Goal: Information Seeking & Learning: Learn about a topic

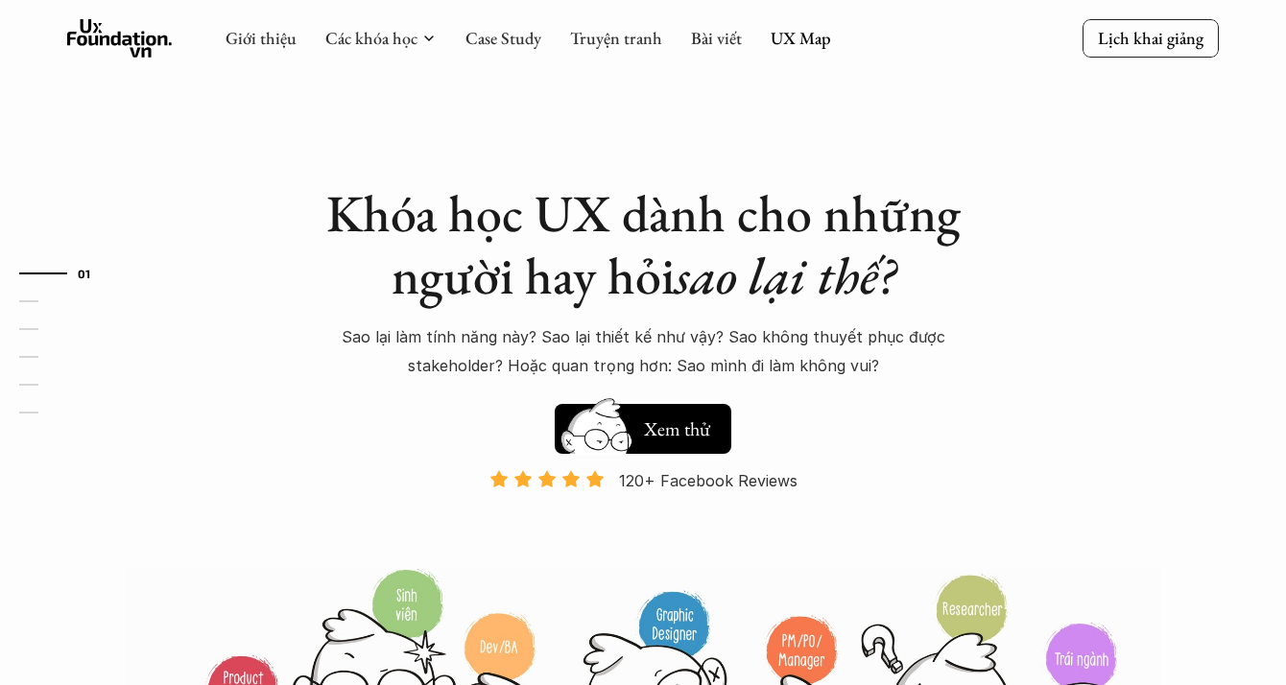
click at [785, 45] on link "UX Map" at bounding box center [800, 38] width 60 height 22
click at [805, 28] on link "UX Map" at bounding box center [800, 38] width 60 height 22
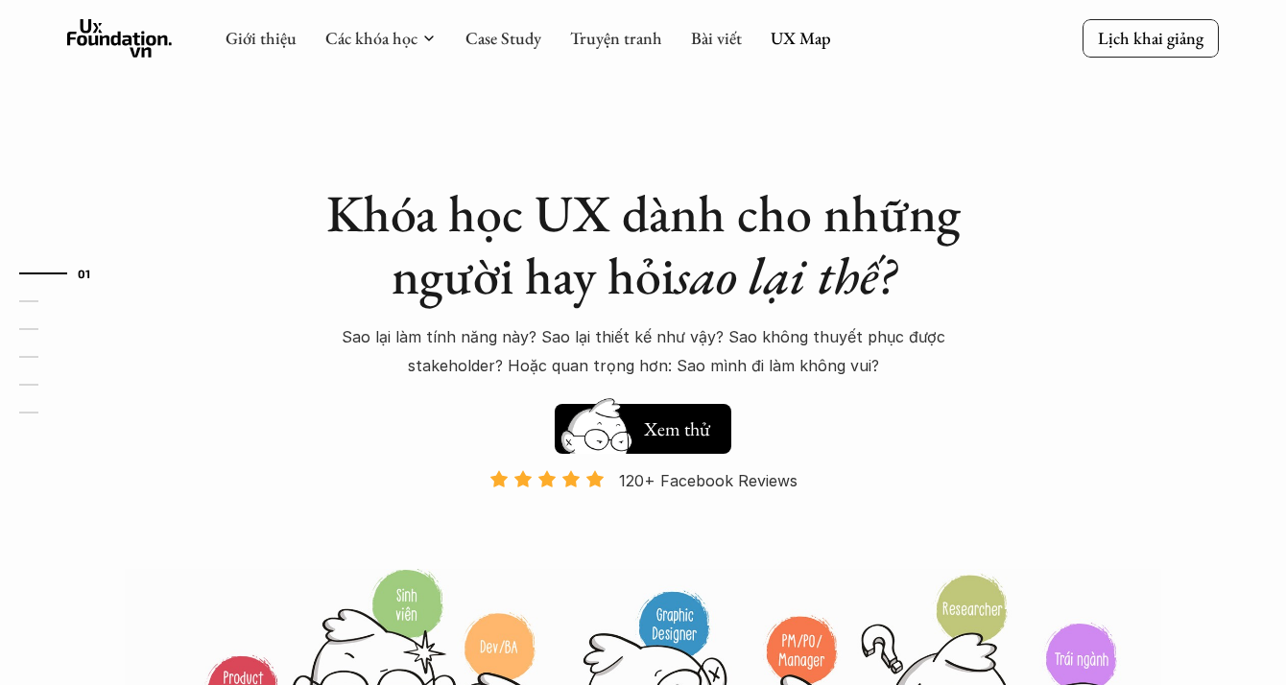
click at [606, 0] on div "Giới thiệu Các khóa học Case Study Truyện tranh Bài viết UX Map Lịch khai giảng" at bounding box center [643, 39] width 1286 height 79
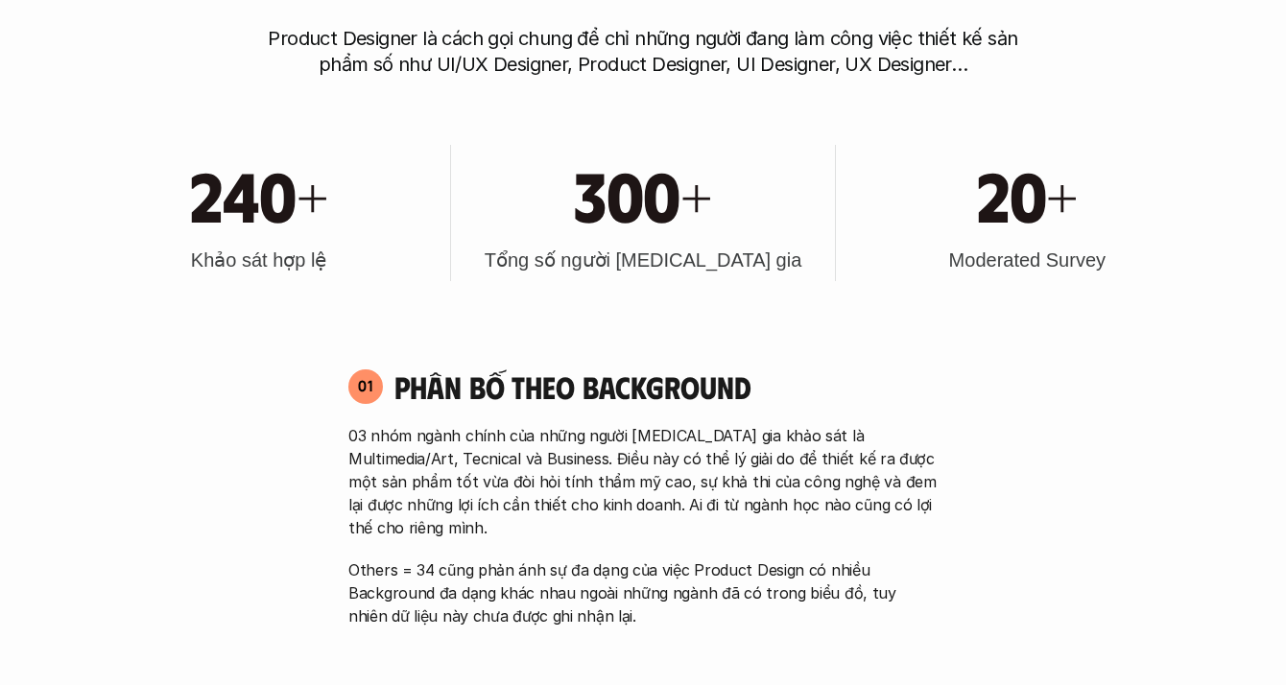
scroll to position [849, 0]
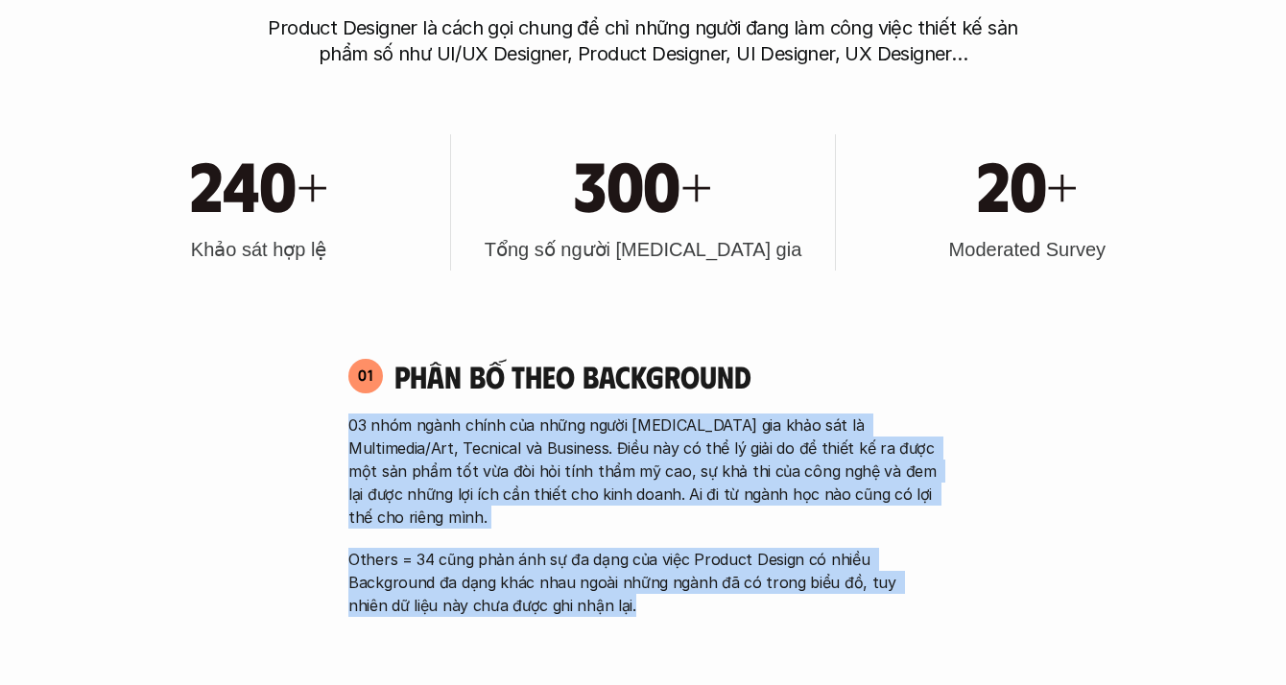
drag, startPoint x: 384, startPoint y: 425, endPoint x: 642, endPoint y: 584, distance: 303.3
click at [642, 584] on div "01 Phân bố theo background 03 nhóm ngành chính của những người tham gia khảo sá…" at bounding box center [643, 487] width 624 height 260
click at [641, 584] on p "Others = 34 cũng phản ánh sự đa dạng của việc Product Design có nhiều Backgroun…" at bounding box center [642, 582] width 589 height 69
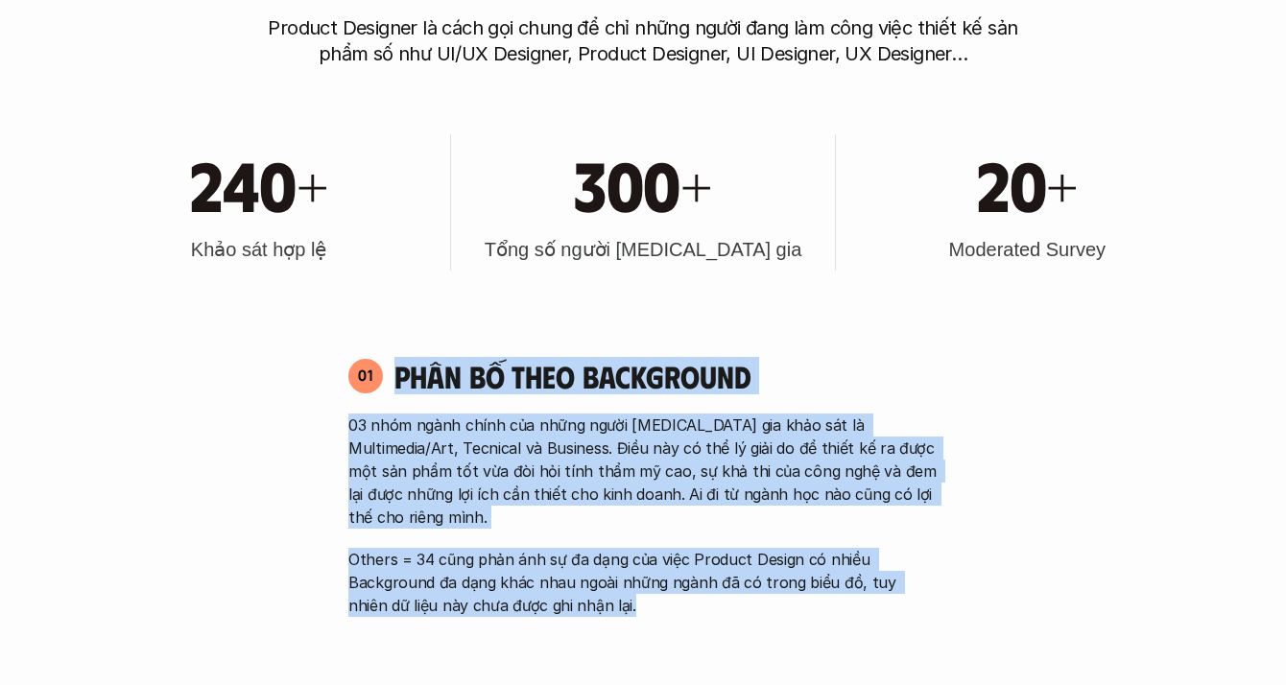
drag, startPoint x: 641, startPoint y: 584, endPoint x: 713, endPoint y: 323, distance: 270.7
click at [686, 450] on p "03 nhóm ngành chính của những người [MEDICAL_DATA] gia khảo sát là Multimedia/A…" at bounding box center [642, 470] width 589 height 115
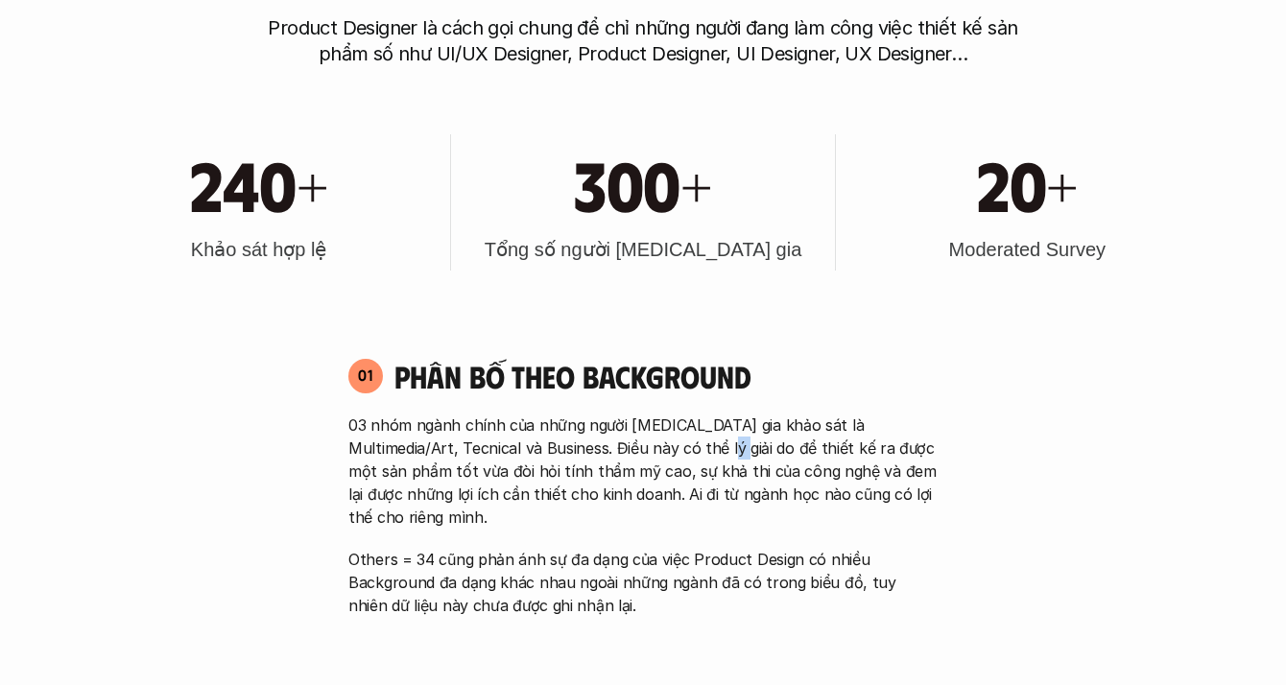
click at [686, 450] on p "03 nhóm ngành chính của những người [MEDICAL_DATA] gia khảo sát là Multimedia/A…" at bounding box center [642, 470] width 589 height 115
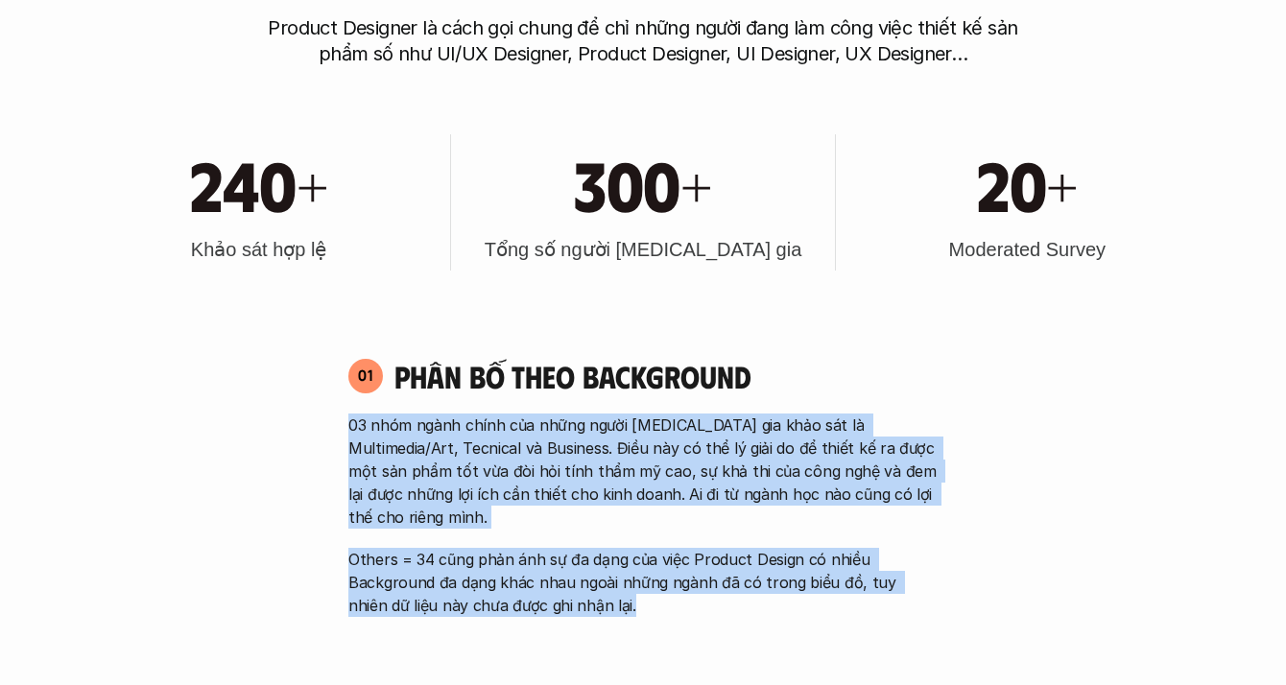
drag, startPoint x: 686, startPoint y: 450, endPoint x: 617, endPoint y: 539, distance: 112.8
click at [617, 539] on div "03 nhóm ngành chính của những người tham gia khảo sát là Multimedia/Art, Tecnic…" at bounding box center [642, 514] width 589 height 203
click at [616, 548] on p "Others = 34 cũng phản ánh sự đa dạng của việc Product Design có nhiều Backgroun…" at bounding box center [642, 582] width 589 height 69
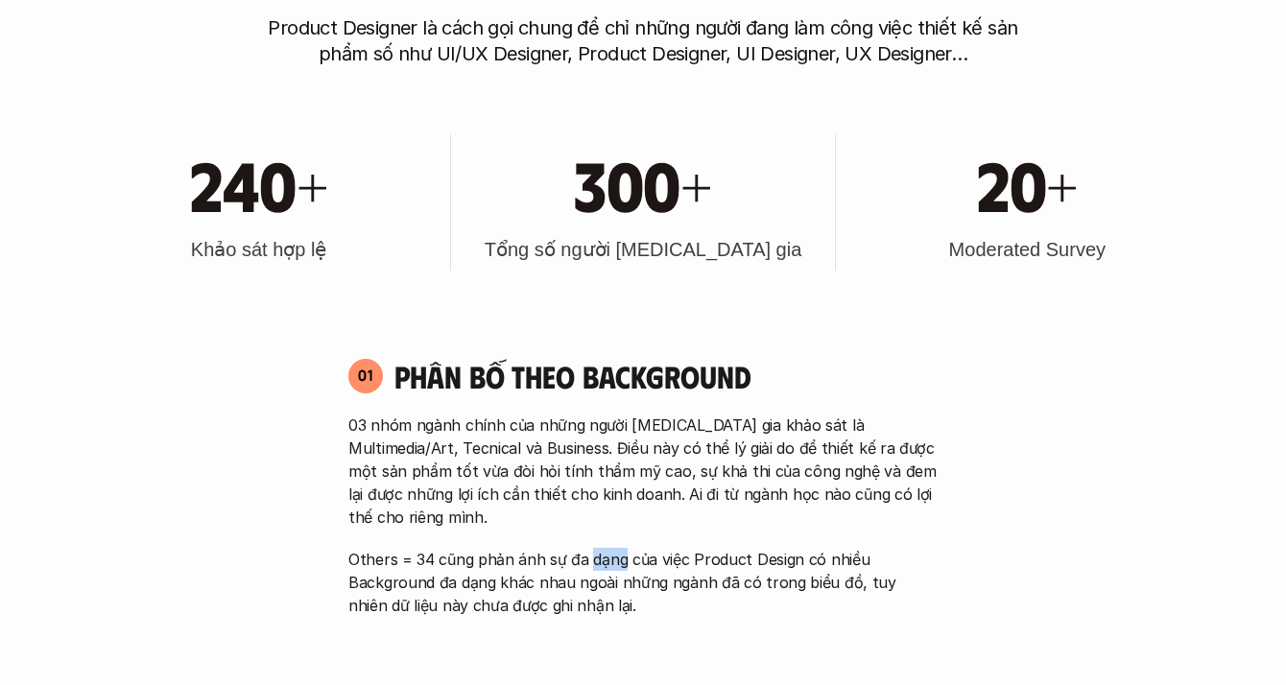
click at [616, 548] on p "Others = 34 cũng phản ánh sự đa dạng của việc Product Design có nhiều Backgroun…" at bounding box center [642, 582] width 589 height 69
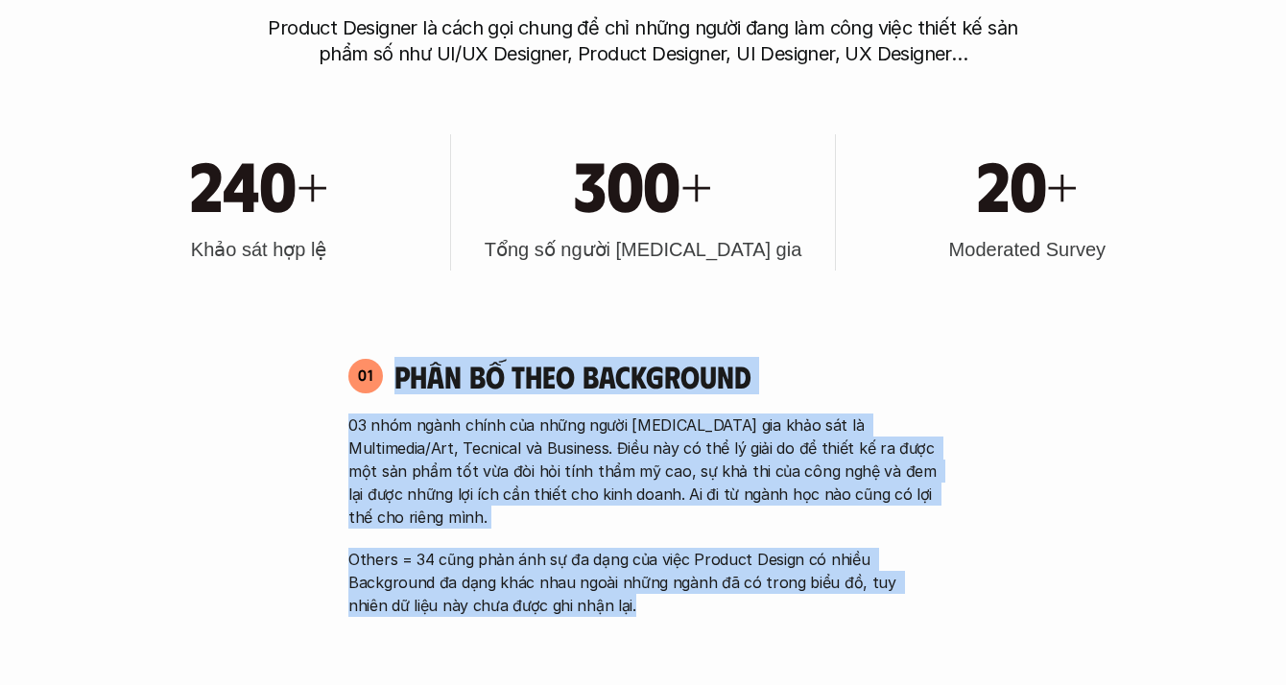
drag, startPoint x: 616, startPoint y: 539, endPoint x: 607, endPoint y: 394, distance: 145.1
click at [607, 394] on div "01 Phân bố theo background 03 nhóm ngành chính của những người tham gia khảo sá…" at bounding box center [643, 487] width 624 height 260
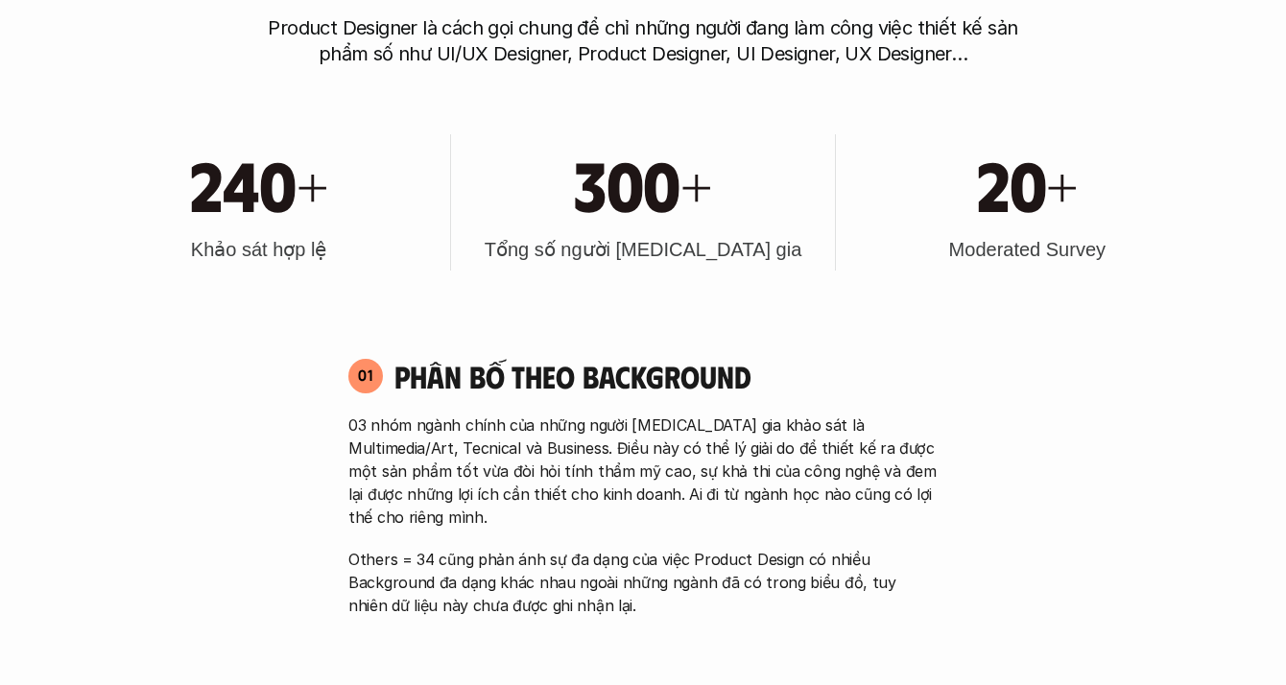
click at [607, 394] on div "01 Phân bố theo background 03 nhóm ngành chính của những người tham gia khảo sá…" at bounding box center [643, 487] width 624 height 260
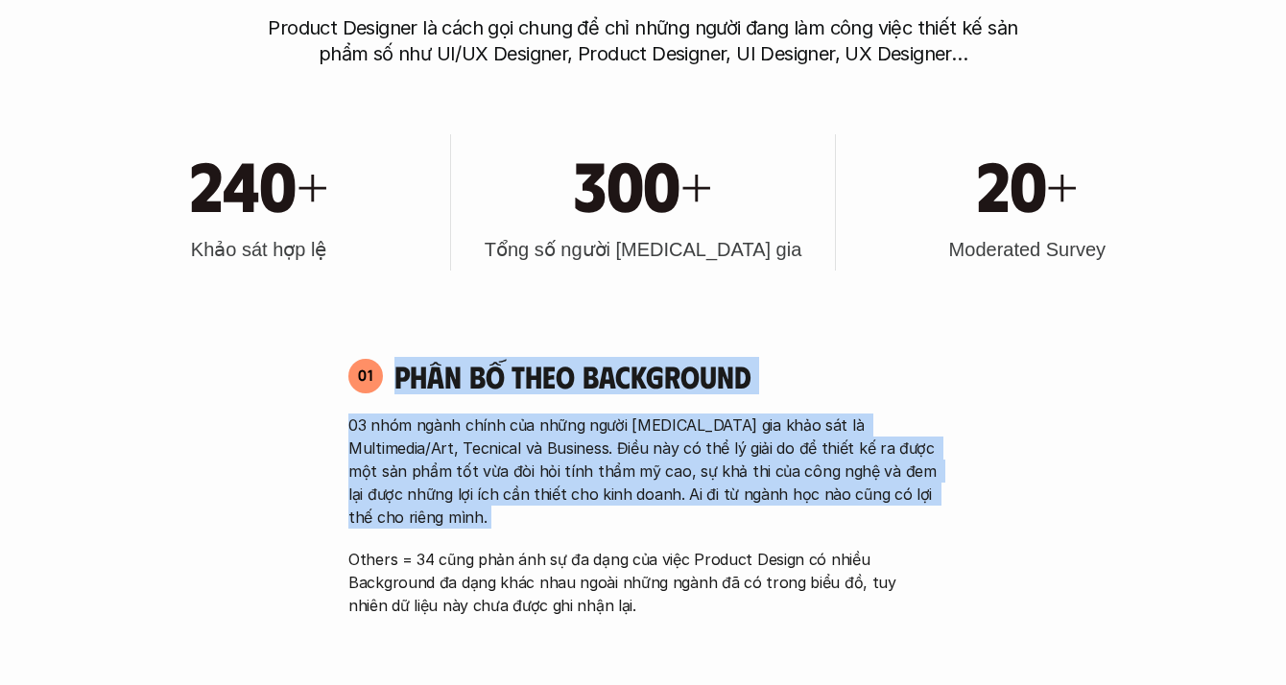
drag, startPoint x: 607, startPoint y: 394, endPoint x: 591, endPoint y: 522, distance: 128.6
click at [591, 521] on div "01 Phân bố theo background 03 nhóm ngành chính của những người tham gia khảo sá…" at bounding box center [643, 487] width 624 height 260
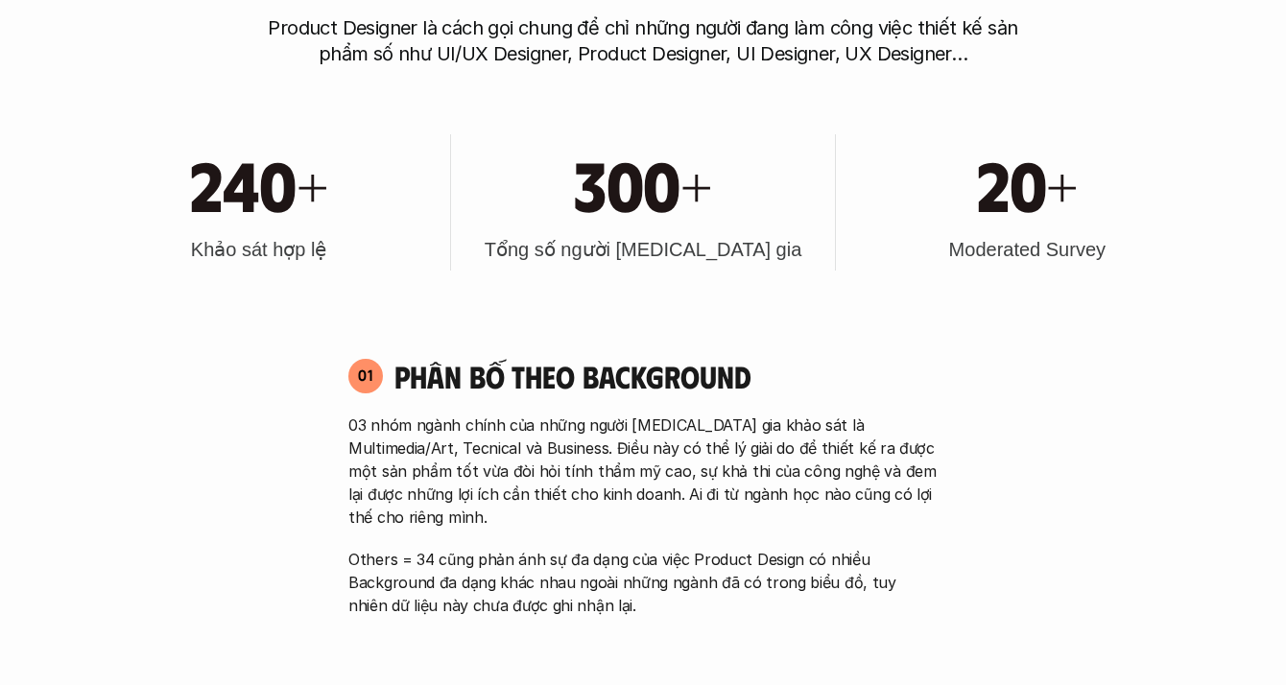
click at [580, 548] on p "Others = 34 cũng phản ánh sự đa dạng của việc Product Design có nhiều Backgroun…" at bounding box center [642, 582] width 589 height 69
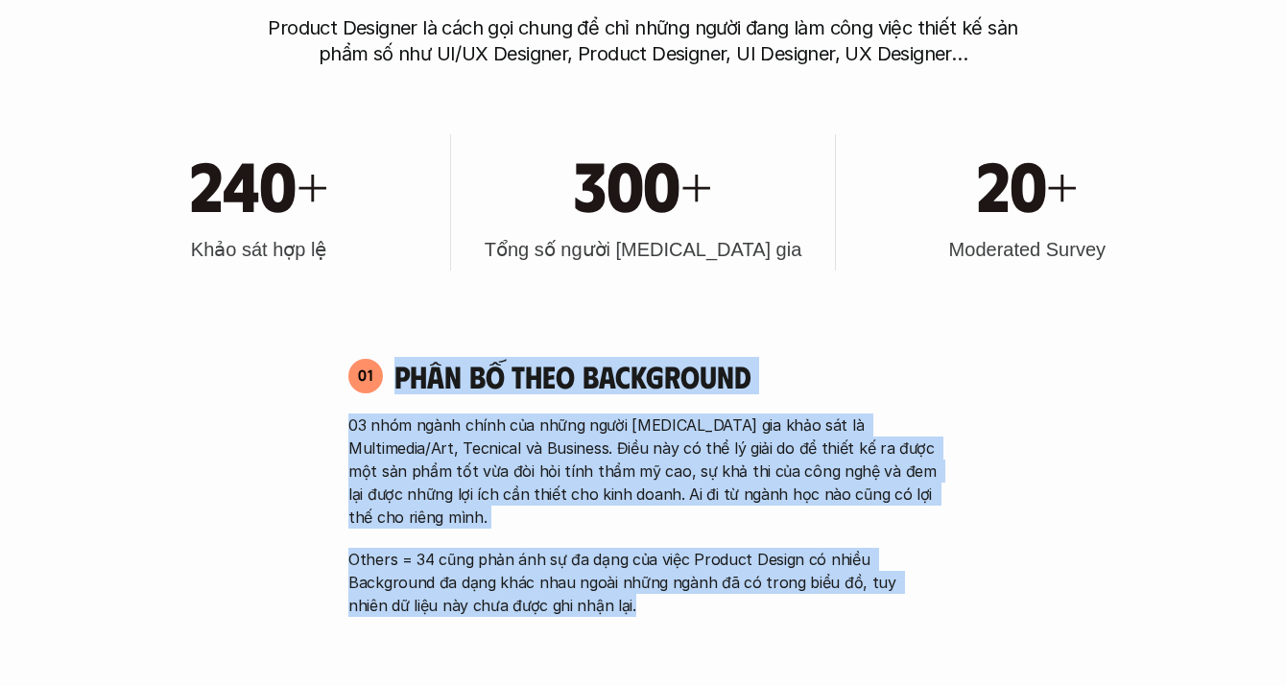
drag, startPoint x: 580, startPoint y: 547, endPoint x: 607, endPoint y: 336, distance: 212.8
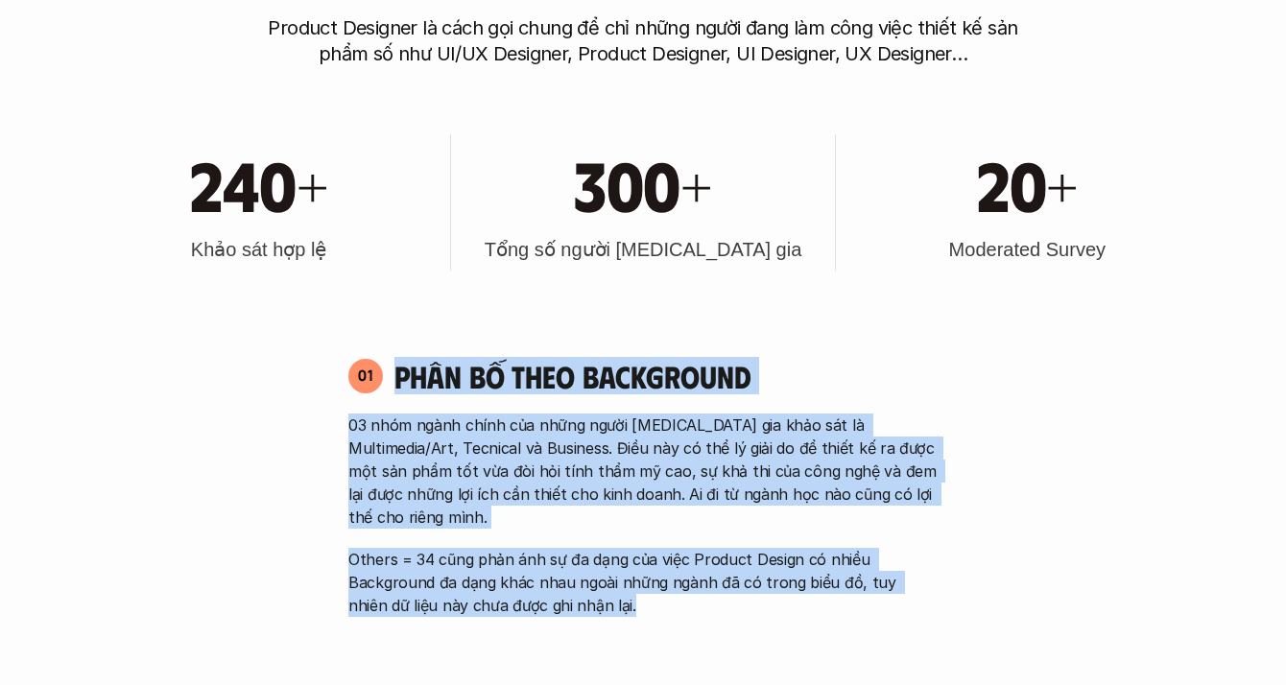
drag, startPoint x: 607, startPoint y: 336, endPoint x: 598, endPoint y: 575, distance: 239.1
click at [598, 575] on p "Others = 34 cũng phản ánh sự đa dạng của việc Product Design có nhiều Backgroun…" at bounding box center [642, 582] width 589 height 69
drag, startPoint x: 598, startPoint y: 575, endPoint x: 608, endPoint y: 336, distance: 239.1
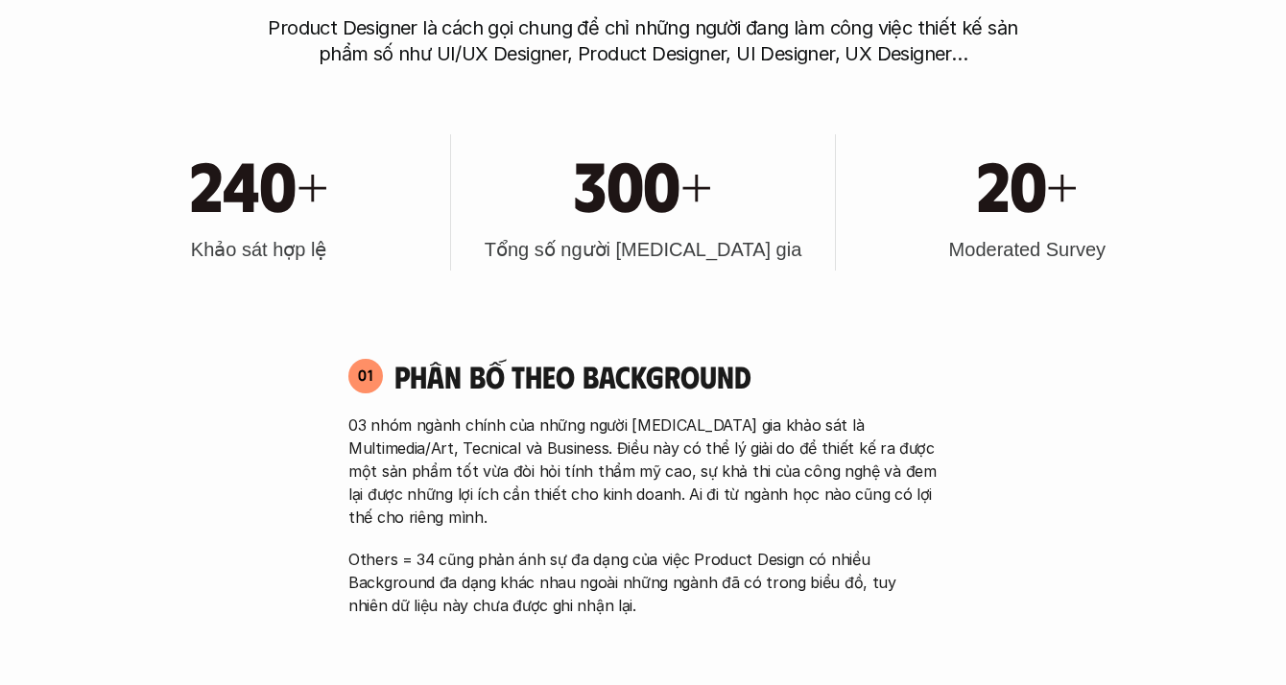
scroll to position [930, 0]
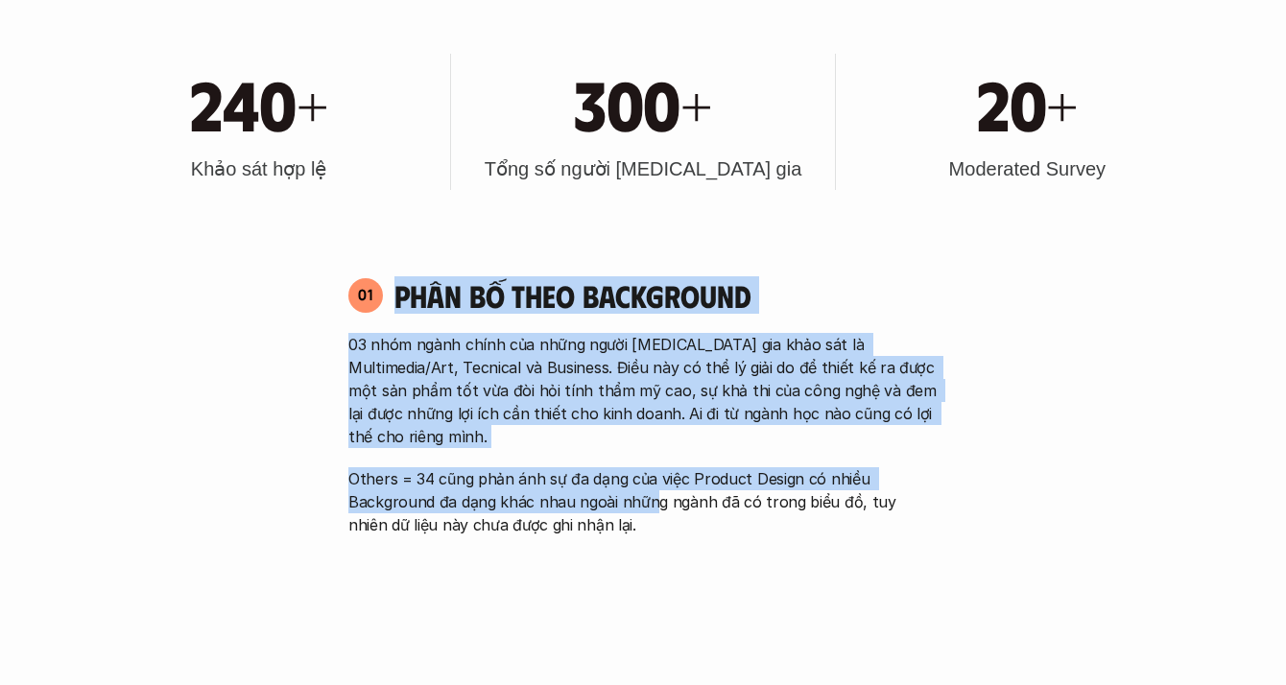
drag, startPoint x: 627, startPoint y: 262, endPoint x: 654, endPoint y: 485, distance: 225.1
click at [654, 485] on div "01 Phân bố theo background 03 nhóm ngành chính của những người tham gia khảo sá…" at bounding box center [643, 614] width 624 height 714
click at [654, 485] on p "Others = 34 cũng phản ánh sự đa dạng của việc Product Design có nhiều Backgroun…" at bounding box center [642, 501] width 589 height 69
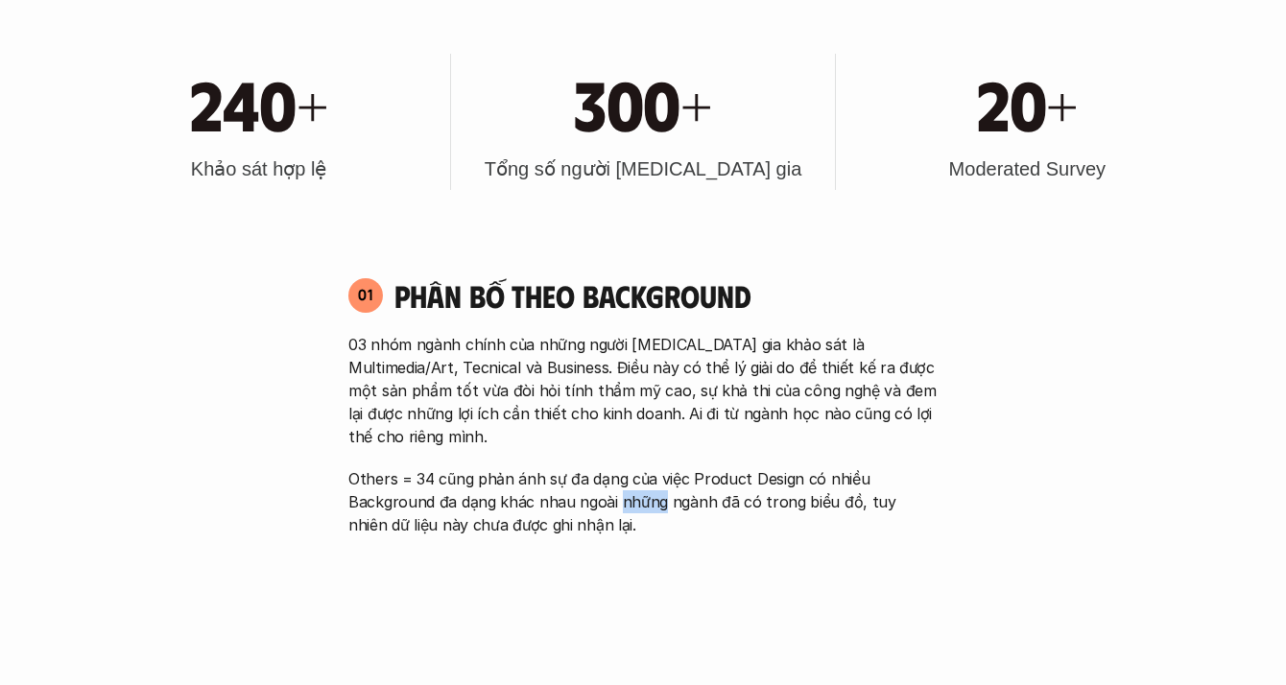
click at [654, 485] on p "Others = 34 cũng phản ánh sự đa dạng của việc Product Design có nhiều Backgroun…" at bounding box center [642, 501] width 589 height 69
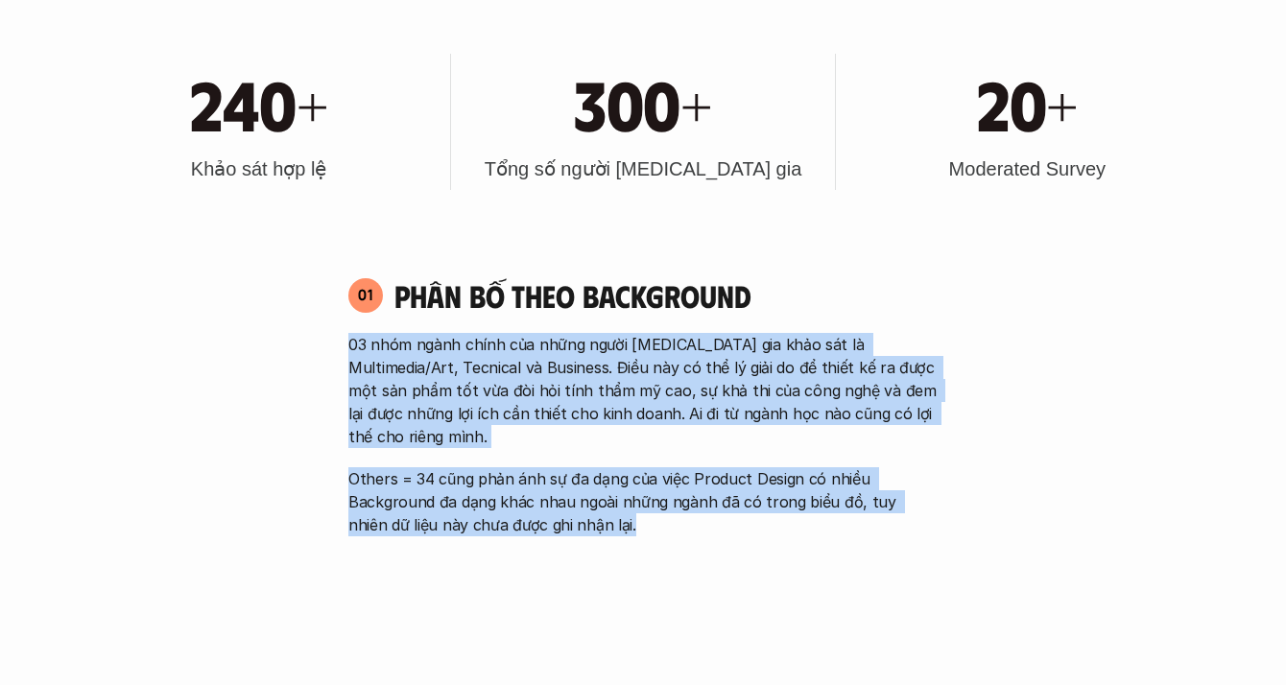
drag, startPoint x: 654, startPoint y: 485, endPoint x: 650, endPoint y: 342, distance: 144.0
click at [650, 342] on div "03 nhóm ngành chính của những người tham gia khảo sát là Multimedia/Art, Tecnic…" at bounding box center [642, 434] width 589 height 203
click at [650, 338] on p "03 nhóm ngành chính của những người [MEDICAL_DATA] gia khảo sát là Multimedia/A…" at bounding box center [642, 390] width 589 height 115
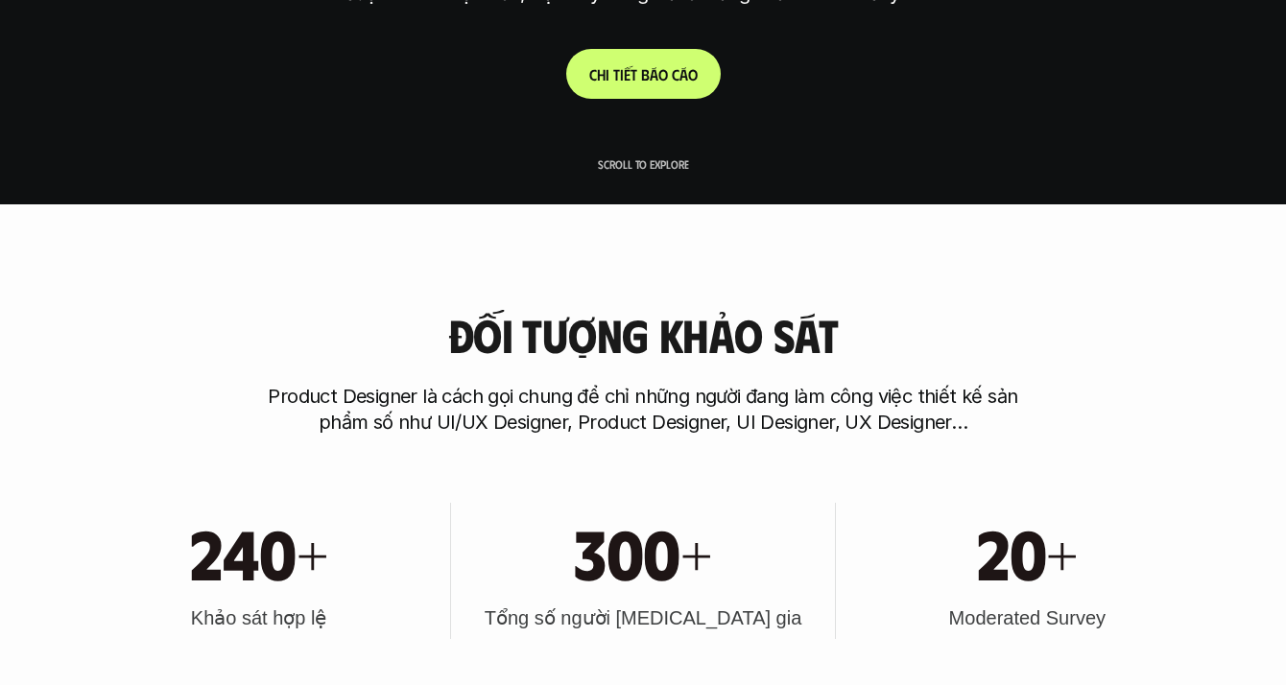
scroll to position [120, 0]
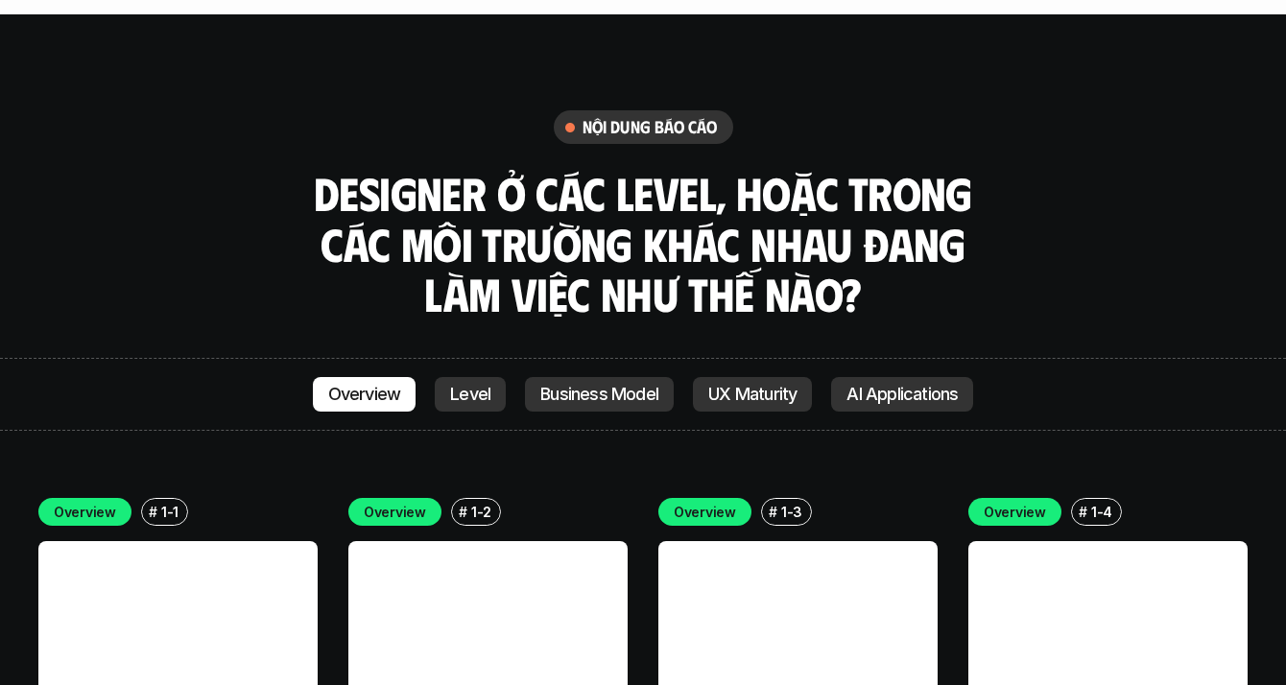
scroll to position [5234, 0]
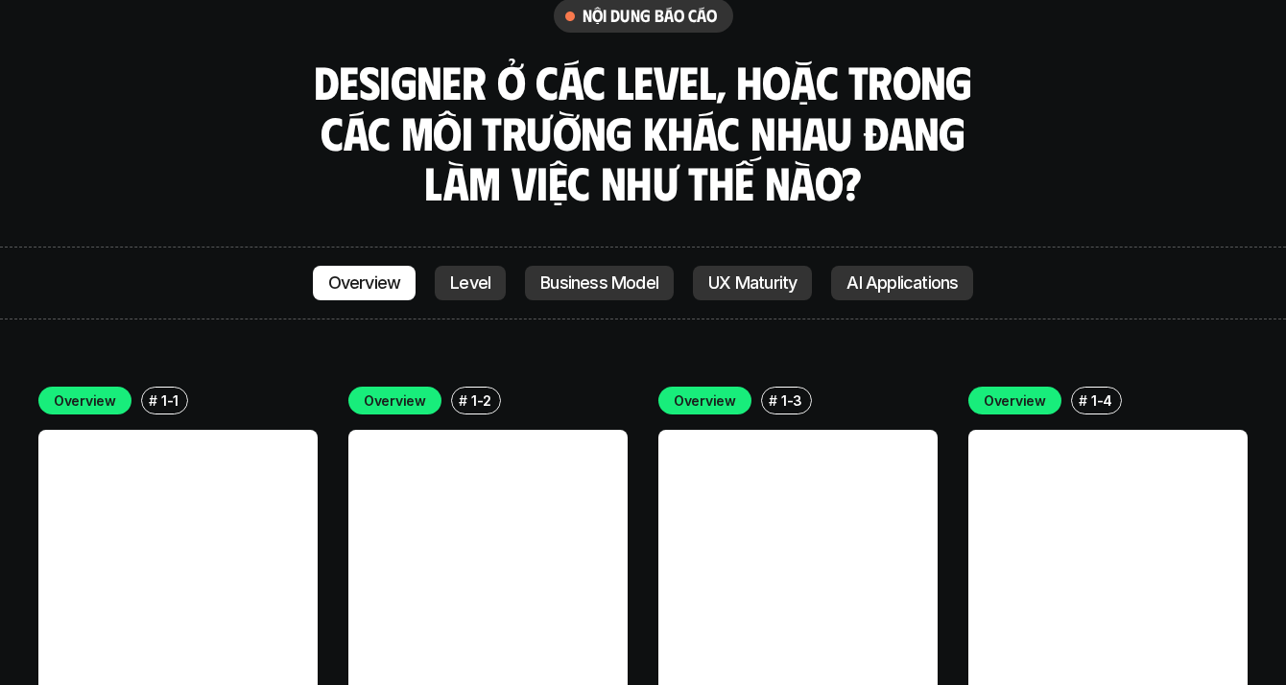
click at [196, 430] on link at bounding box center [177, 569] width 279 height 279
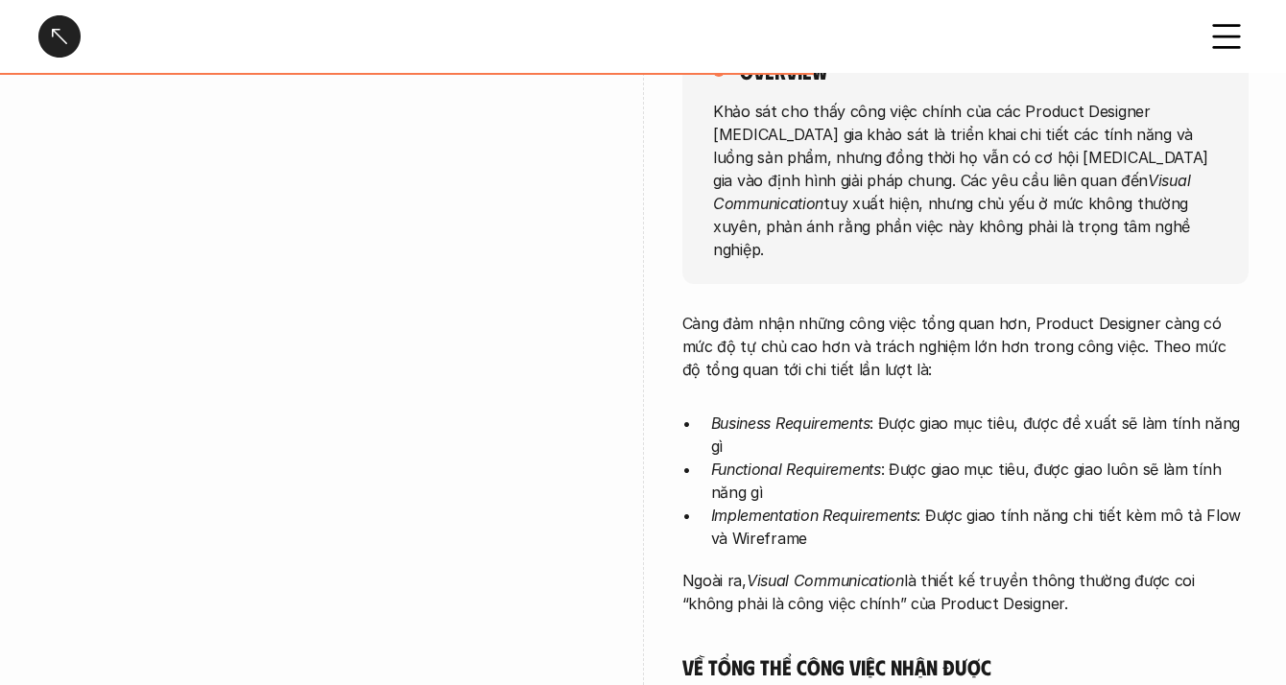
scroll to position [274, 0]
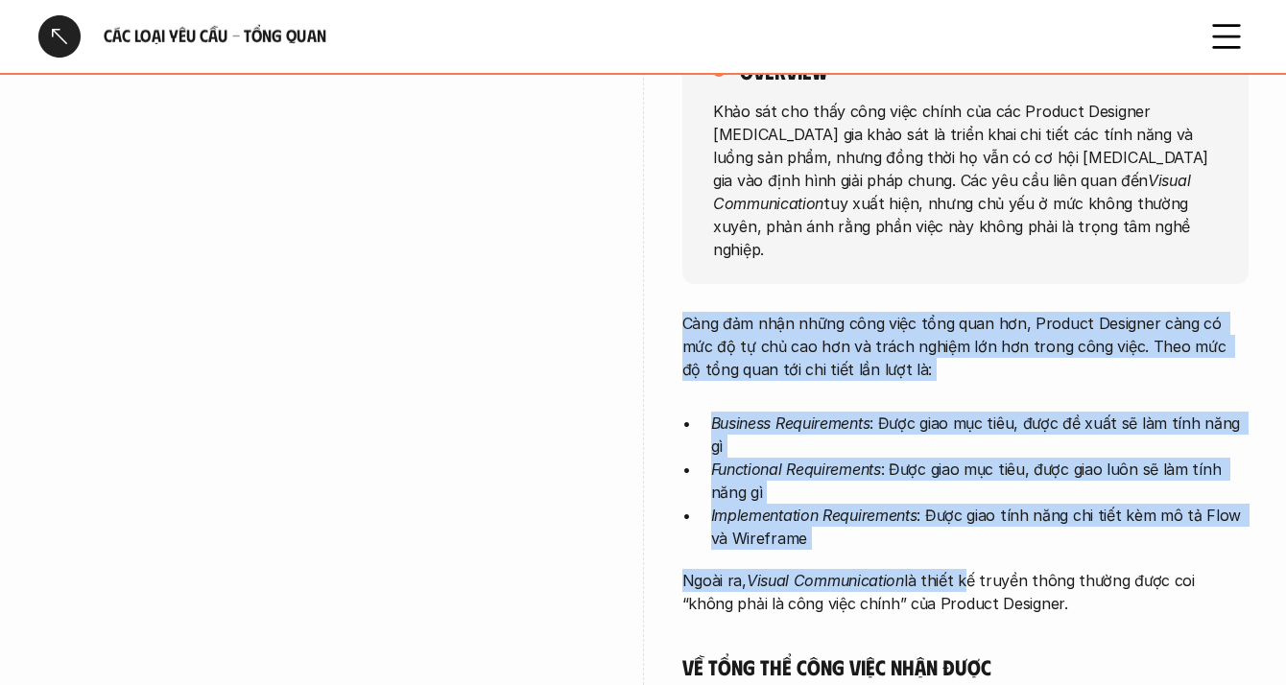
drag, startPoint x: 963, startPoint y: 345, endPoint x: 958, endPoint y: 548, distance: 202.5
click at [958, 569] on p "Ngoài ra, Visual Communication là thiết kế truyền thông thường được coi “không …" at bounding box center [965, 592] width 566 height 46
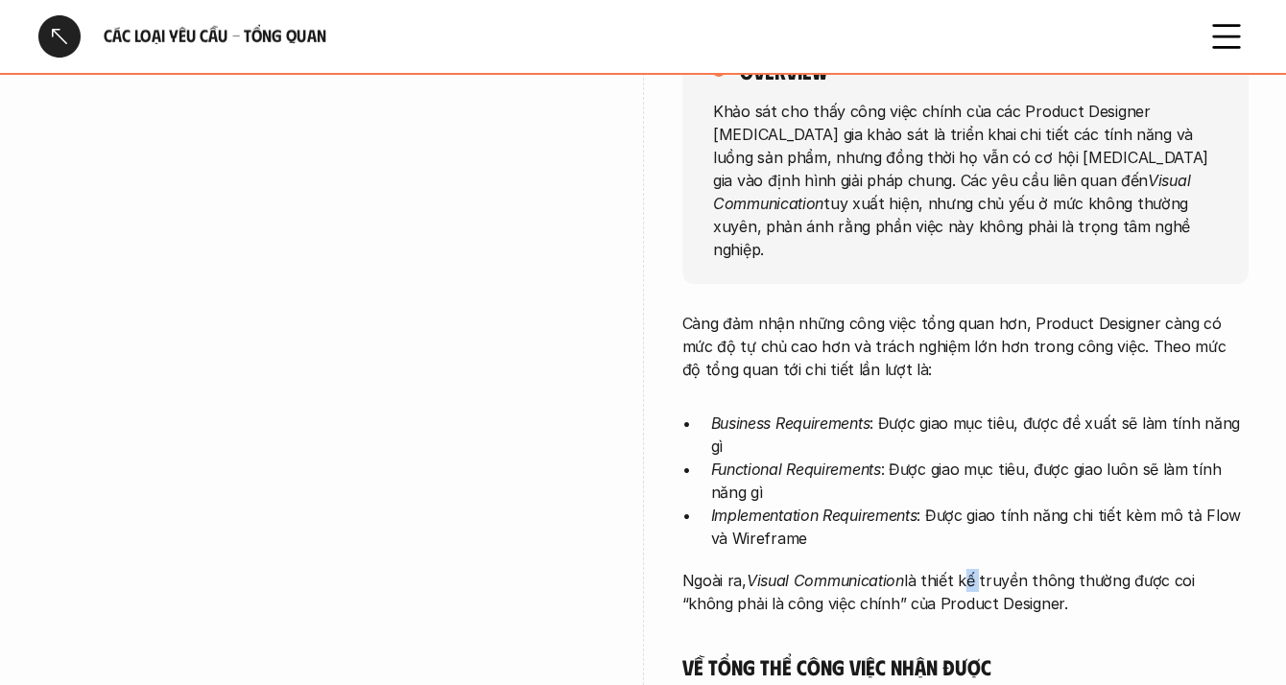
click at [958, 569] on p "Ngoài ra, Visual Communication là thiết kế truyền thông thường được coi “không …" at bounding box center [965, 592] width 566 height 46
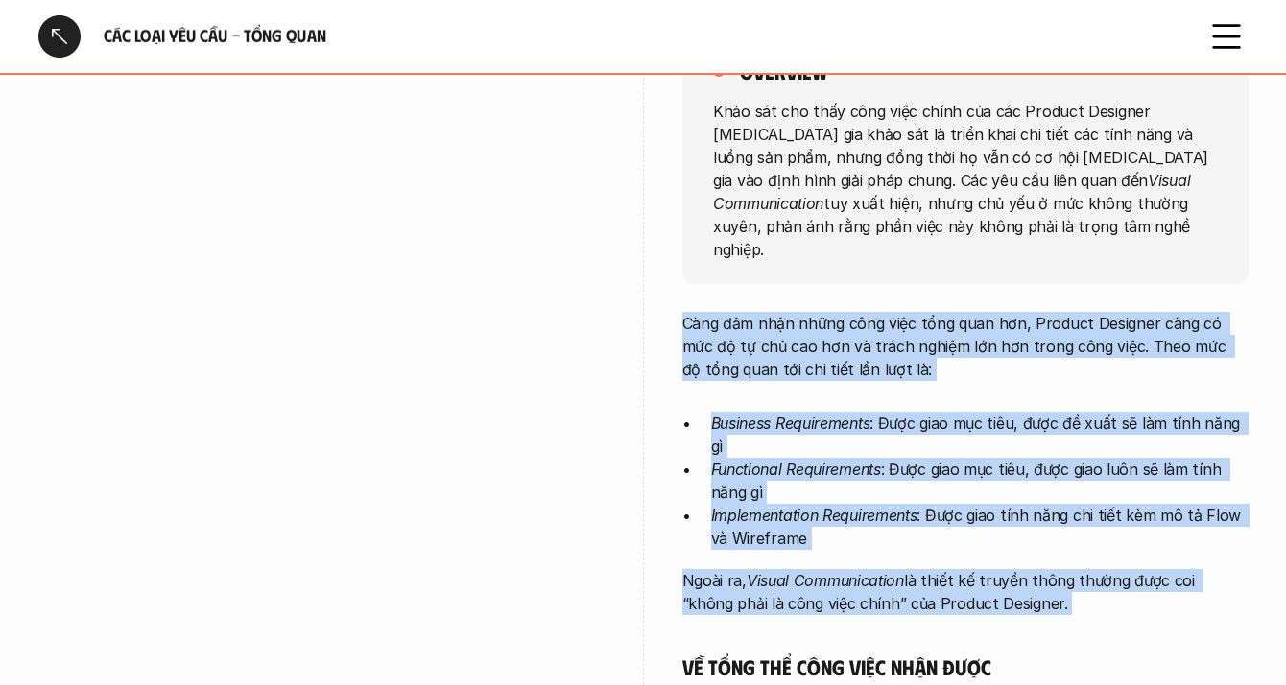
drag, startPoint x: 958, startPoint y: 548, endPoint x: 911, endPoint y: 330, distance: 222.8
click at [911, 330] on p "Càng đảm nhận những công việc tổng quan hơn, Product Designer càng có mức độ tự…" at bounding box center [965, 346] width 566 height 69
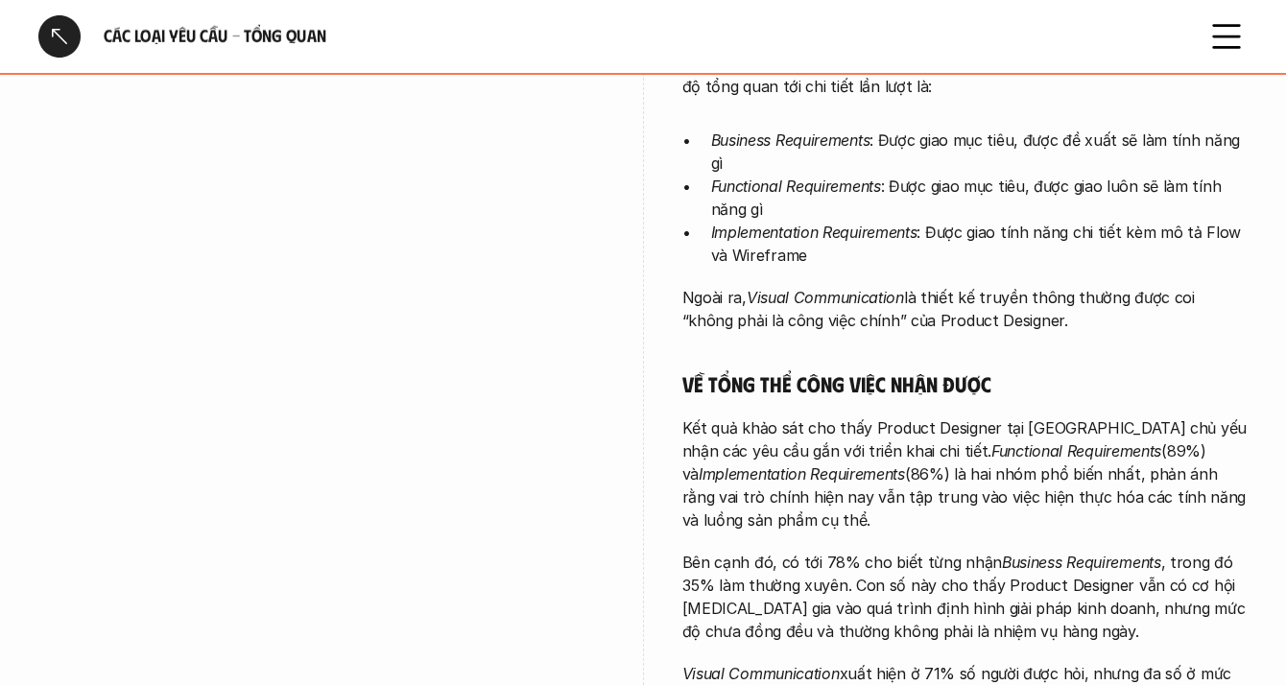
scroll to position [648, 0]
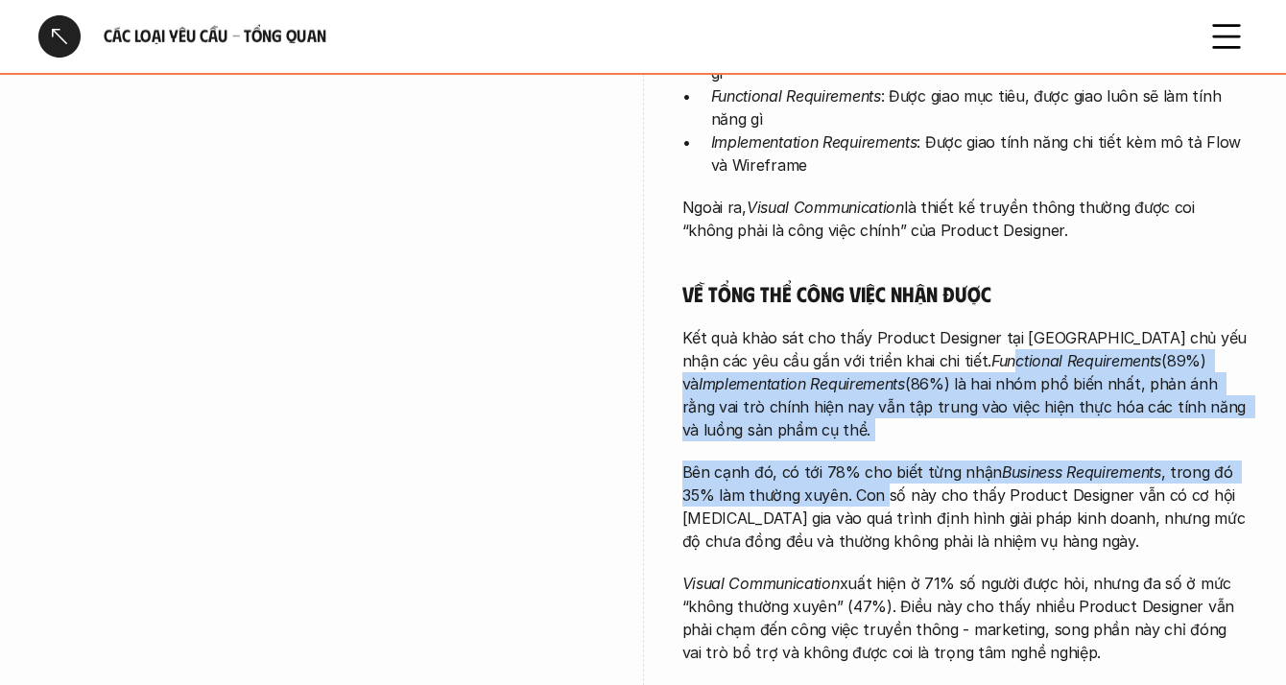
drag, startPoint x: 911, startPoint y: 330, endPoint x: 885, endPoint y: 467, distance: 139.8
click at [885, 467] on div "Càng đảm nhận những công việc tổng quan hơn, Product Designer càng có mức độ tự…" at bounding box center [965, 456] width 566 height 1035
click at [885, 467] on p "Bên cạnh đó, có tới 78% cho biết từng nhận Business Requirements , trong đó 35%…" at bounding box center [965, 507] width 566 height 92
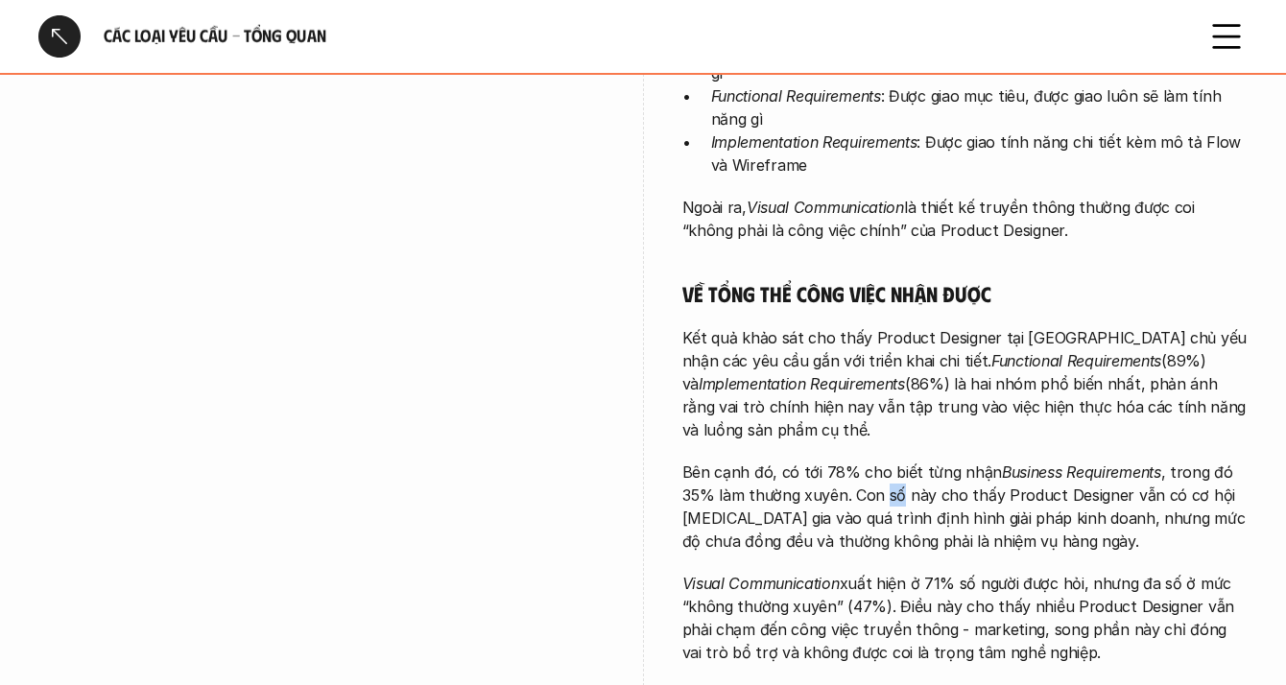
click at [885, 467] on p "Bên cạnh đó, có tới 78% cho biết từng nhận Business Requirements , trong đó 35%…" at bounding box center [965, 507] width 566 height 92
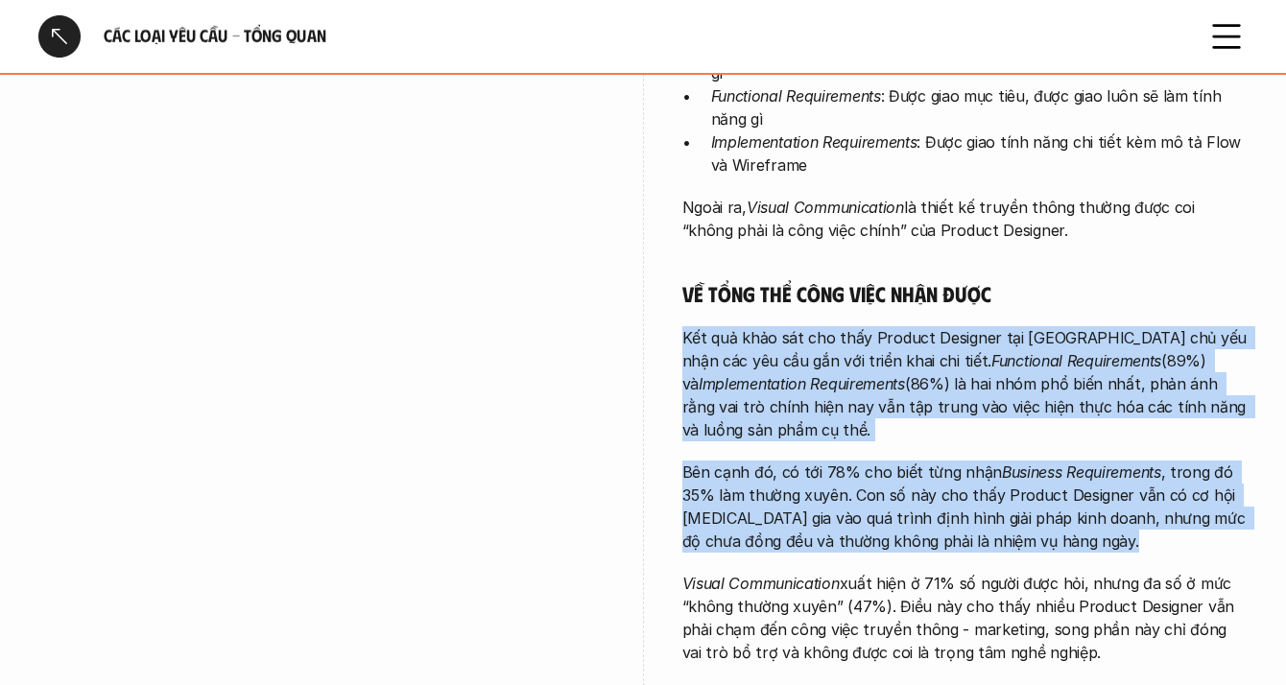
drag, startPoint x: 885, startPoint y: 467, endPoint x: 836, endPoint y: 338, distance: 138.5
click at [836, 338] on div "Càng đảm nhận những công việc tổng quan hơn, Product Designer càng có mức độ tự…" at bounding box center [965, 456] width 566 height 1035
click at [836, 338] on p "Kết quả khảo sát cho thấy Product Designer tại [GEOGRAPHIC_DATA] chủ yếu nhận c…" at bounding box center [965, 383] width 566 height 115
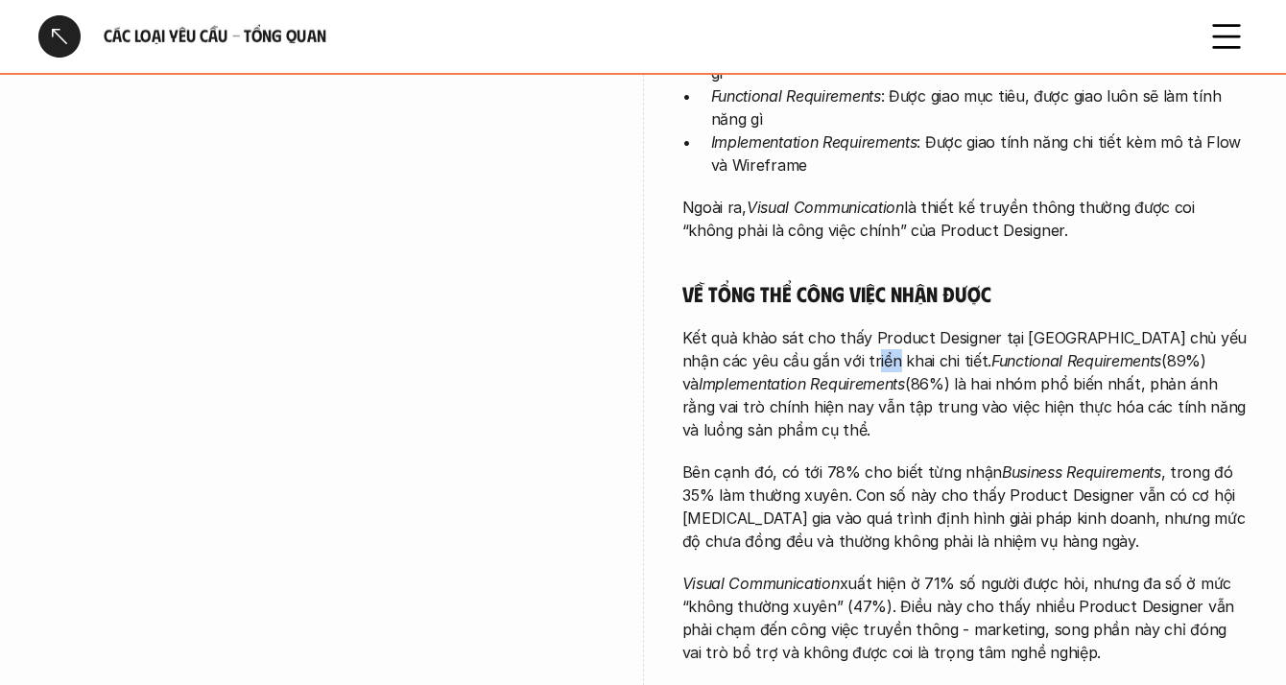
click at [836, 338] on p "Kết quả khảo sát cho thấy Product Designer tại [GEOGRAPHIC_DATA] chủ yếu nhận c…" at bounding box center [965, 383] width 566 height 115
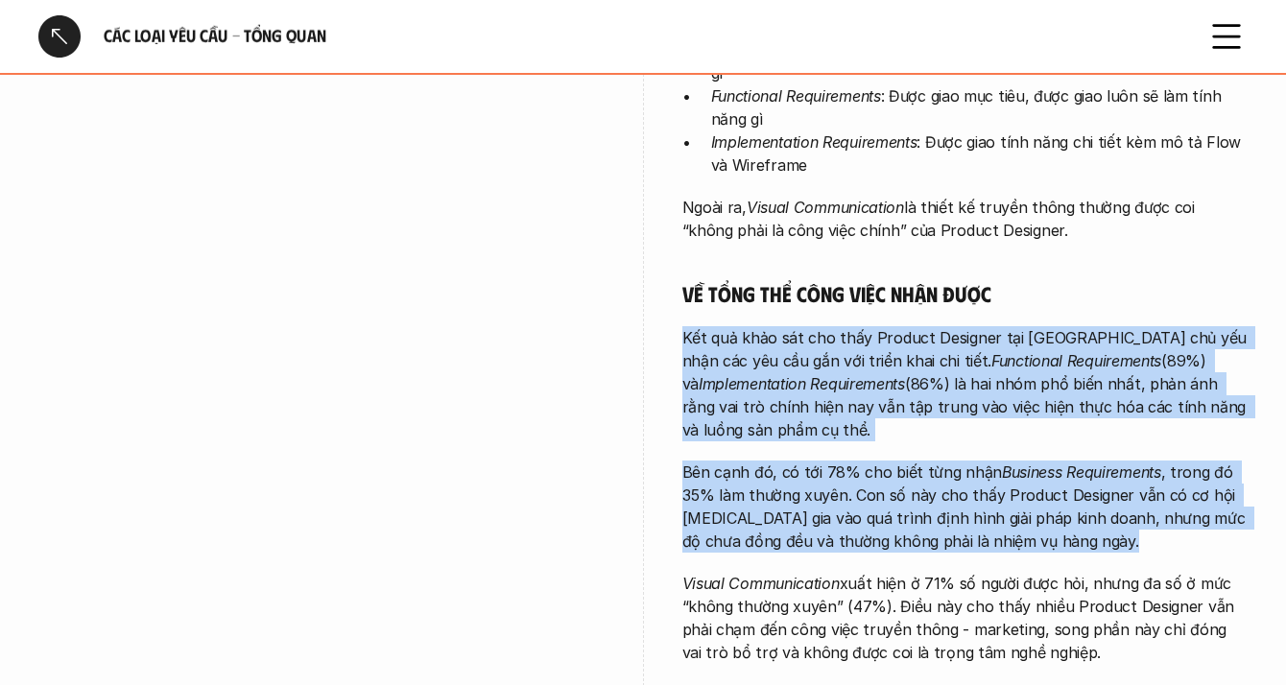
drag, startPoint x: 836, startPoint y: 338, endPoint x: 803, endPoint y: 508, distance: 172.9
click at [803, 508] on div "Càng đảm nhận những công việc tổng quan hơn, Product Designer càng có mức độ tự…" at bounding box center [965, 456] width 566 height 1035
click at [803, 508] on p "Bên cạnh đó, có tới 78% cho biết từng nhận Business Requirements , trong đó 35%…" at bounding box center [965, 507] width 566 height 92
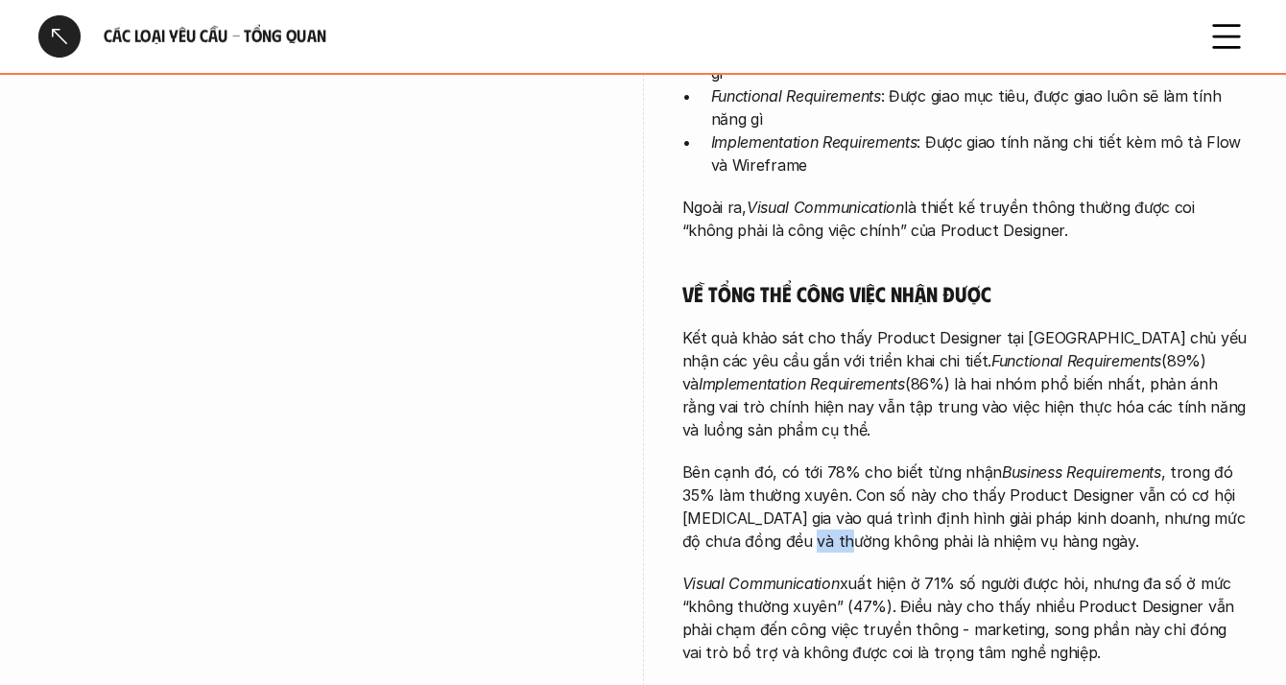
click at [803, 508] on p "Bên cạnh đó, có tới 78% cho biết từng nhận Business Requirements , trong đó 35%…" at bounding box center [965, 507] width 566 height 92
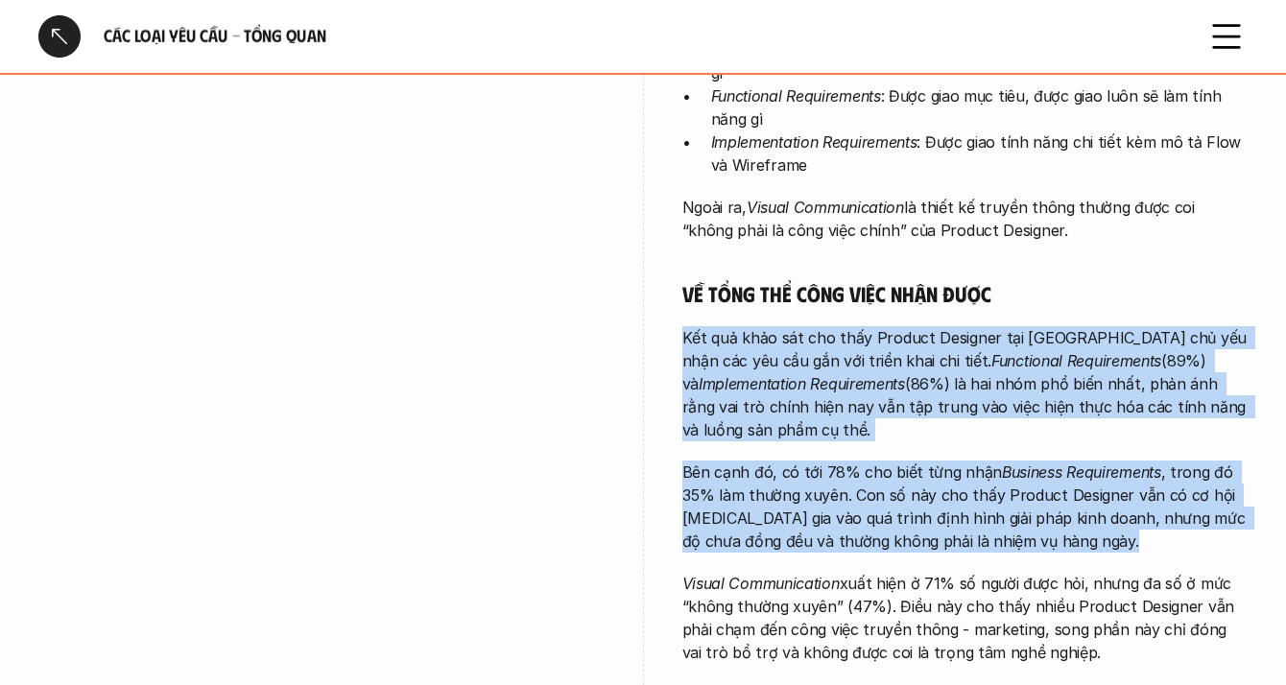
drag, startPoint x: 803, startPoint y: 508, endPoint x: 747, endPoint y: 309, distance: 206.2
click at [747, 309] on div "Càng đảm nhận những công việc tổng quan hơn, Product Designer càng có mức độ tự…" at bounding box center [965, 456] width 566 height 1035
click at [747, 326] on p "Kết quả khảo sát cho thấy Product Designer tại [GEOGRAPHIC_DATA] chủ yếu nhận c…" at bounding box center [965, 383] width 566 height 115
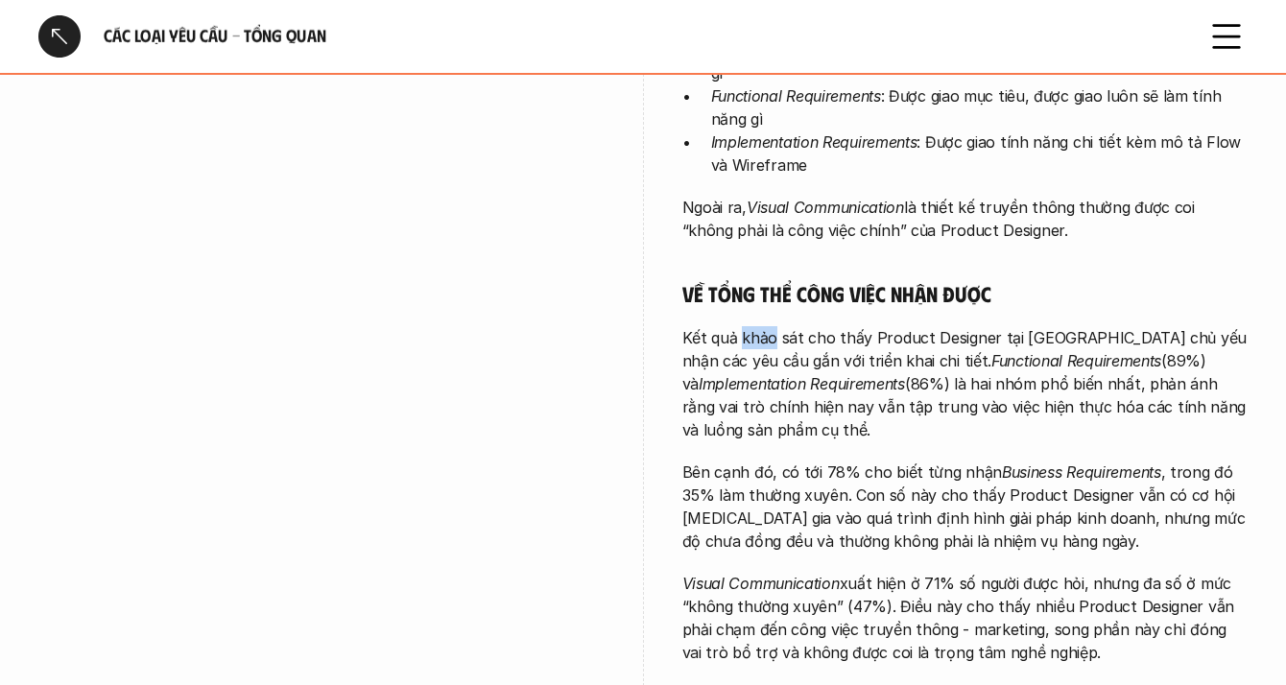
click at [747, 326] on p "Kết quả khảo sát cho thấy Product Designer tại [GEOGRAPHIC_DATA] chủ yếu nhận c…" at bounding box center [965, 383] width 566 height 115
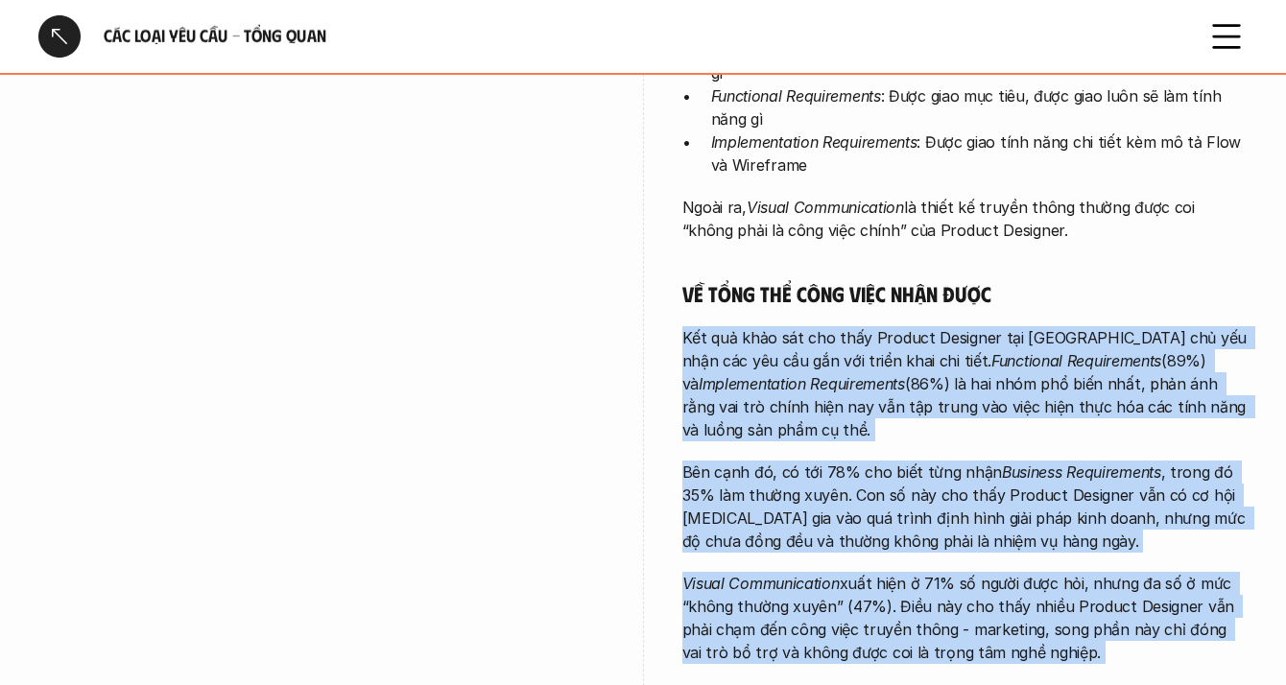
drag, startPoint x: 747, startPoint y: 309, endPoint x: 753, endPoint y: 549, distance: 239.9
click at [753, 549] on div "Càng đảm nhận những công việc tổng quan hơn, Product Designer càng có mức độ tự…" at bounding box center [965, 456] width 566 height 1035
click at [752, 572] on p "Visual Communication xuất hiện ở 71% số người được hỏi, nhưng đa số ở mức “khôn…" at bounding box center [965, 618] width 566 height 92
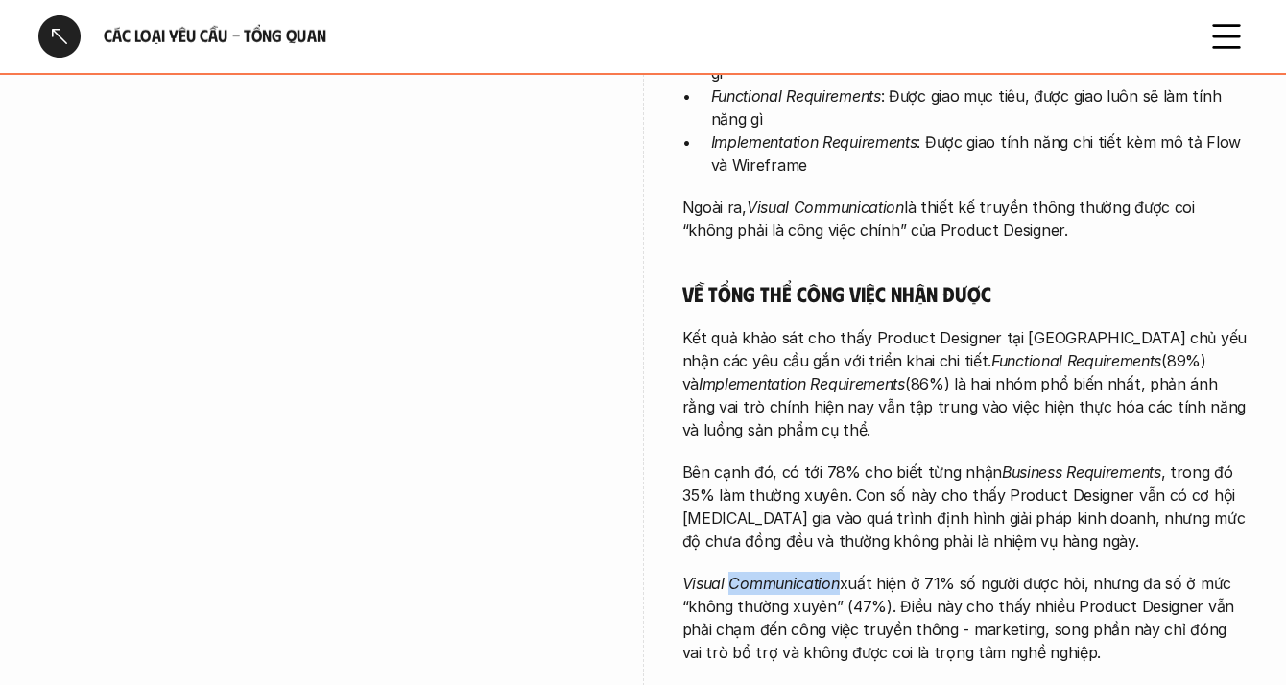
click at [752, 572] on p "Visual Communication xuất hiện ở 71% số người được hỏi, nhưng đa số ở mức “khôn…" at bounding box center [965, 618] width 566 height 92
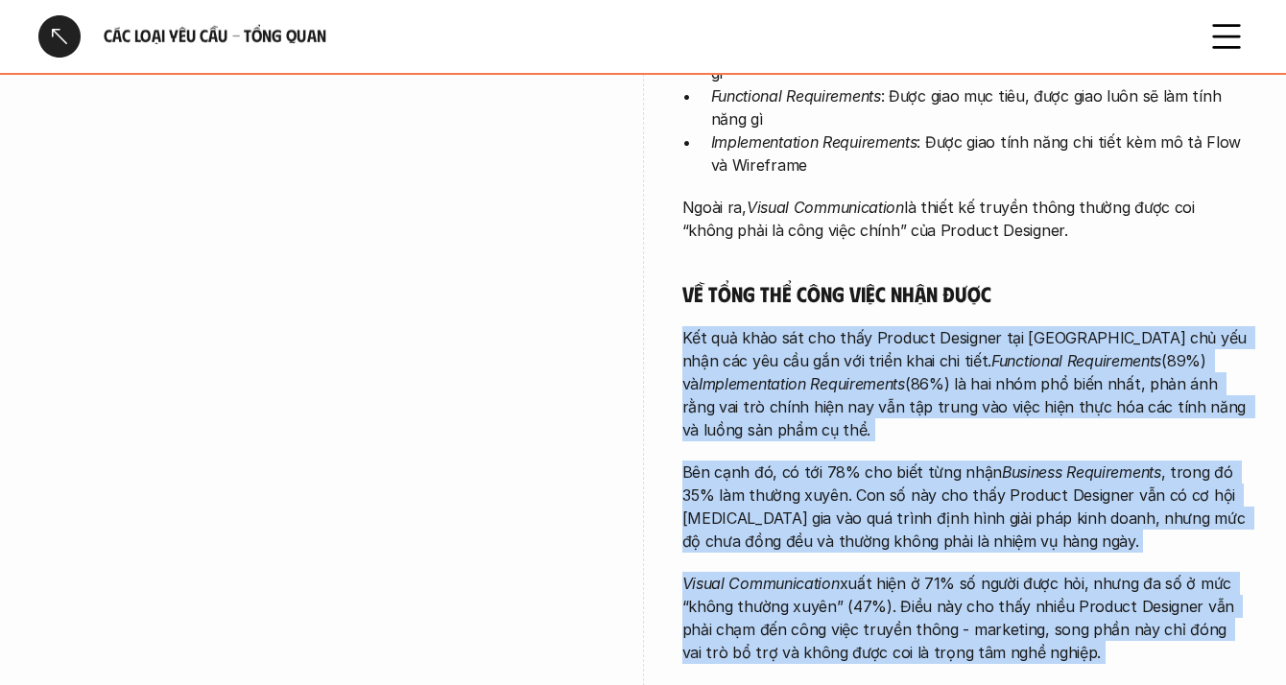
drag, startPoint x: 752, startPoint y: 549, endPoint x: 791, endPoint y: 351, distance: 201.5
click at [791, 351] on div "Càng đảm nhận những công việc tổng quan hơn, Product Designer càng có mức độ tự…" at bounding box center [965, 456] width 566 height 1035
click at [791, 351] on p "Kết quả khảo sát cho thấy Product Designer tại [GEOGRAPHIC_DATA] chủ yếu nhận c…" at bounding box center [965, 383] width 566 height 115
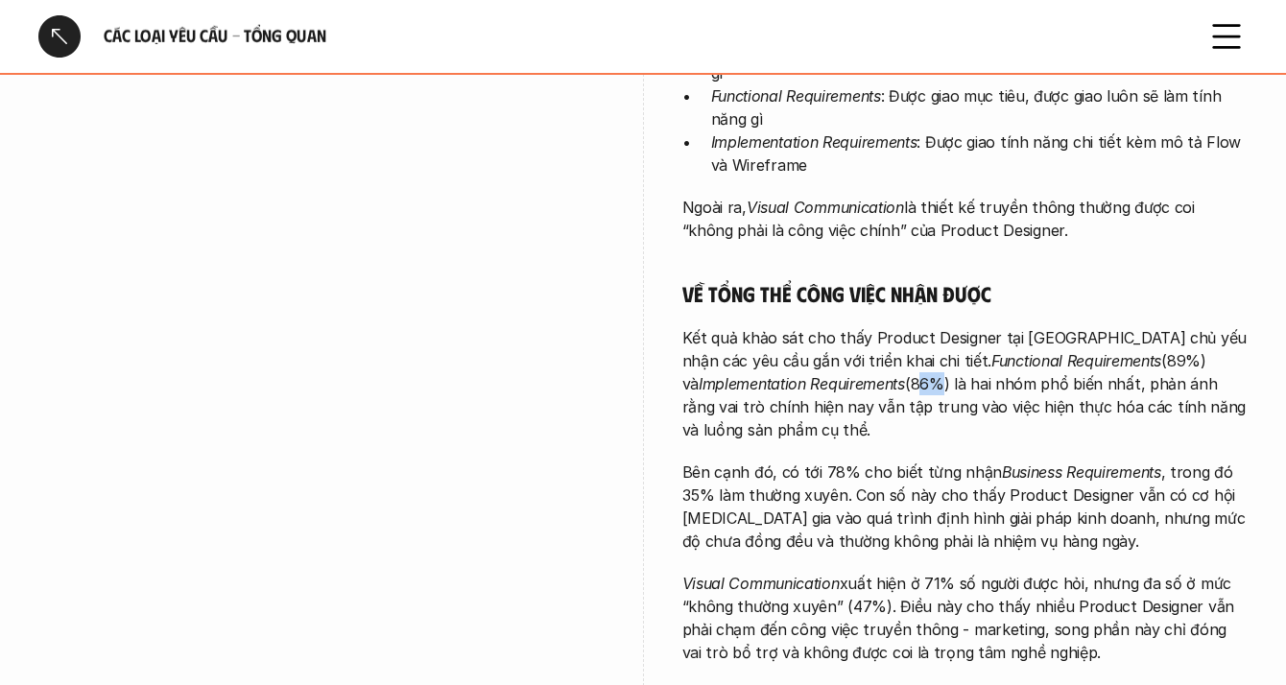
click at [791, 351] on p "Kết quả khảo sát cho thấy Product Designer tại [GEOGRAPHIC_DATA] chủ yếu nhận c…" at bounding box center [965, 383] width 566 height 115
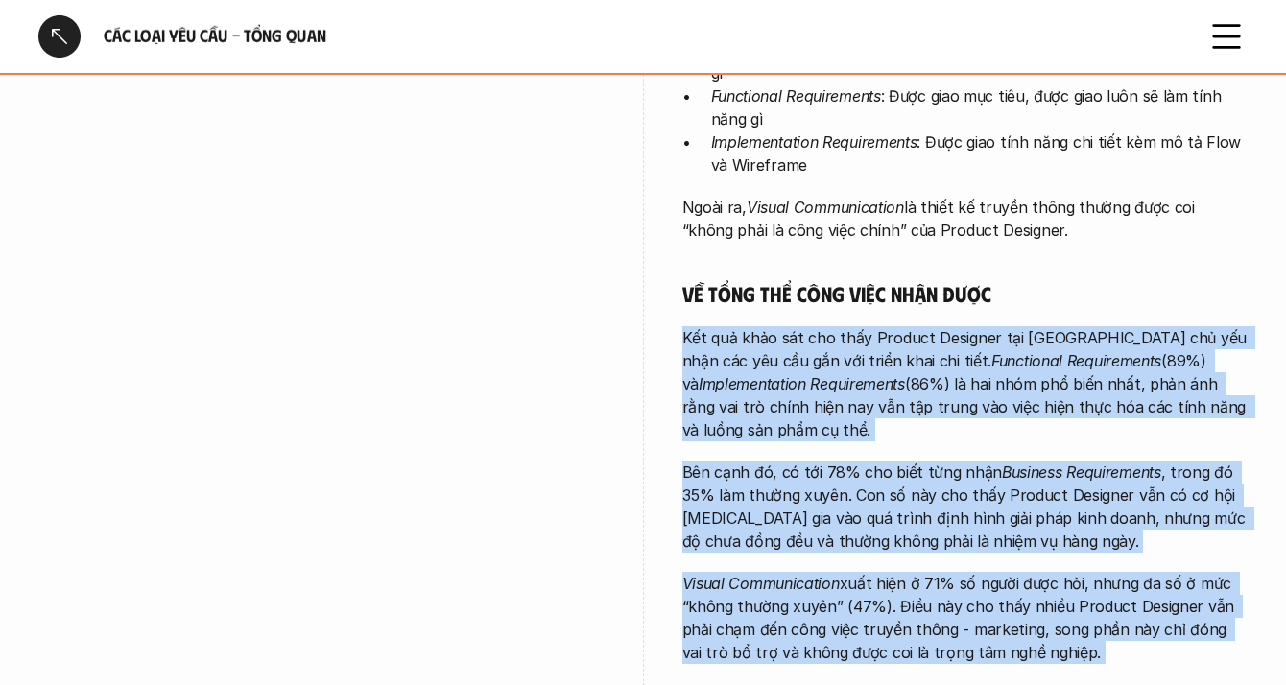
drag, startPoint x: 791, startPoint y: 351, endPoint x: 795, endPoint y: 587, distance: 236.0
click at [795, 587] on div "Càng đảm nhận những công việc tổng quan hơn, Product Designer càng có mức độ tự…" at bounding box center [965, 456] width 566 height 1035
click at [795, 587] on p "Visual Communication xuất hiện ở 71% số người được hỏi, nhưng đa số ở mức “khôn…" at bounding box center [965, 618] width 566 height 92
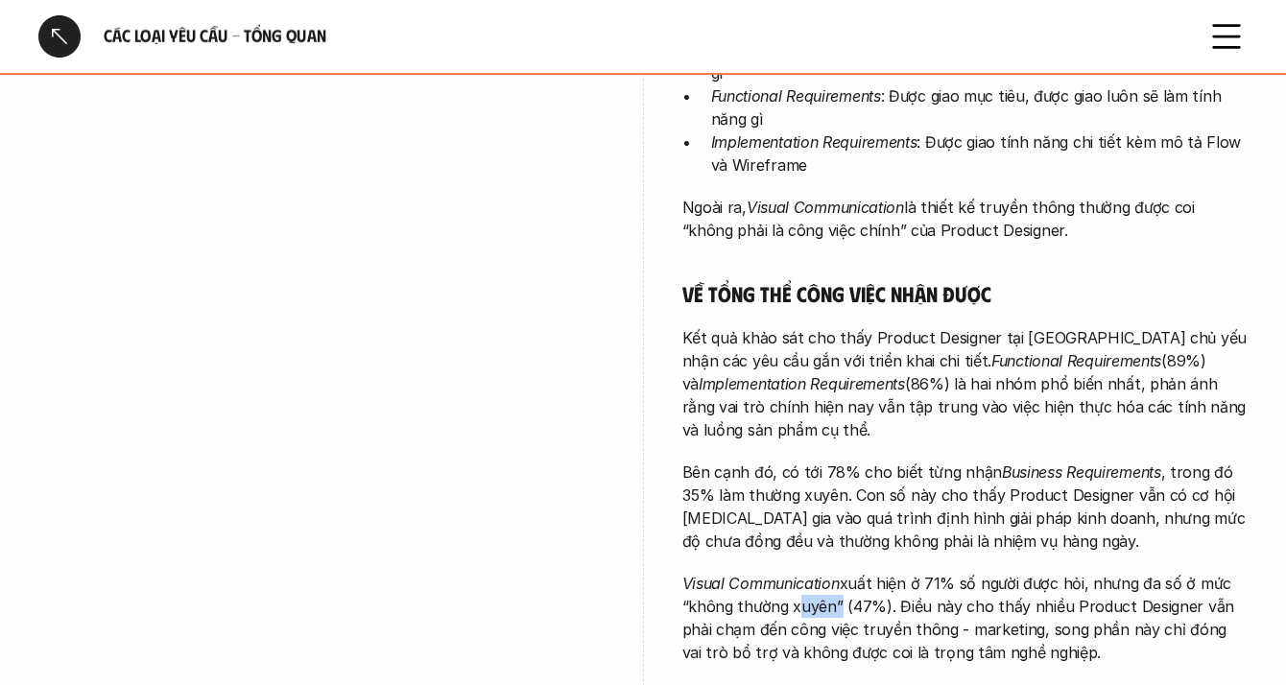
click at [795, 587] on p "Visual Communication xuất hiện ở 71% số người được hỏi, nhưng đa số ở mức “khôn…" at bounding box center [965, 618] width 566 height 92
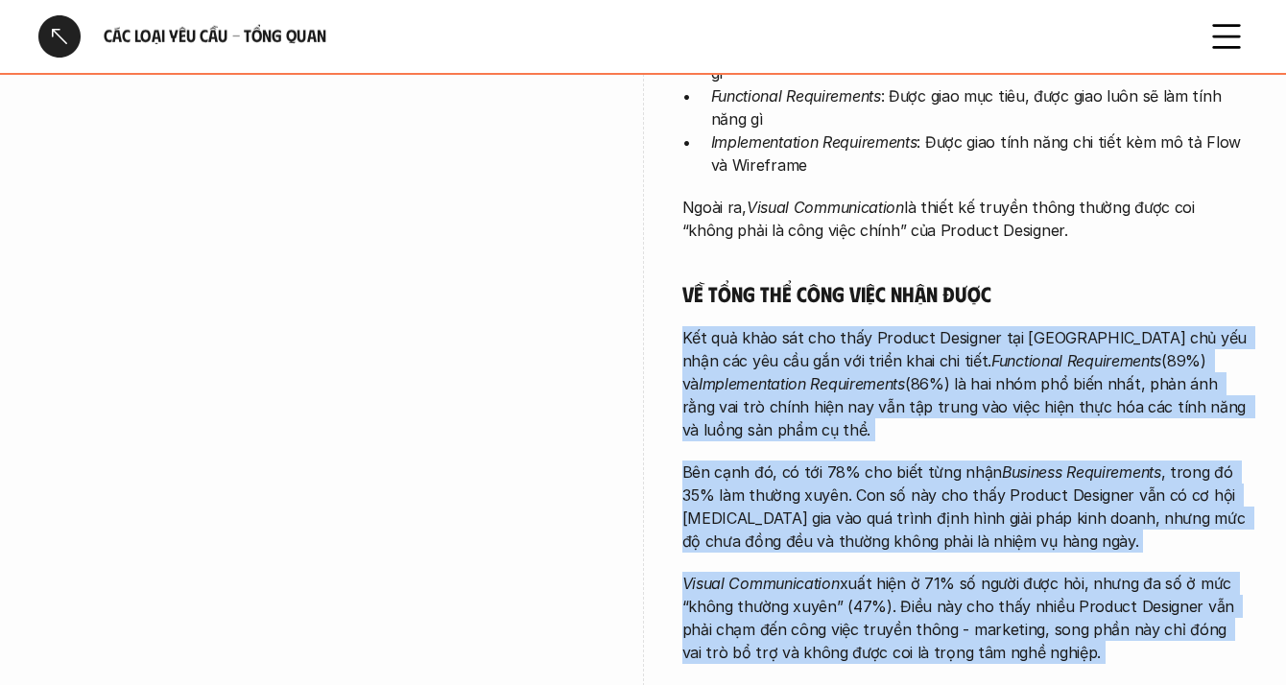
drag, startPoint x: 795, startPoint y: 587, endPoint x: 806, endPoint y: 342, distance: 244.9
click at [806, 342] on div "Càng đảm nhận những công việc tổng quan hơn, Product Designer càng có mức độ tự…" at bounding box center [965, 456] width 566 height 1035
click at [806, 342] on p "Kết quả khảo sát cho thấy Product Designer tại [GEOGRAPHIC_DATA] chủ yếu nhận c…" at bounding box center [965, 383] width 566 height 115
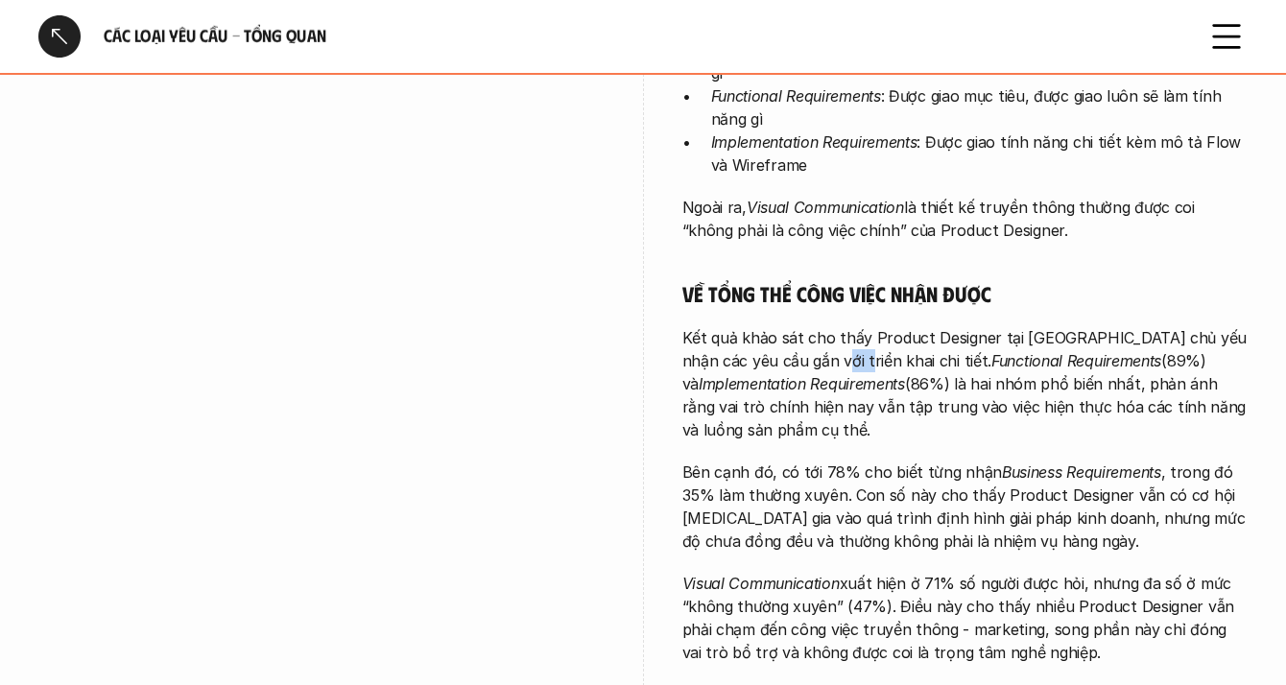
click at [806, 342] on p "Kết quả khảo sát cho thấy Product Designer tại [GEOGRAPHIC_DATA] chủ yếu nhận c…" at bounding box center [965, 383] width 566 height 115
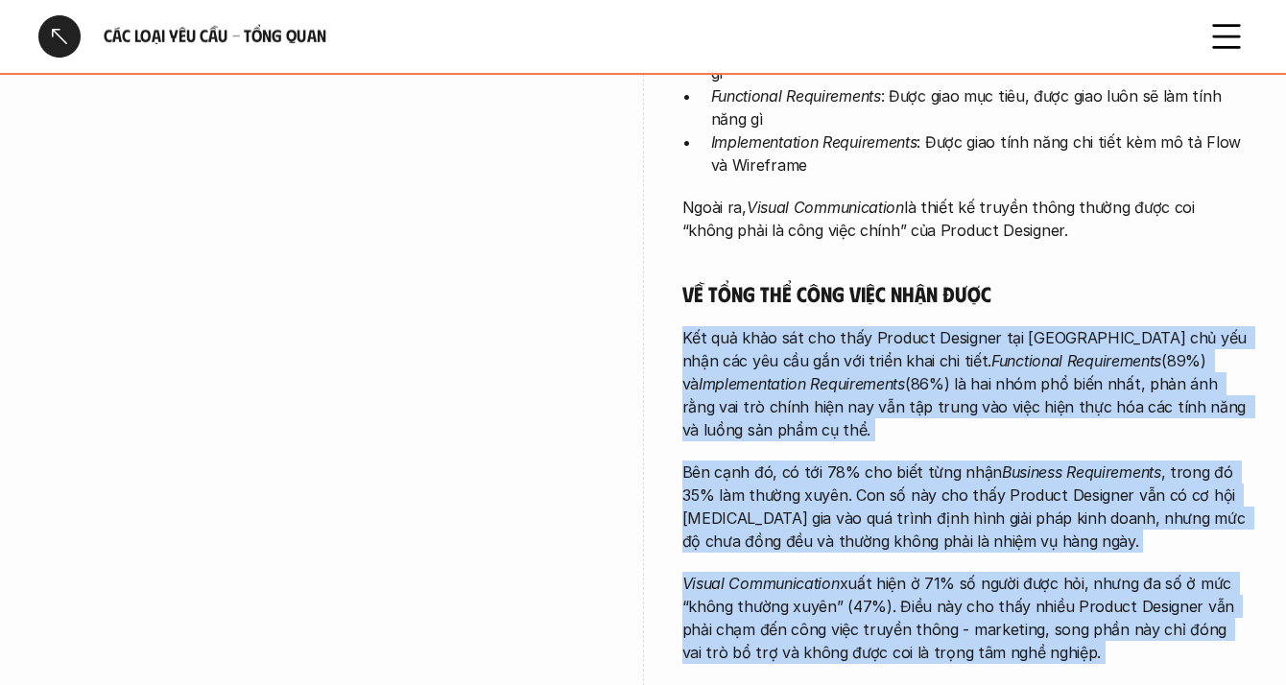
drag, startPoint x: 806, startPoint y: 342, endPoint x: 824, endPoint y: 560, distance: 218.5
click at [824, 560] on div "Càng đảm nhận những công việc tổng quan hơn, Product Designer càng có mức độ tự…" at bounding box center [965, 456] width 566 height 1035
click at [824, 574] on em "Visual Communication" at bounding box center [760, 583] width 157 height 19
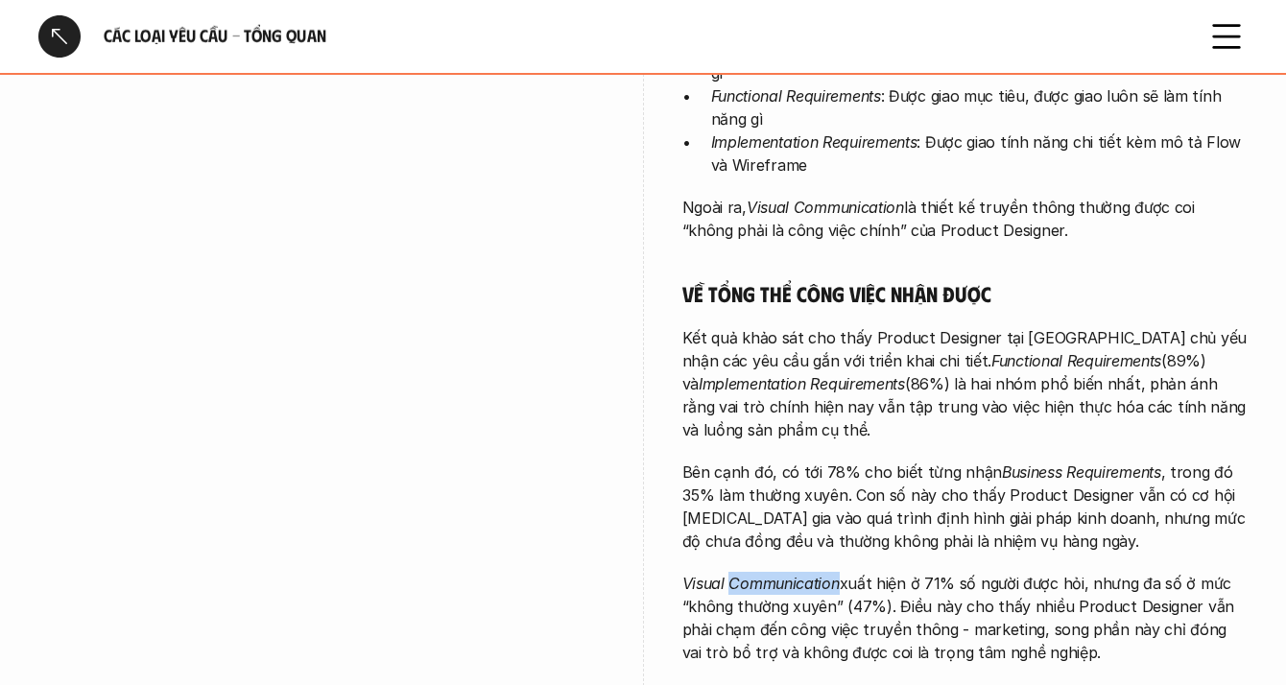
click at [824, 574] on em "Visual Communication" at bounding box center [760, 583] width 157 height 19
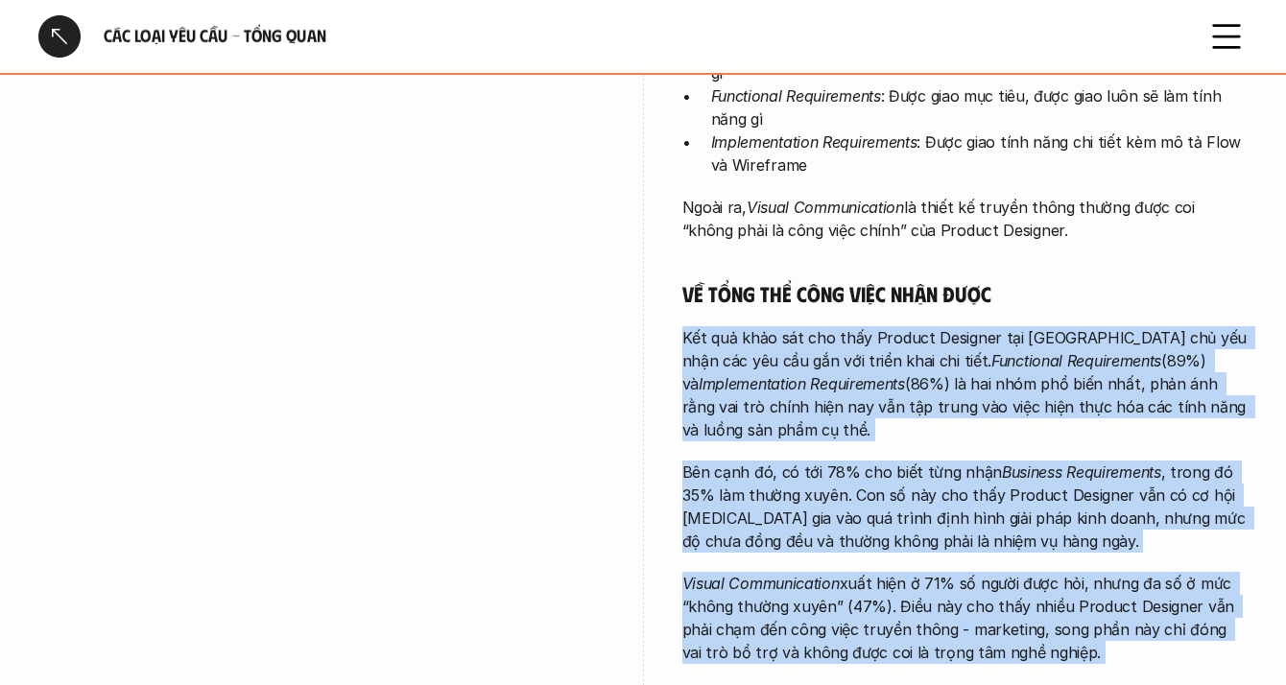
drag, startPoint x: 824, startPoint y: 560, endPoint x: 817, endPoint y: 329, distance: 231.3
click at [817, 329] on div "Càng đảm nhận những công việc tổng quan hơn, Product Designer càng có mức độ tự…" at bounding box center [965, 456] width 566 height 1035
click at [817, 329] on p "Kết quả khảo sát cho thấy Product Designer tại [GEOGRAPHIC_DATA] chủ yếu nhận c…" at bounding box center [965, 383] width 566 height 115
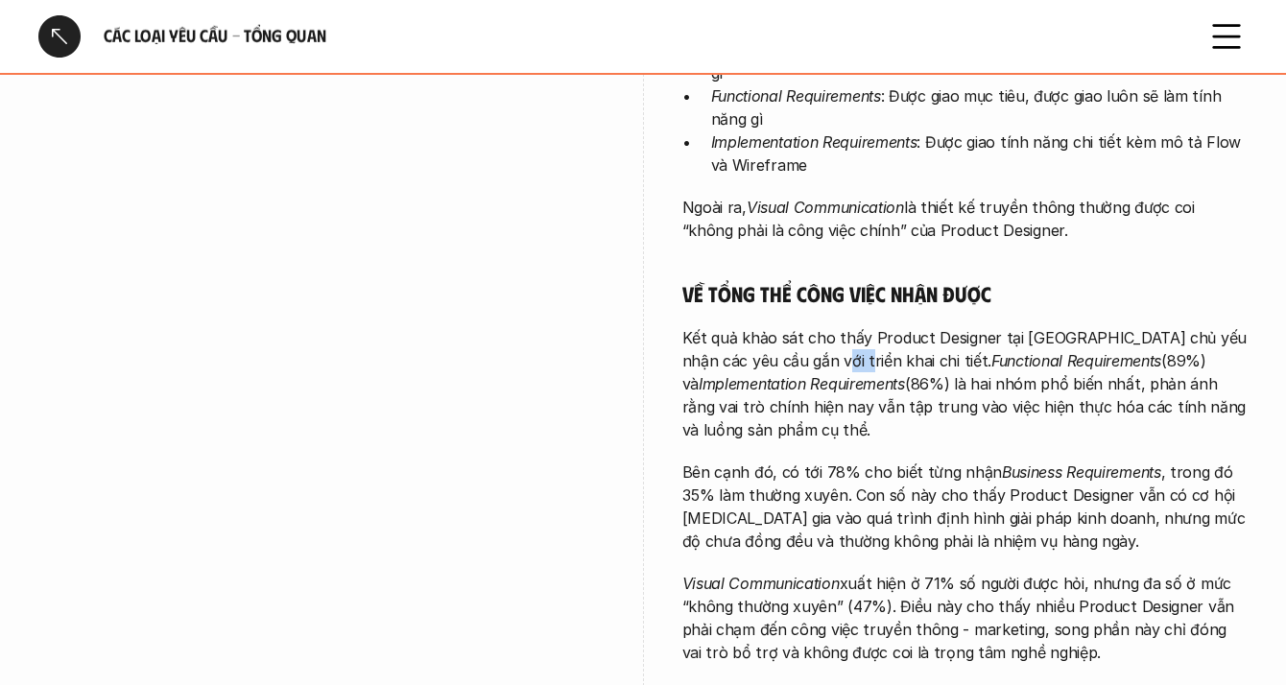
click at [817, 329] on p "Kết quả khảo sát cho thấy Product Designer tại [GEOGRAPHIC_DATA] chủ yếu nhận c…" at bounding box center [965, 383] width 566 height 115
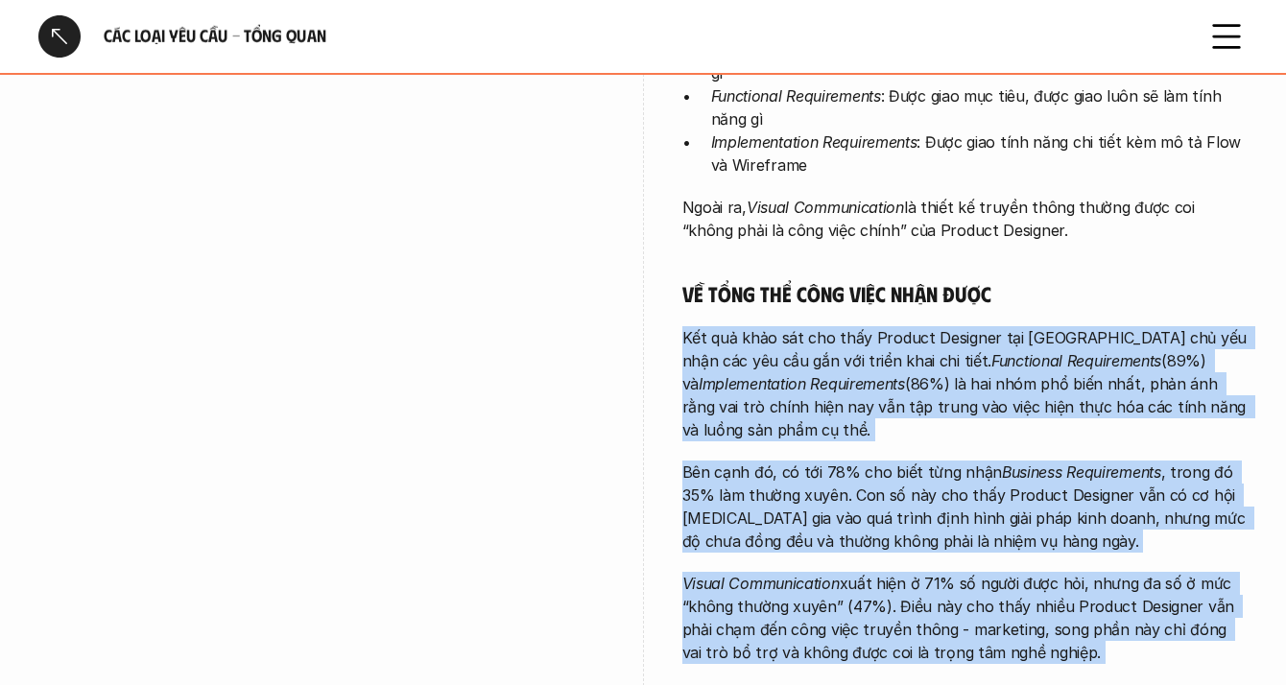
drag, startPoint x: 817, startPoint y: 329, endPoint x: 833, endPoint y: 579, distance: 250.9
click at [833, 579] on div "Càng đảm nhận những công việc tổng quan hơn, Product Designer càng có mức độ tự…" at bounding box center [965, 456] width 566 height 1035
click at [833, 579] on p "Visual Communication xuất hiện ở 71% số người được hỏi, nhưng đa số ở mức “khôn…" at bounding box center [965, 618] width 566 height 92
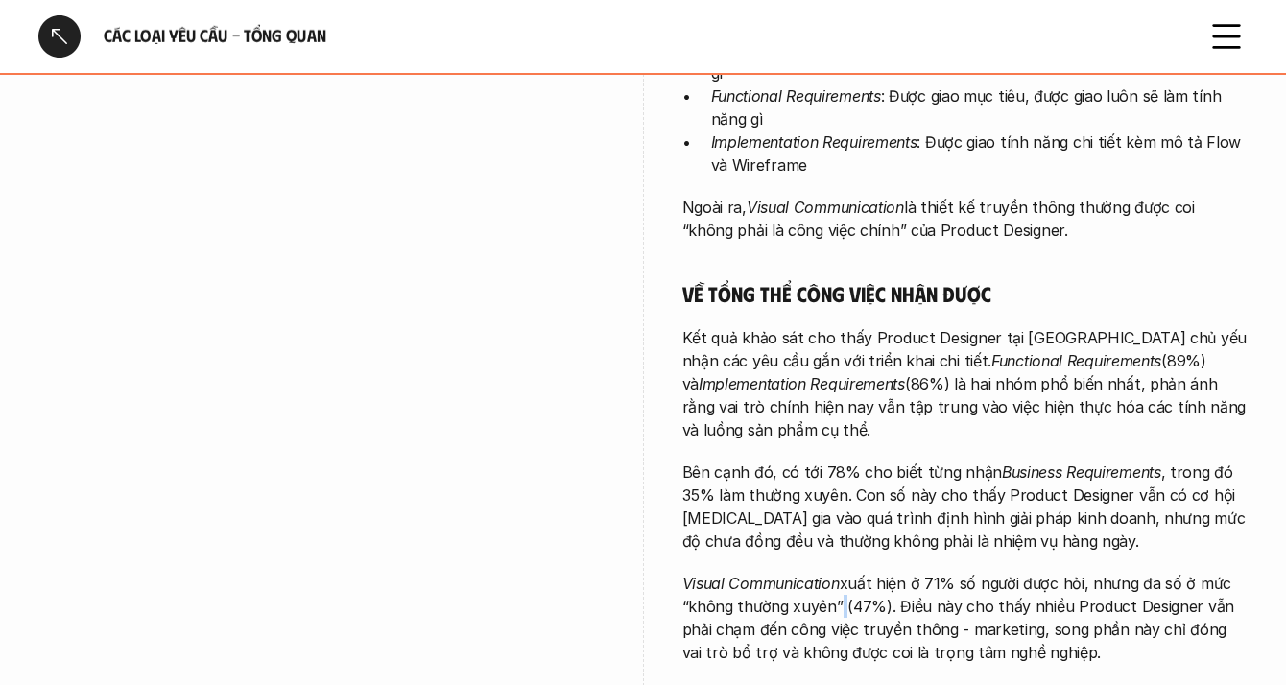
click at [833, 579] on p "Visual Communication xuất hiện ở 71% số người được hỏi, nhưng đa số ở mức “khôn…" at bounding box center [965, 618] width 566 height 92
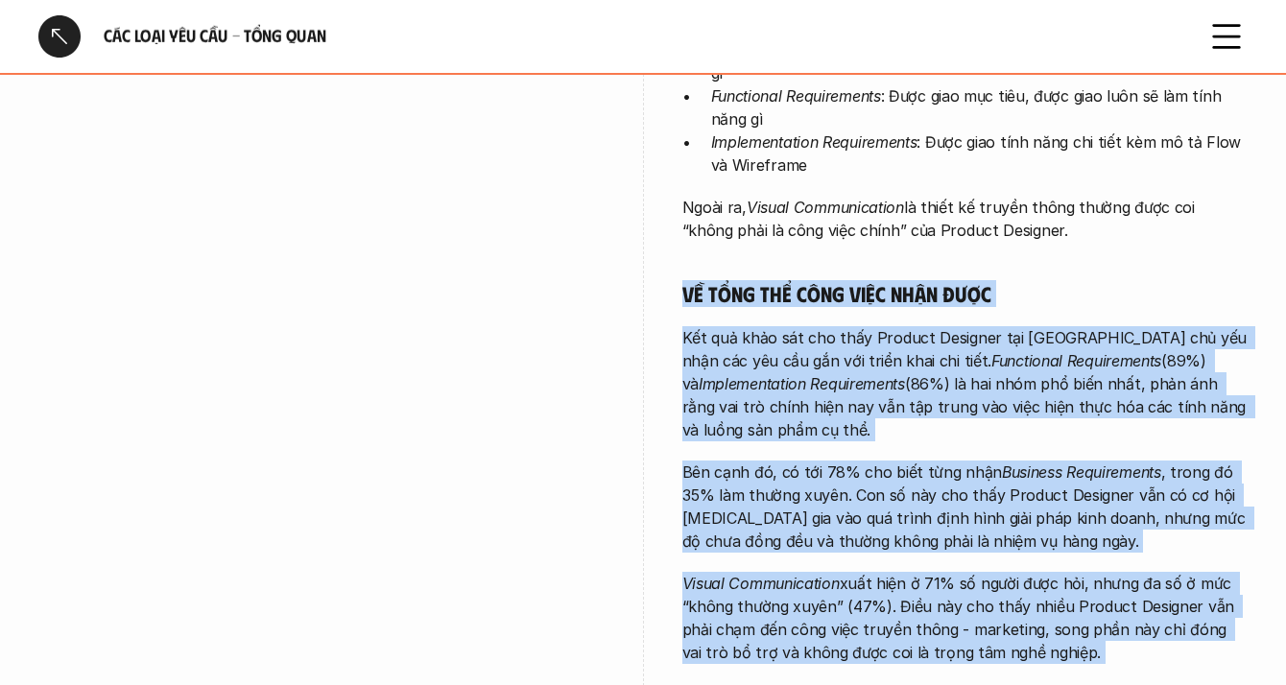
drag, startPoint x: 833, startPoint y: 579, endPoint x: 814, endPoint y: 259, distance: 321.0
click at [814, 260] on div "Càng đảm nhận những công việc tổng quan hơn, Product Designer càng có mức độ tự…" at bounding box center [965, 456] width 566 height 1035
click at [814, 280] on h5 "Về tổng thể công việc nhận được" at bounding box center [965, 293] width 566 height 27
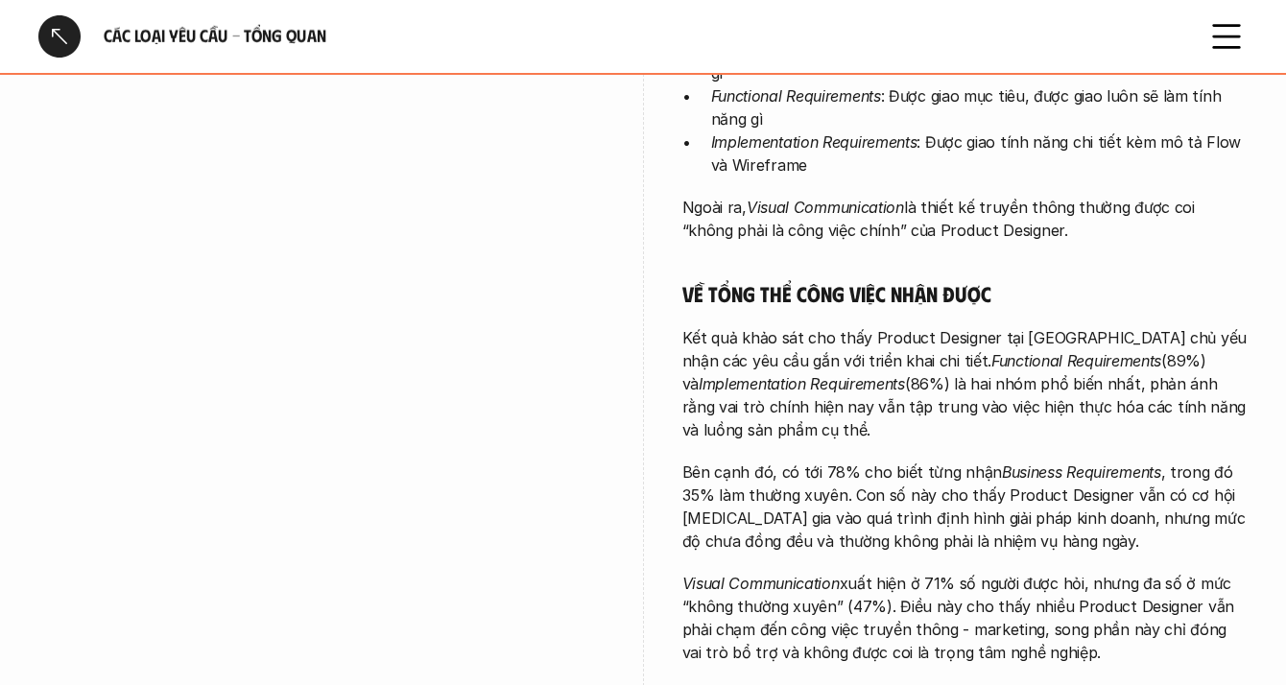
click at [815, 326] on p "Kết quả khảo sát cho thấy Product Designer tại [GEOGRAPHIC_DATA] chủ yếu nhận c…" at bounding box center [965, 383] width 566 height 115
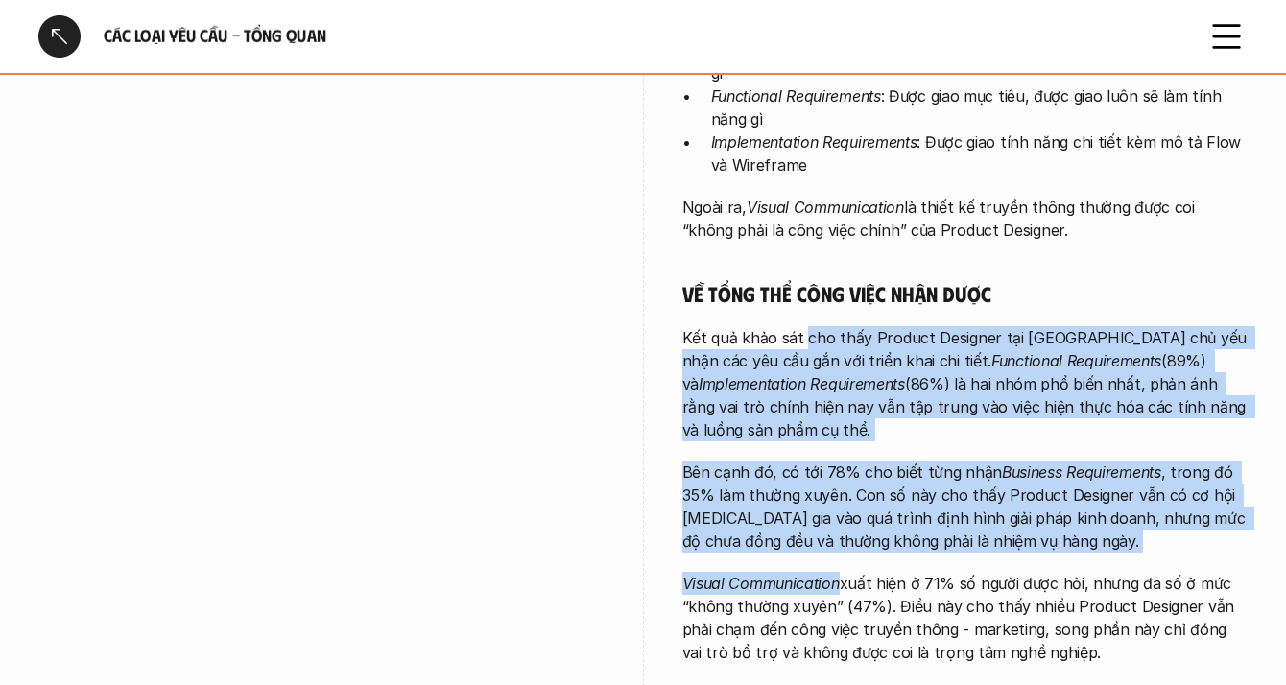
drag, startPoint x: 815, startPoint y: 311, endPoint x: 776, endPoint y: 562, distance: 254.4
click at [776, 562] on div "Càng đảm nhận những công việc tổng quan hơn, Product Designer càng có mức độ tự…" at bounding box center [965, 456] width 566 height 1035
click at [776, 574] on em "Visual Communication" at bounding box center [760, 583] width 157 height 19
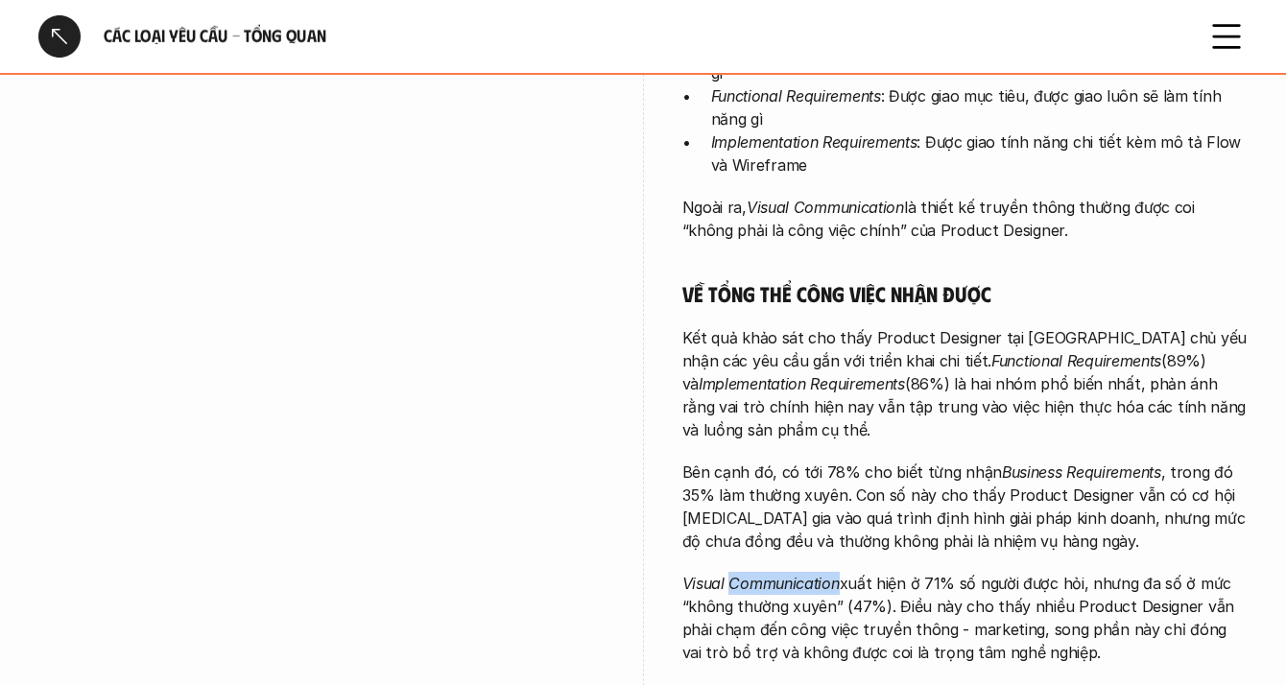
click at [776, 574] on em "Visual Communication" at bounding box center [760, 583] width 157 height 19
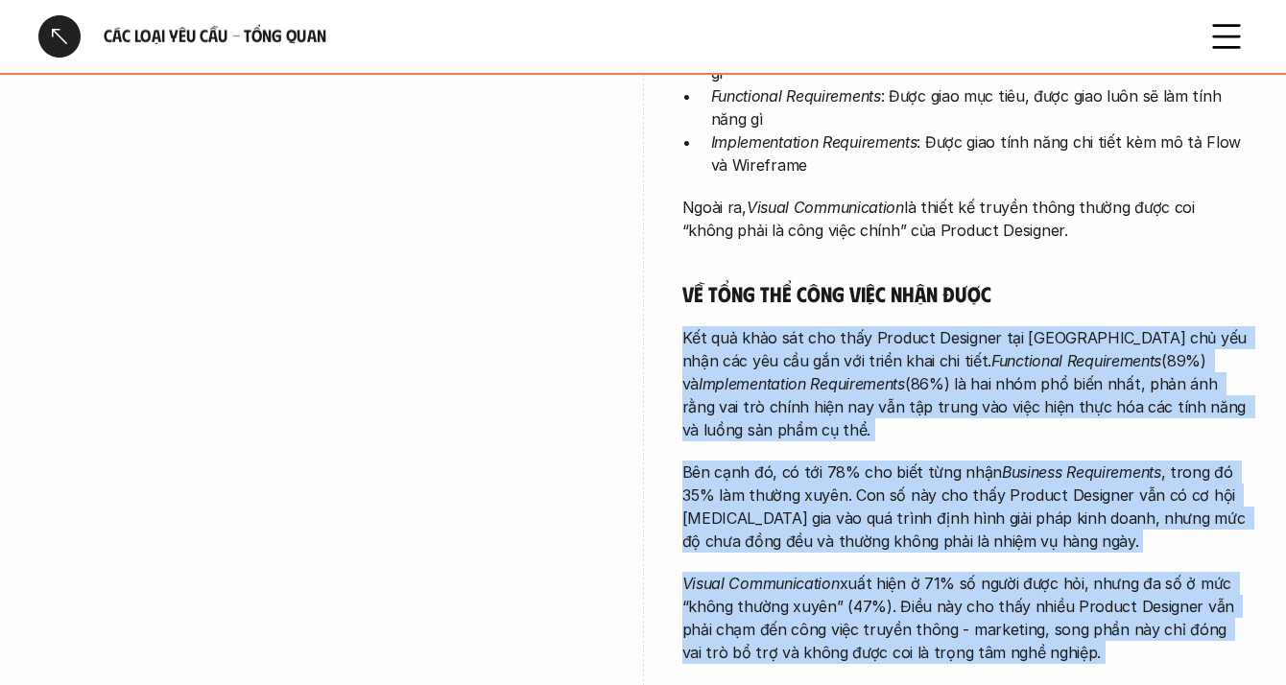
drag, startPoint x: 776, startPoint y: 562, endPoint x: 766, endPoint y: 297, distance: 265.0
click at [766, 297] on div "Càng đảm nhận những công việc tổng quan hơn, Product Designer càng có mức độ tự…" at bounding box center [965, 456] width 566 height 1035
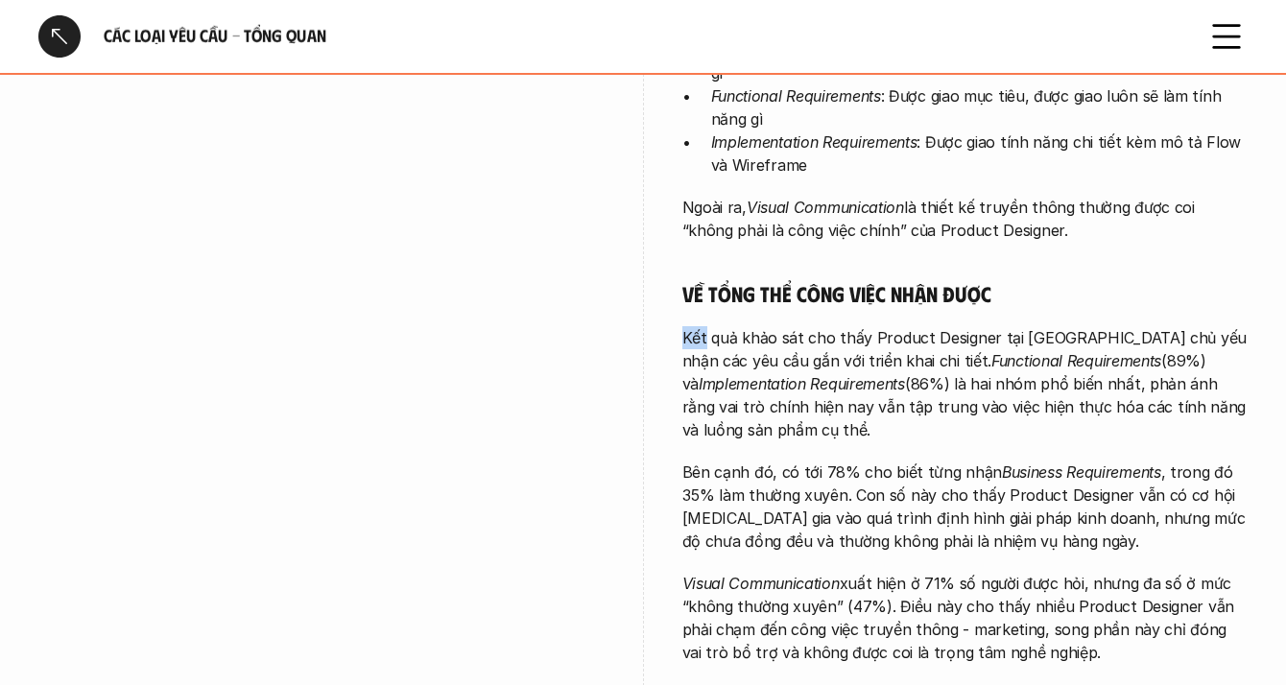
click at [766, 297] on div "Càng đảm nhận những công việc tổng quan hơn, Product Designer càng có mức độ tự…" at bounding box center [965, 456] width 566 height 1035
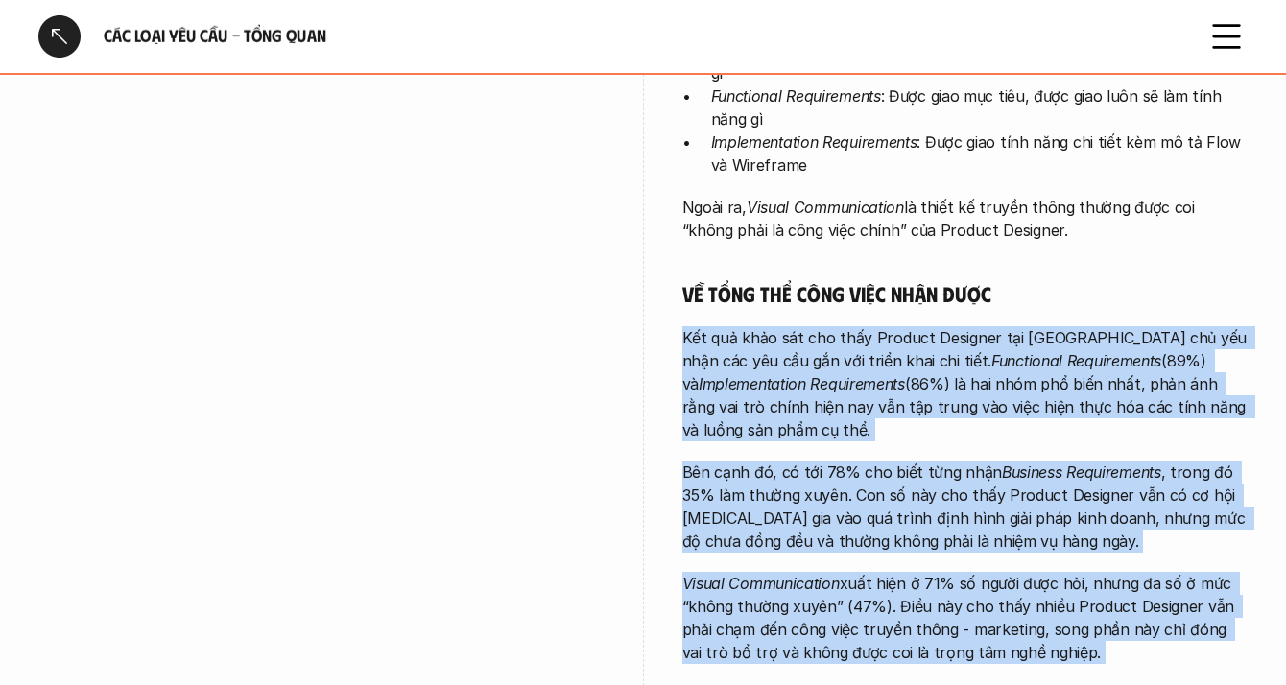
drag, startPoint x: 766, startPoint y: 297, endPoint x: 774, endPoint y: 556, distance: 259.2
click at [774, 556] on div "Càng đảm nhận những công việc tổng quan hơn, Product Designer càng có mức độ tự…" at bounding box center [965, 456] width 566 height 1035
click at [774, 574] on em "Visual Communication" at bounding box center [760, 583] width 157 height 19
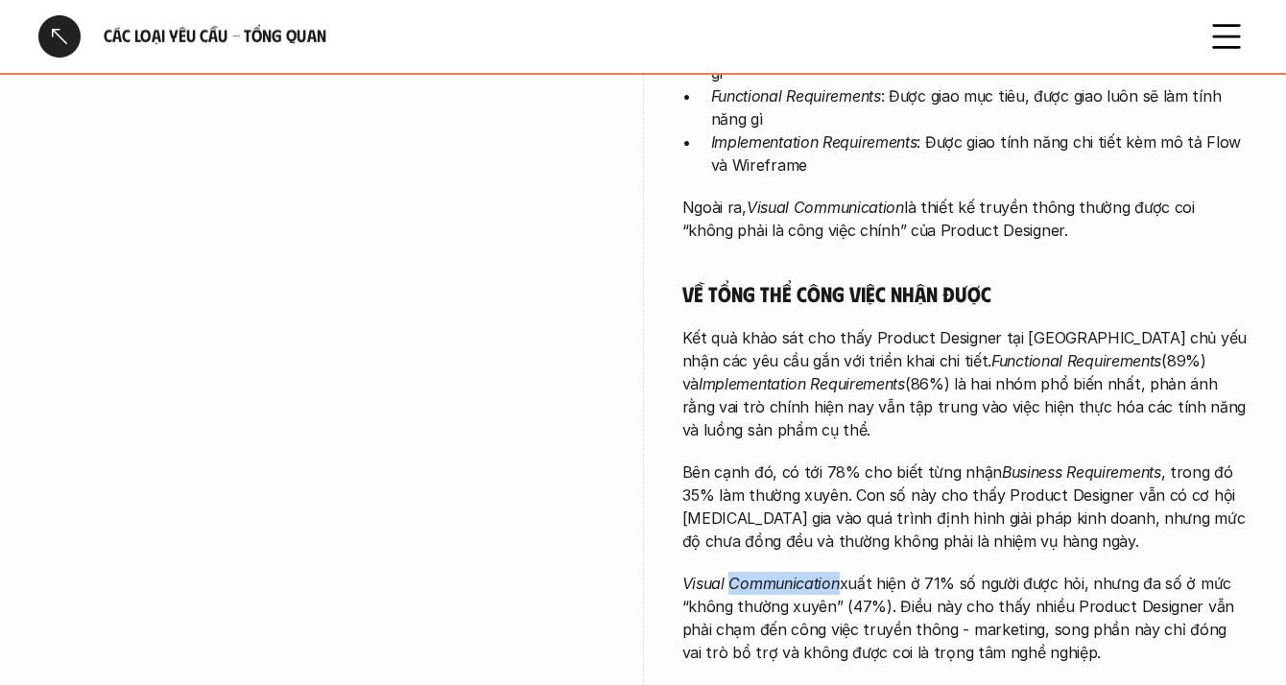
click at [774, 574] on em "Visual Communication" at bounding box center [760, 583] width 157 height 19
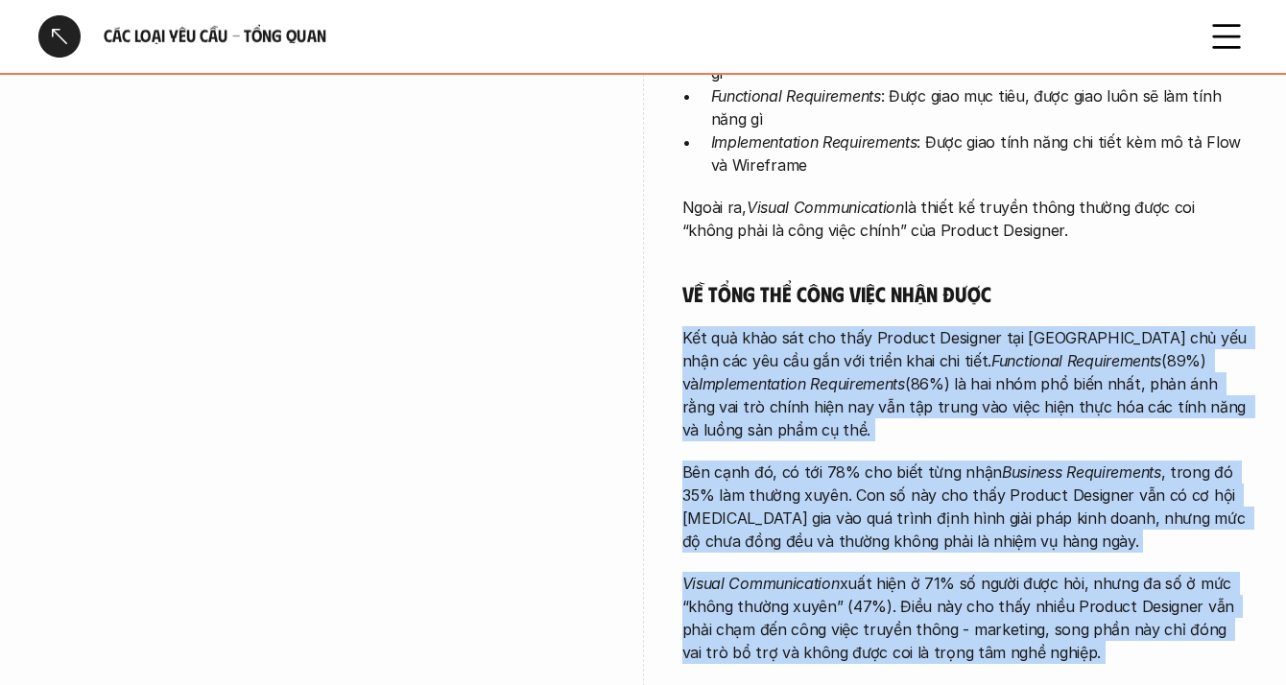
drag, startPoint x: 774, startPoint y: 556, endPoint x: 773, endPoint y: 294, distance: 262.9
click at [773, 294] on div "Càng đảm nhận những công việc tổng quan hơn, Product Designer càng có mức độ tự…" at bounding box center [965, 456] width 566 height 1035
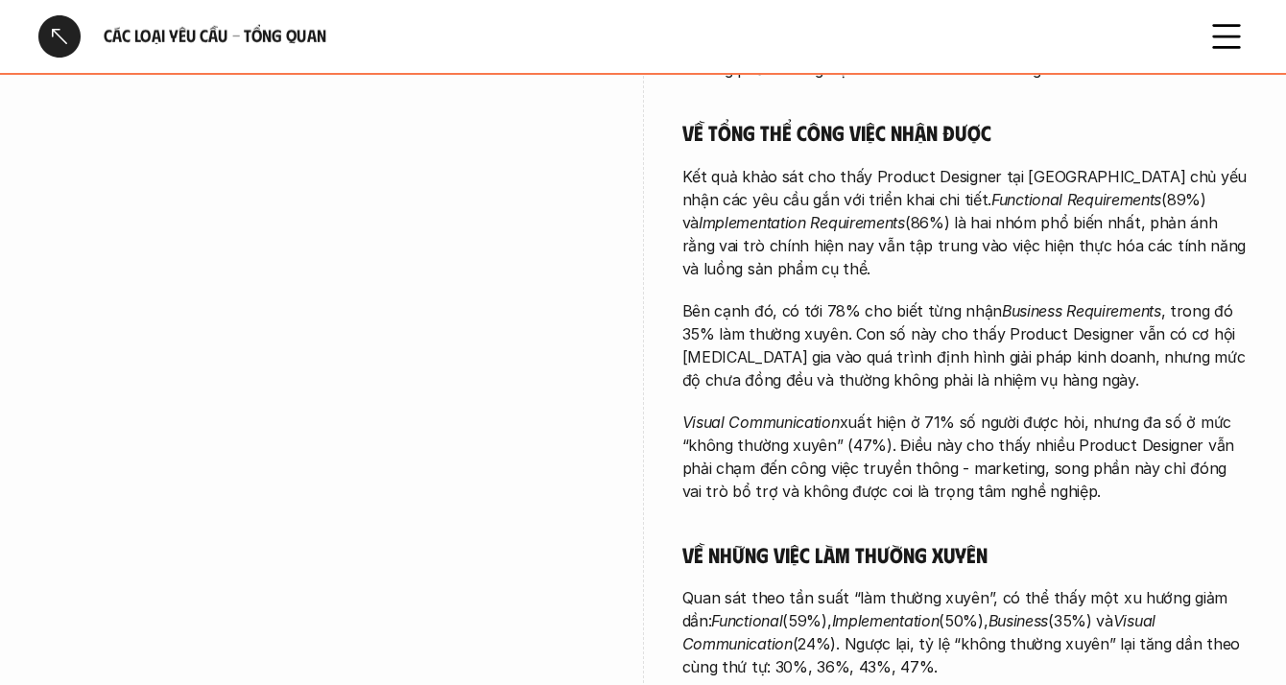
scroll to position [999, 0]
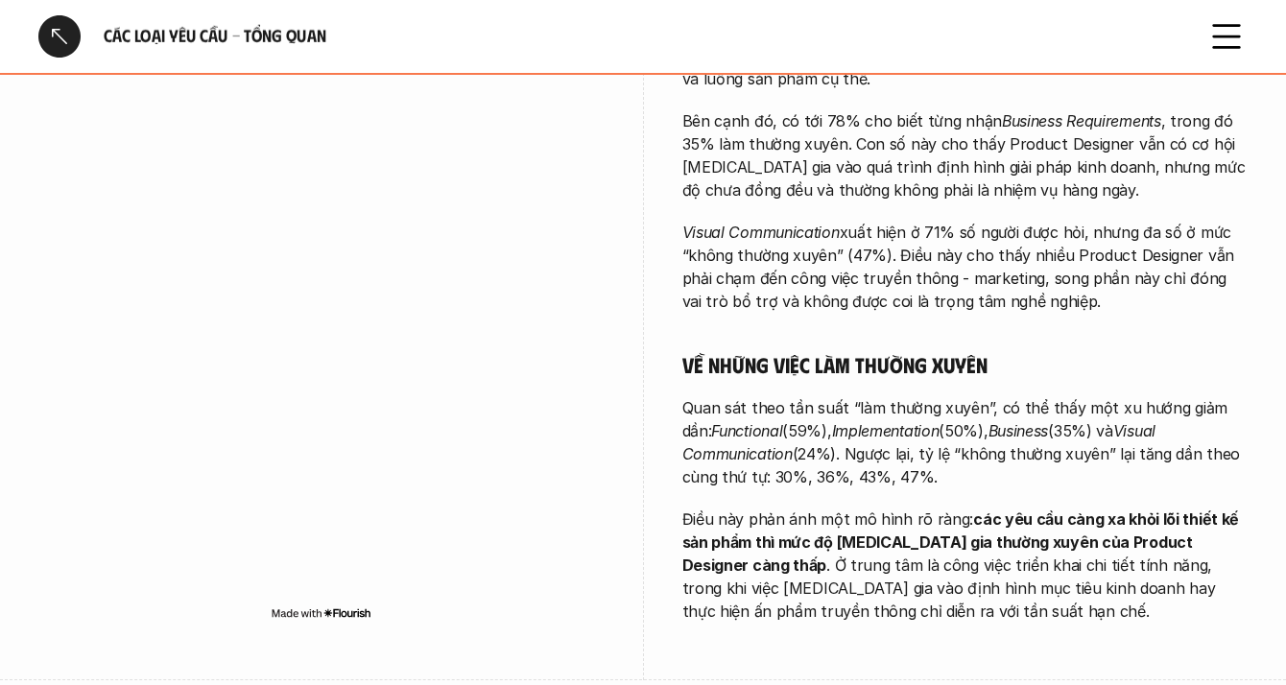
drag, startPoint x: 773, startPoint y: 294, endPoint x: 817, endPoint y: 602, distance: 312.1
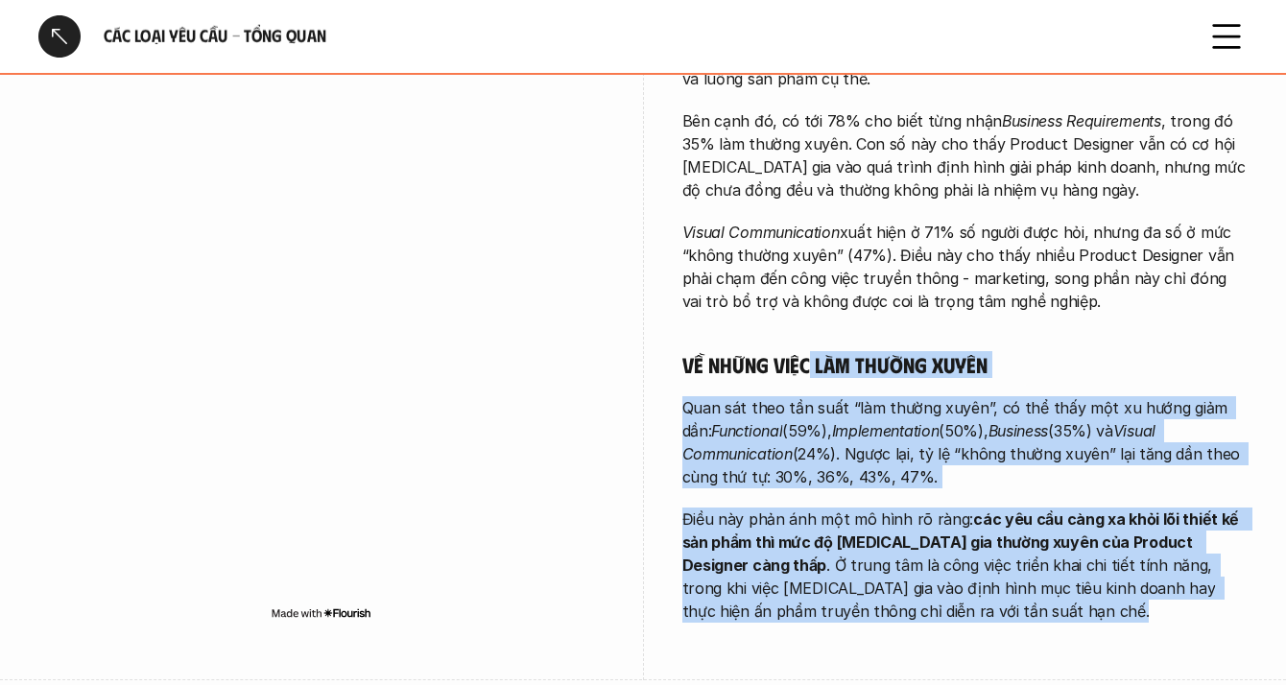
drag, startPoint x: 816, startPoint y: 602, endPoint x: 805, endPoint y: 348, distance: 254.5
click at [805, 351] on h5 "Về những việc làm thường xuyên" at bounding box center [965, 364] width 566 height 27
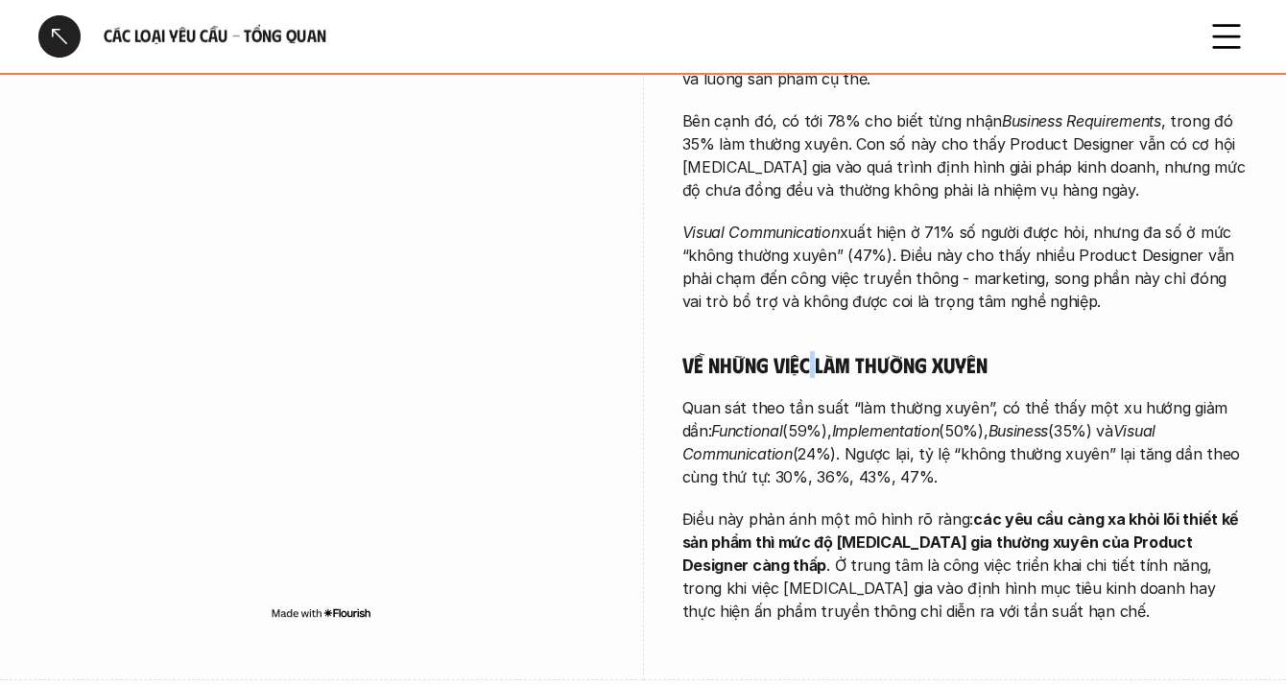
click at [805, 351] on h5 "Về những việc làm thường xuyên" at bounding box center [965, 364] width 566 height 27
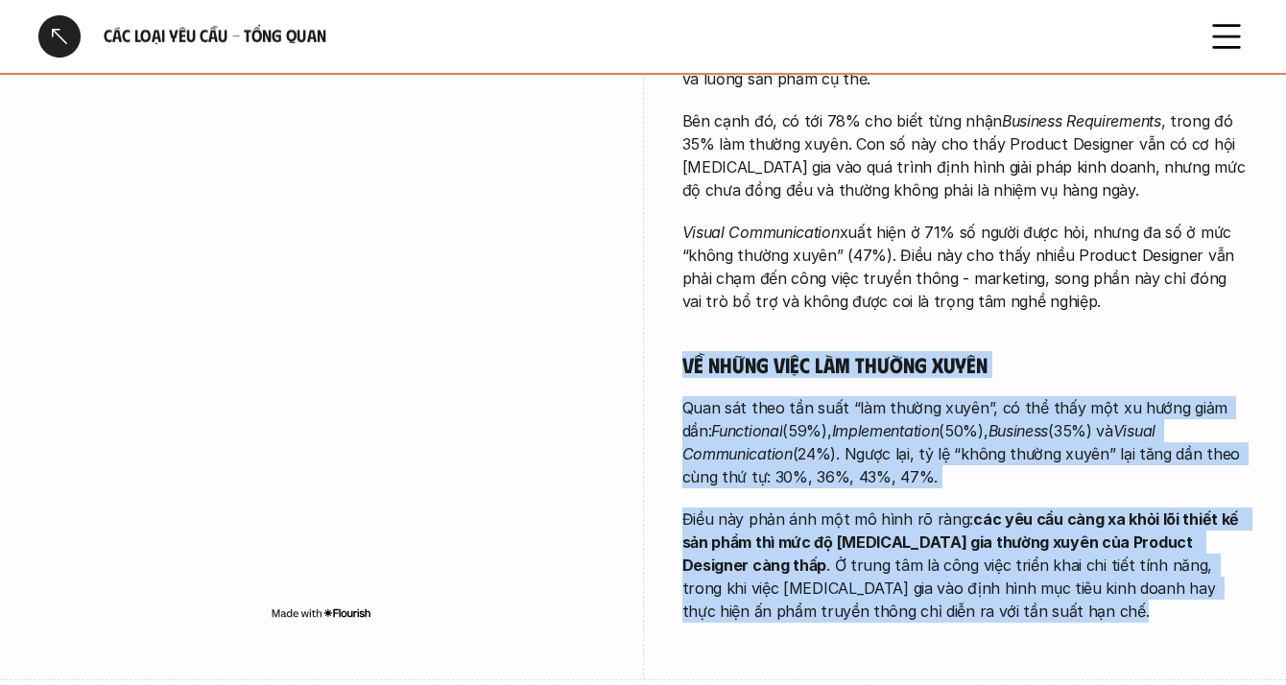
drag, startPoint x: 805, startPoint y: 348, endPoint x: 831, endPoint y: 589, distance: 242.2
click at [831, 589] on div "Càng đảm nhận những công việc tổng quan hơn, Product Designer càng có mức độ tự…" at bounding box center [965, 104] width 566 height 1035
click at [831, 589] on p "Điều này phản ánh một mô hình rõ ràng: các yêu cầu càng xa khỏi lõi thiết kế sả…" at bounding box center [965, 565] width 566 height 115
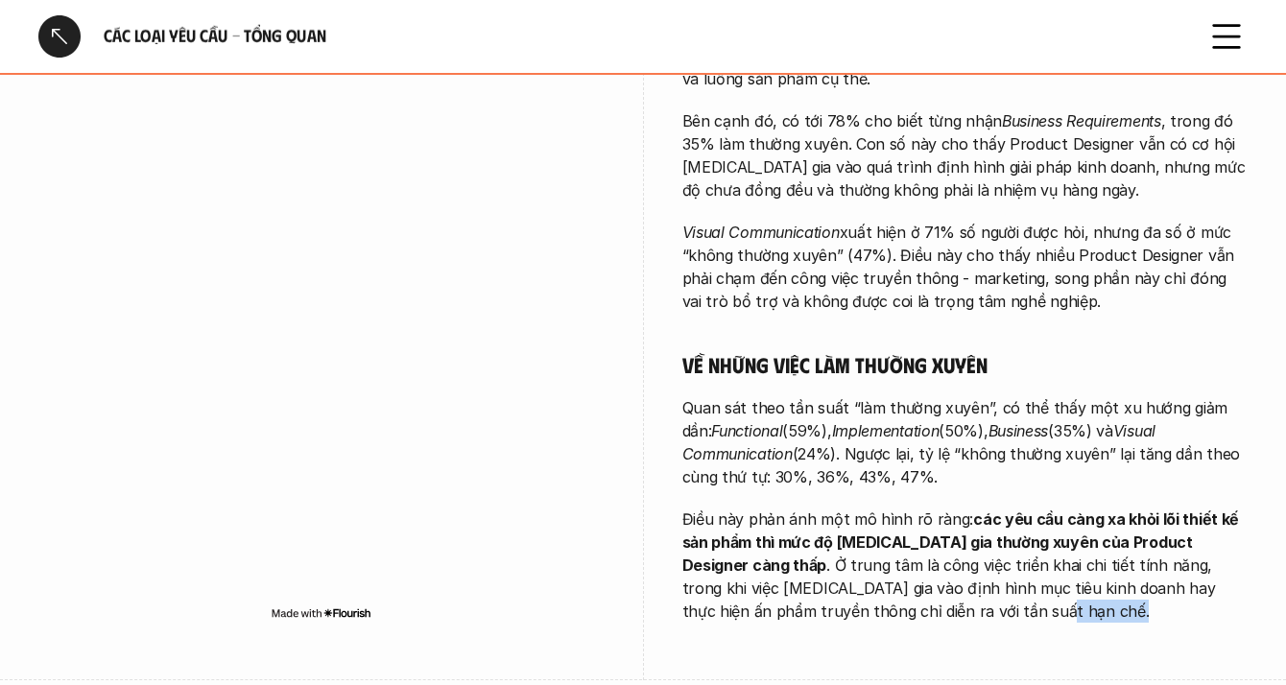
click at [831, 589] on p "Điều này phản ánh một mô hình rõ ràng: các yêu cầu càng xa khỏi lõi thiết kế sả…" at bounding box center [965, 565] width 566 height 115
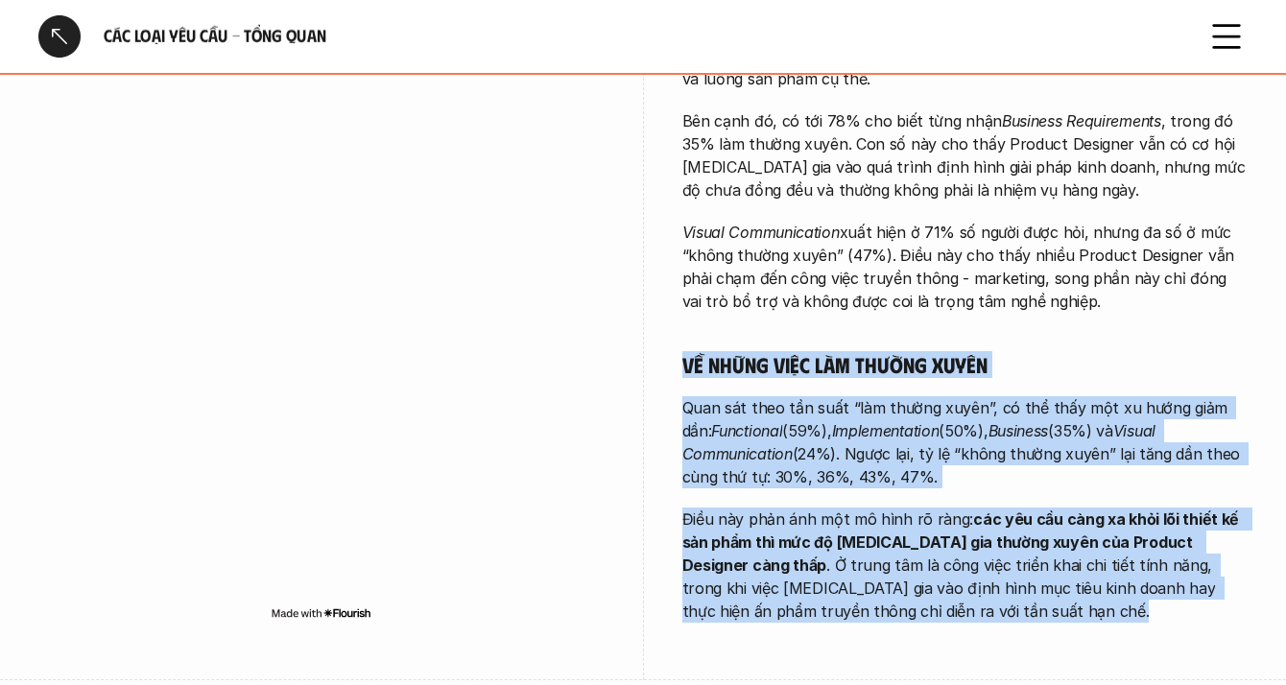
drag, startPoint x: 831, startPoint y: 589, endPoint x: 843, endPoint y: 328, distance: 261.2
click at [843, 328] on div "Càng đảm nhận những công việc tổng quan hơn, Product Designer càng có mức độ tự…" at bounding box center [965, 104] width 566 height 1035
click at [843, 351] on h5 "Về những việc làm thường xuyên" at bounding box center [965, 364] width 566 height 27
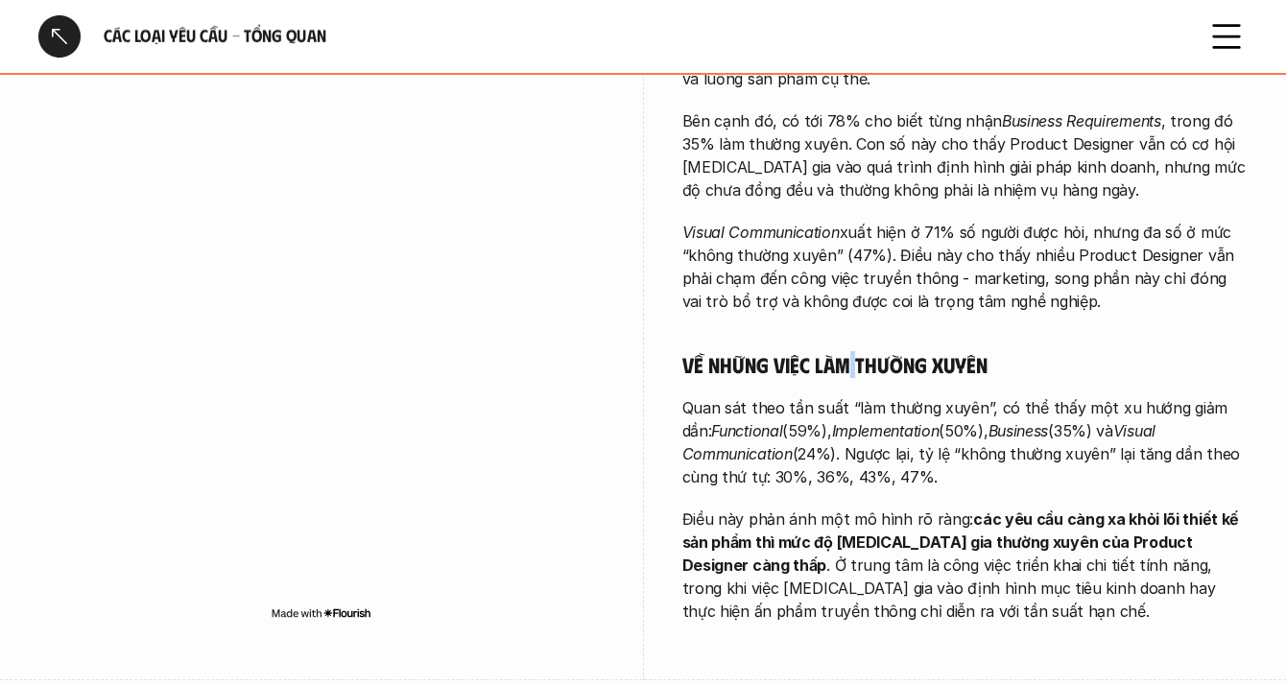
click at [843, 351] on h5 "Về những việc làm thường xuyên" at bounding box center [965, 364] width 566 height 27
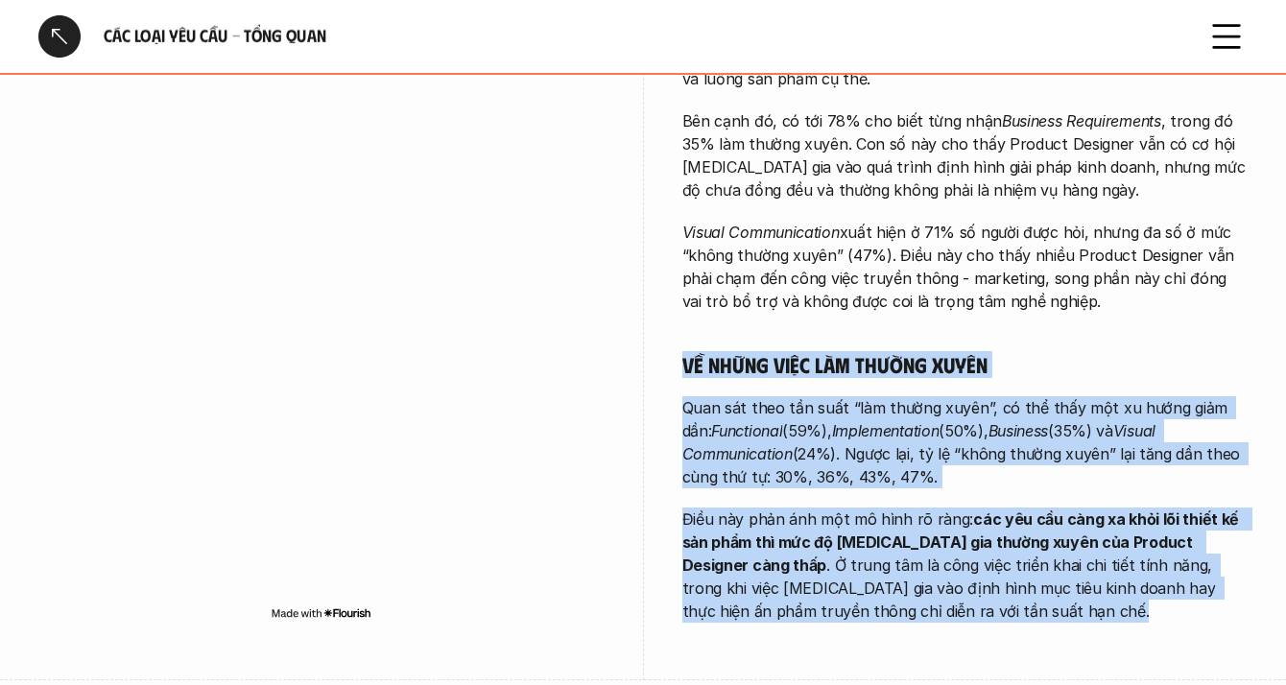
drag, startPoint x: 843, startPoint y: 328, endPoint x: 824, endPoint y: 546, distance: 218.6
click at [824, 546] on div "Càng đảm nhận những công việc tổng quan hơn, Product Designer càng có mức độ tự…" at bounding box center [965, 104] width 566 height 1035
click at [824, 546] on p "Điều này phản ánh một mô hình rõ ràng: các yêu cầu càng xa khỏi lõi thiết kế sả…" at bounding box center [965, 565] width 566 height 115
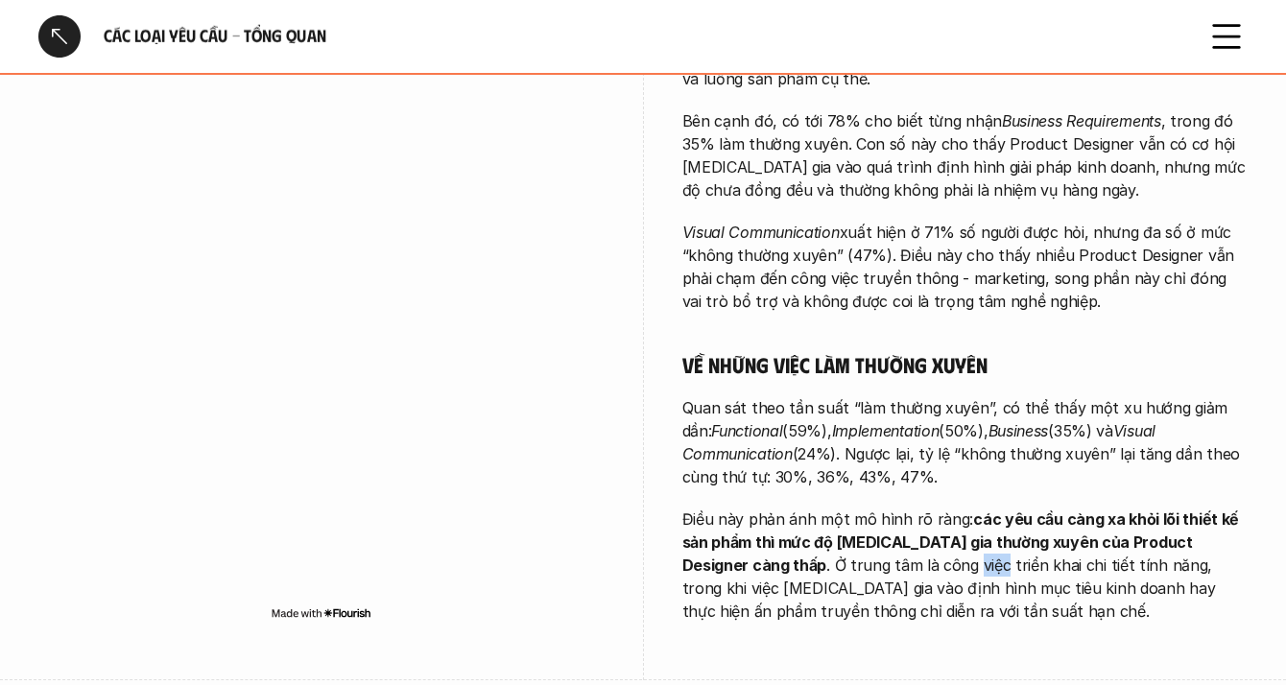
click at [824, 546] on p "Điều này phản ánh một mô hình rõ ràng: các yêu cầu càng xa khỏi lõi thiết kế sả…" at bounding box center [965, 565] width 566 height 115
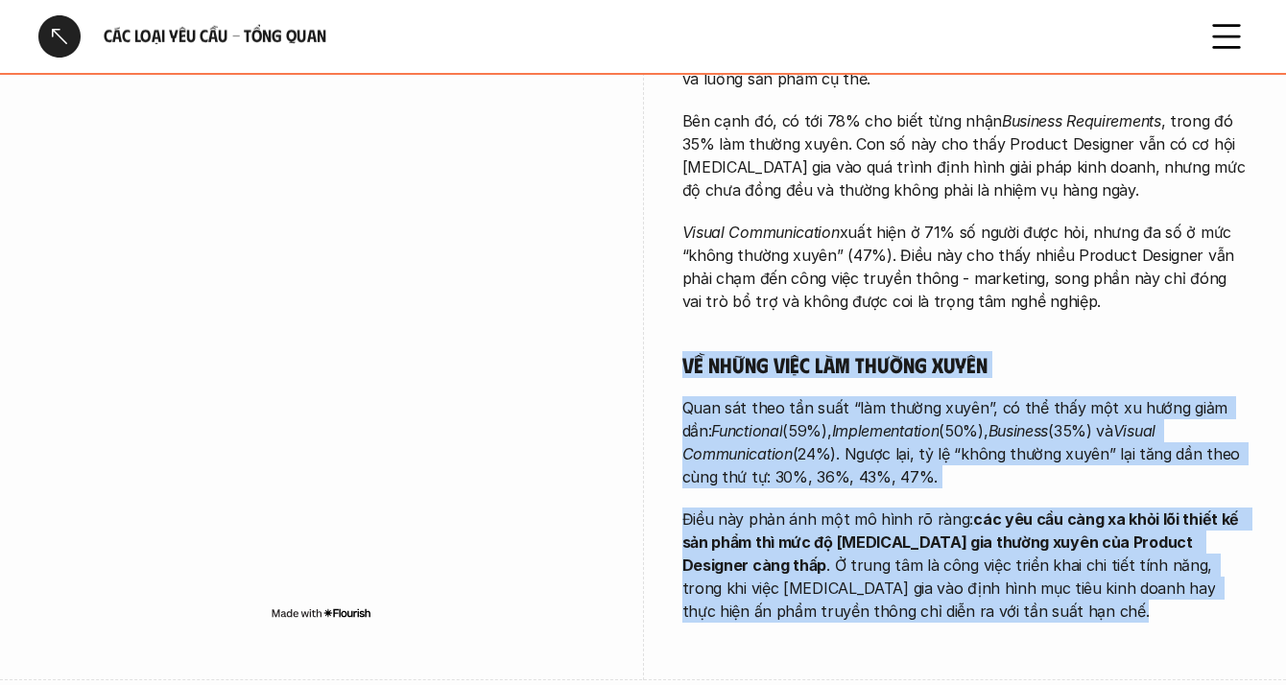
drag, startPoint x: 824, startPoint y: 545, endPoint x: 815, endPoint y: 355, distance: 190.2
click at [815, 355] on div "Càng đảm nhận những công việc tổng quan hơn, Product Designer càng có mức độ tự…" at bounding box center [965, 104] width 566 height 1035
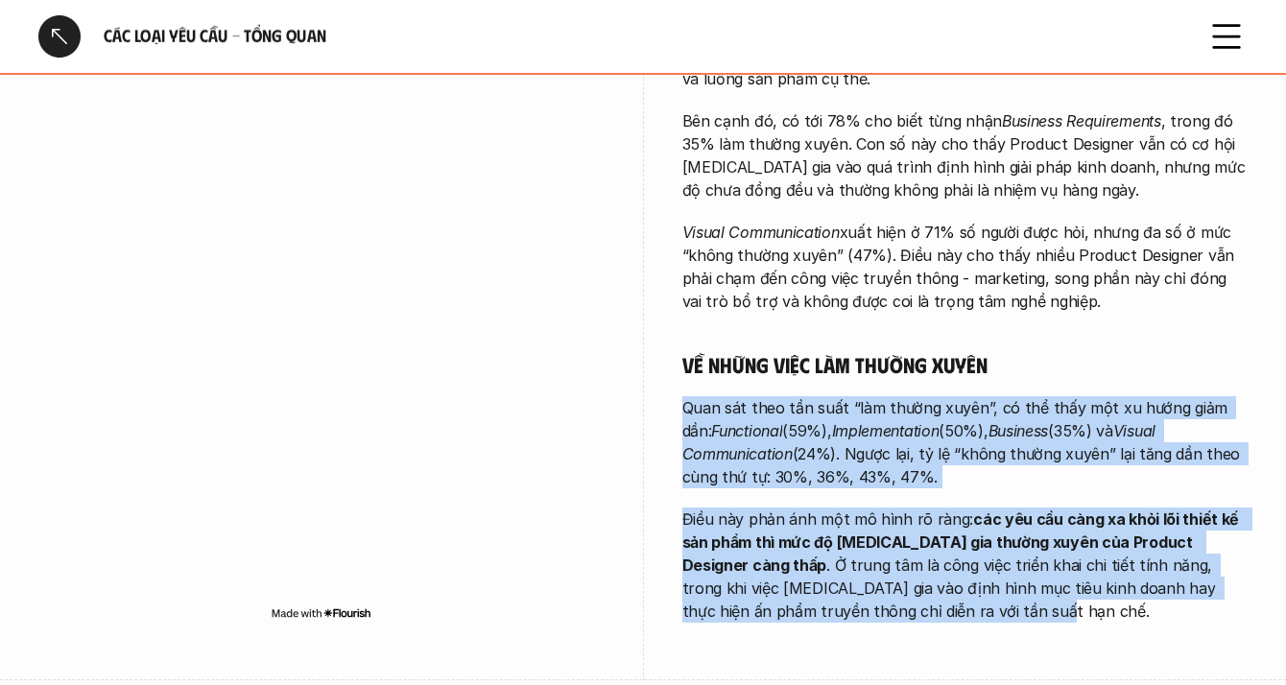
drag, startPoint x: 815, startPoint y: 355, endPoint x: 825, endPoint y: 602, distance: 246.8
drag, startPoint x: 825, startPoint y: 602, endPoint x: 811, endPoint y: 358, distance: 244.1
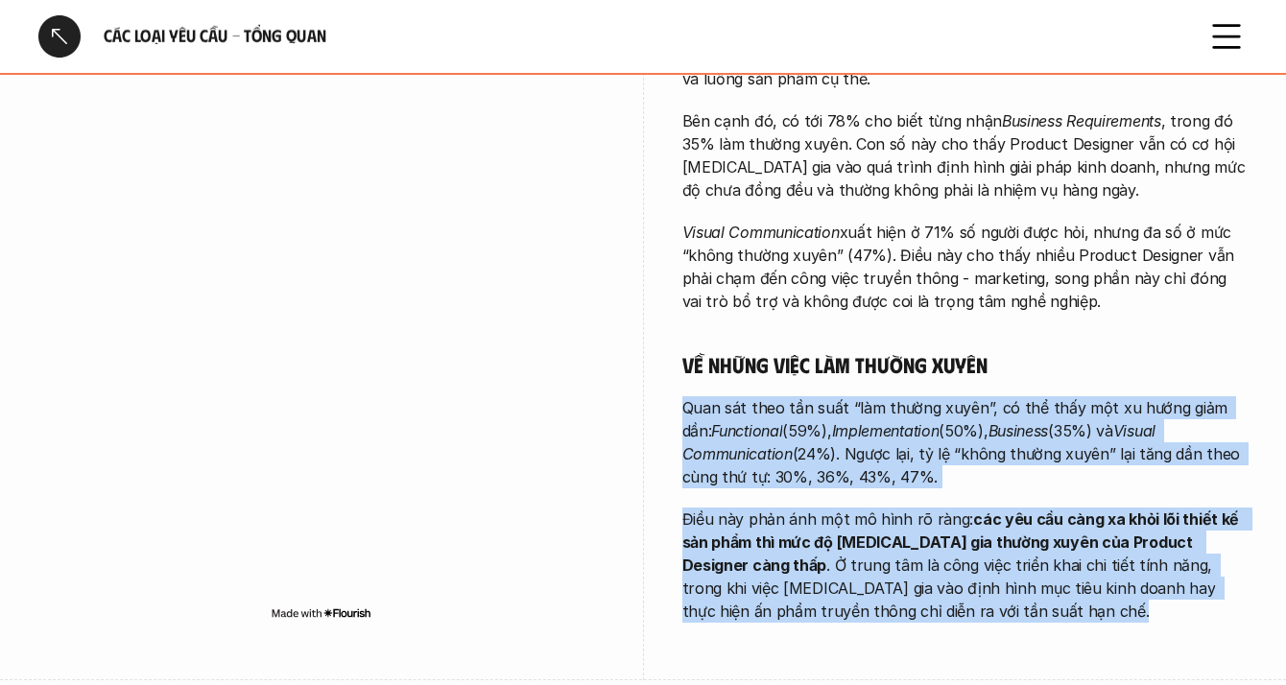
click at [812, 355] on div "Càng đảm nhận những công việc tổng quan hơn, Product Designer càng có mức độ tự…" at bounding box center [965, 104] width 566 height 1035
drag, startPoint x: 812, startPoint y: 355, endPoint x: 841, endPoint y: 597, distance: 243.6
click at [841, 597] on div "Càng đảm nhận những công việc tổng quan hơn, Product Designer càng có mức độ tự…" at bounding box center [965, 104] width 566 height 1035
click at [841, 597] on p "Điều này phản ánh một mô hình rõ ràng: các yêu cầu càng xa khỏi lõi thiết kế sả…" at bounding box center [965, 565] width 566 height 115
drag, startPoint x: 841, startPoint y: 597, endPoint x: 688, endPoint y: 362, distance: 280.7
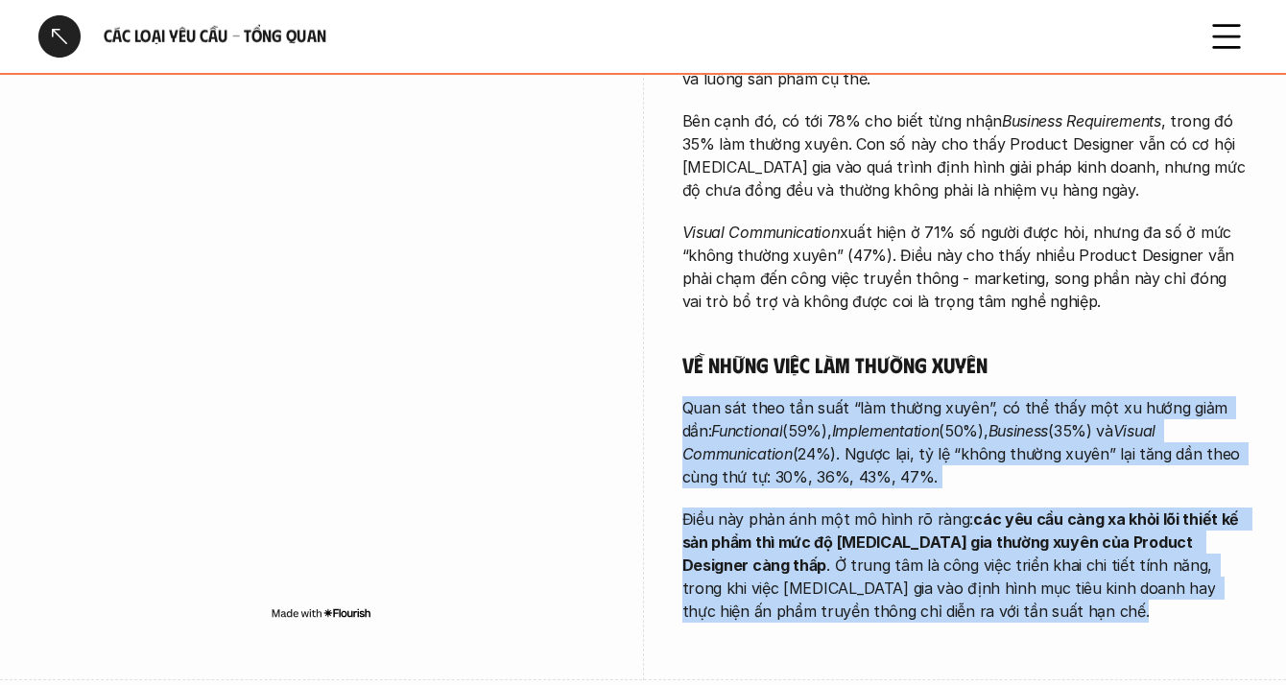
click at [688, 362] on div "Càng đảm nhận những công việc tổng quan hơn, Product Designer càng có mức độ tự…" at bounding box center [965, 104] width 566 height 1035
click at [686, 357] on div "Càng đảm nhận những công việc tổng quan hơn, Product Designer càng có mức độ tự…" at bounding box center [965, 104] width 566 height 1035
drag, startPoint x: 686, startPoint y: 357, endPoint x: 902, endPoint y: 603, distance: 327.7
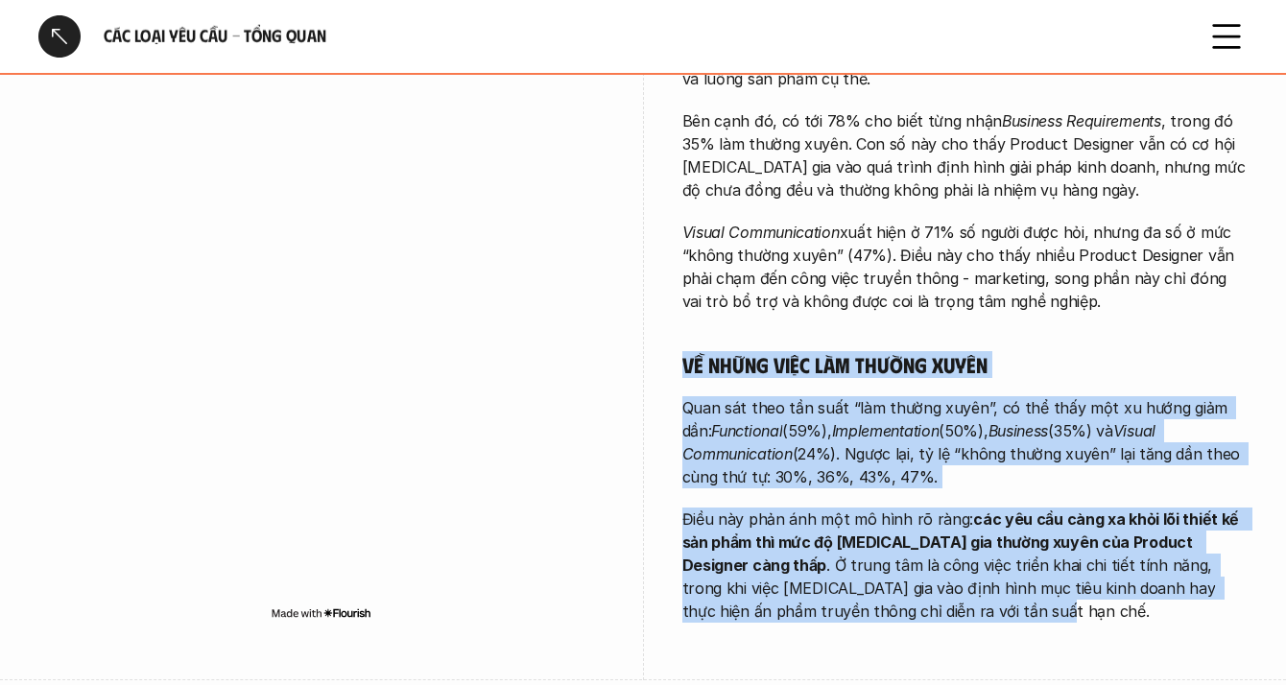
drag, startPoint x: 804, startPoint y: 525, endPoint x: 664, endPoint y: 315, distance: 252.5
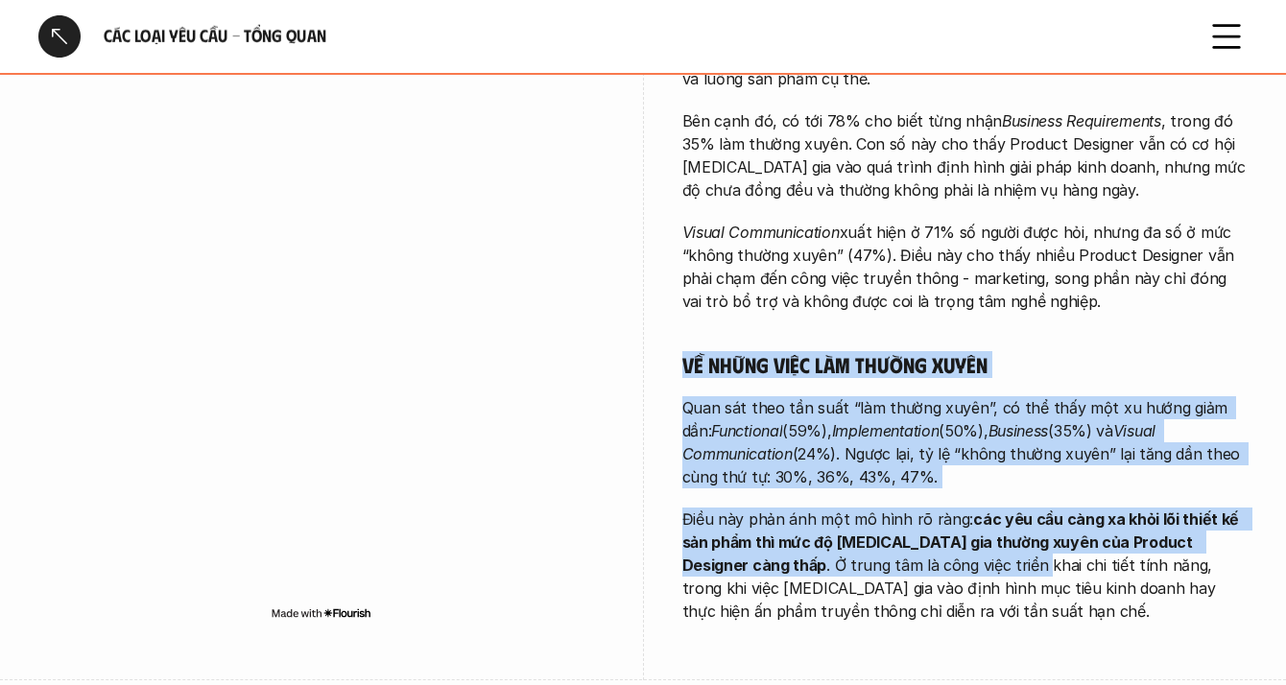
drag
click at [886, 553] on p "Điều này phản ánh một mô hình rõ ràng: các yêu cầu càng xa khỏi lõi thiết kế sả…" at bounding box center [965, 565] width 566 height 115
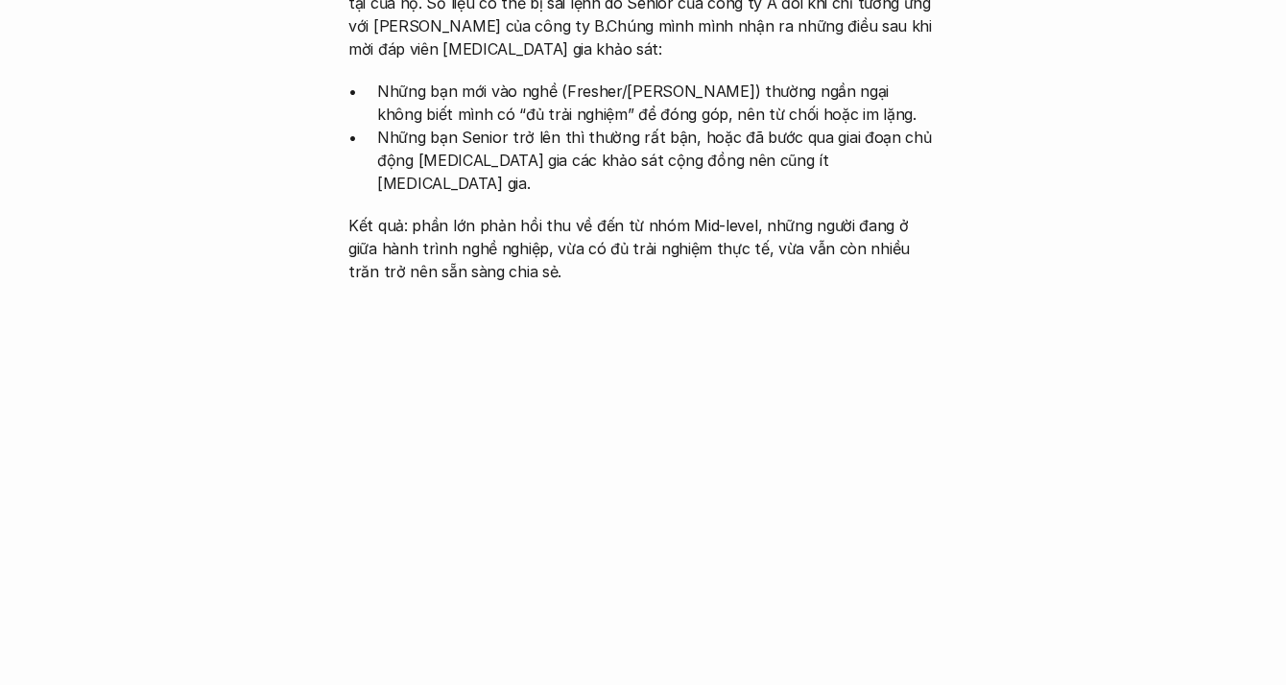
scroll to position [1818, 0]
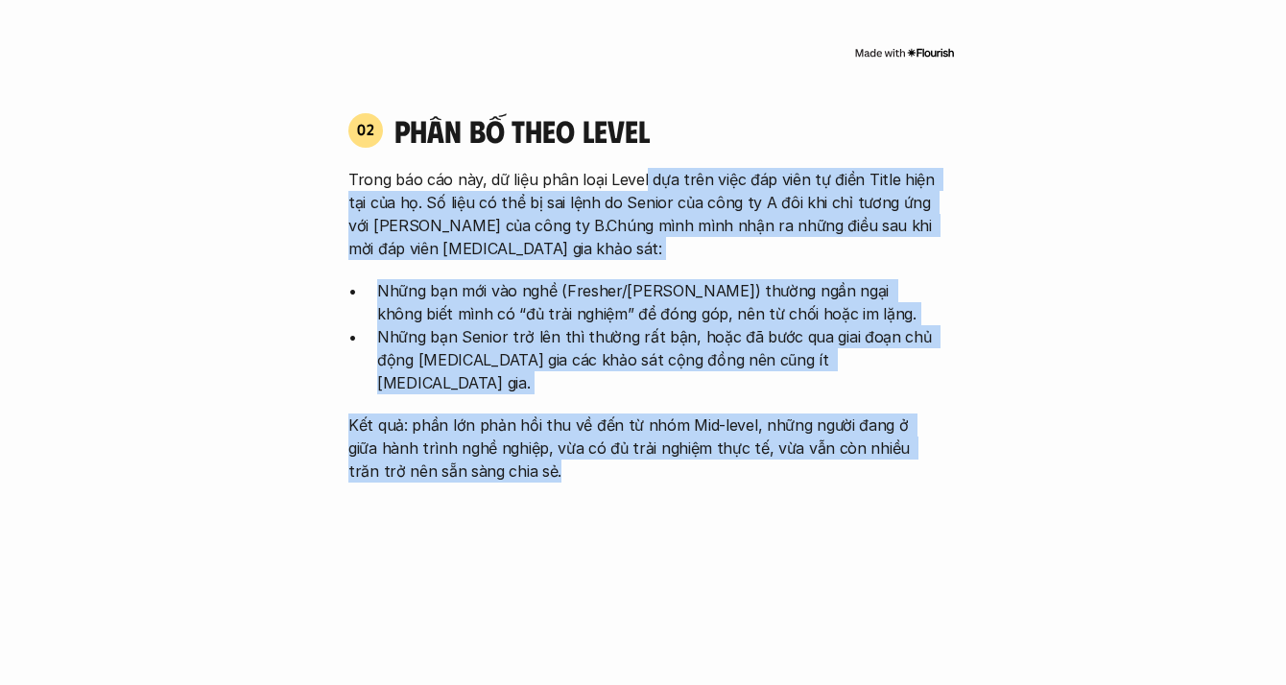
click at [576, 427] on div "Trong báo cáo này, dữ liệu phân loại Level dựa trên việc đáp viên tự điền Title…" at bounding box center [642, 325] width 589 height 315
click at [576, 427] on p "Kết quả: phần lớn phản hồi thu về đến từ nhóm Mid-level, những người đang ở giữ…" at bounding box center [642, 447] width 589 height 69
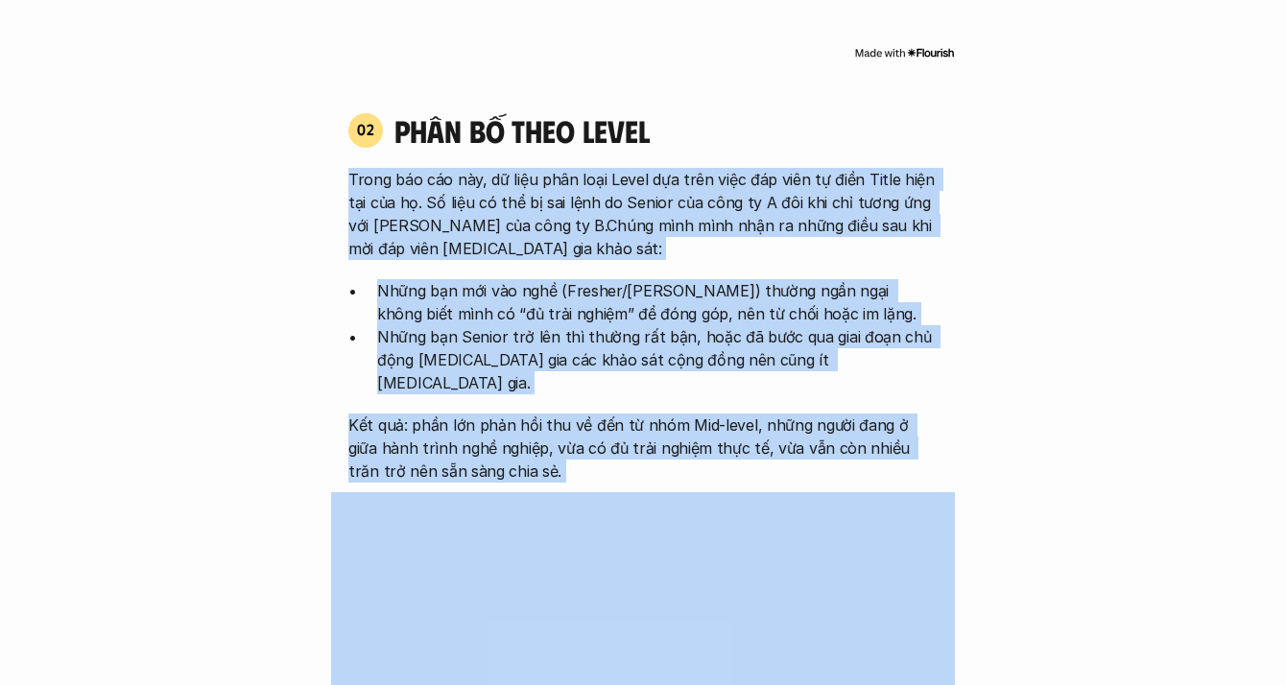
click at [554, 141] on div "02 phân bố theo Level Trong báo cáo này, dữ liệu phân loại Level dựa trên việc …" at bounding box center [643, 296] width 624 height 371
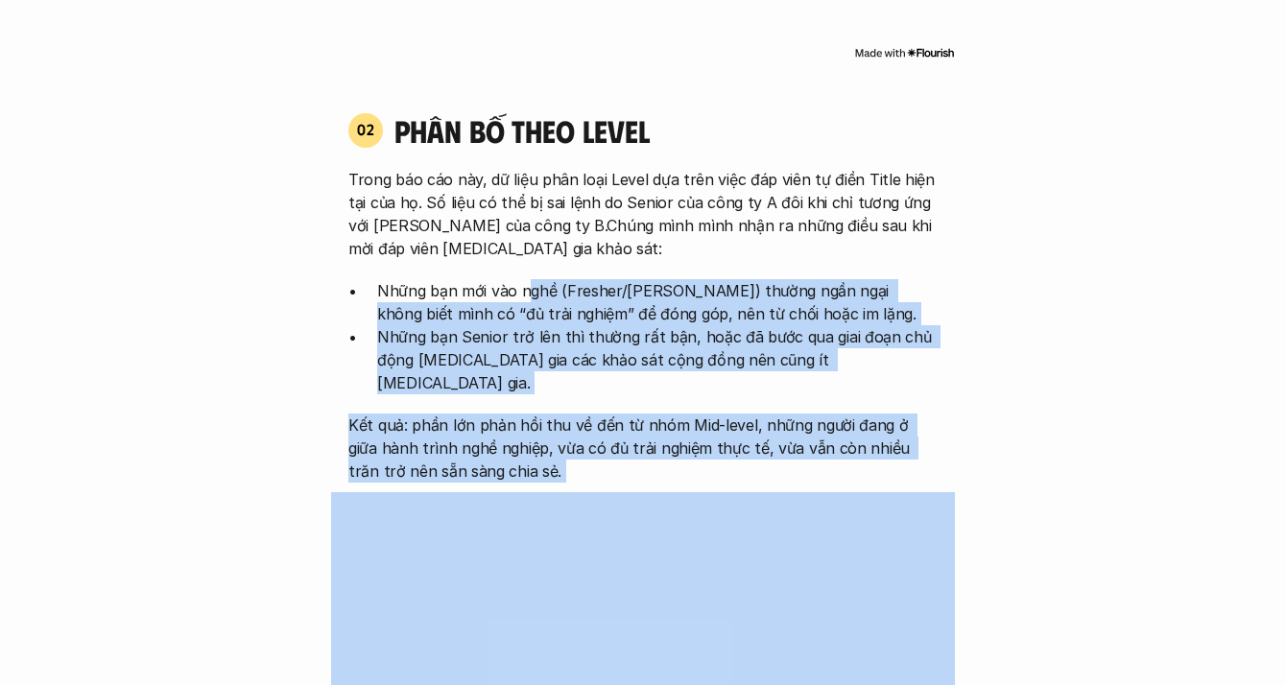
click at [529, 261] on div "Trong báo cáo này, dữ liệu phân loại Level dựa trên việc đáp viên tự điền Title…" at bounding box center [642, 325] width 589 height 315
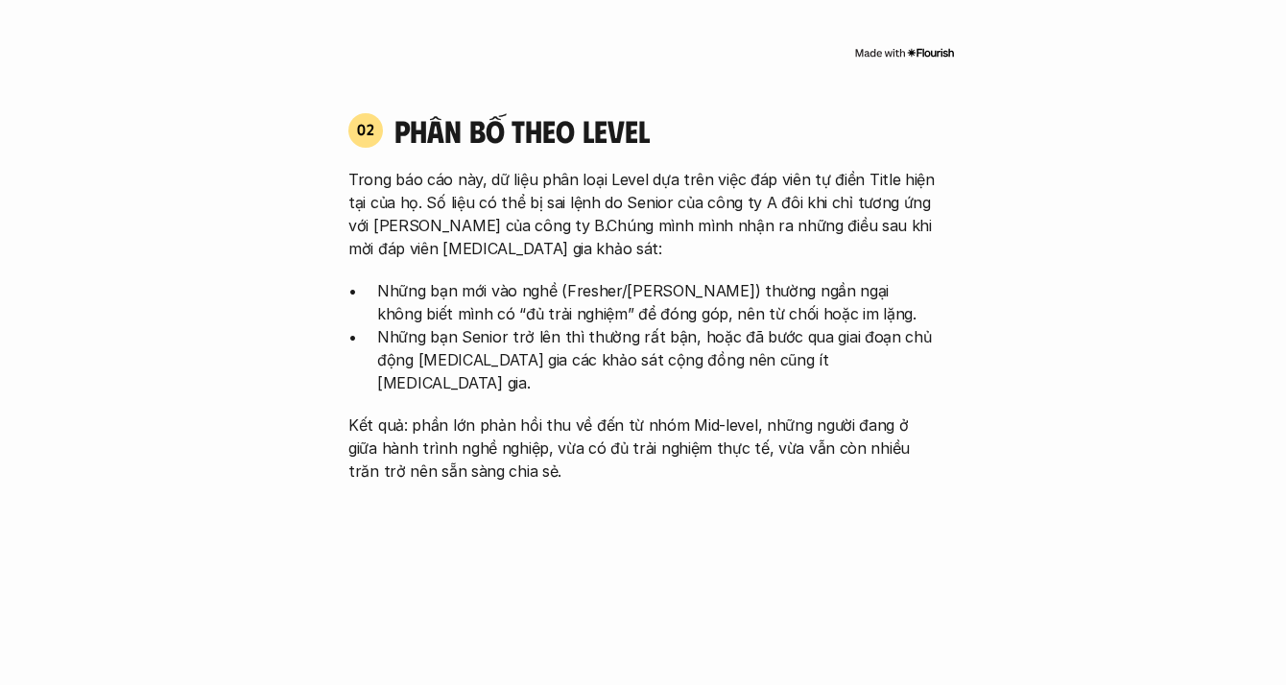
click at [534, 251] on div "Trong báo cáo này, dữ liệu phân loại Level dựa trên việc đáp viên tự điền Title…" at bounding box center [642, 325] width 589 height 315
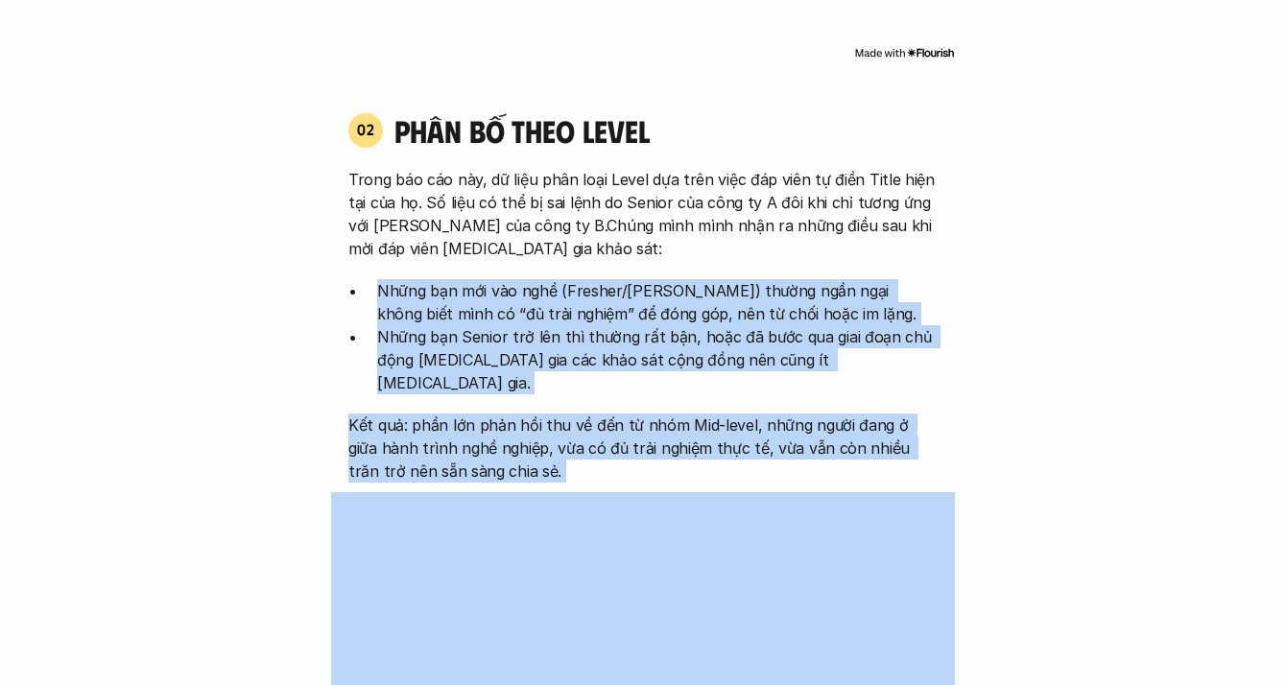
click at [494, 424] on div "Trong báo cáo này, dữ liệu phân loại Level dựa trên việc đáp viên tự điền Title…" at bounding box center [642, 325] width 589 height 315
click at [494, 424] on p "Kết quả: phần lớn phản hồi thu về đến từ nhóm Mid-level, những người đang ở giữ…" at bounding box center [642, 447] width 589 height 69
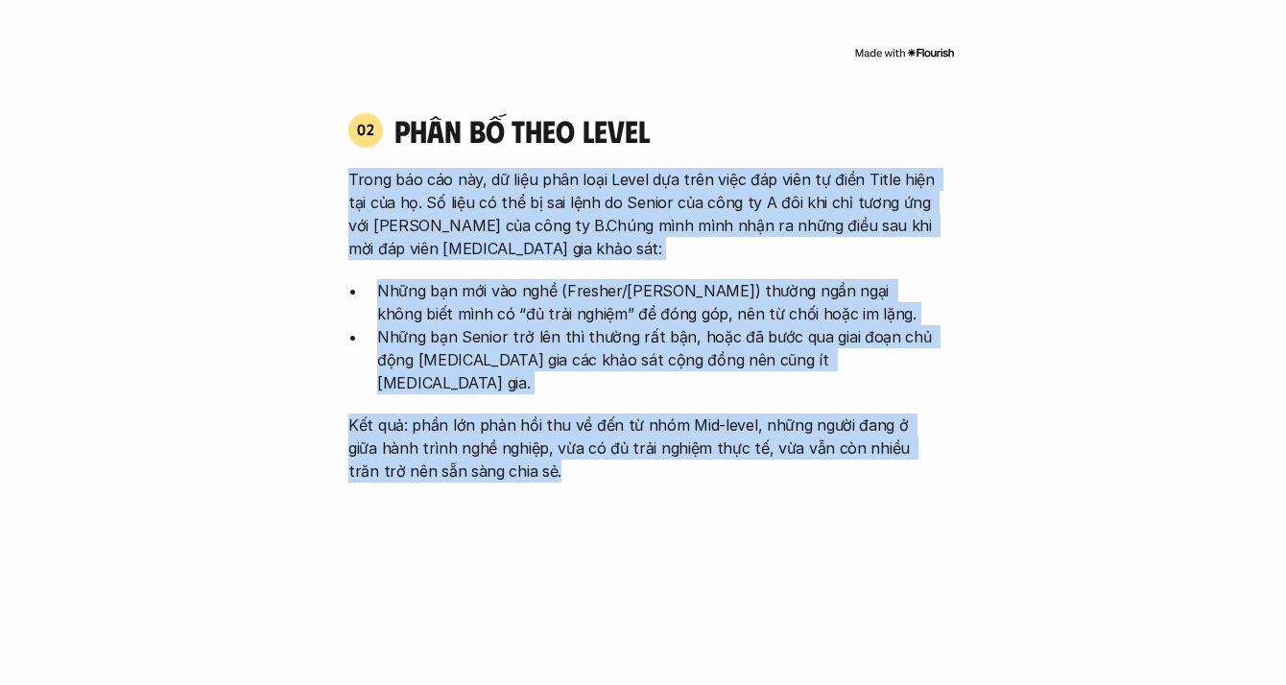
click at [345, 148] on div "02 phân bố theo Level Trong báo cáo này, dữ liệu phân loại Level dựa trên việc …" at bounding box center [643, 296] width 624 height 371
click at [483, 417] on div "02 phân bố theo Level Trong báo cáo này, dữ liệu phân loại Level dựa trên việc …" at bounding box center [643, 296] width 624 height 371
click at [483, 417] on p "Kết quả: phần lớn phản hồi thu về đến từ nhóm Mid-level, những người đang ở giữ…" at bounding box center [642, 447] width 589 height 69
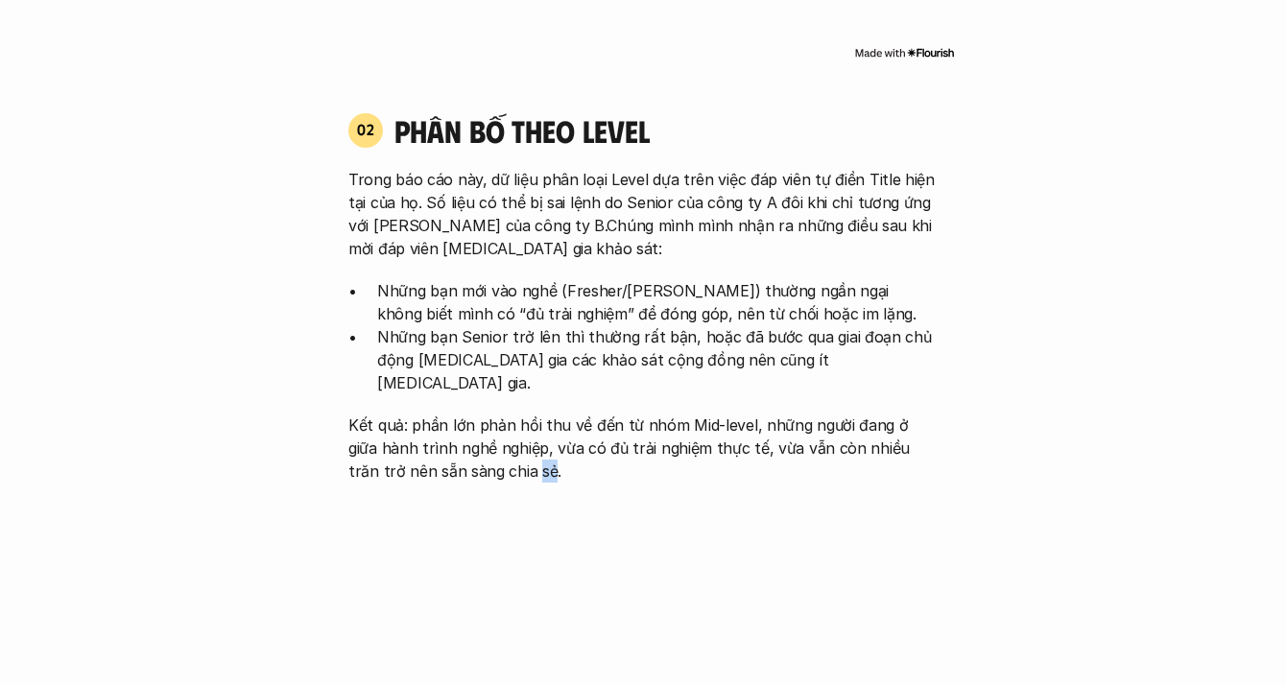
click at [483, 417] on p "Kết quả: phần lớn phản hồi thu về đến từ nhóm Mid-level, những người đang ở giữ…" at bounding box center [642, 447] width 589 height 69
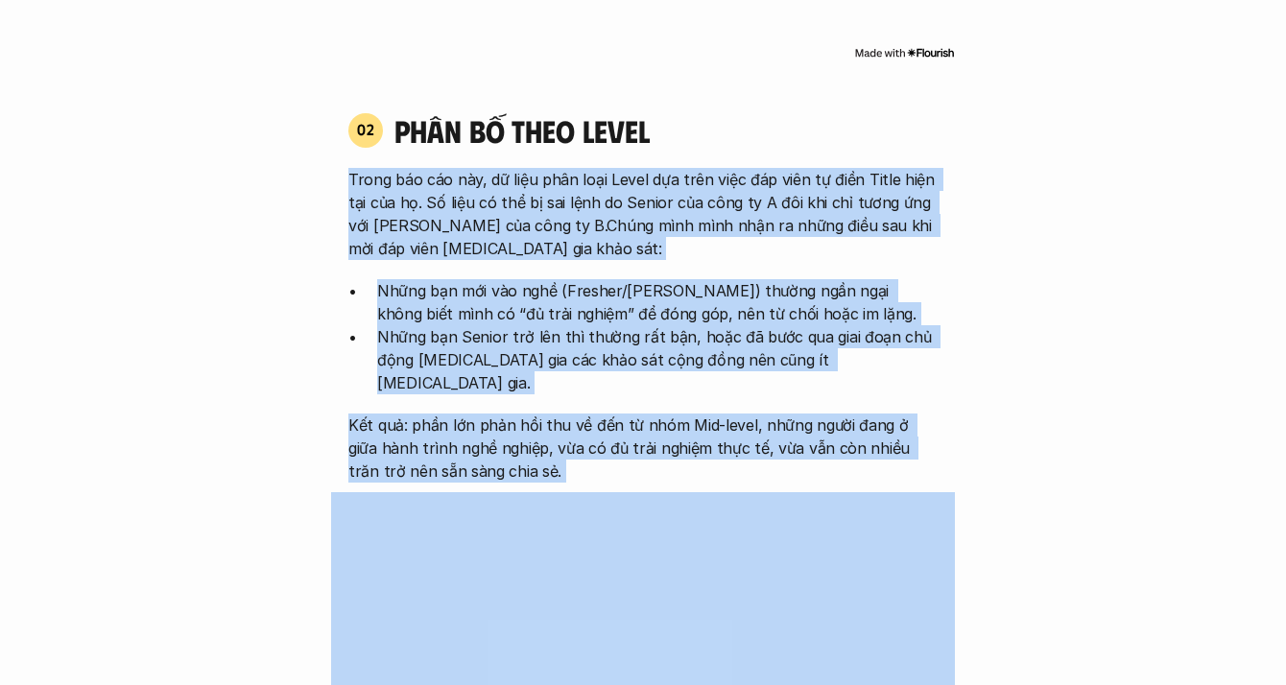
click at [367, 187] on div "Trong báo cáo này, dữ liệu phân loại Level dựa trên việc đáp viên tự điền Title…" at bounding box center [642, 325] width 589 height 315
click at [367, 186] on p "Trong báo cáo này, dữ liệu phân loại Level dựa trên việc đáp viên tự điền Title…" at bounding box center [642, 214] width 589 height 92
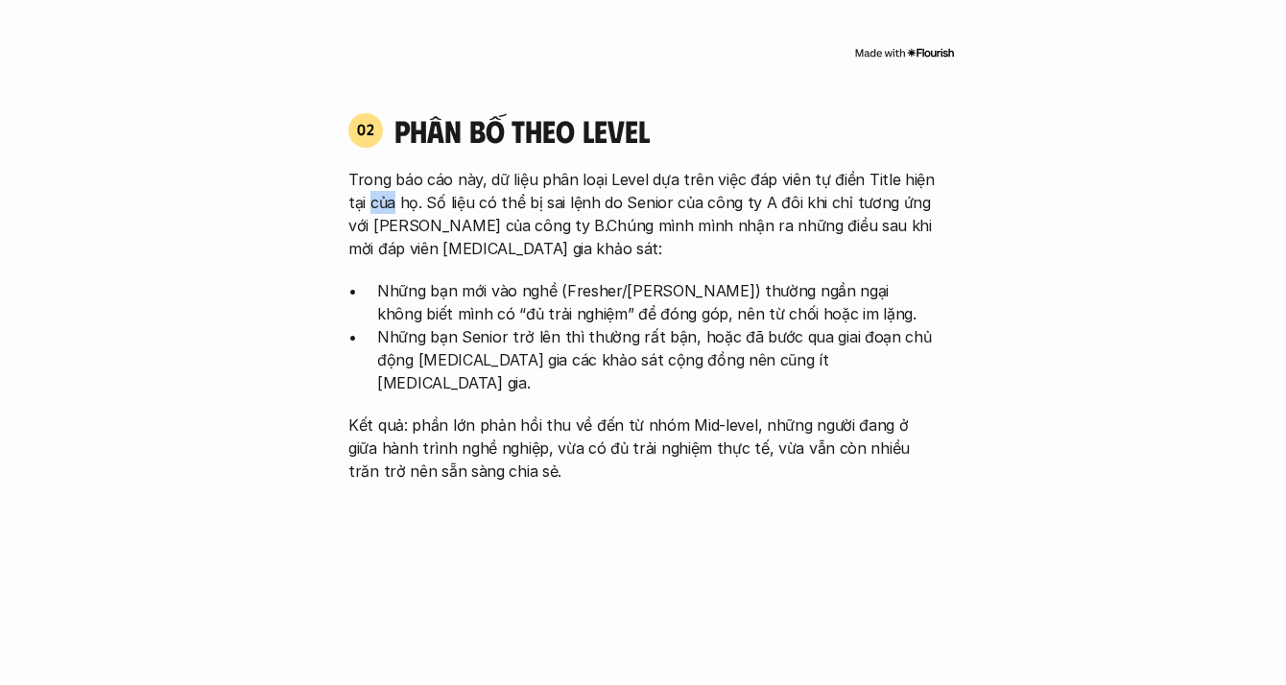
click at [367, 186] on p "Trong báo cáo này, dữ liệu phân loại Level dựa trên việc đáp viên tự điền Title…" at bounding box center [642, 214] width 589 height 92
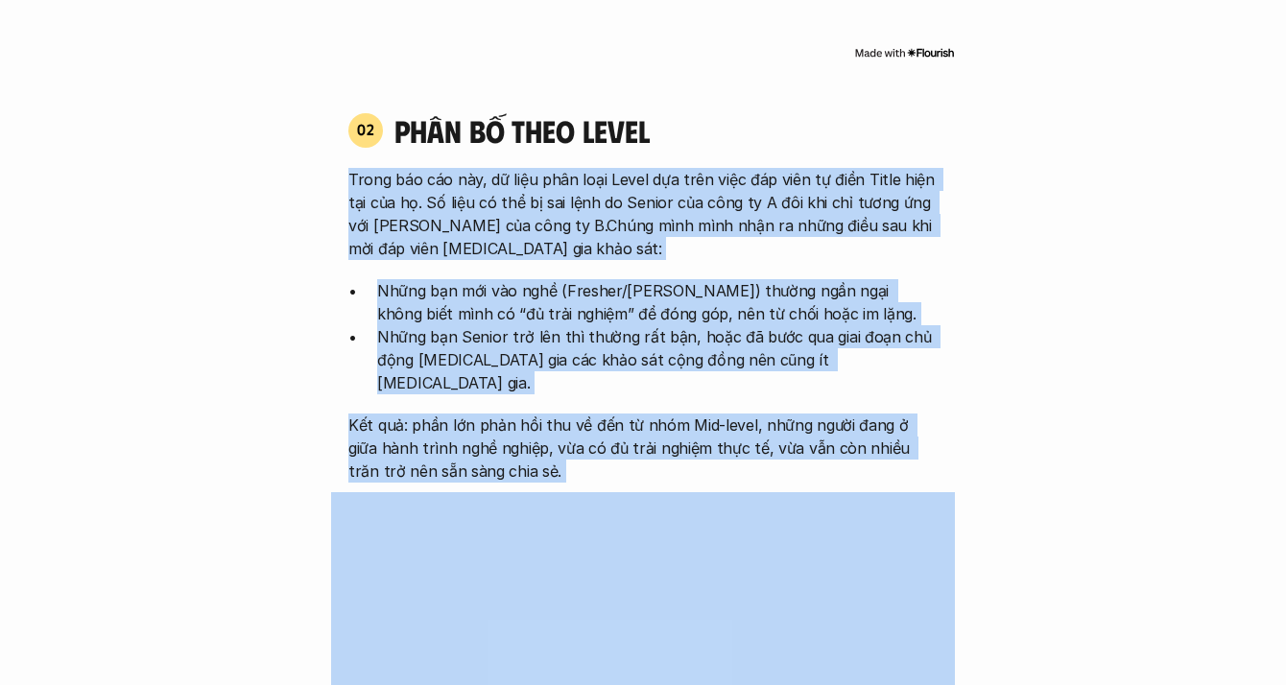
click at [493, 418] on div "Trong báo cáo này, dữ liệu phân loại Level dựa trên việc đáp viên tự điền Title…" at bounding box center [642, 325] width 589 height 315
click at [493, 418] on p "Kết quả: phần lớn phản hồi thu về đến từ nhóm Mid-level, những người đang ở giữ…" at bounding box center [642, 447] width 589 height 69
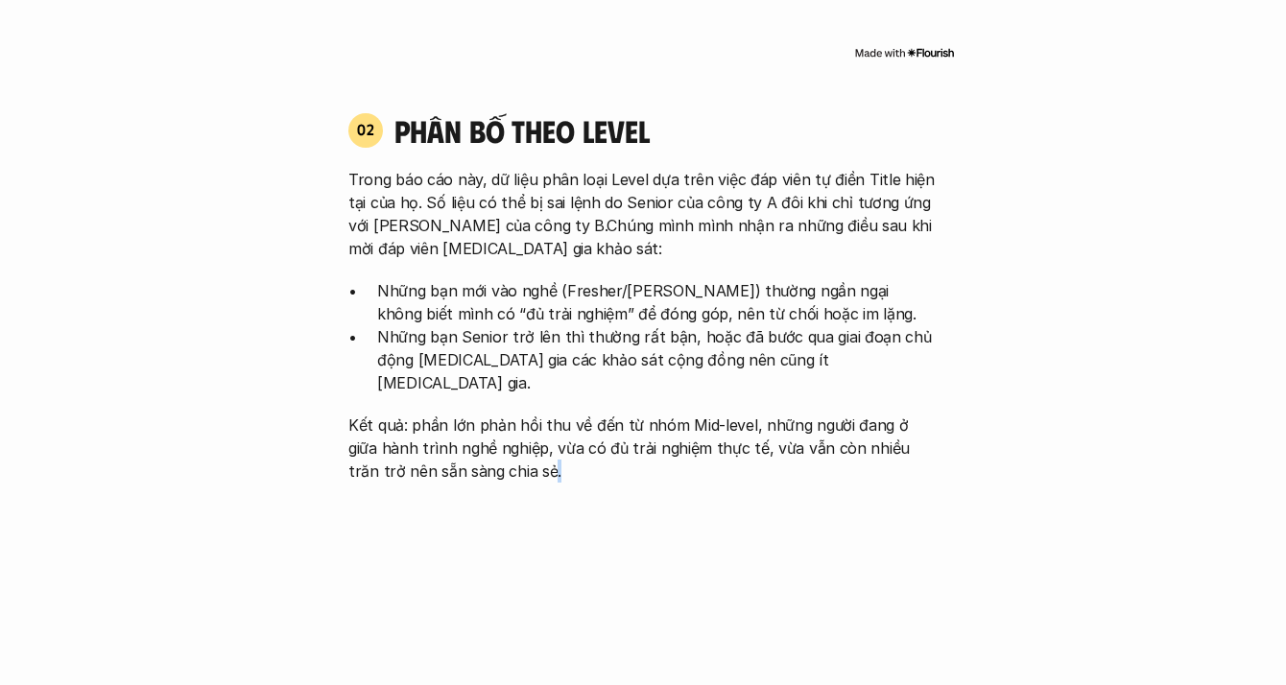
click at [493, 418] on p "Kết quả: phần lớn phản hồi thu về đến từ nhóm Mid-level, những người đang ở giữ…" at bounding box center [642, 447] width 589 height 69
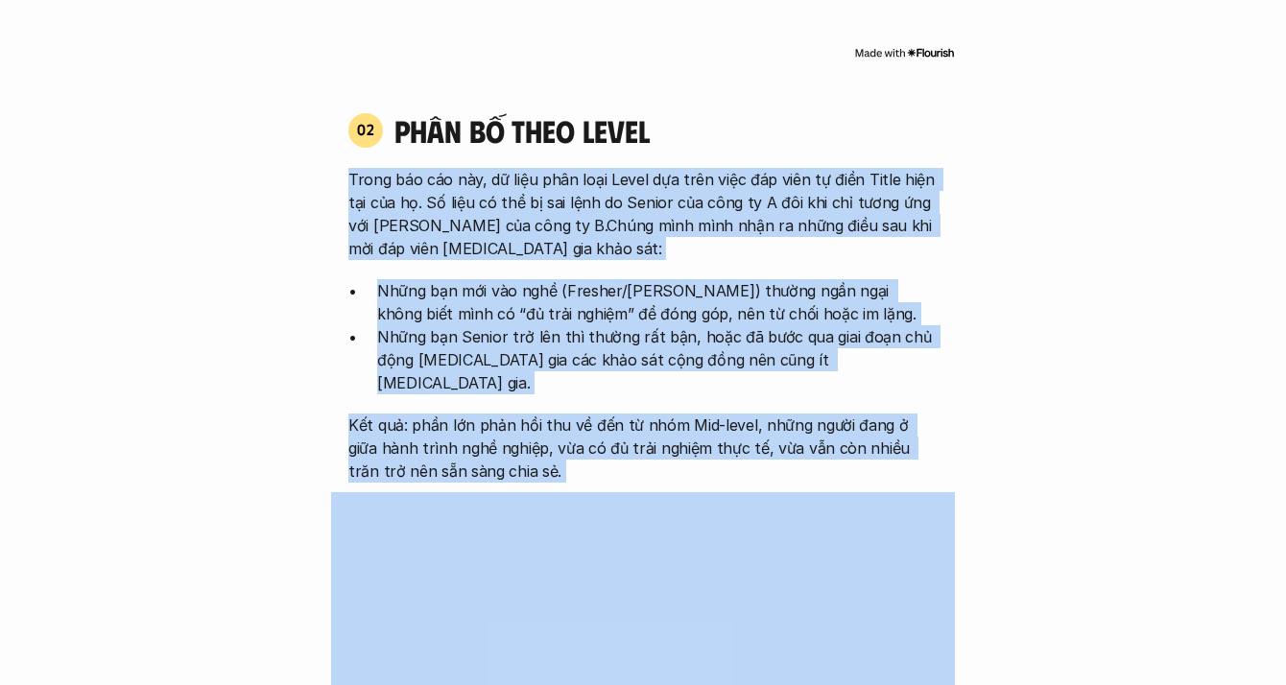
click at [390, 168] on div "Trong báo cáo này, dữ liệu phân loại Level dựa trên việc đáp viên tự điền Title…" at bounding box center [642, 325] width 589 height 315
click at [390, 168] on p "Trong báo cáo này, dữ liệu phân loại Level dựa trên việc đáp viên tự điền Title…" at bounding box center [642, 214] width 589 height 92
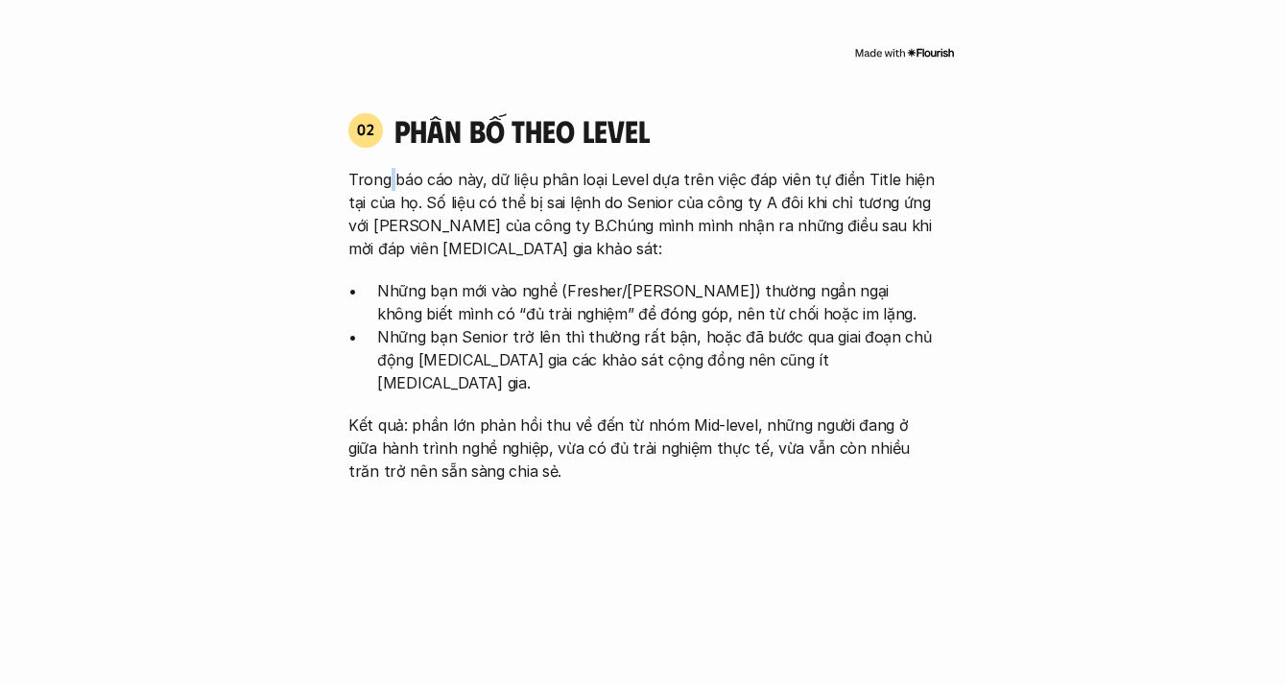
click at [390, 168] on p "Trong báo cáo này, dữ liệu phân loại Level dựa trên việc đáp viên tự điền Title…" at bounding box center [642, 214] width 589 height 92
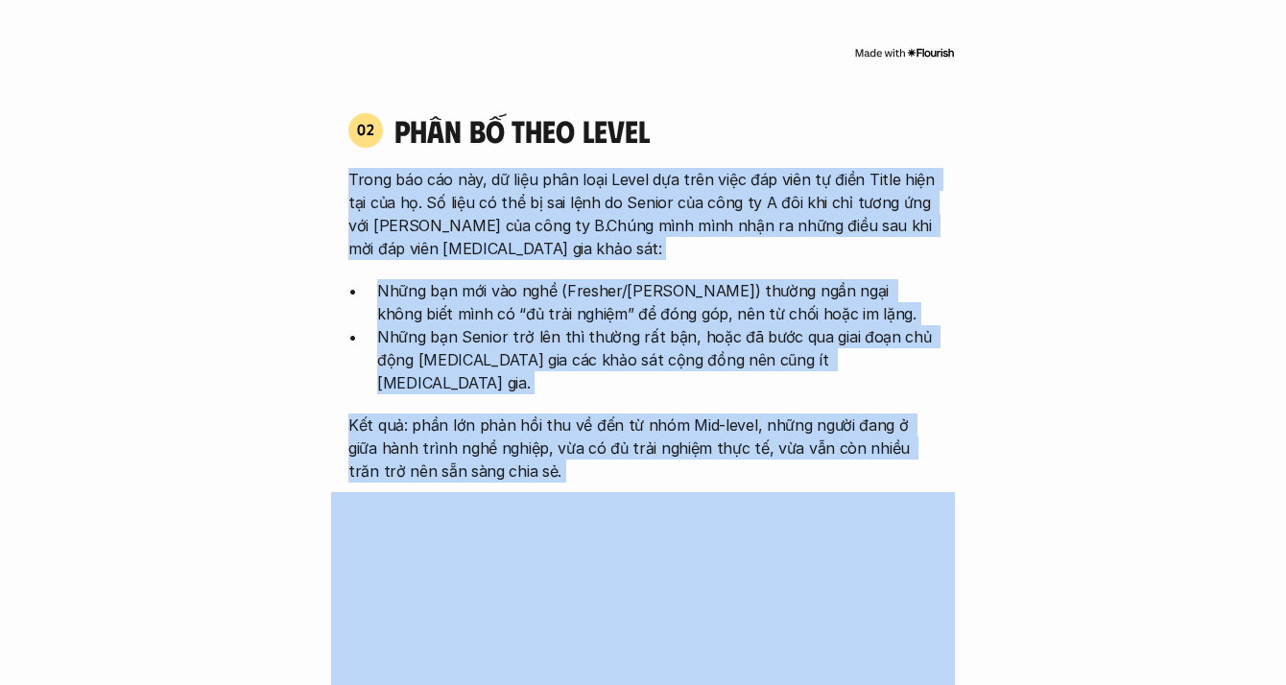
click at [446, 433] on div "Trong báo cáo này, dữ liệu phân loại Level dựa trên việc đáp viên tự điền Title…" at bounding box center [642, 325] width 589 height 315
click at [446, 433] on p "Kết quả: phần lớn phản hồi thu về đến từ nhóm Mid-level, những người đang ở giữ…" at bounding box center [642, 447] width 589 height 69
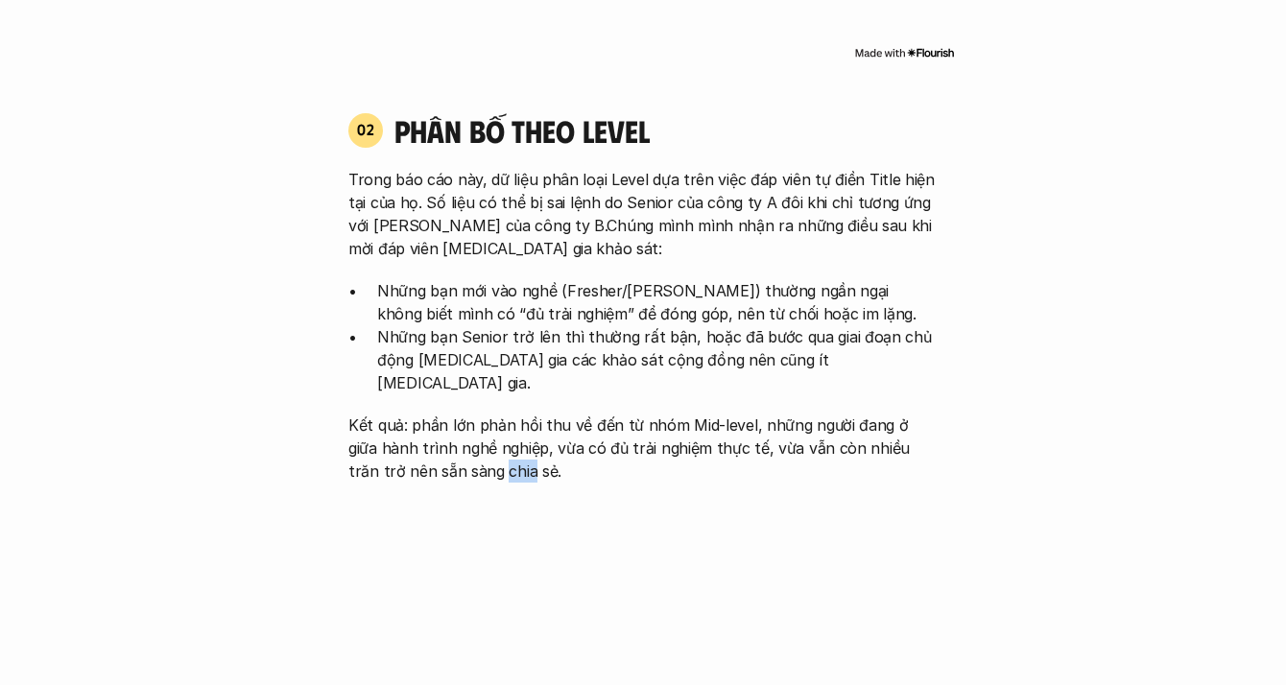
click at [446, 433] on p "Kết quả: phần lớn phản hồi thu về đến từ nhóm Mid-level, những người đang ở giữ…" at bounding box center [642, 447] width 589 height 69
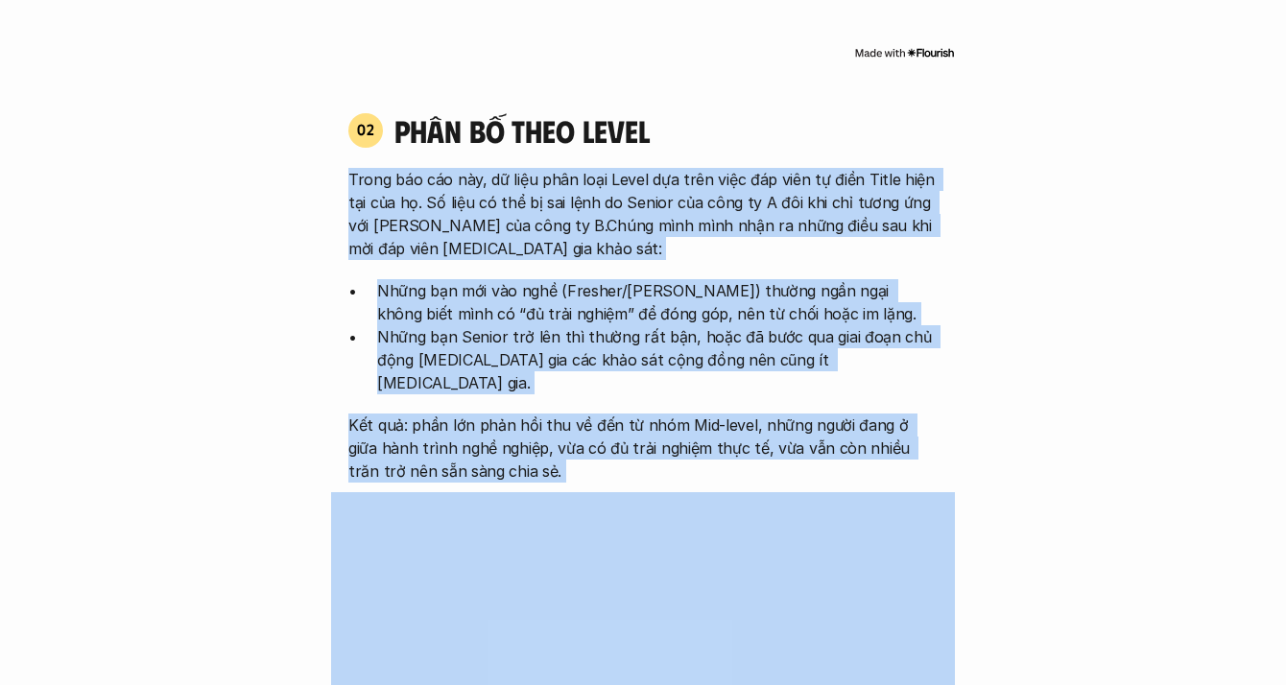
click at [383, 173] on div "Trong báo cáo này, dữ liệu phân loại Level dựa trên việc đáp viên tự điền Title…" at bounding box center [642, 325] width 589 height 315
click at [383, 173] on p "Trong báo cáo này, dữ liệu phân loại Level dựa trên việc đáp viên tự điền Title…" at bounding box center [642, 214] width 589 height 92
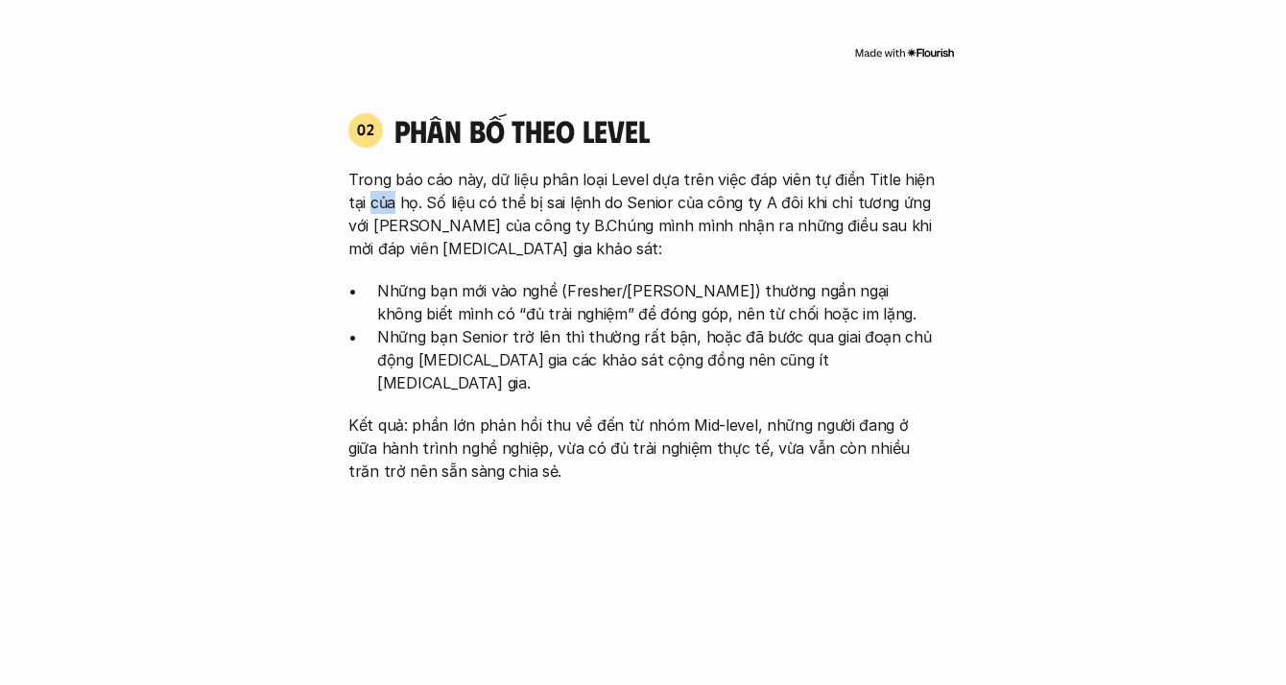
click at [383, 173] on p "Trong báo cáo này, dữ liệu phân loại Level dựa trên việc đáp viên tự điền Title…" at bounding box center [642, 214] width 589 height 92
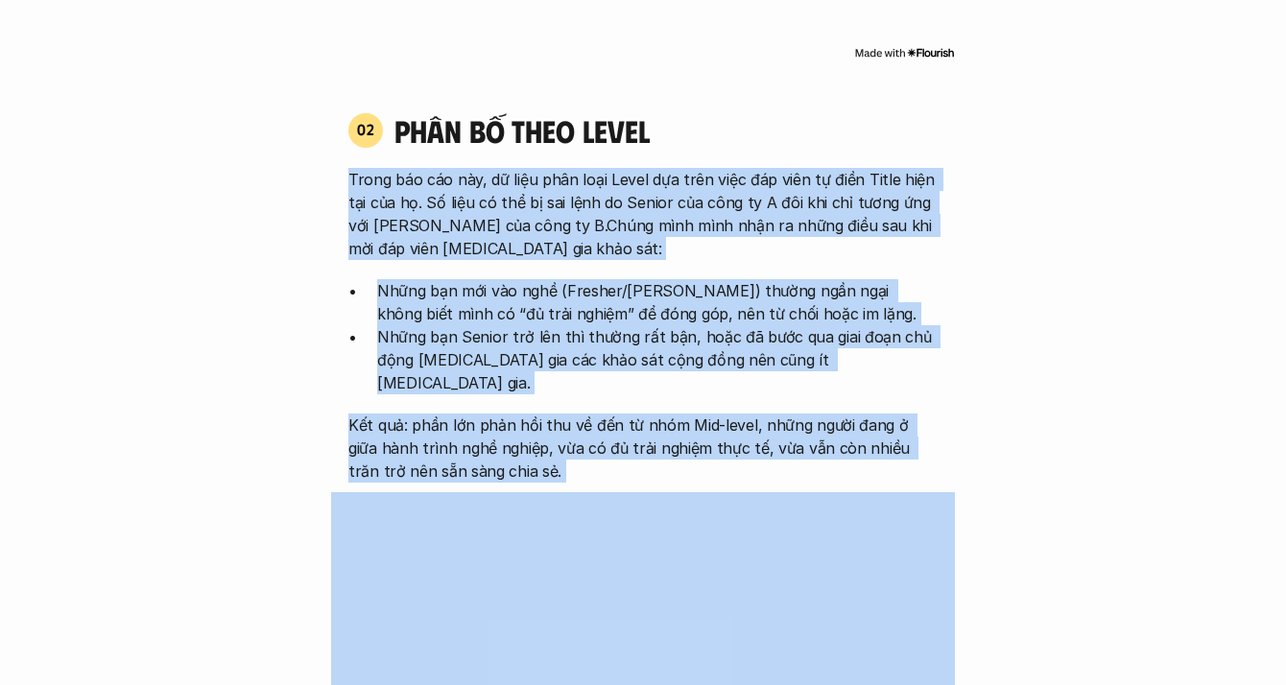
click at [508, 405] on div "Trong báo cáo này, dữ liệu phân loại Level dựa trên việc đáp viên tự điền Title…" at bounding box center [642, 325] width 589 height 315
click at [508, 413] on p "Kết quả: phần lớn phản hồi thu về đến từ nhóm Mid-level, những người đang ở giữ…" at bounding box center [642, 447] width 589 height 69
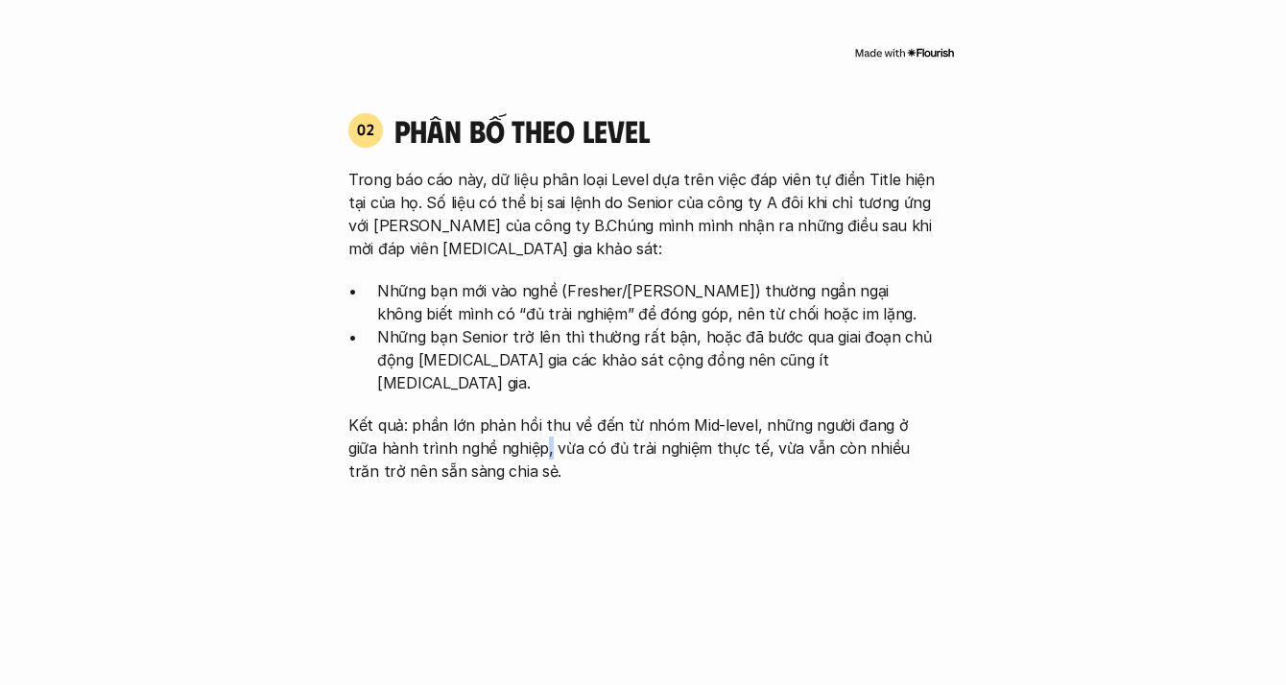
click at [508, 413] on p "Kết quả: phần lớn phản hồi thu về đến từ nhóm Mid-level, những người đang ở giữ…" at bounding box center [642, 447] width 589 height 69
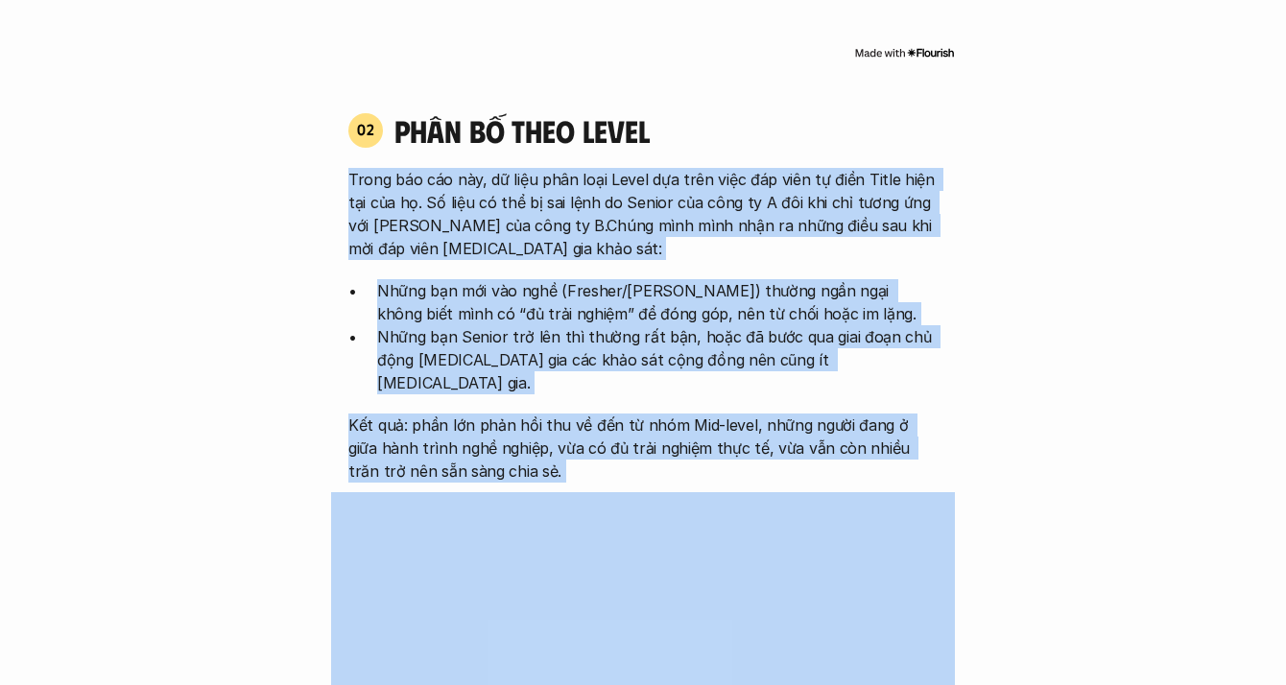
click at [441, 175] on div "Trong báo cáo này, dữ liệu phân loại Level dựa trên việc đáp viên tự điền Title…" at bounding box center [642, 325] width 589 height 315
click at [439, 169] on p "Trong báo cáo này, dữ liệu phân loại Level dựa trên việc đáp viên tự điền Title…" at bounding box center [642, 214] width 589 height 92
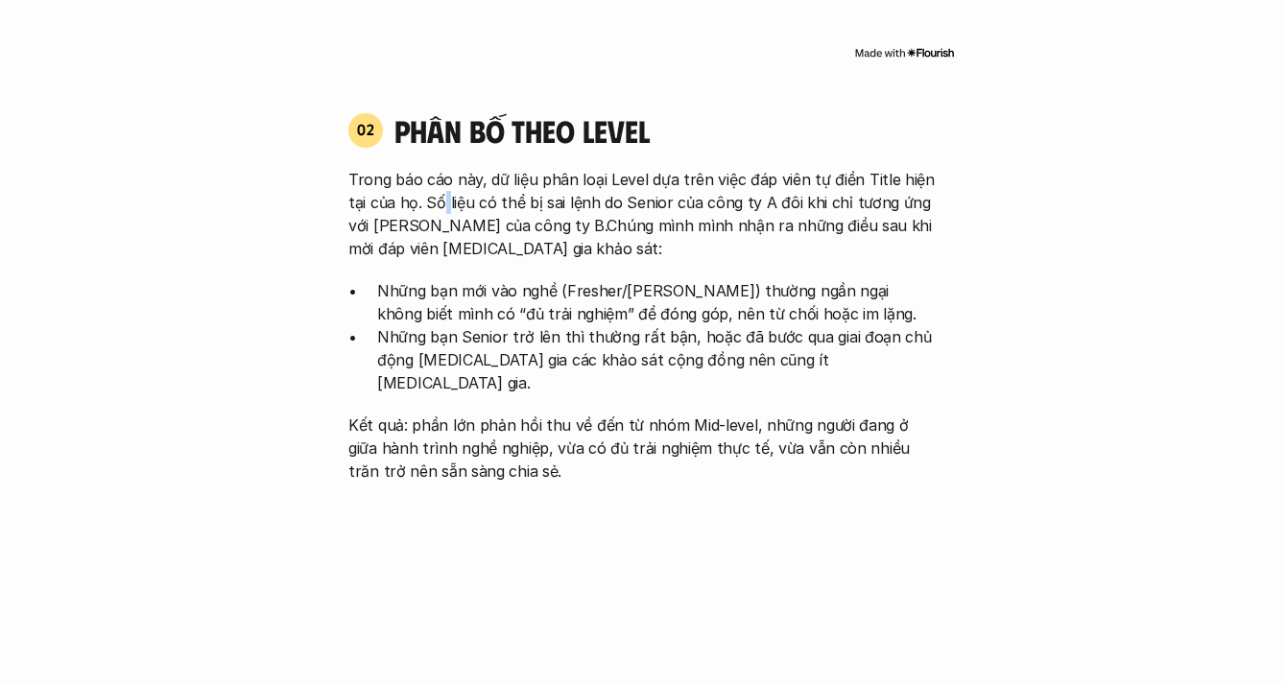
click at [439, 169] on p "Trong báo cáo này, dữ liệu phân loại Level dựa trên việc đáp viên tự điền Title…" at bounding box center [642, 214] width 589 height 92
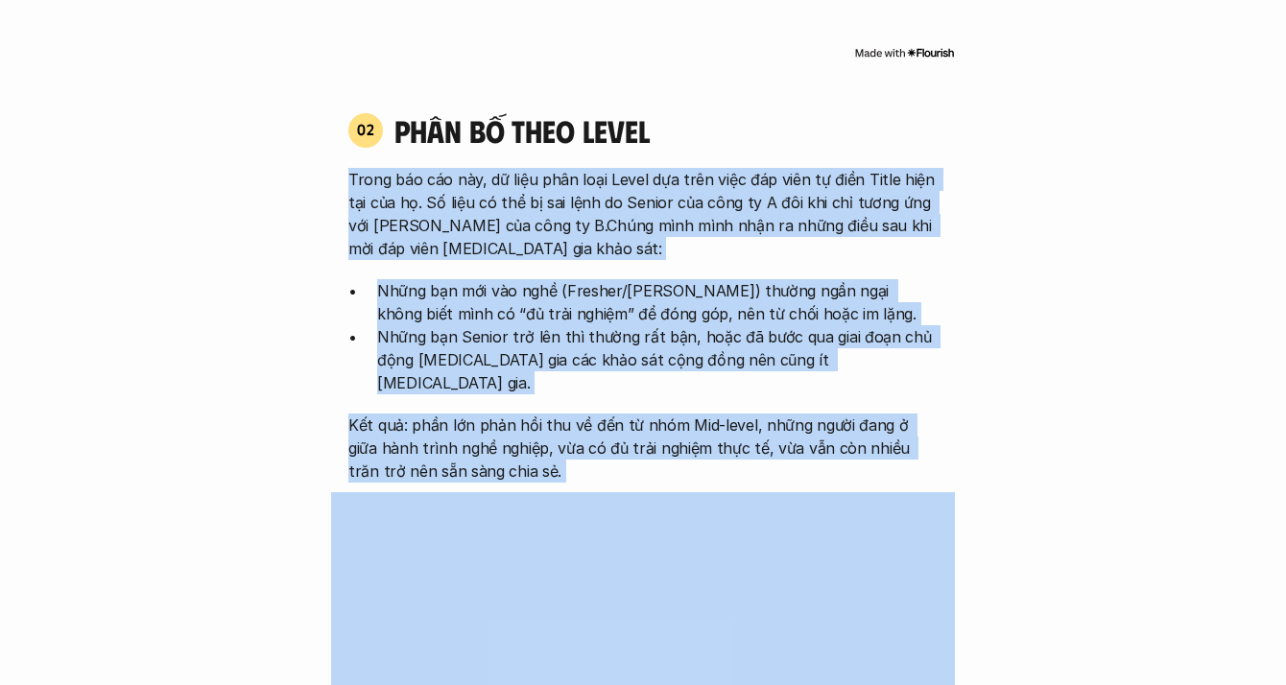
click at [480, 437] on div "02 phân bố theo Level Trong báo cáo này, dữ liệu phân loại Level dựa trên việc …" at bounding box center [643, 514] width 624 height 844
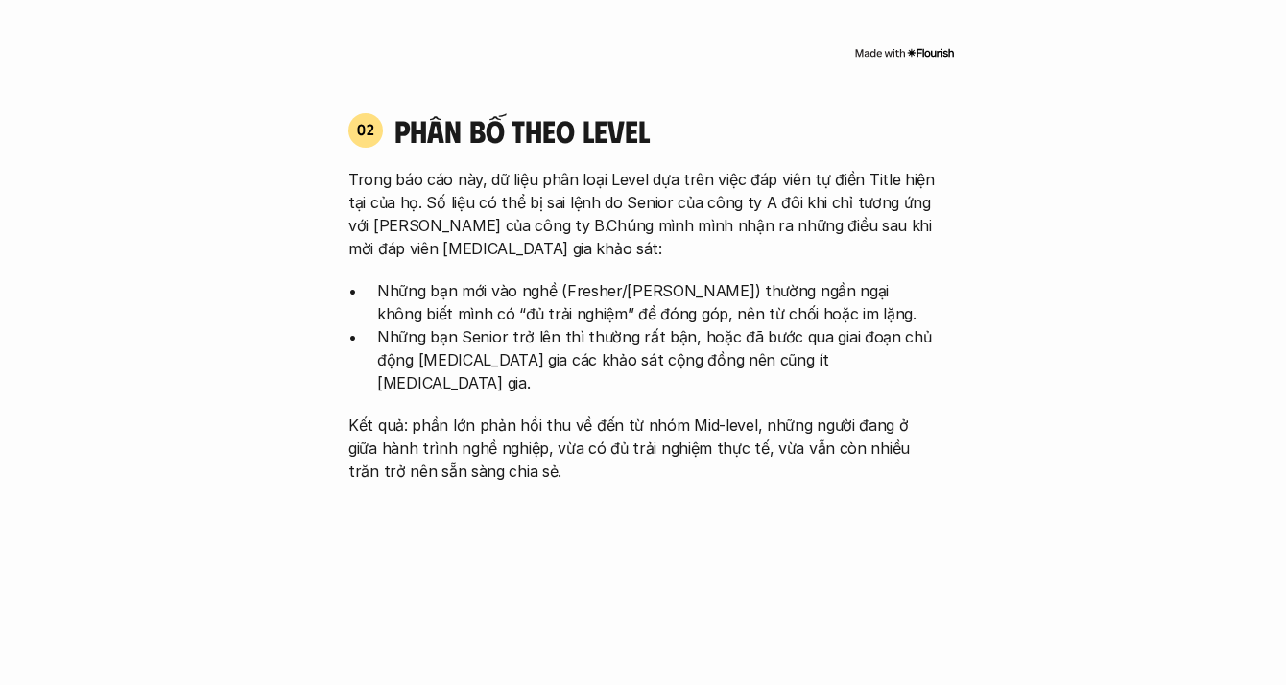
scroll to position [2471, 0]
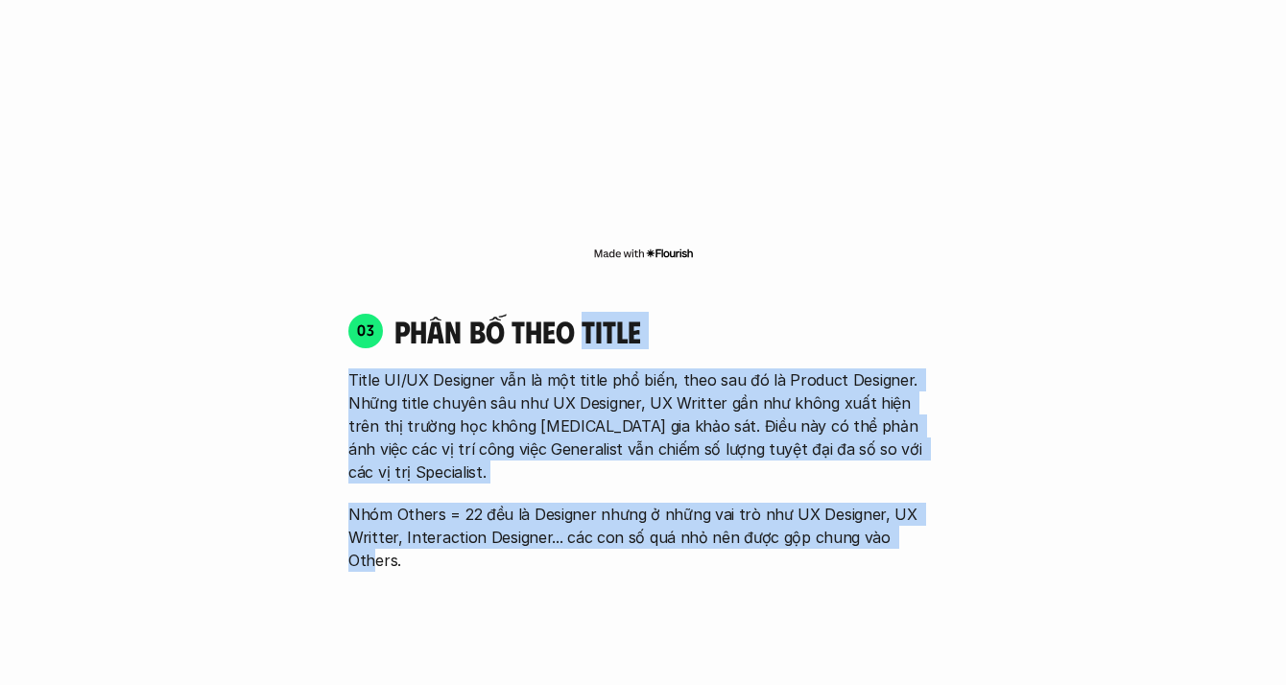
click at [903, 475] on div "03 phân bố theo title Title UI/UX Designer vẫn là một title phổ biến, theo sau …" at bounding box center [643, 442] width 624 height 260
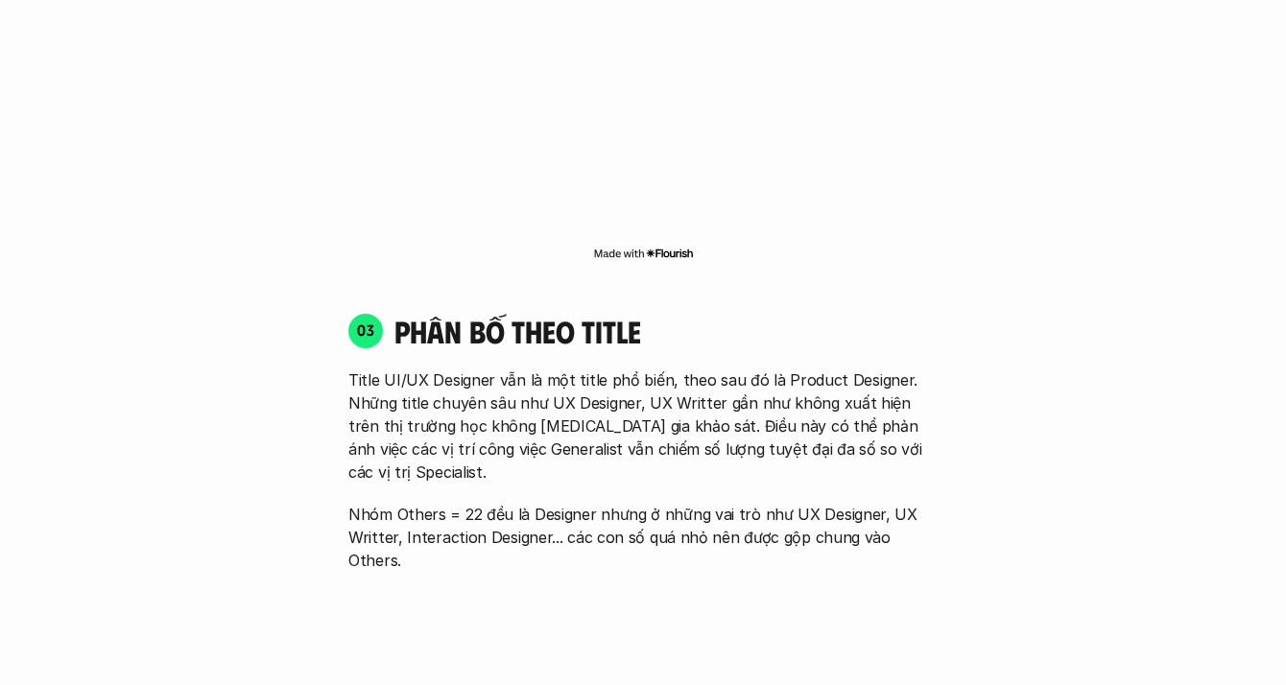
click at [919, 503] on p "Nhóm Others = 22 đều là Designer nhưng ở những vai trò như UX Designer, UX Writ…" at bounding box center [642, 537] width 589 height 69
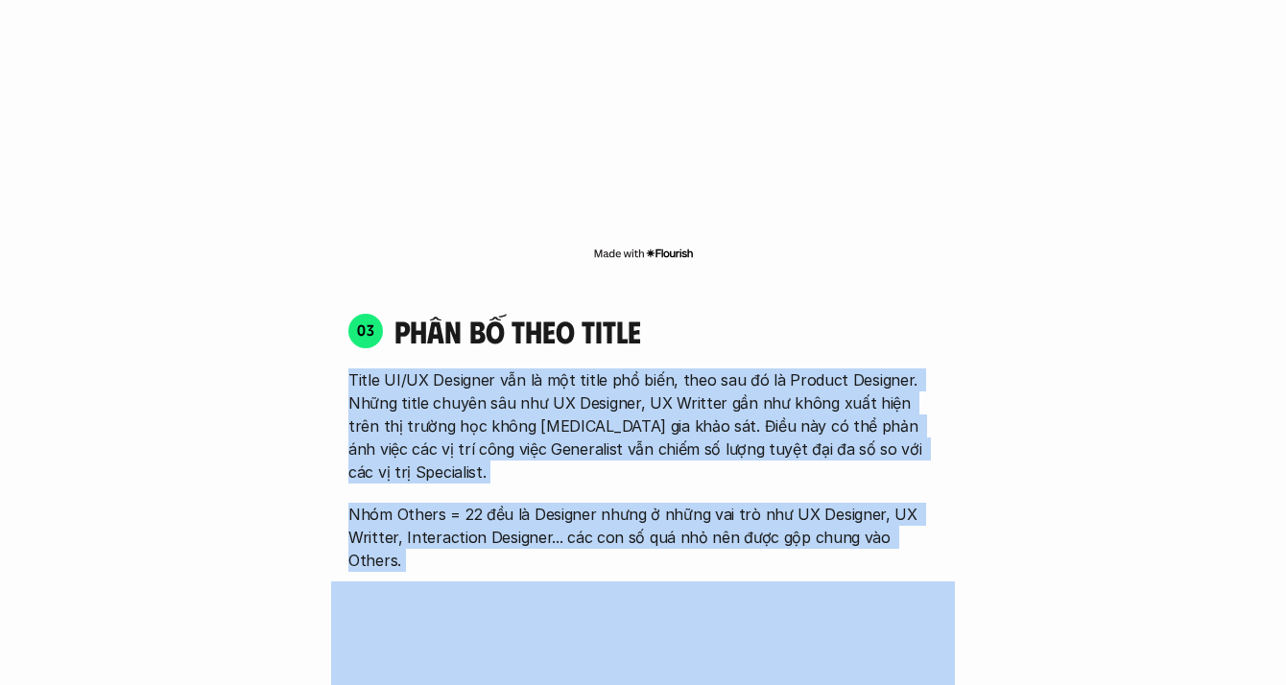
click at [928, 368] on div "Title UI/UX Designer vẫn là một title phổ biến, theo sau đó là Product Designer…" at bounding box center [642, 469] width 589 height 203
click at [928, 368] on p "Title UI/UX Designer vẫn là một title phổ biến, theo sau đó là Product Designer…" at bounding box center [642, 425] width 589 height 115
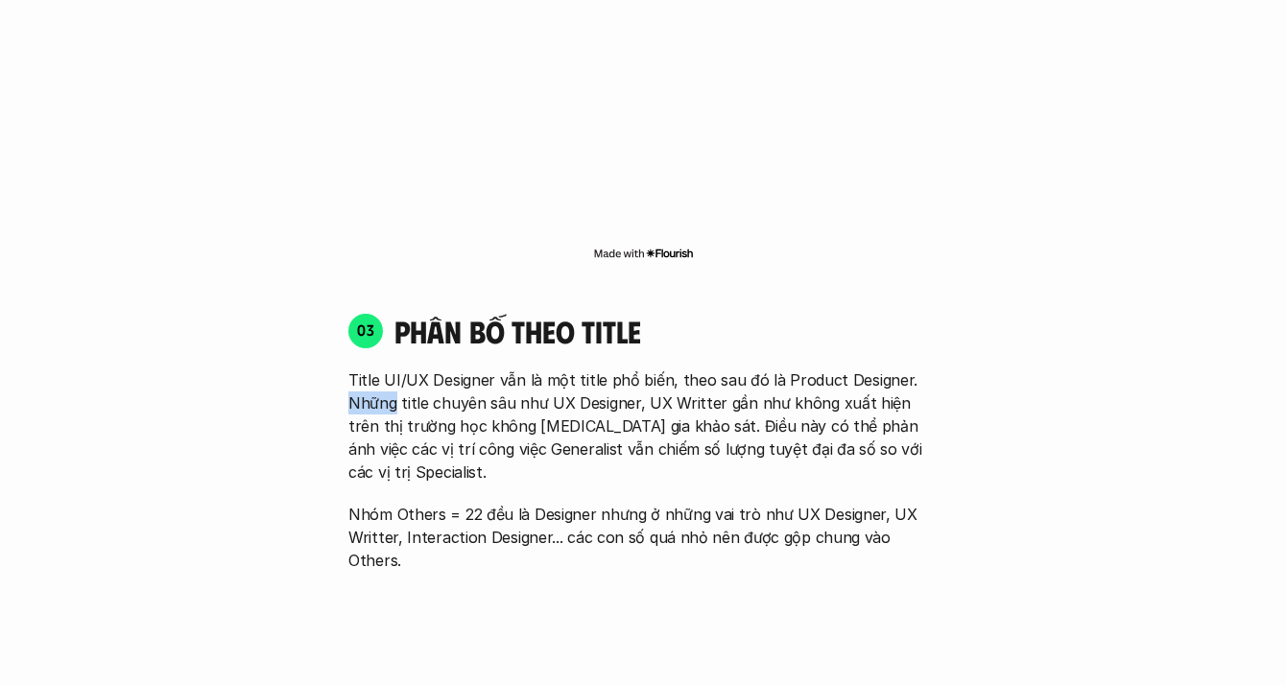
click at [928, 368] on p "Title UI/UX Designer vẫn là một title phổ biến, theo sau đó là Product Designer…" at bounding box center [642, 425] width 589 height 115
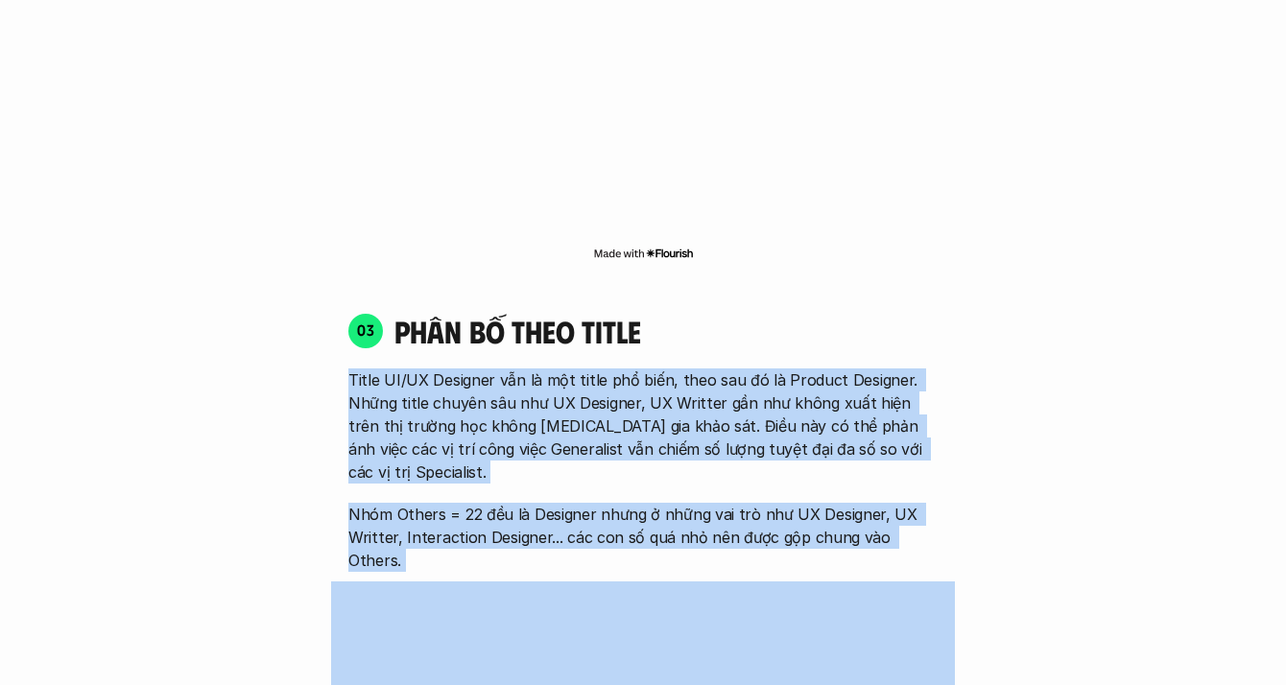
click at [925, 473] on div "Title UI/UX Designer vẫn là một title phổ biến, theo sau đó là Product Designer…" at bounding box center [642, 469] width 589 height 203
click at [925, 503] on p "Nhóm Others = 22 đều là Designer nhưng ở những vai trò như UX Designer, UX Writ…" at bounding box center [642, 537] width 589 height 69
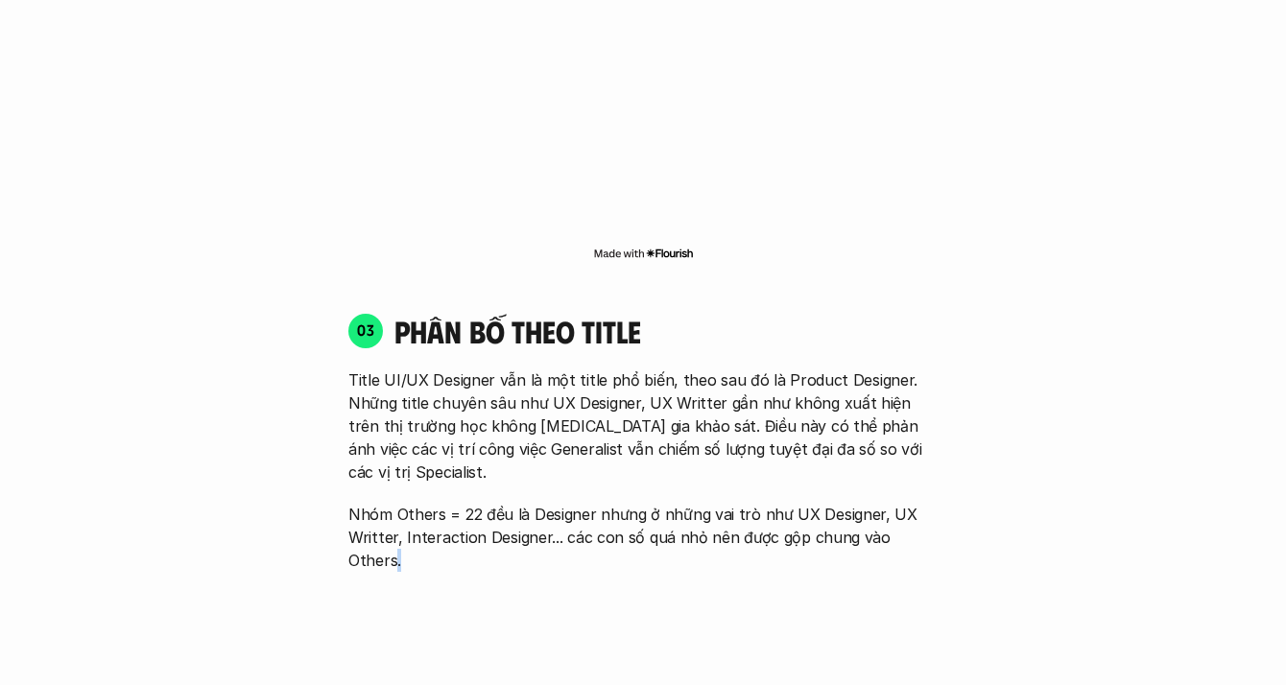
click at [925, 503] on p "Nhóm Others = 22 đều là Designer nhưng ở những vai trò như UX Designer, UX Writ…" at bounding box center [642, 537] width 589 height 69
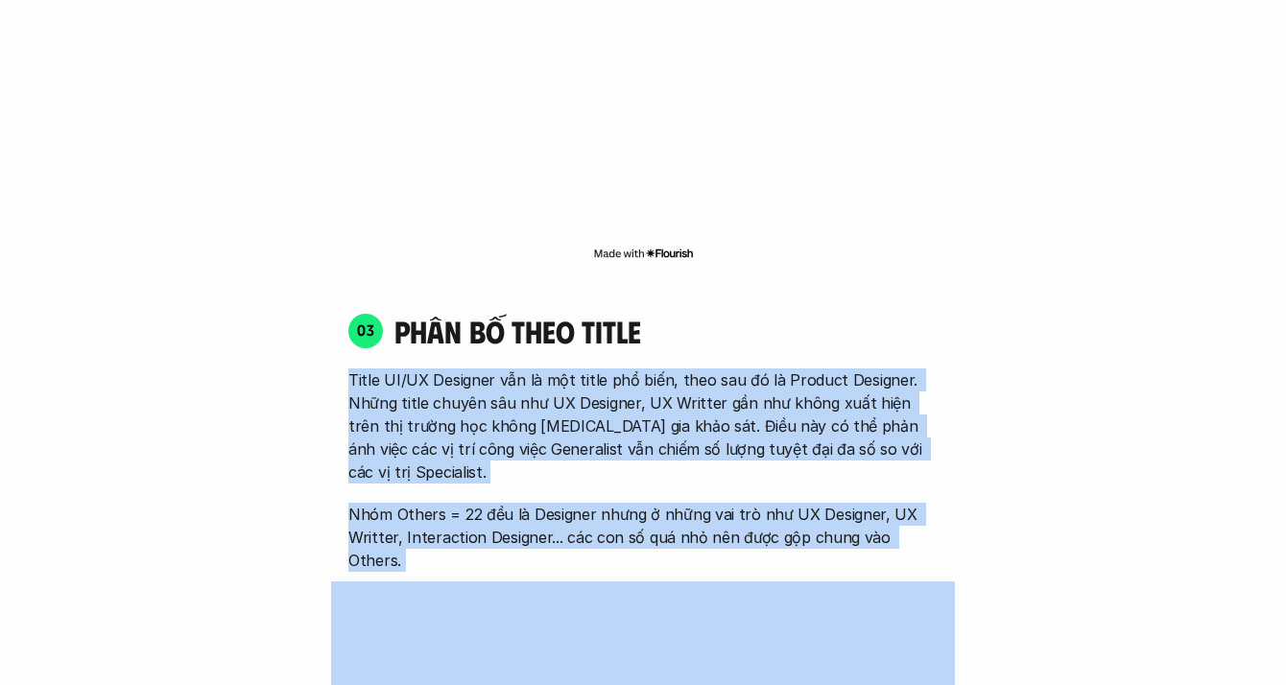
click at [938, 317] on div "03 phân bố theo title Title UI/UX Designer vẫn là một title phổ biến, theo sau …" at bounding box center [643, 442] width 624 height 260
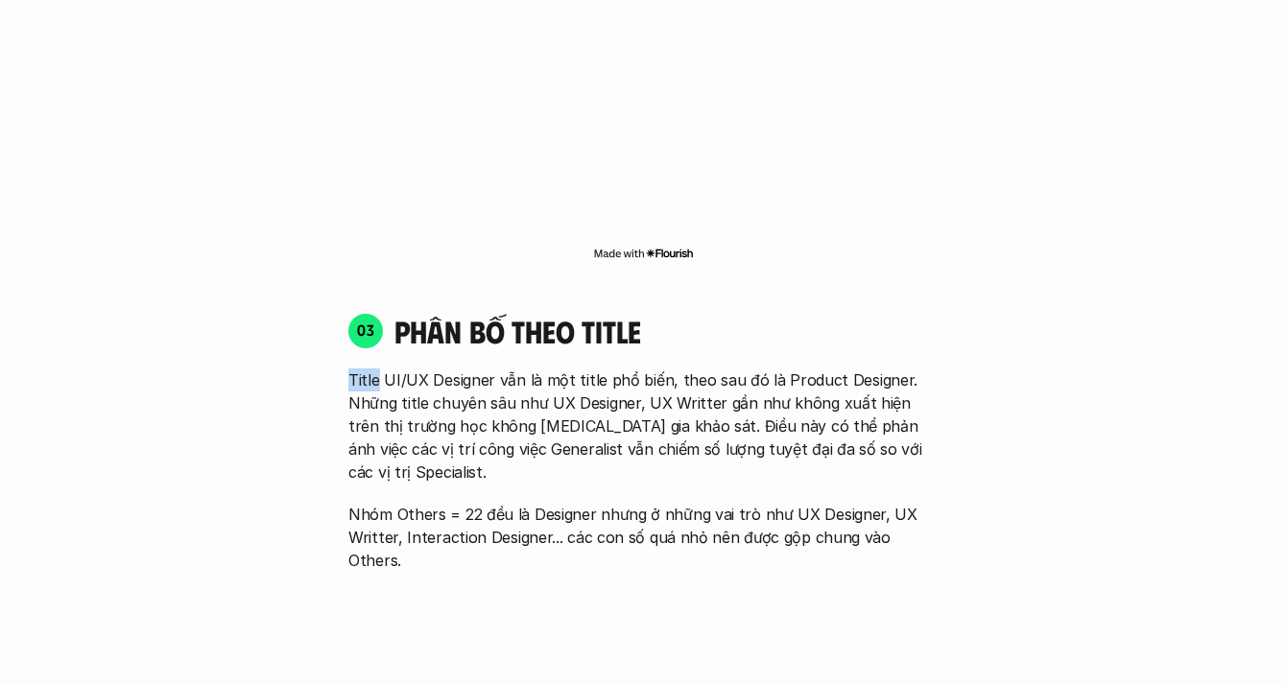
click at [938, 317] on div "03 phân bố theo title Title UI/UX Designer vẫn là một title phổ biến, theo sau …" at bounding box center [643, 442] width 624 height 260
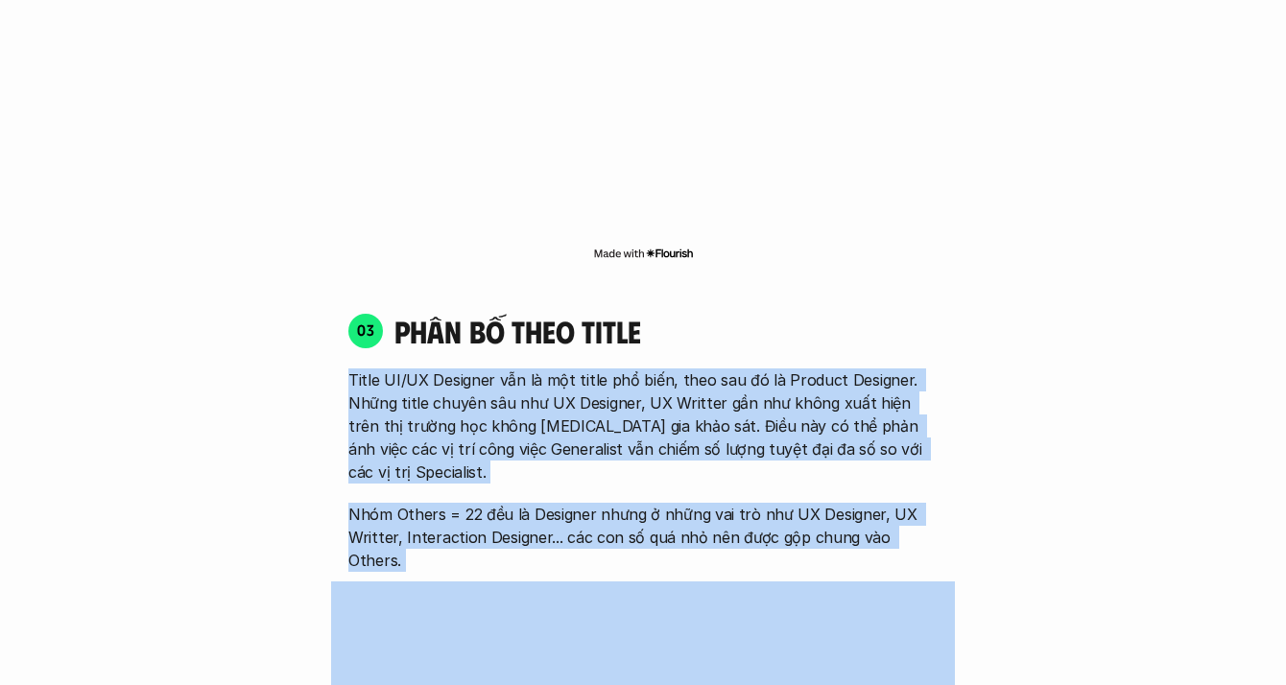
click at [900, 461] on div "03 phân bố theo title Title UI/UX Designer vẫn là một title phổ biến, theo sau …" at bounding box center [643, 442] width 624 height 260
click at [900, 503] on p "Nhóm Others = 22 đều là Designer nhưng ở những vai trò như UX Designer, UX Writ…" at bounding box center [642, 537] width 589 height 69
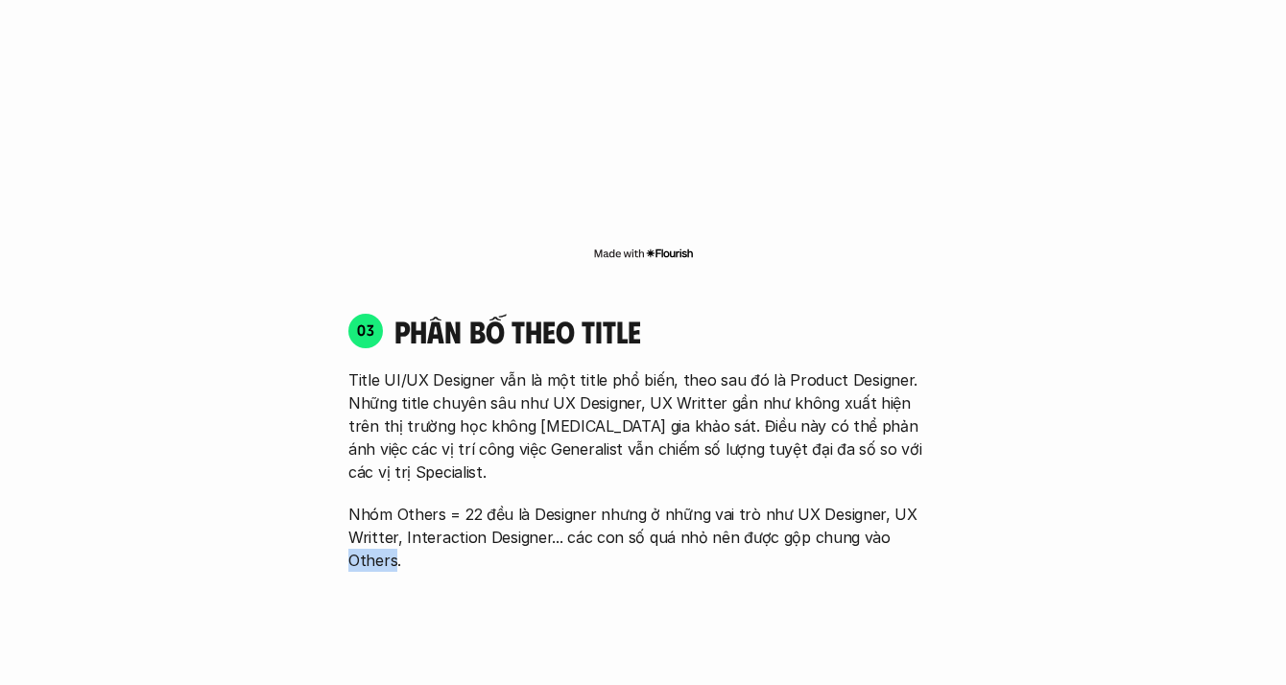
click at [900, 503] on p "Nhóm Others = 22 đều là Designer nhưng ở những vai trò như UX Designer, UX Writ…" at bounding box center [642, 537] width 589 height 69
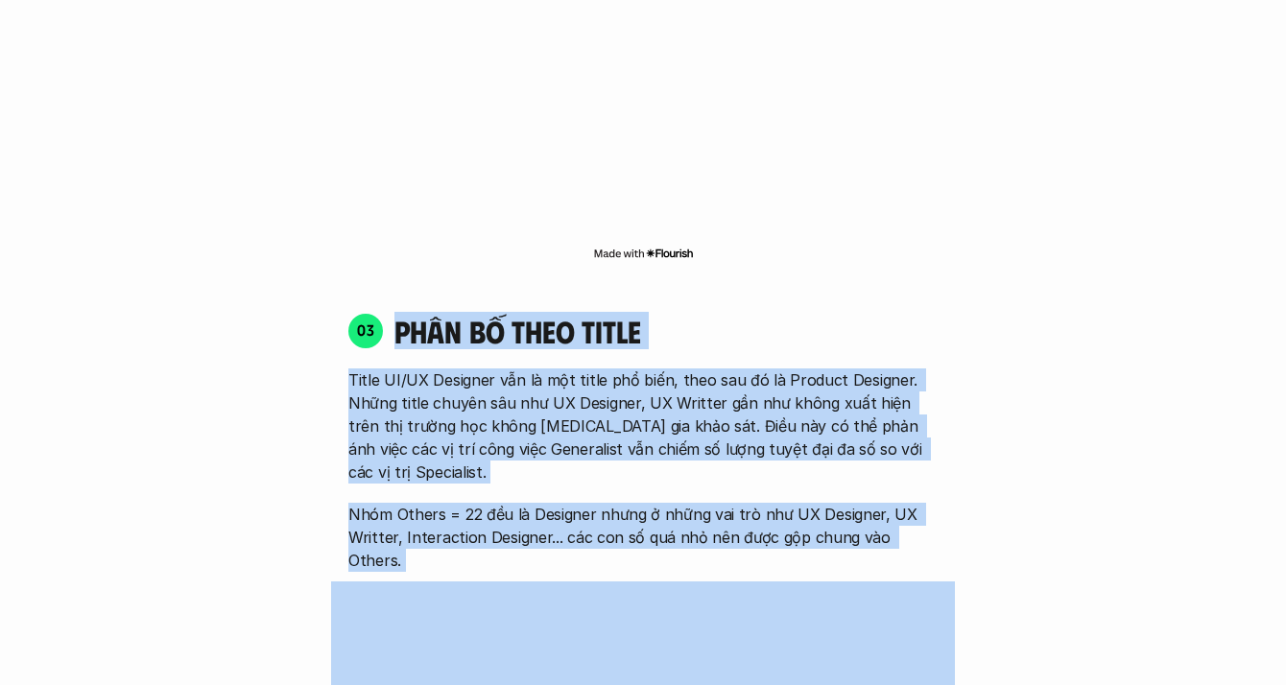
click at [903, 312] on div "03 phân bố theo title Title UI/UX Designer vẫn là một title phổ biến, theo sau …" at bounding box center [643, 442] width 624 height 260
click at [903, 313] on h4 "phân bố theo title" at bounding box center [665, 331] width 543 height 36
click at [566, 4] on div "01 Phân bố theo background 03 nhóm ngành chính của những người [MEDICAL_DATA] g…" at bounding box center [643, 469] width 1132 height 3508
click at [919, 503] on p "Nhóm Others = 22 đều là Designer nhưng ở những vai trò như UX Designer, UX Writ…" at bounding box center [642, 537] width 589 height 69
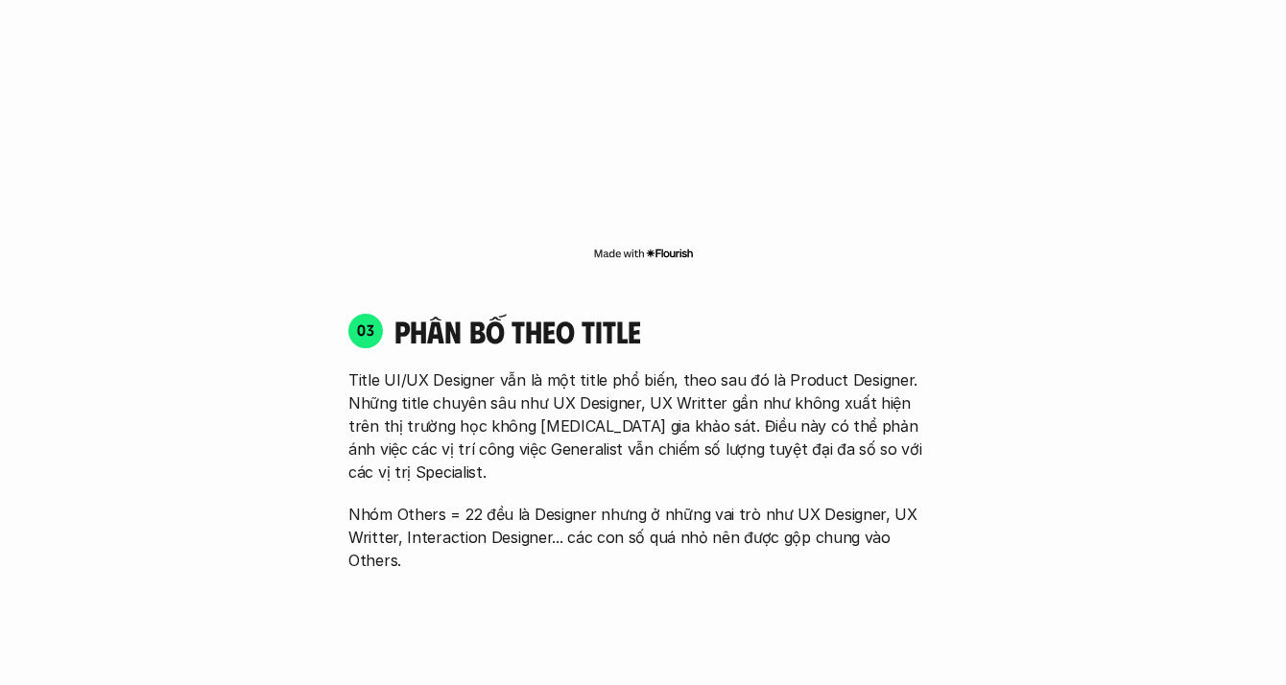
click at [919, 503] on p "Nhóm Others = 22 đều là Designer nhưng ở những vai trò như UX Designer, UX Writ…" at bounding box center [642, 537] width 589 height 69
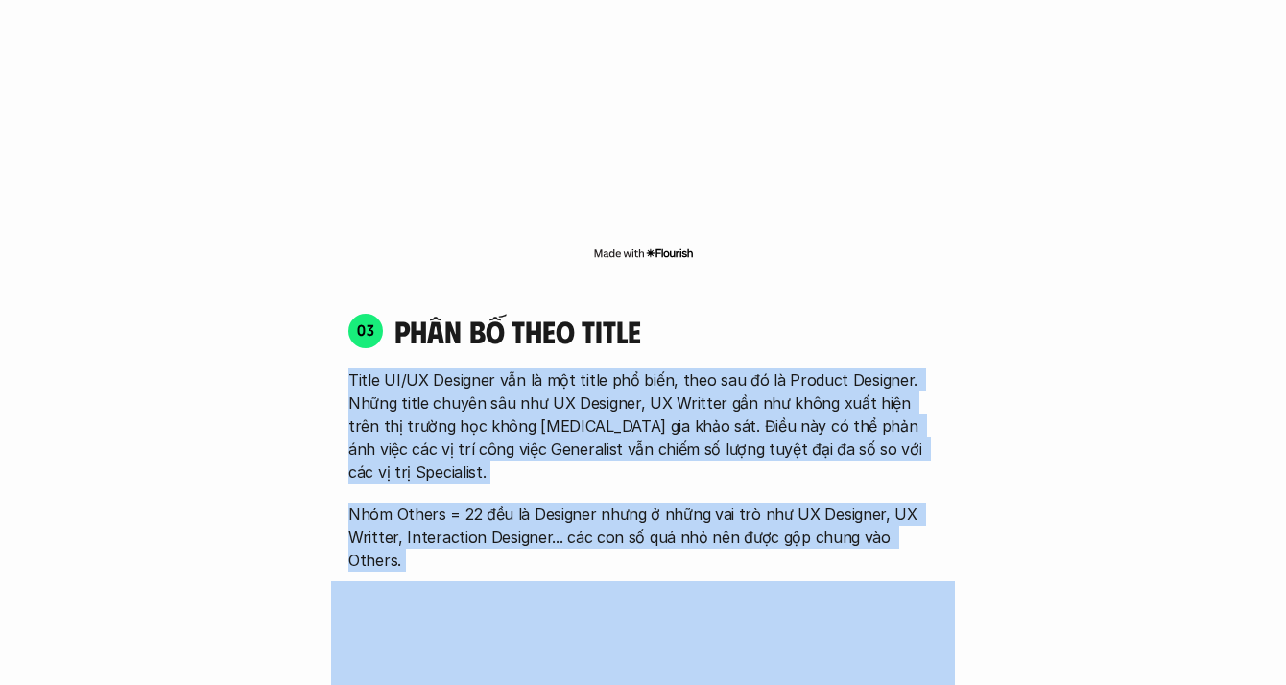
click at [899, 368] on div "Title UI/UX Designer vẫn là một title phổ biến, theo sau đó là Product Designer…" at bounding box center [642, 469] width 589 height 203
click at [899, 368] on p "Title UI/UX Designer vẫn là một title phổ biến, theo sau đó là Product Designer…" at bounding box center [642, 425] width 589 height 115
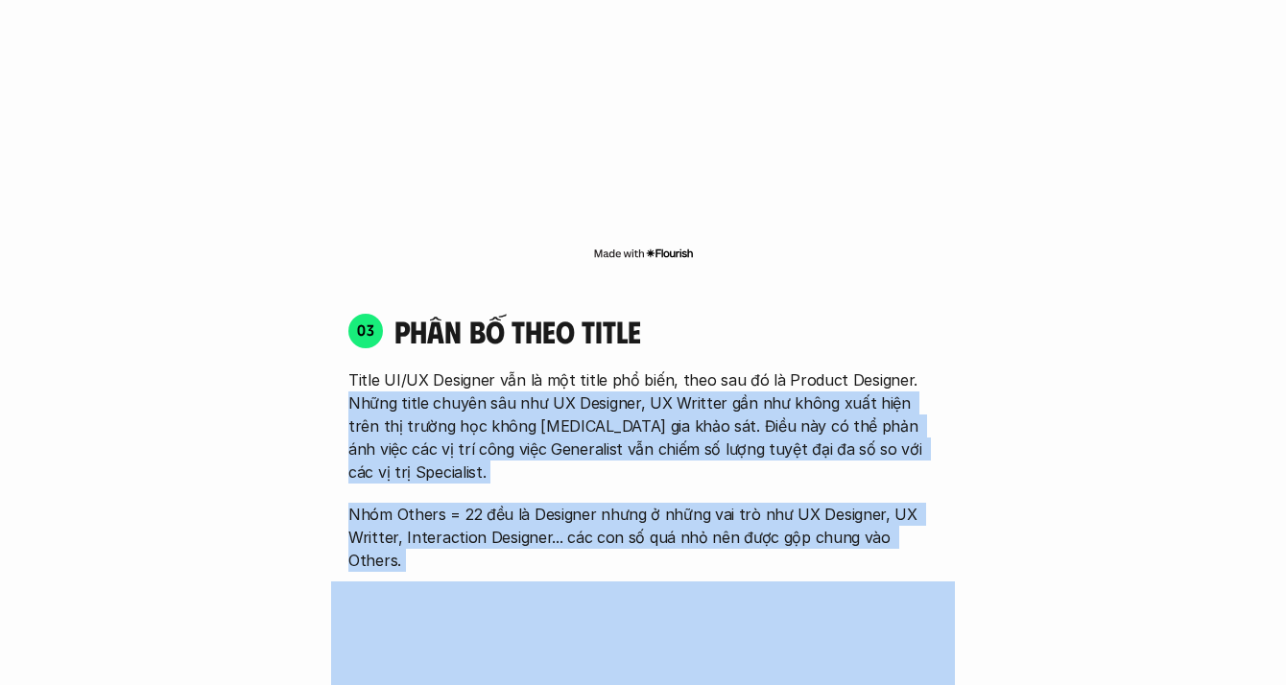
click at [874, 486] on div "03 phân bố theo title Title UI/UX Designer vẫn là một title phổ biến, theo sau …" at bounding box center [643, 602] width 624 height 618
click at [884, 503] on p "Nhóm Others = 22 đều là Designer nhưng ở những vai trò như UX Designer, UX Writ…" at bounding box center [642, 537] width 589 height 69
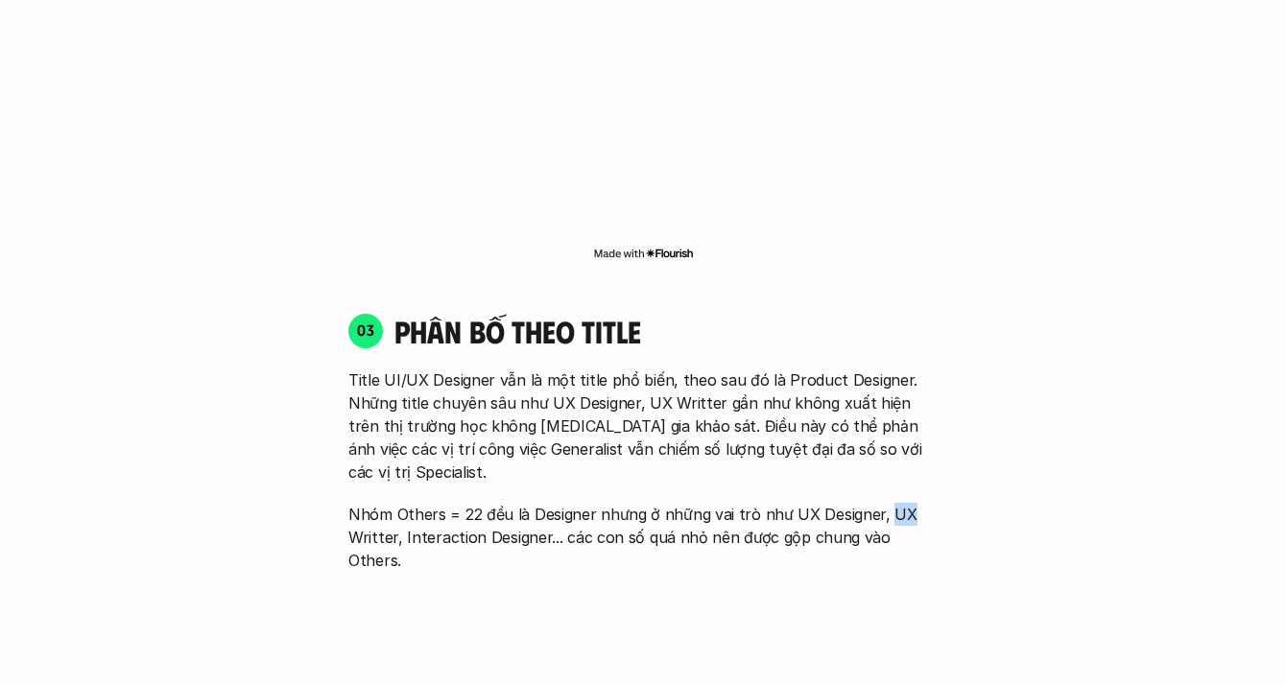
click at [884, 503] on p "Nhóm Others = 22 đều là Designer nhưng ở những vai trò như UX Designer, UX Writ…" at bounding box center [642, 537] width 589 height 69
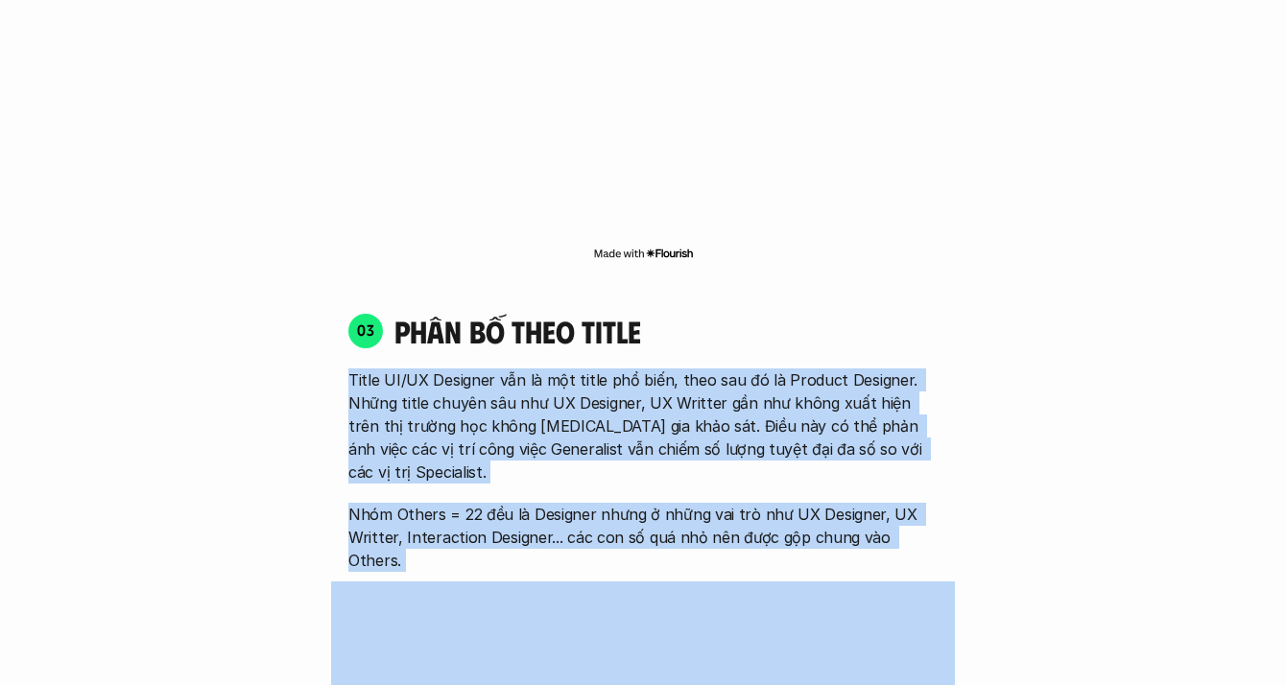
click at [893, 368] on div "Title UI/UX Designer vẫn là một title phổ biến, theo sau đó là Product Designer…" at bounding box center [642, 469] width 589 height 203
click at [893, 368] on p "Title UI/UX Designer vẫn là một title phổ biến, theo sau đó là Product Designer…" at bounding box center [642, 425] width 589 height 115
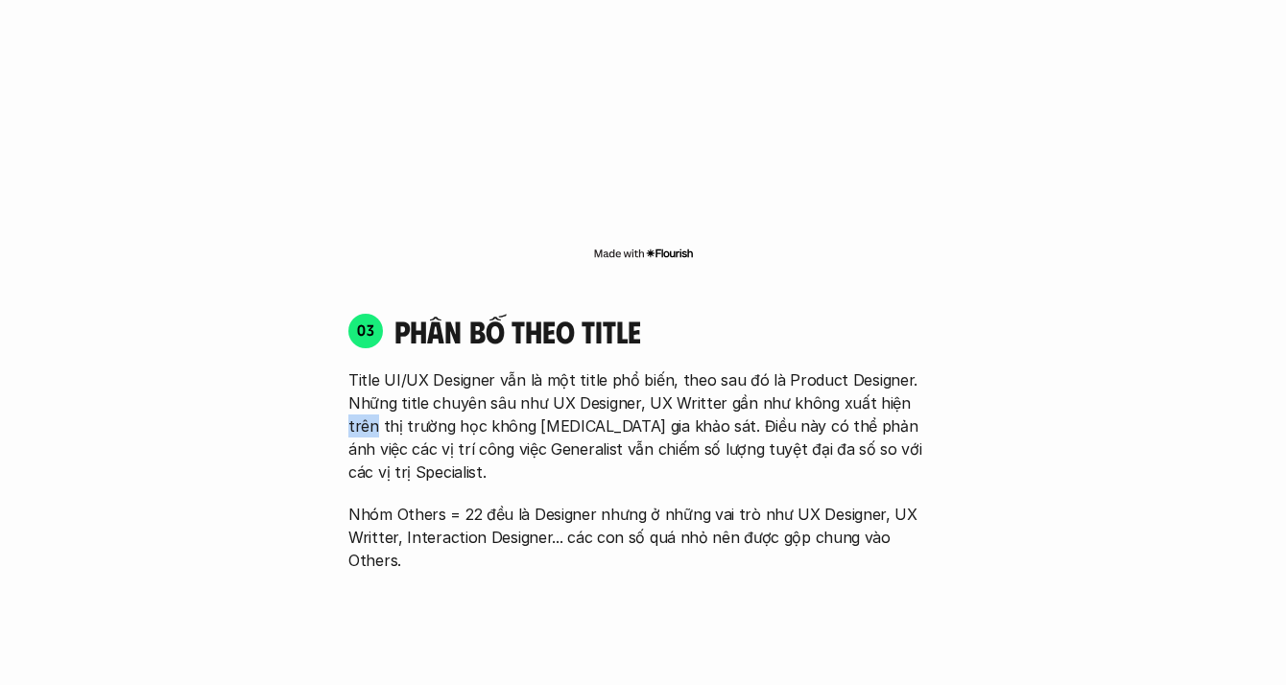
click at [893, 368] on p "Title UI/UX Designer vẫn là một title phổ biến, theo sau đó là Product Designer…" at bounding box center [642, 425] width 589 height 115
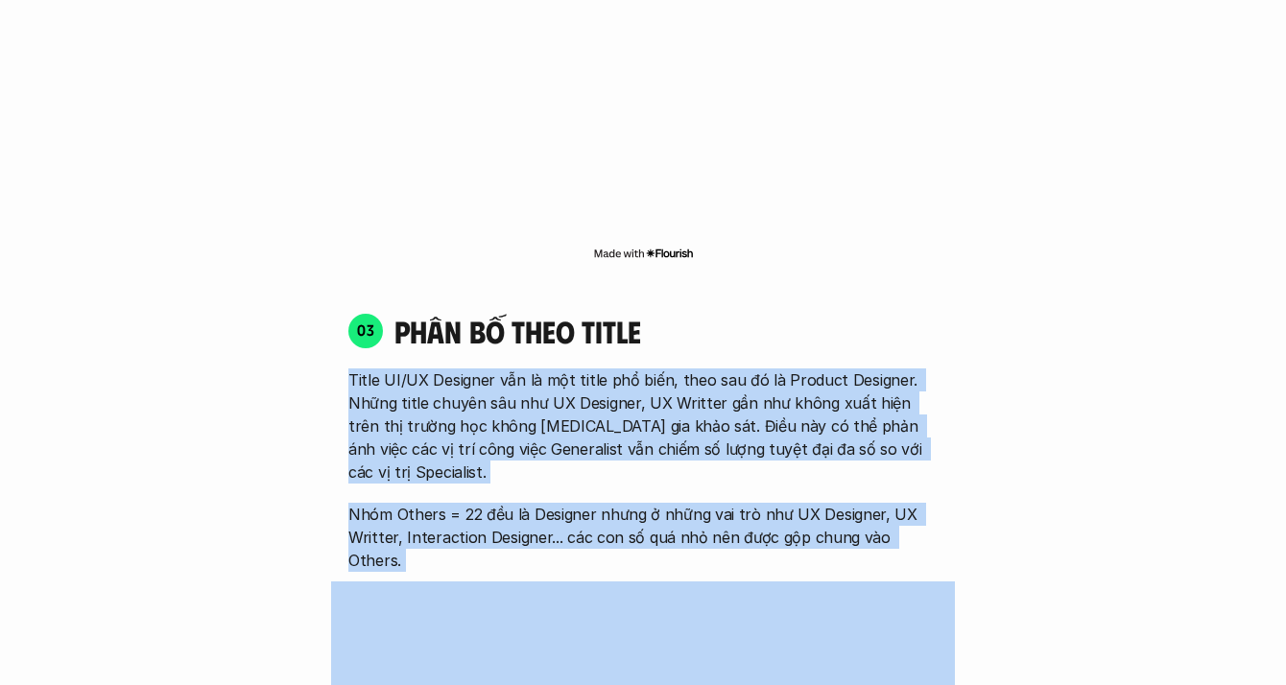
click at [861, 437] on div "Title UI/UX Designer vẫn là một title phổ biến, theo sau đó là Product Designer…" at bounding box center [642, 469] width 589 height 203
click at [861, 503] on p "Nhóm Others = 22 đều là Designer nhưng ở những vai trò như UX Designer, UX Writ…" at bounding box center [642, 537] width 589 height 69
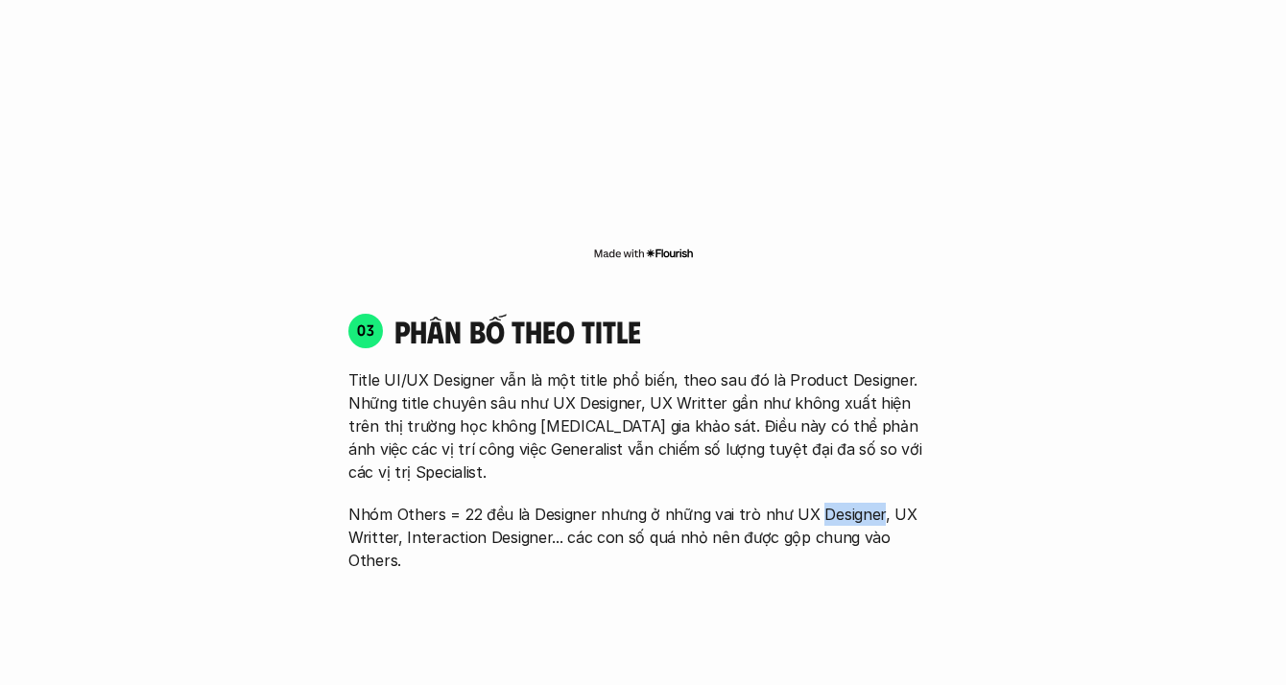
click at [861, 503] on p "Nhóm Others = 22 đều là Designer nhưng ở những vai trò như UX Designer, UX Writ…" at bounding box center [642, 537] width 589 height 69
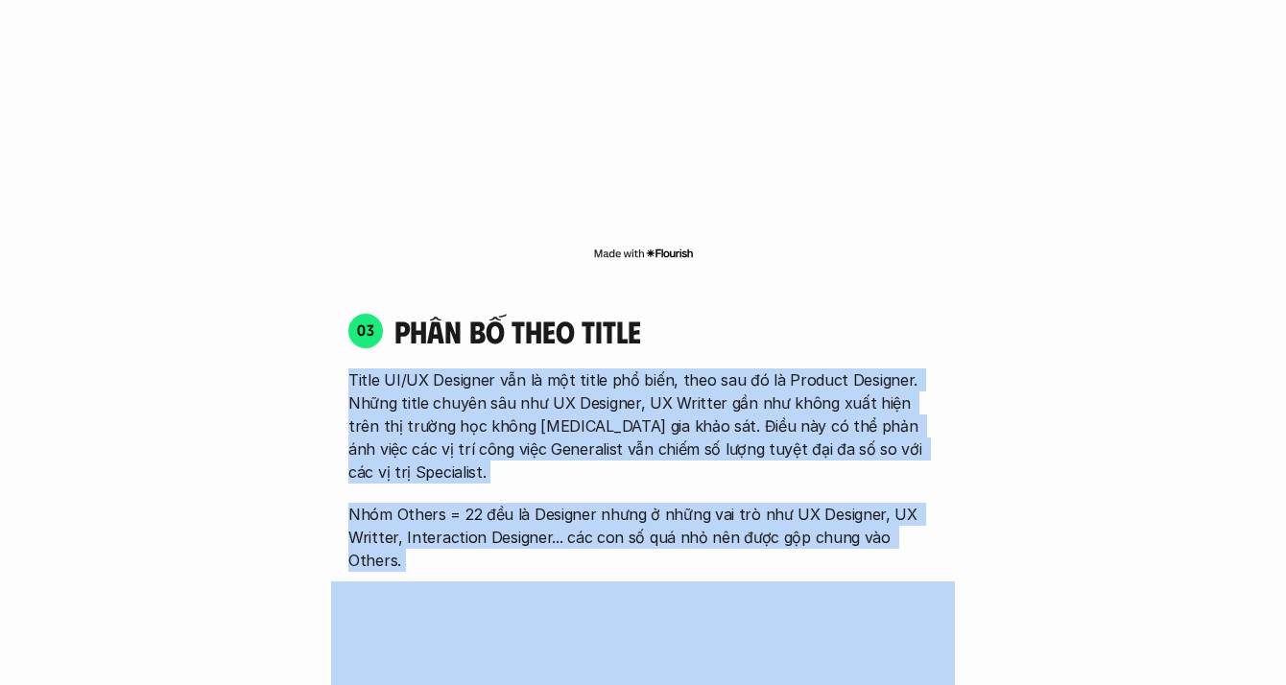
click at [865, 368] on div "Title UI/UX Designer vẫn là một title phổ biến, theo sau đó là Product Designer…" at bounding box center [642, 469] width 589 height 203
click at [865, 368] on p "Title UI/UX Designer vẫn là một title phổ biến, theo sau đó là Product Designer…" at bounding box center [642, 425] width 589 height 115
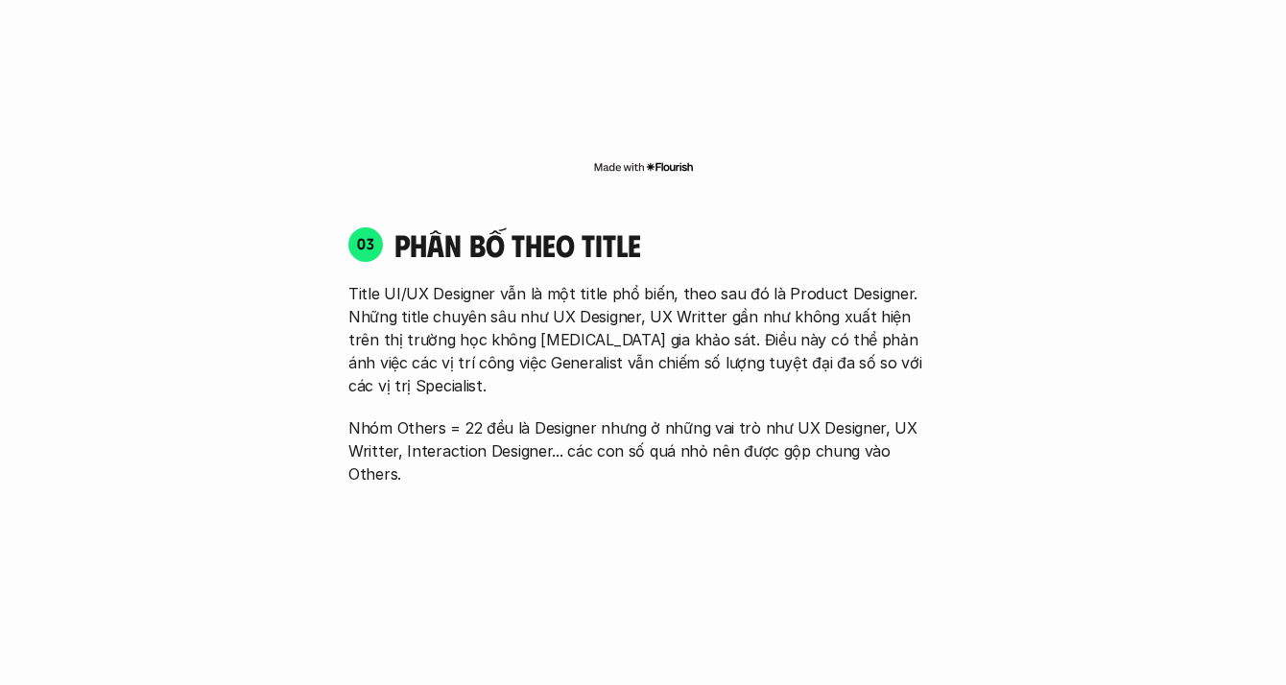
scroll to position [2560, 0]
click at [889, 375] on div "03 phân bố theo title Title UI/UX Designer vẫn là một title phổ biến, theo sau …" at bounding box center [643, 354] width 624 height 260
click at [889, 414] on p "Nhóm Others = 22 đều là Designer nhưng ở những vai trò như UX Designer, UX Writ…" at bounding box center [642, 448] width 589 height 69
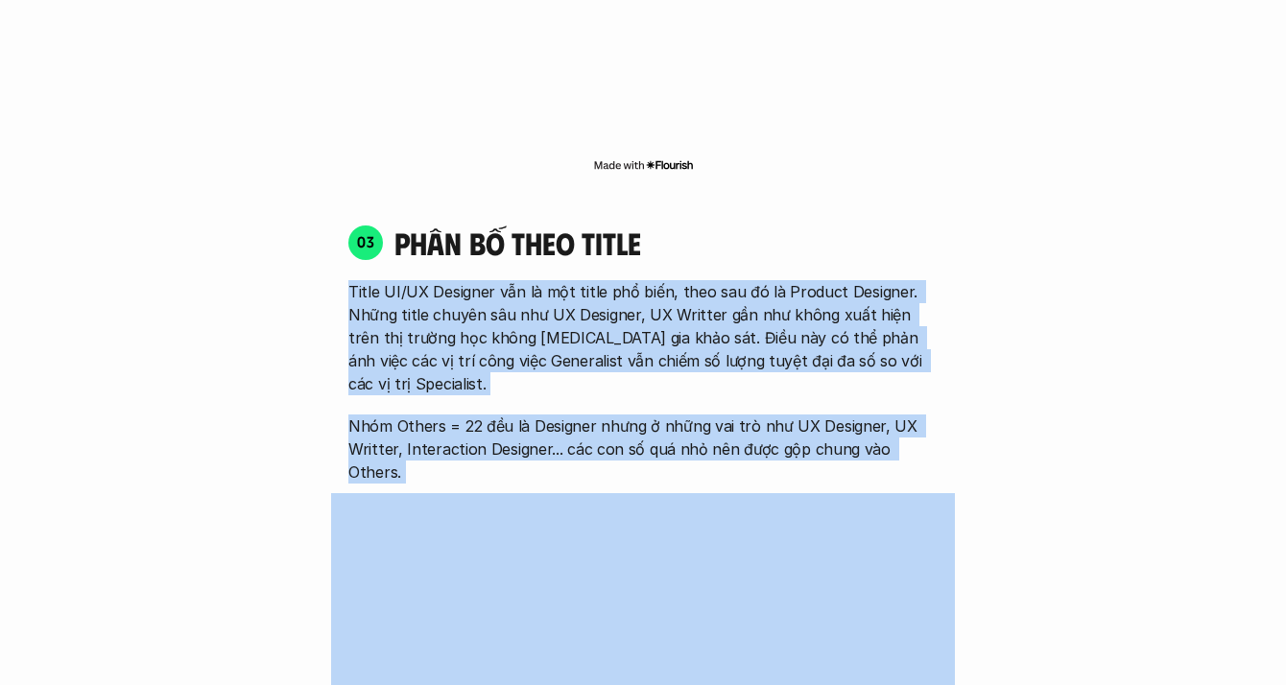
click at [891, 280] on div "Title UI/UX Designer vẫn là một title phổ biến, theo sau đó là Product Designer…" at bounding box center [642, 381] width 589 height 203
click at [891, 280] on p "Title UI/UX Designer vẫn là một title phổ biến, theo sau đó là Product Designer…" at bounding box center [642, 337] width 589 height 115
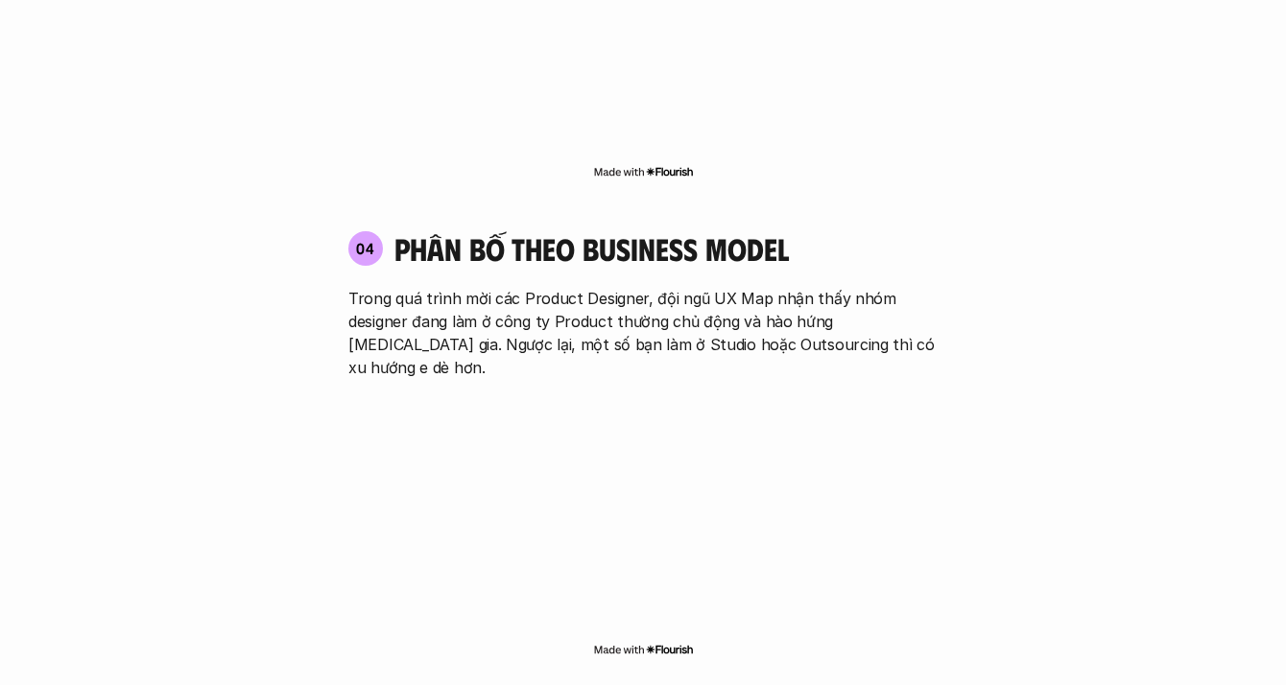
scroll to position [3187, 0]
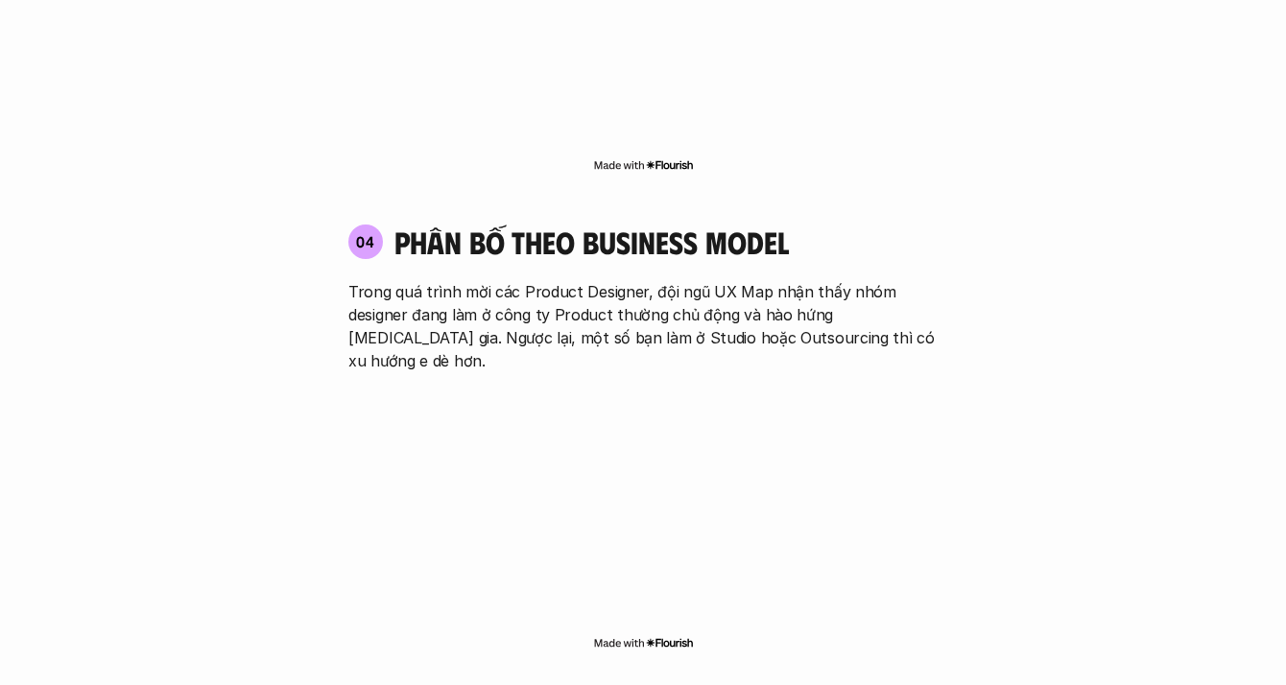
click at [719, 264] on div "04 phân bố theo business model Trong quá trình mời các Product Designer, đội ng…" at bounding box center [643, 437] width 624 height 467
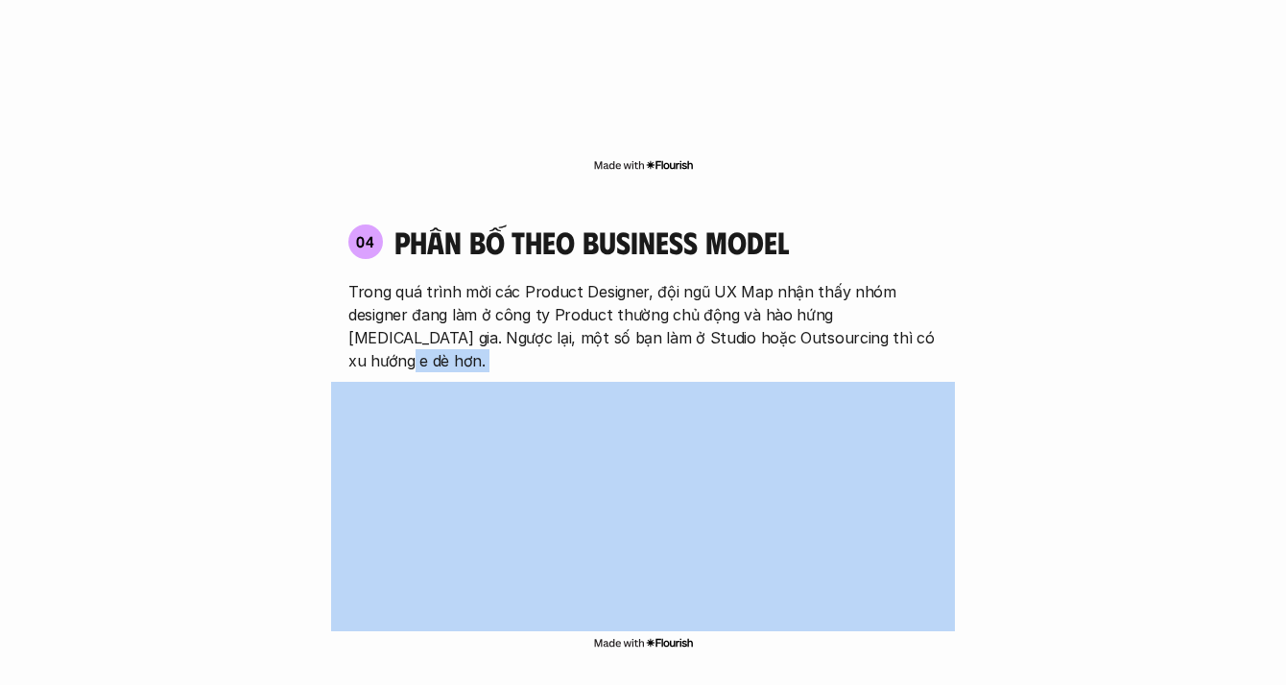
click at [719, 264] on div "04 phân bố theo business model Trong quá trình mời các Product Designer, đội ng…" at bounding box center [643, 437] width 624 height 467
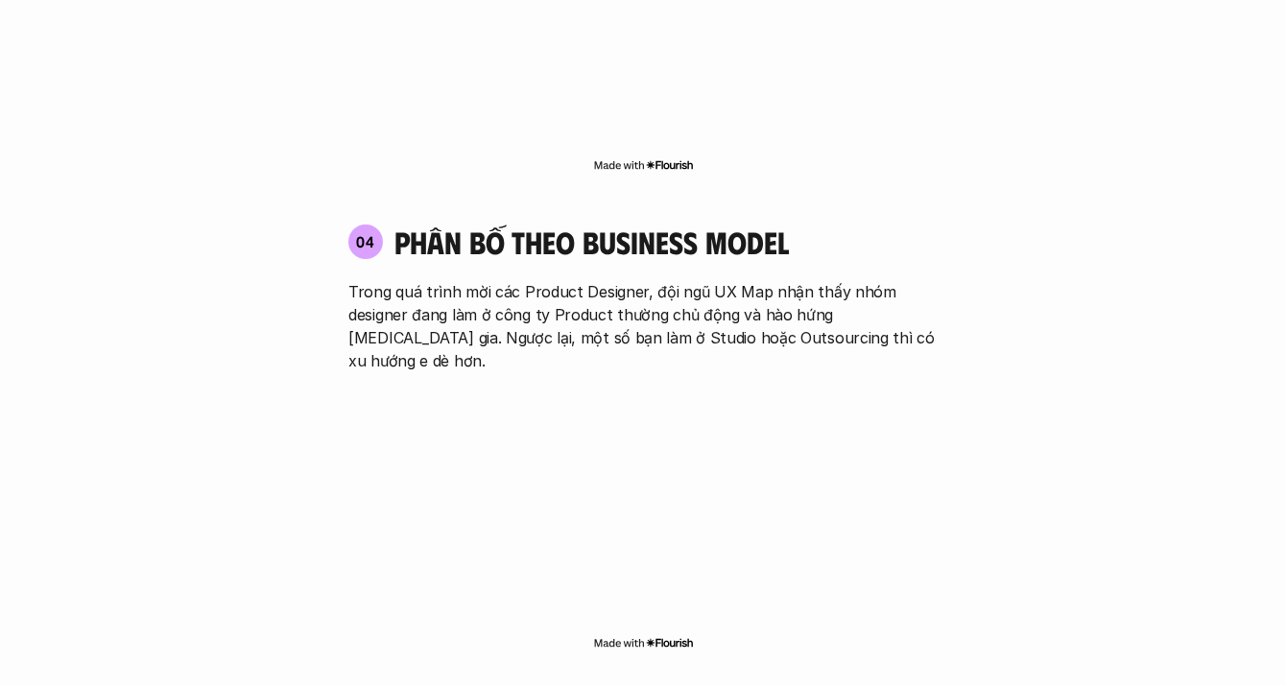
click at [719, 264] on div "04 phân bố theo business model Trong quá trình mời các Product Designer, đội ng…" at bounding box center [643, 437] width 624 height 467
click at [736, 280] on p "Trong quá trình mời các Product Designer, đội ngũ UX Map nhận thấy nhóm designe…" at bounding box center [642, 326] width 589 height 92
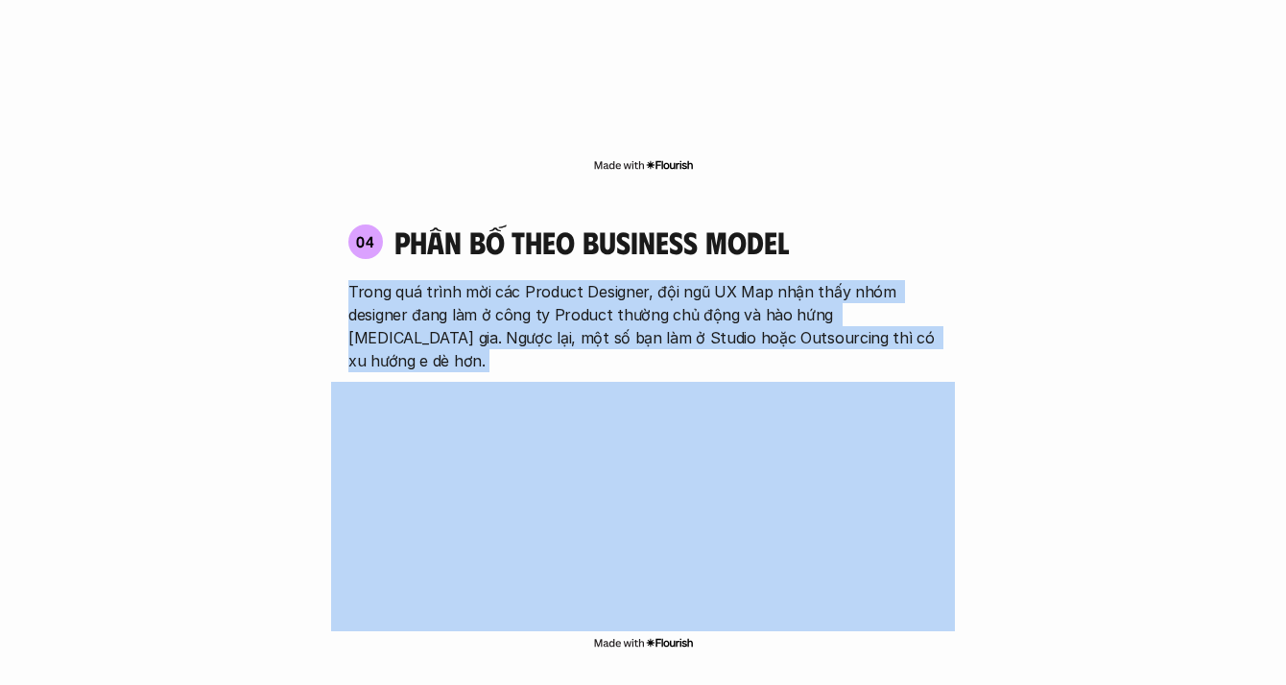
click at [736, 280] on p "Trong quá trình mời các Product Designer, đội ngũ UX Map nhận thấy nhóm designe…" at bounding box center [642, 326] width 589 height 92
click at [810, 280] on p "Trong quá trình mời các Product Designer, đội ngũ UX Map nhận thấy nhóm designe…" at bounding box center [642, 326] width 589 height 92
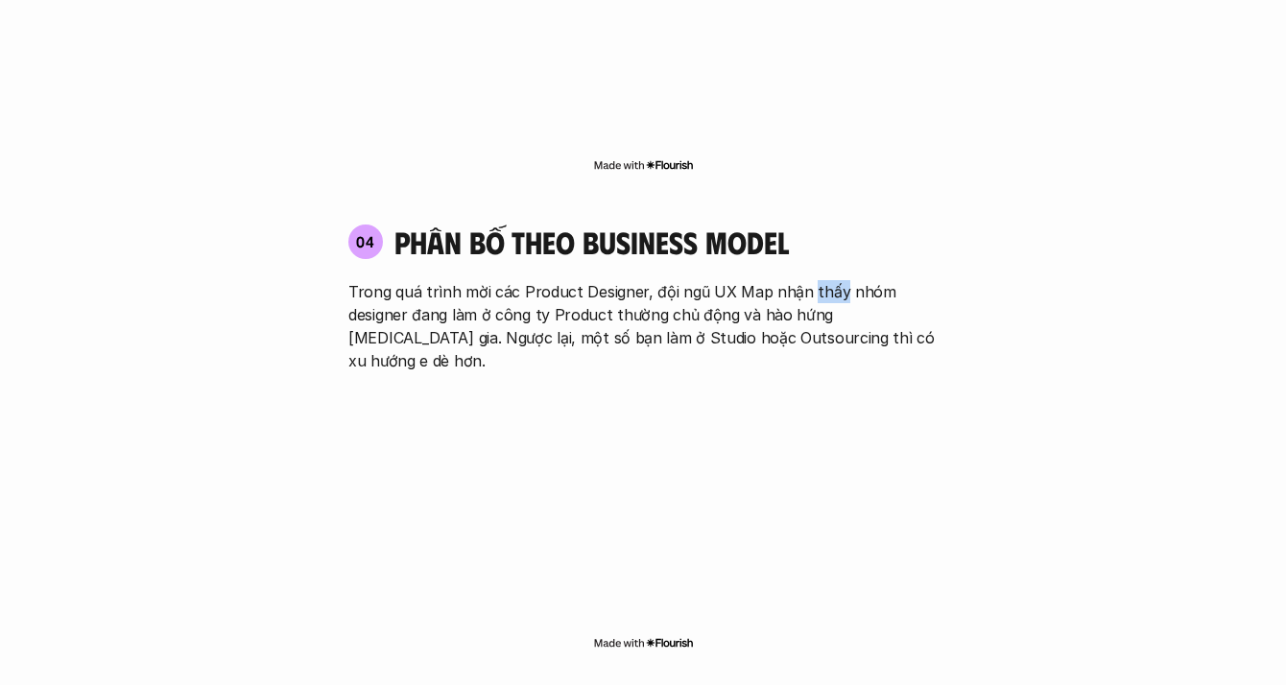
click at [810, 280] on p "Trong quá trình mời các Product Designer, đội ngũ UX Map nhận thấy nhóm designe…" at bounding box center [642, 326] width 589 height 92
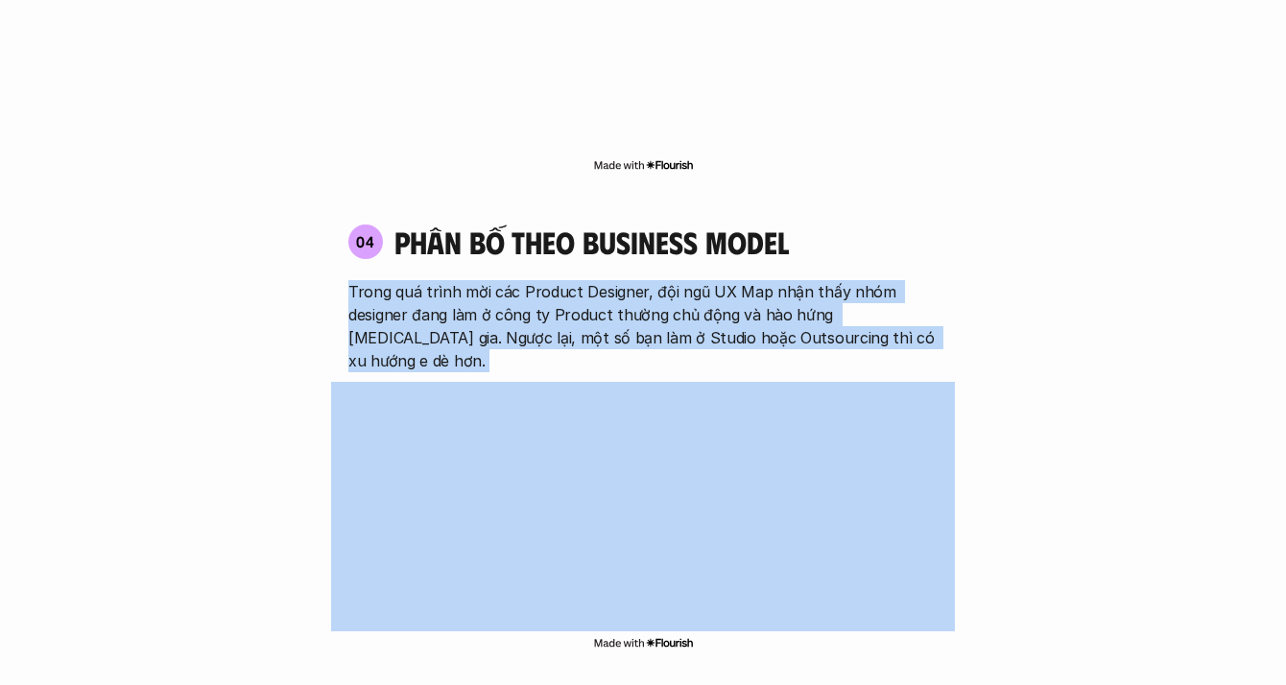
click at [810, 280] on p "Trong quá trình mời các Product Designer, đội ngũ UX Map nhận thấy nhóm designe…" at bounding box center [642, 326] width 589 height 92
click at [790, 280] on p "Trong quá trình mời các Product Designer, đội ngũ UX Map nhận thấy nhóm designe…" at bounding box center [642, 326] width 589 height 92
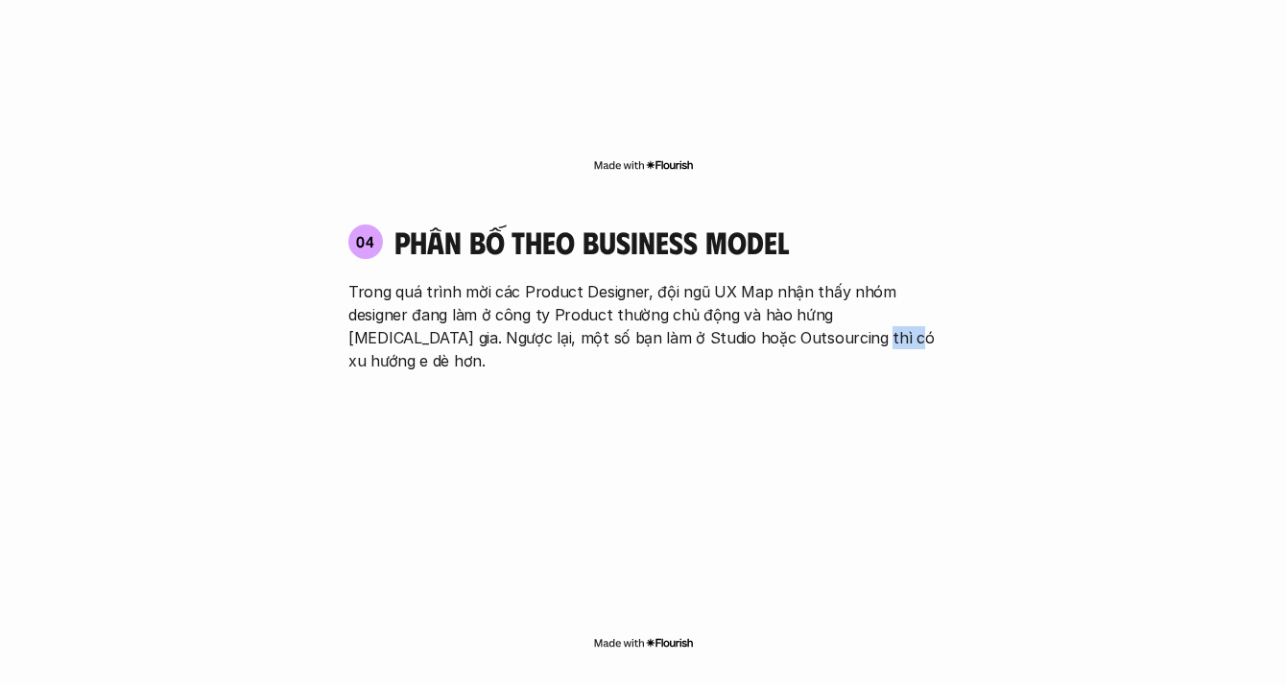
click at [790, 280] on p "Trong quá trình mời các Product Designer, đội ngũ UX Map nhận thấy nhóm designe…" at bounding box center [642, 326] width 589 height 92
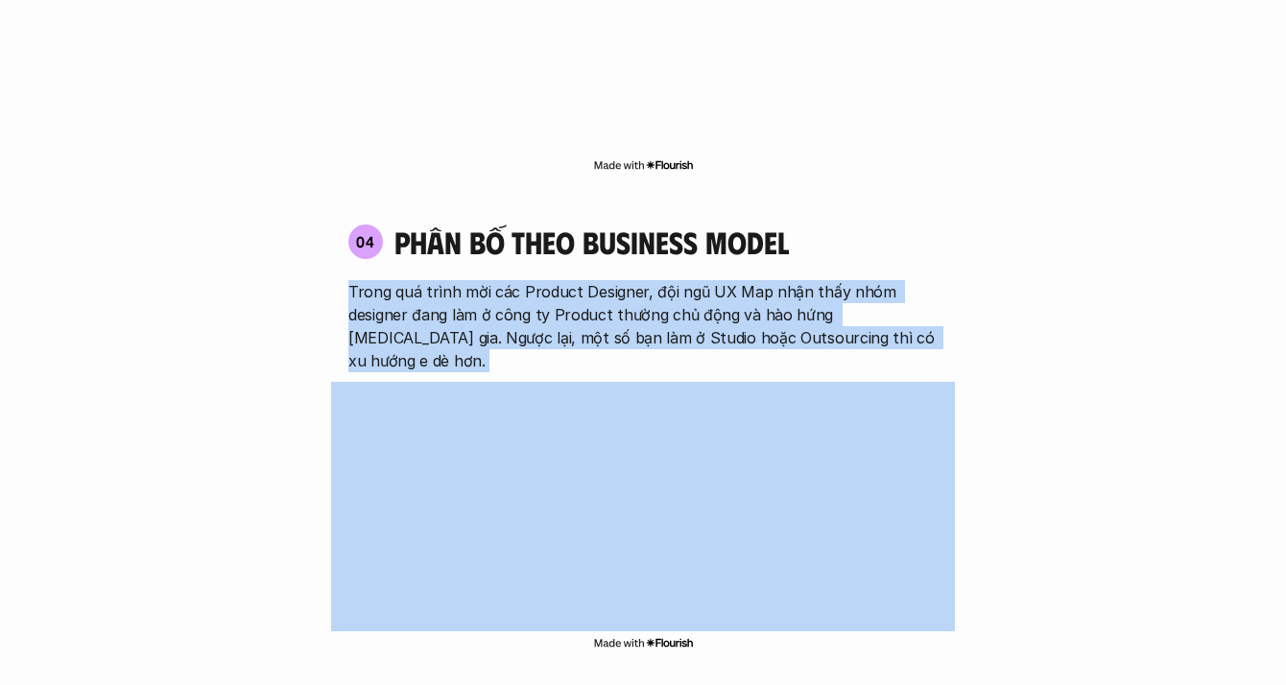
click at [790, 280] on p "Trong quá trình mời các Product Designer, đội ngũ UX Map nhận thấy nhóm designe…" at bounding box center [642, 326] width 589 height 92
click at [827, 280] on p "Trong quá trình mời các Product Designer, đội ngũ UX Map nhận thấy nhóm designe…" at bounding box center [642, 326] width 589 height 92
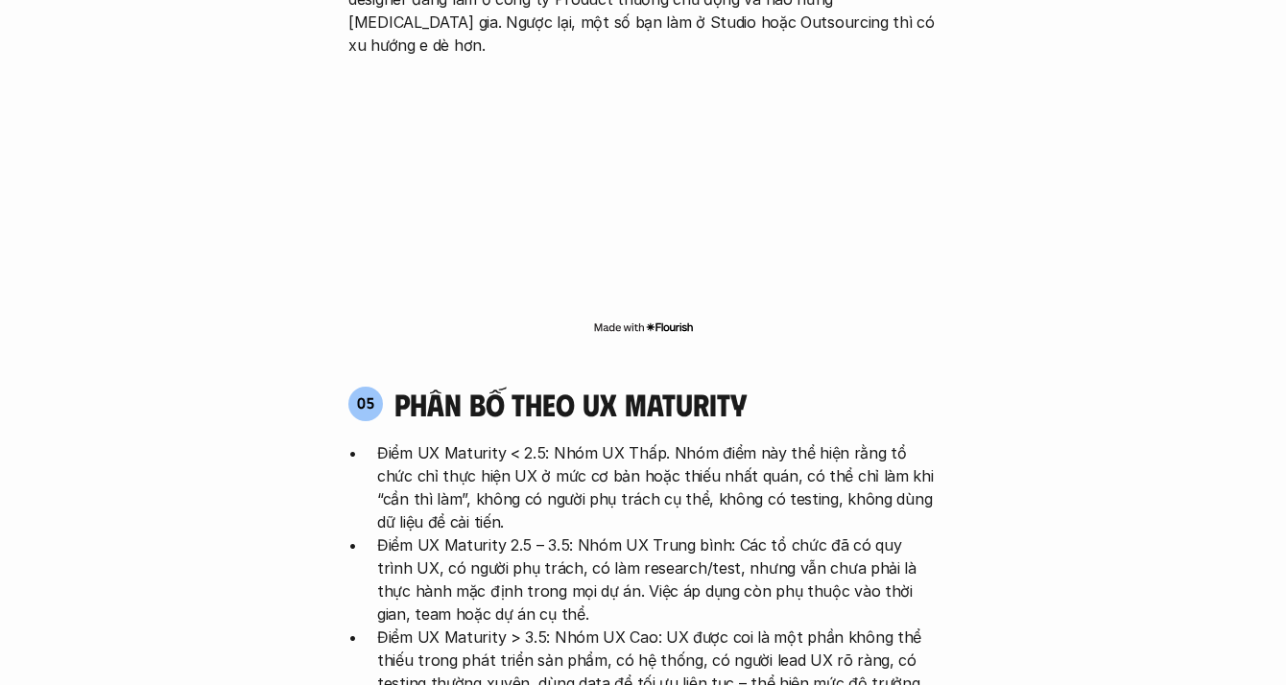
scroll to position [3633, 0]
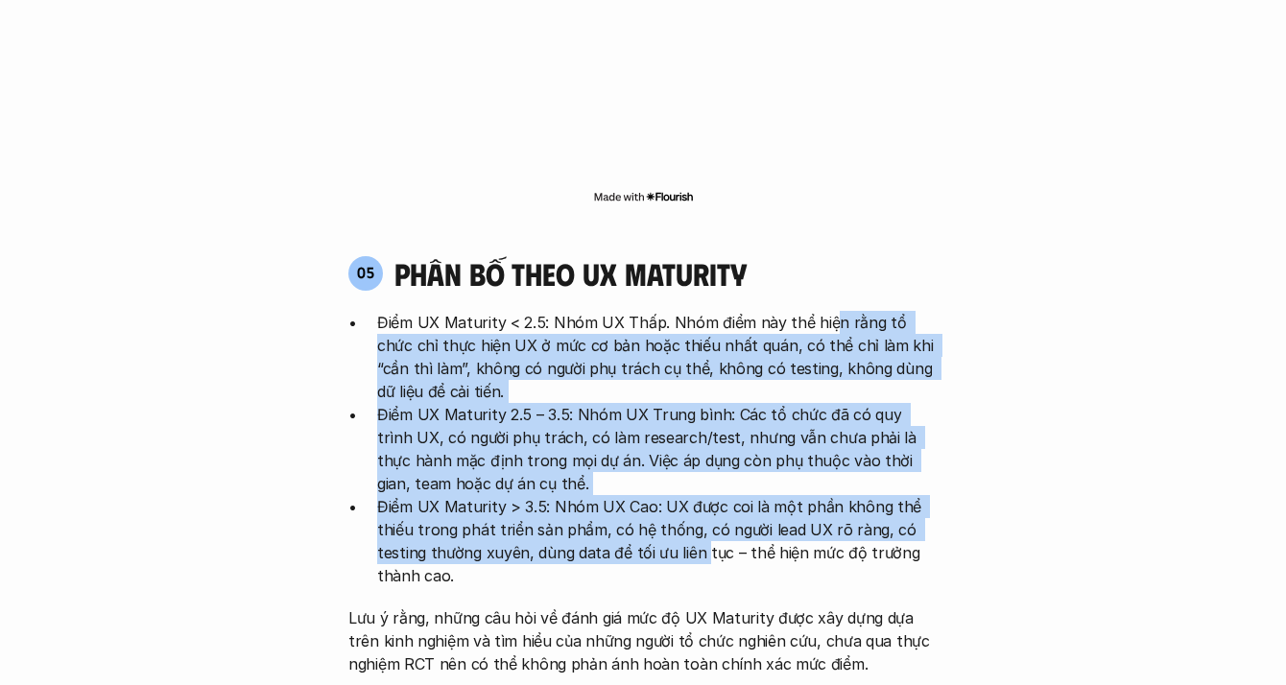
click at [700, 447] on ul "Điểm UX Maturity < 2.5: Nhóm UX Thấp. Nhóm điểm này thể hiện rằng tổ chức chỉ t…" at bounding box center [642, 449] width 589 height 276
click at [700, 495] on p "Điểm UX Maturity > 3.5: Nhóm UX Cao: UX được coi là một phần không thể thiếu tr…" at bounding box center [657, 541] width 560 height 92
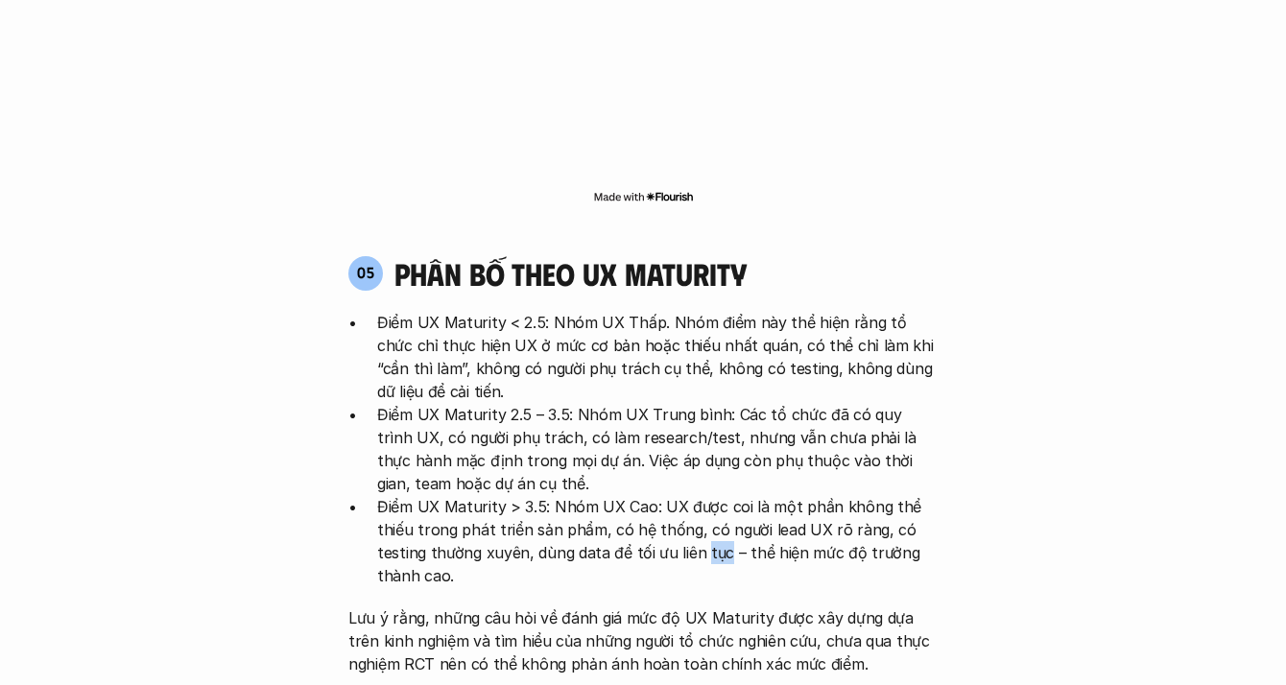
click at [700, 495] on p "Điểm UX Maturity > 3.5: Nhóm UX Cao: UX được coi là một phần không thể thiếu tr…" at bounding box center [657, 541] width 560 height 92
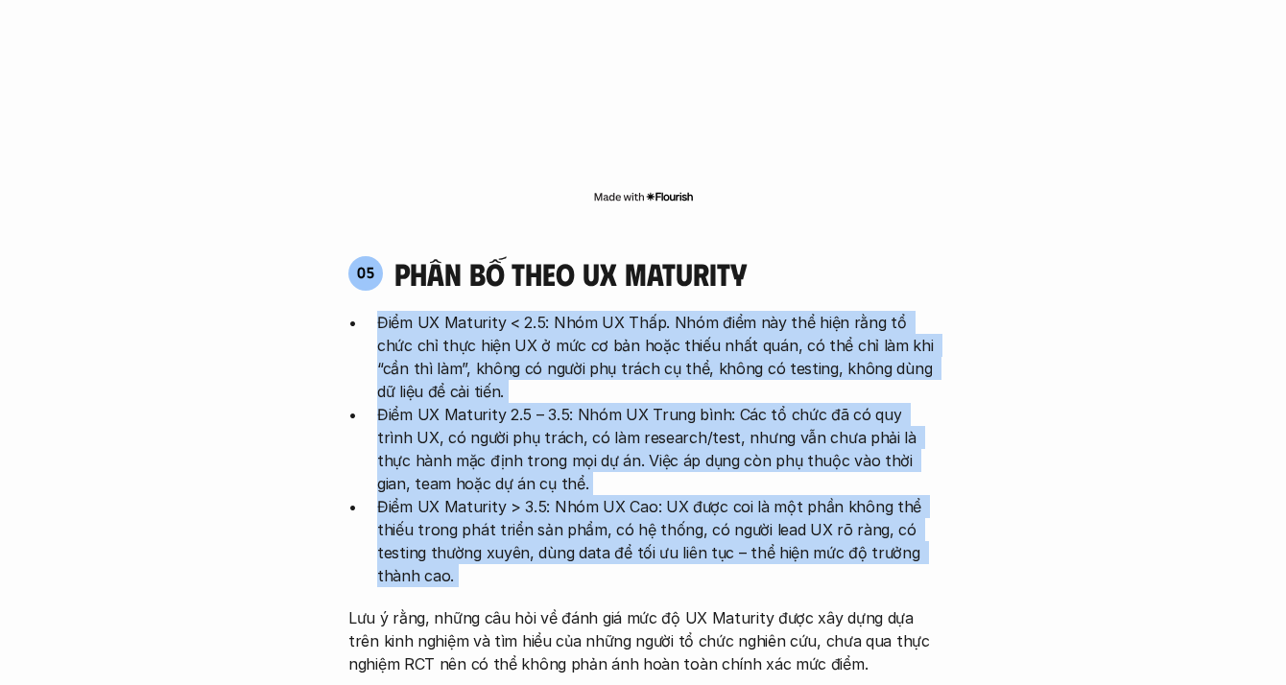
click at [718, 311] on ul "Điểm UX Maturity < 2.5: Nhóm UX Thấp. Nhóm điểm này thể hiện rằng tổ chức chỉ t…" at bounding box center [642, 449] width 589 height 276
click at [718, 311] on p "Điểm UX Maturity < 2.5: Nhóm UX Thấp. Nhóm điểm này thể hiện rằng tổ chức chỉ t…" at bounding box center [657, 357] width 560 height 92
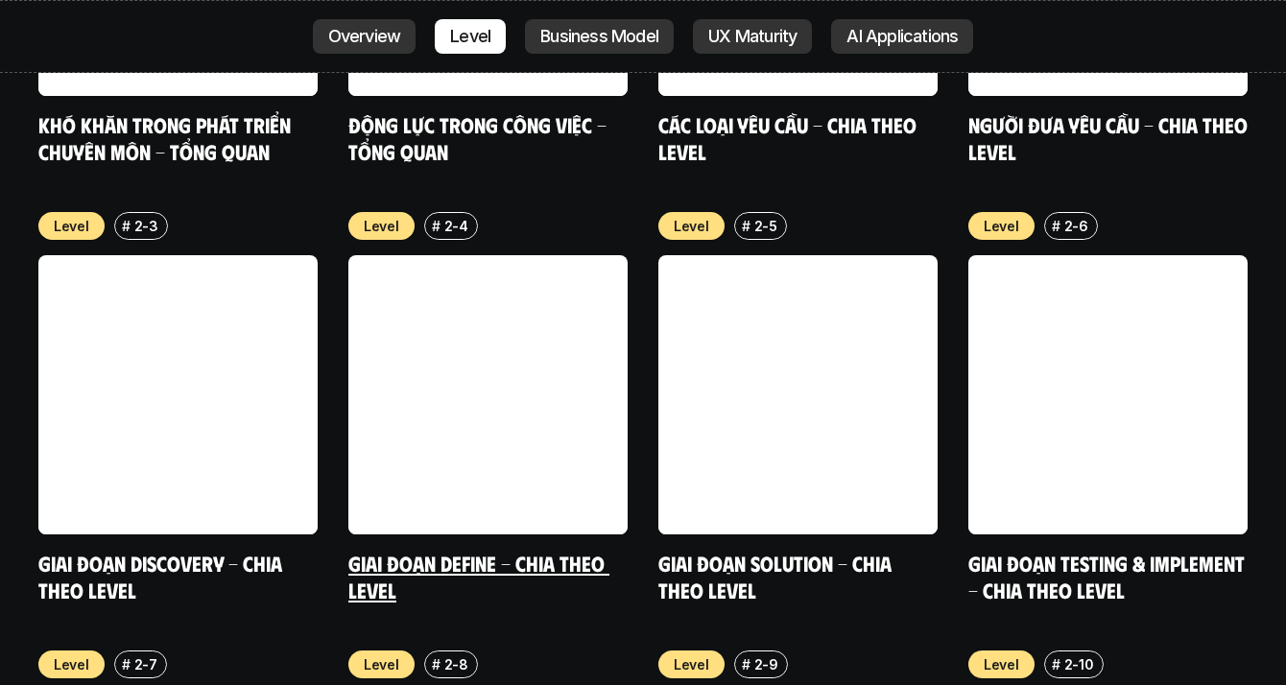
scroll to position [6709, 0]
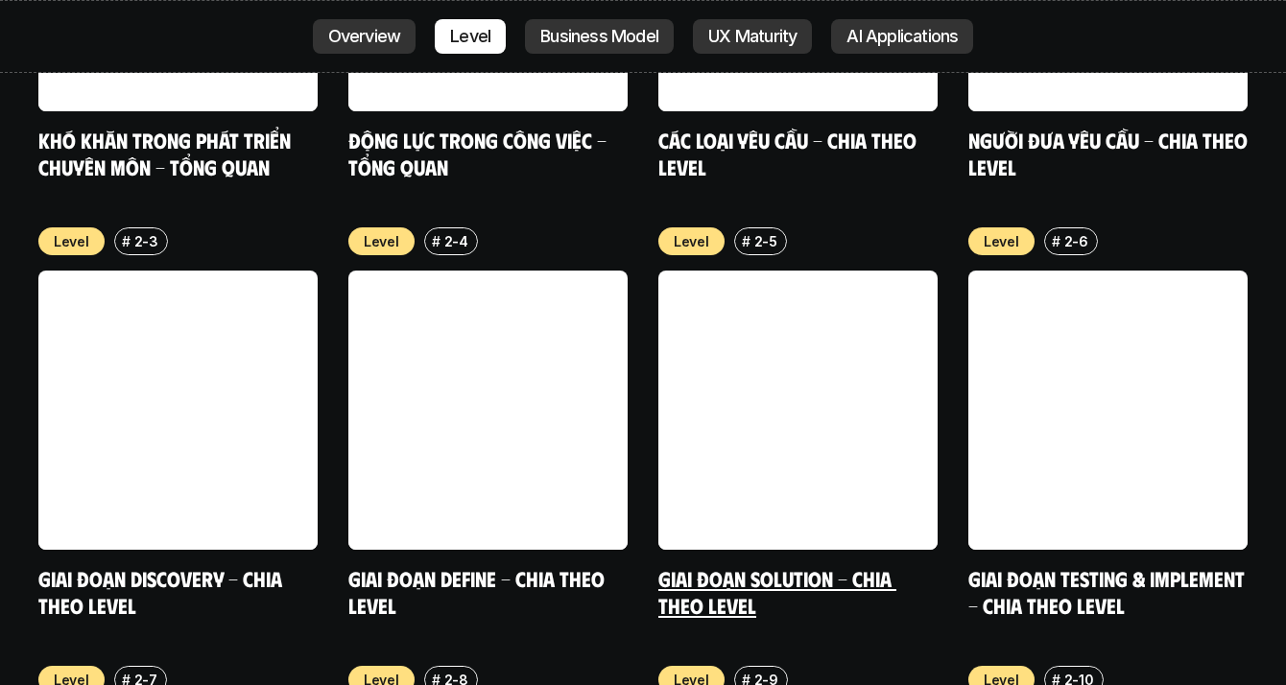
click at [813, 435] on div "Level # 2-5 Giai đoạn Solution - Chia theo Level" at bounding box center [797, 422] width 279 height 390
click at [756, 280] on link at bounding box center [797, 410] width 279 height 279
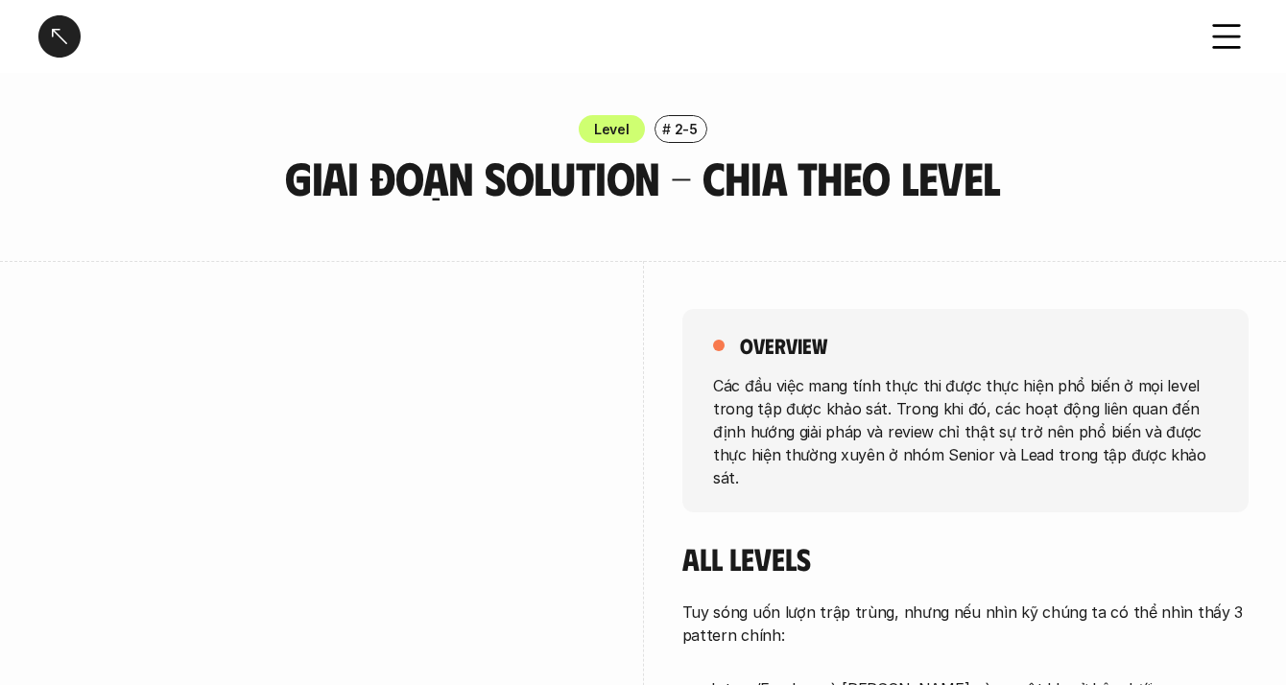
click at [729, 412] on p "Các đầu việc mang tính thực thi được thực hiện phổ biến ở mọi level trong tập đ…" at bounding box center [965, 430] width 505 height 115
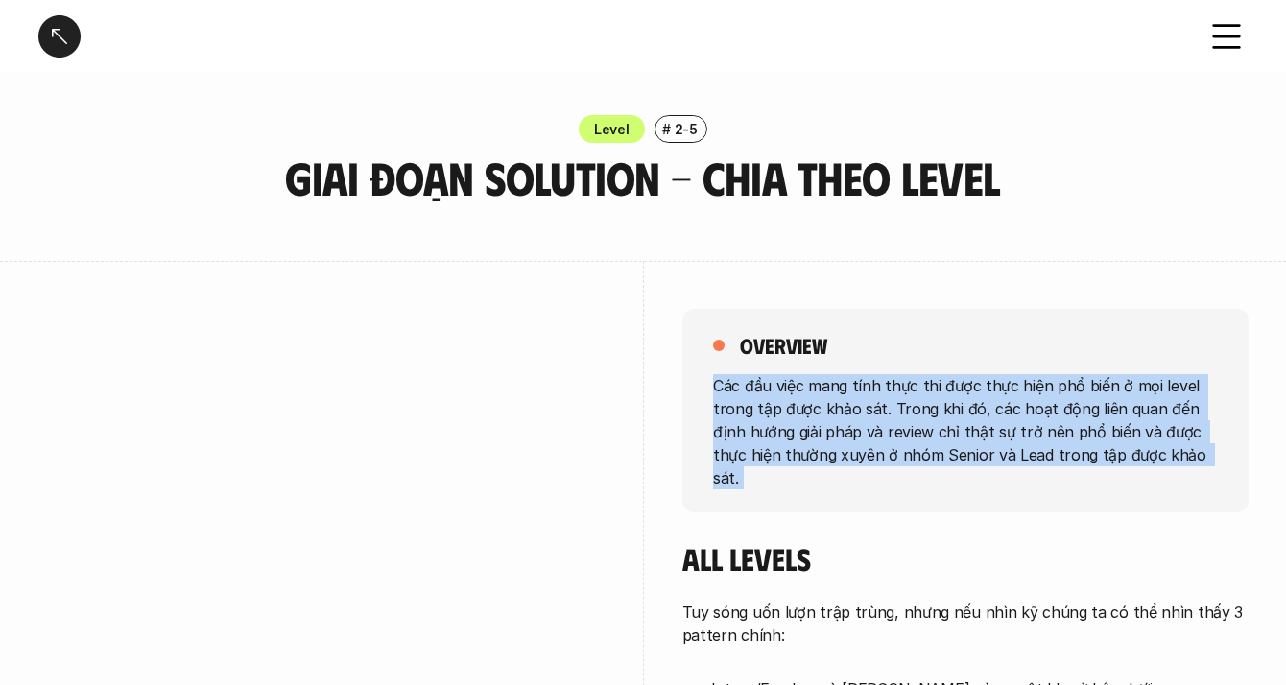
click at [729, 412] on p "Các đầu việc mang tính thực thi được thực hiện phổ biến ở mọi level trong tập đ…" at bounding box center [965, 430] width 505 height 115
click at [763, 371] on div "overview Các đầu việc mang tính thực thi được thực hiện phổ biến ở mọi level tr…" at bounding box center [965, 410] width 566 height 203
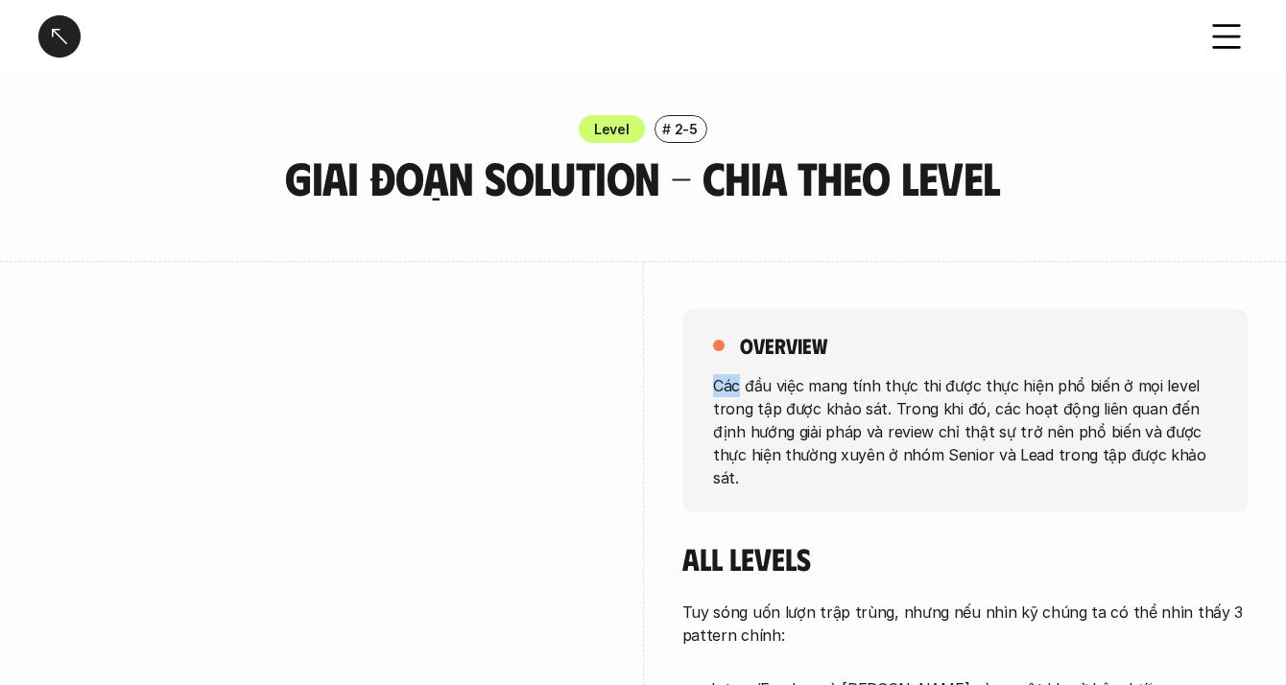
click at [763, 371] on div "overview Các đầu việc mang tính thực thi được thực hiện phổ biến ở mọi level tr…" at bounding box center [965, 410] width 566 height 203
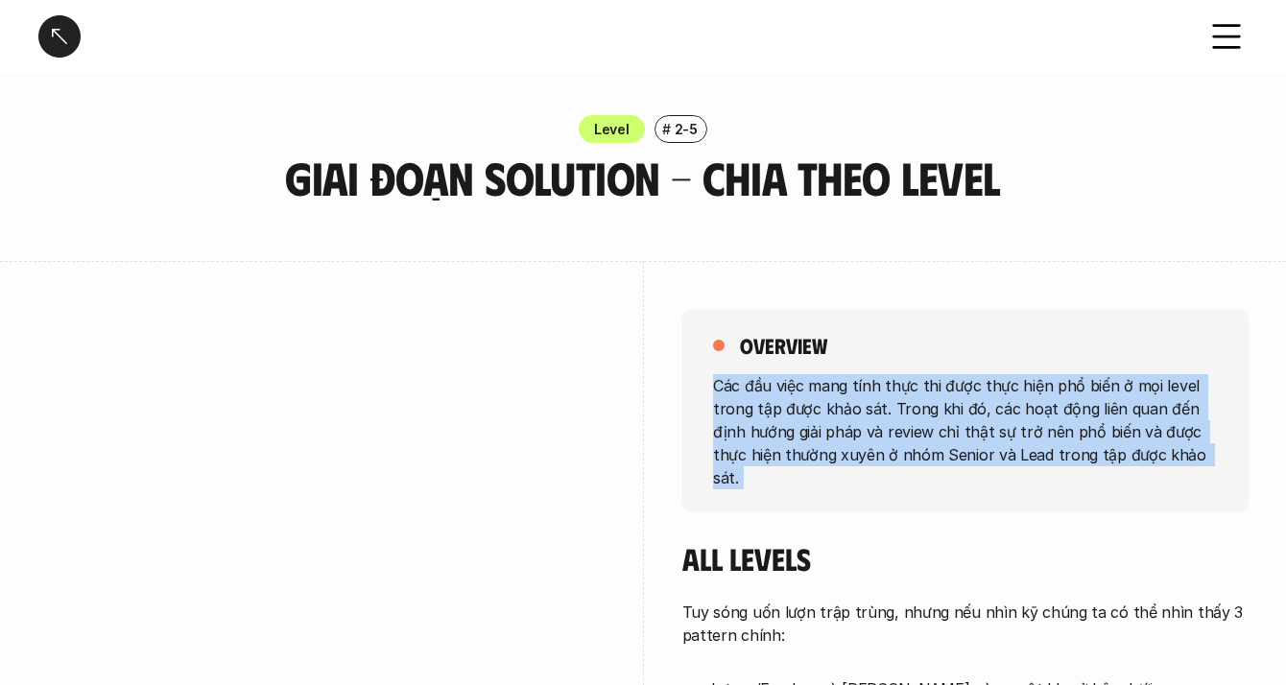
click at [763, 371] on div "overview Các đầu việc mang tính thực thi được thực hiện phổ biến ở mọi level tr…" at bounding box center [965, 410] width 566 height 203
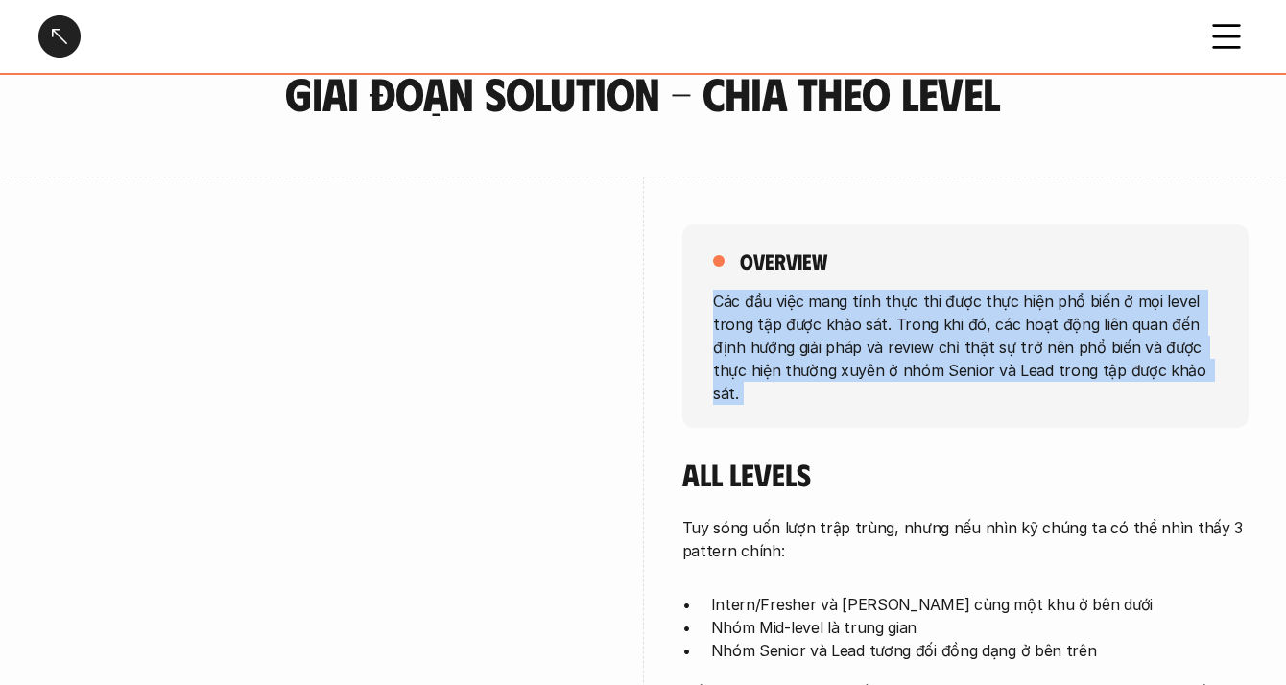
scroll to position [395, 0]
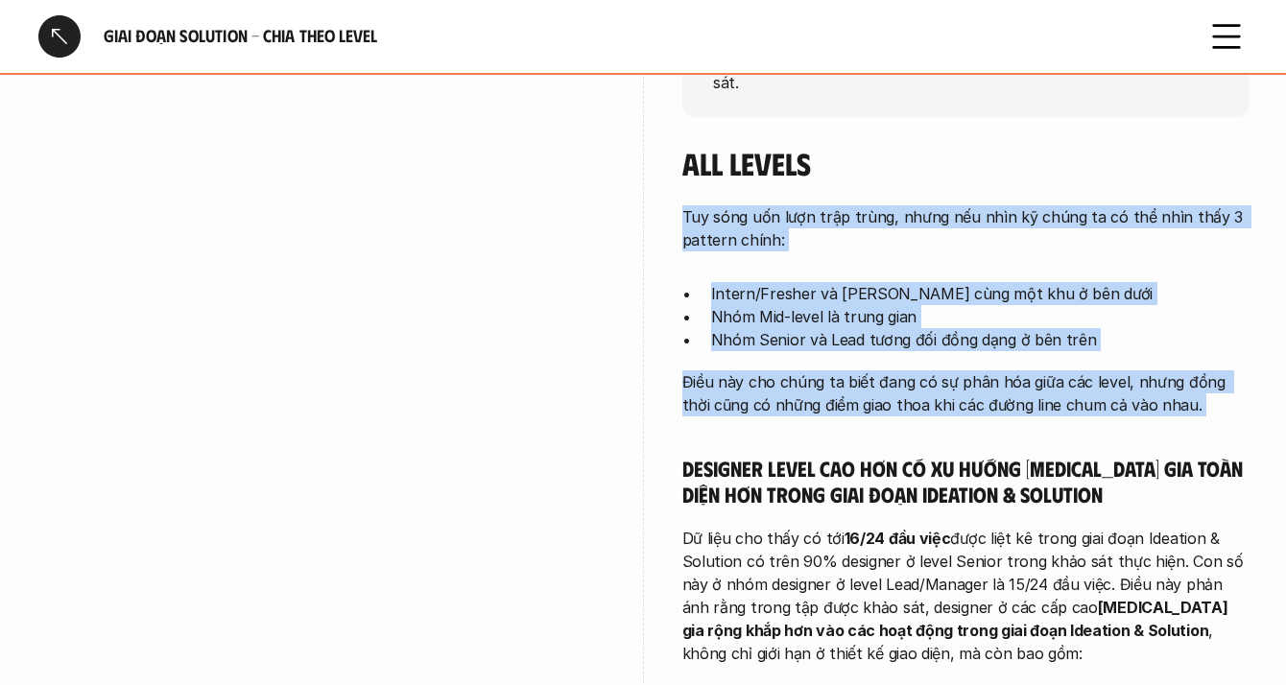
drag, startPoint x: 856, startPoint y: 154, endPoint x: 892, endPoint y: 413, distance: 261.6
drag, startPoint x: 896, startPoint y: 395, endPoint x: 914, endPoint y: 190, distance: 206.1
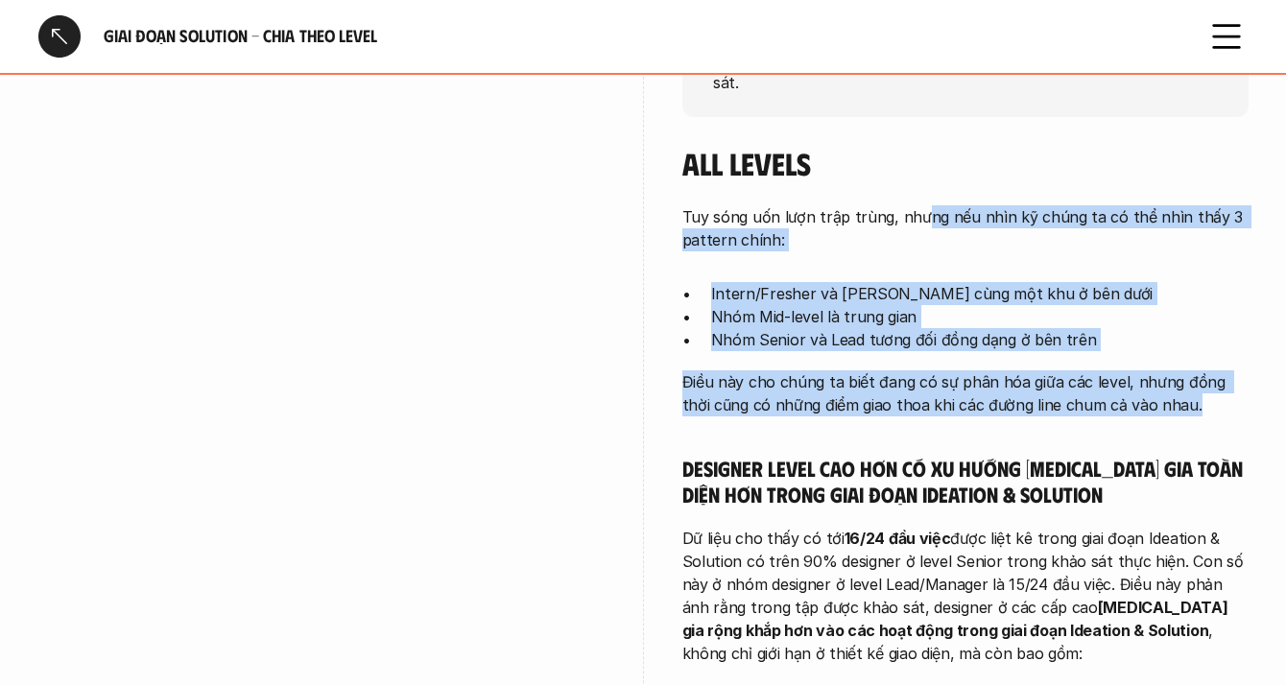
click at [916, 205] on p "Tuy sóng uốn lượn trập trùng, nhưng nếu nhìn kỹ chúng ta có thể nhìn thấy 3 pat…" at bounding box center [965, 228] width 566 height 46
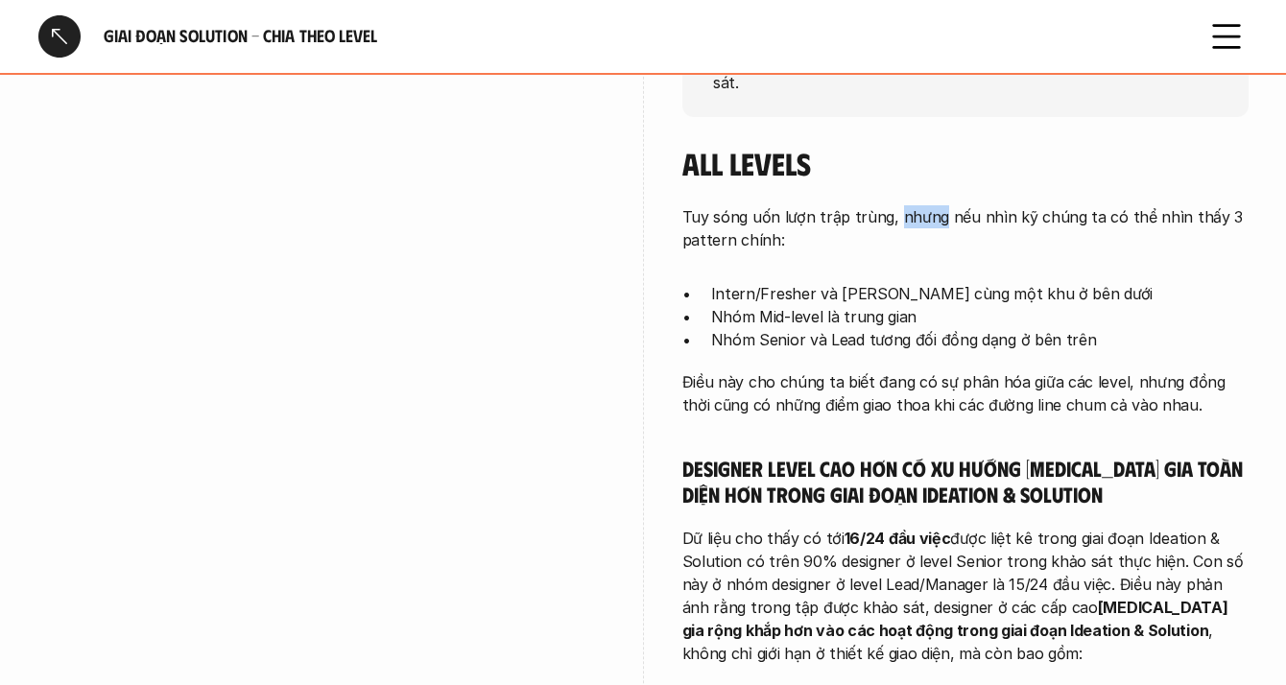
click at [916, 205] on p "Tuy sóng uốn lượn trập trùng, nhưng nếu nhìn kỹ chúng ta có thể nhìn thấy 3 pat…" at bounding box center [965, 228] width 566 height 46
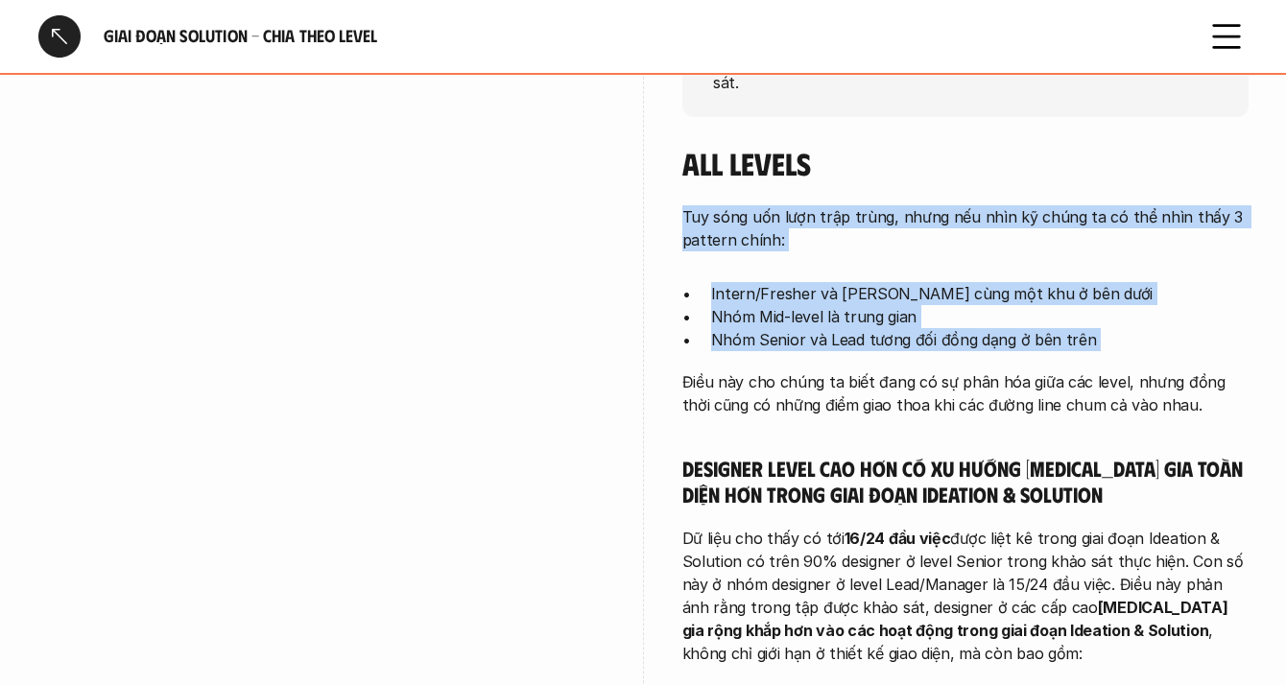
drag, startPoint x: 916, startPoint y: 184, endPoint x: 888, endPoint y: 313, distance: 131.5
click at [888, 328] on p "Nhóm Senior và Lead tương đối đồng dạng ở bên trên" at bounding box center [979, 339] width 537 height 23
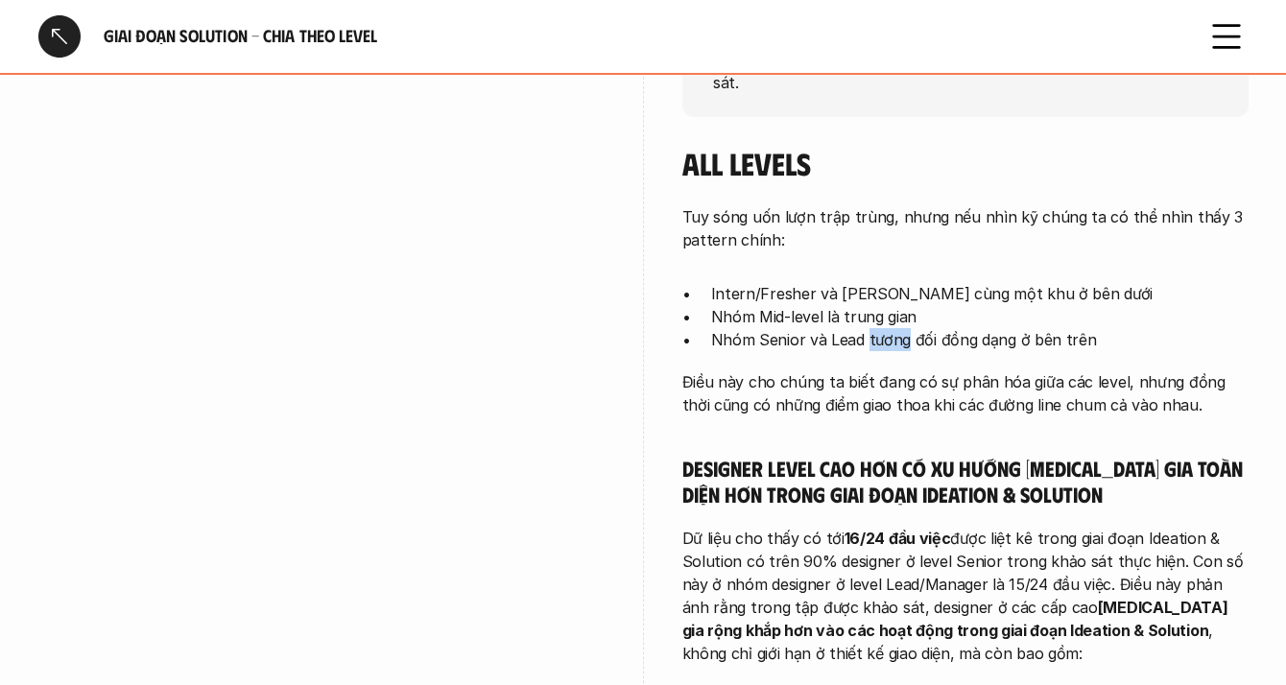
click at [888, 328] on p "Nhóm Senior và Lead tương đối đồng dạng ở bên trên" at bounding box center [979, 339] width 537 height 23
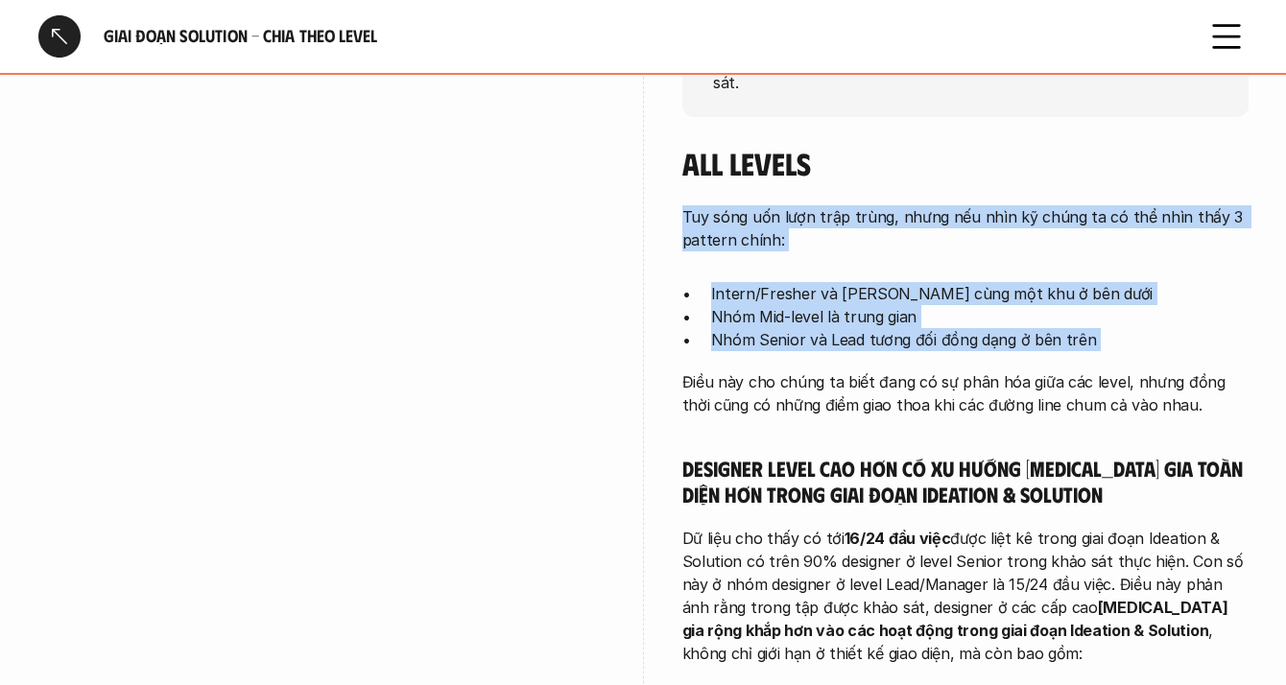
drag, startPoint x: 888, startPoint y: 313, endPoint x: 908, endPoint y: 170, distance: 144.2
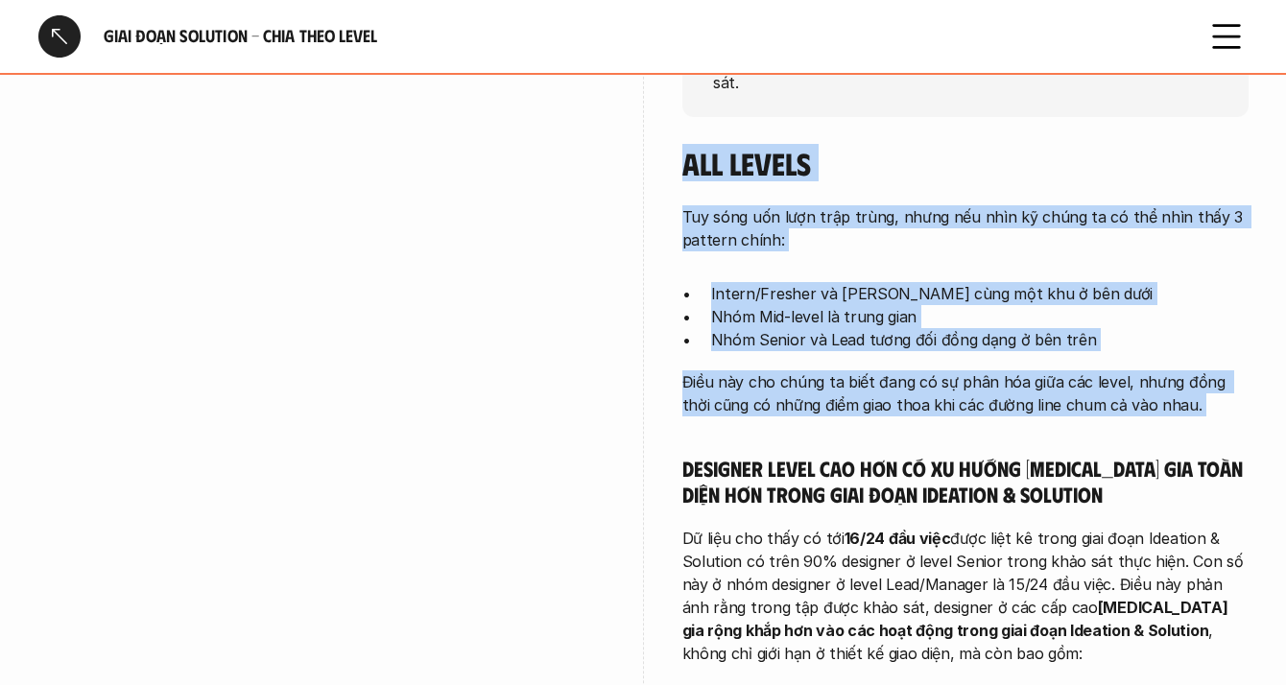
drag, startPoint x: 909, startPoint y: 167, endPoint x: 831, endPoint y: 370, distance: 217.7
click at [831, 370] on p "Điều này cho chúng ta biết đang có sự phân hóa giữa các level, nhưng đồng thời …" at bounding box center [965, 393] width 566 height 46
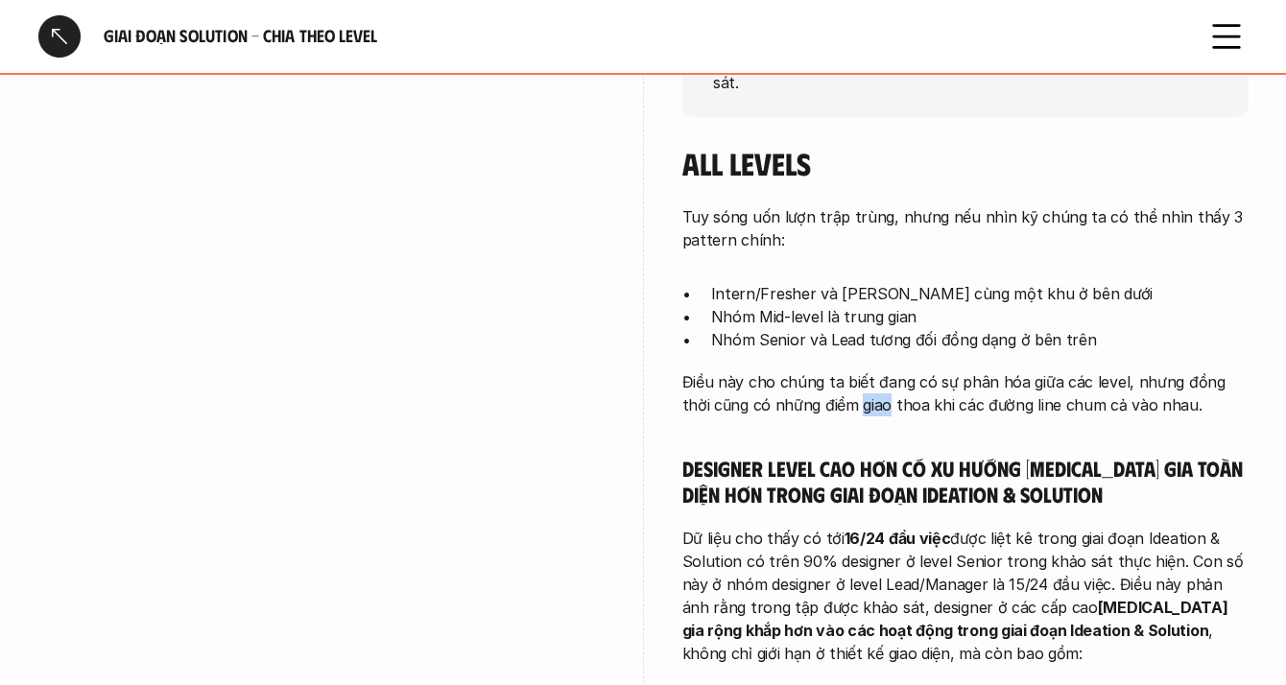
click at [831, 370] on p "Điều này cho chúng ta biết đang có sự phân hóa giữa các level, nhưng đồng thời …" at bounding box center [965, 393] width 566 height 46
click at [825, 370] on p "Điều này cho chúng ta biết đang có sự phân hóa giữa các level, nhưng đồng thời …" at bounding box center [965, 393] width 566 height 46
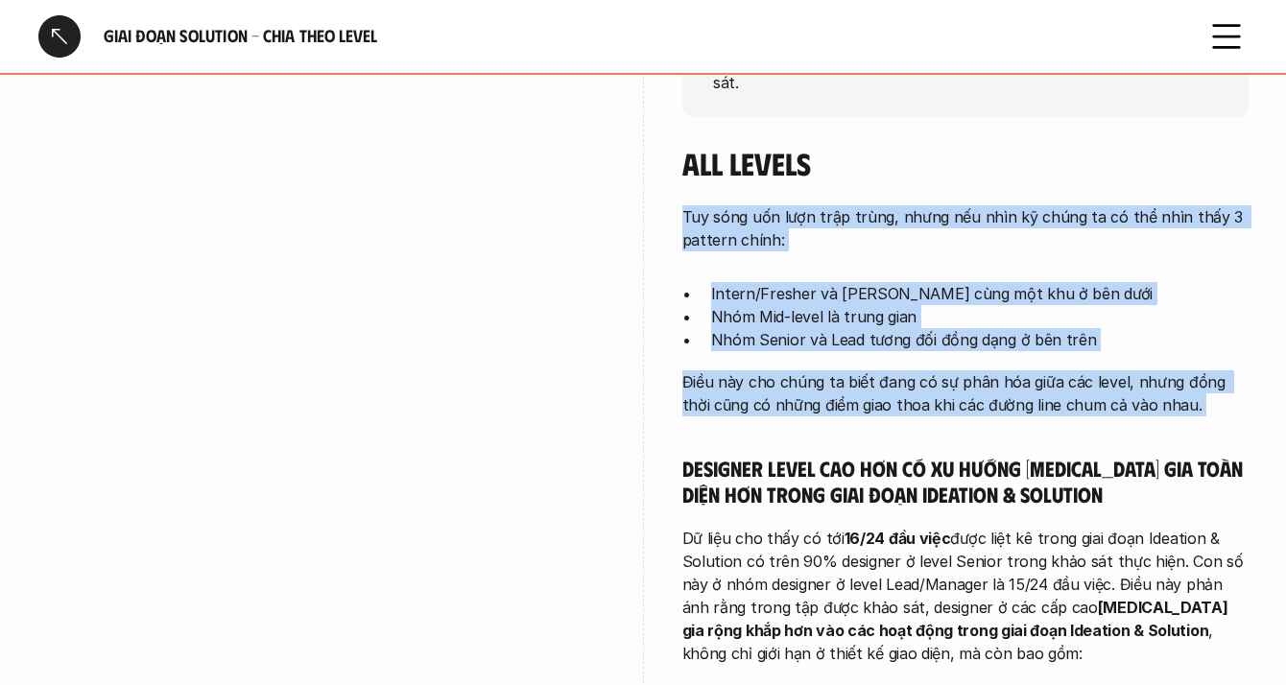
drag, startPoint x: 825, startPoint y: 369, endPoint x: 872, endPoint y: 215, distance: 161.5
click at [872, 215] on p "Tuy sóng uốn lượn trập trùng, nhưng nếu nhìn kỹ chúng ta có thể nhìn thấy 3 pat…" at bounding box center [965, 228] width 566 height 46
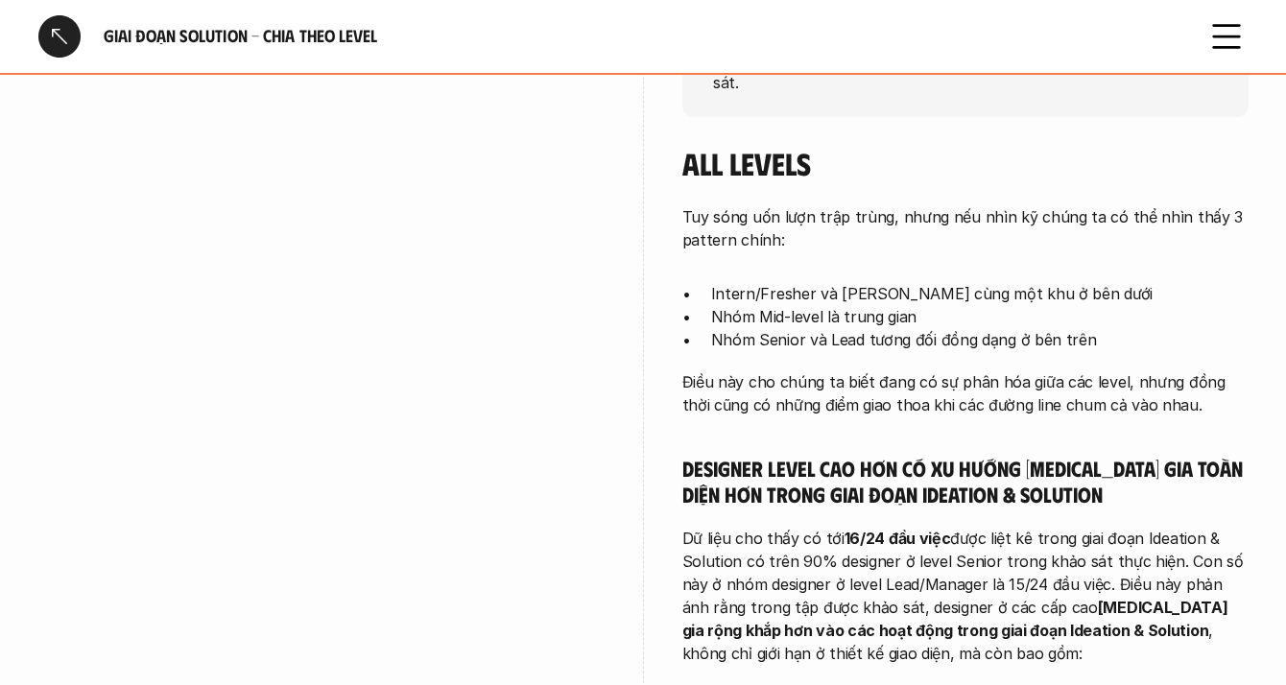
scroll to position [605, 0]
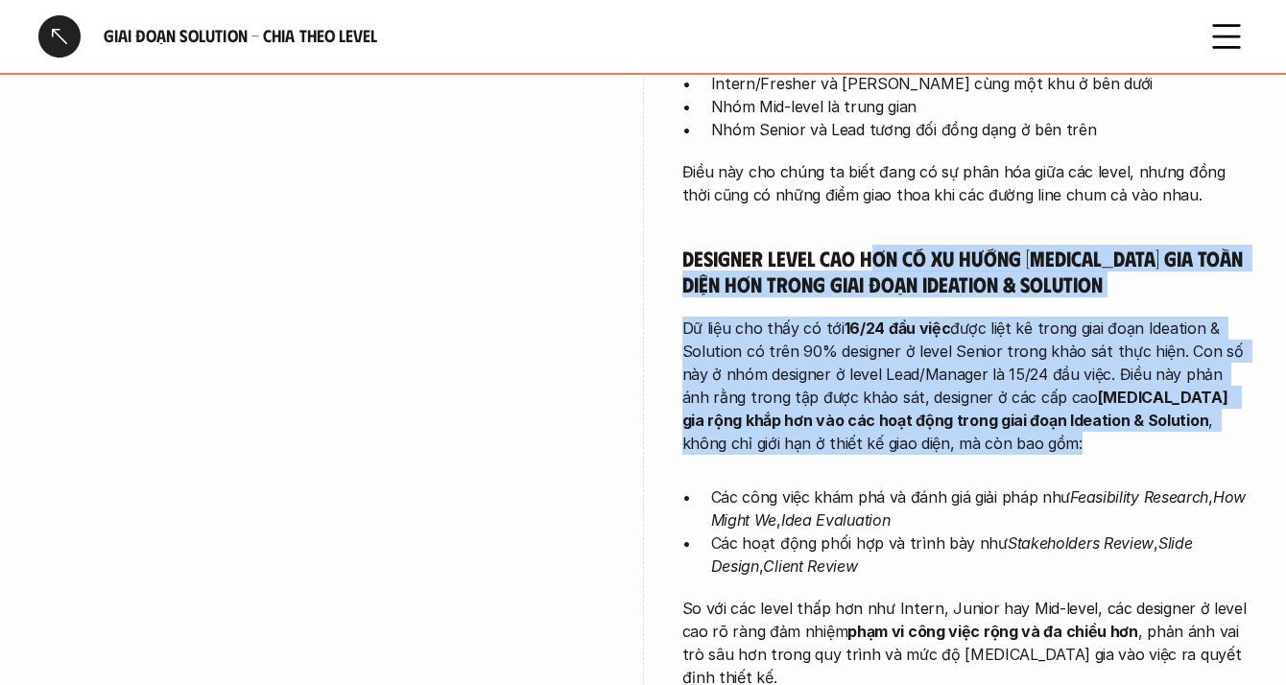
drag, startPoint x: 862, startPoint y: 332, endPoint x: 840, endPoint y: 445, distance: 115.2
click at [850, 423] on p "Dữ liệu cho thấy có tới 16/24 đầu việc được liệt kê trong giai đoạn Ideation & …" at bounding box center [965, 386] width 566 height 138
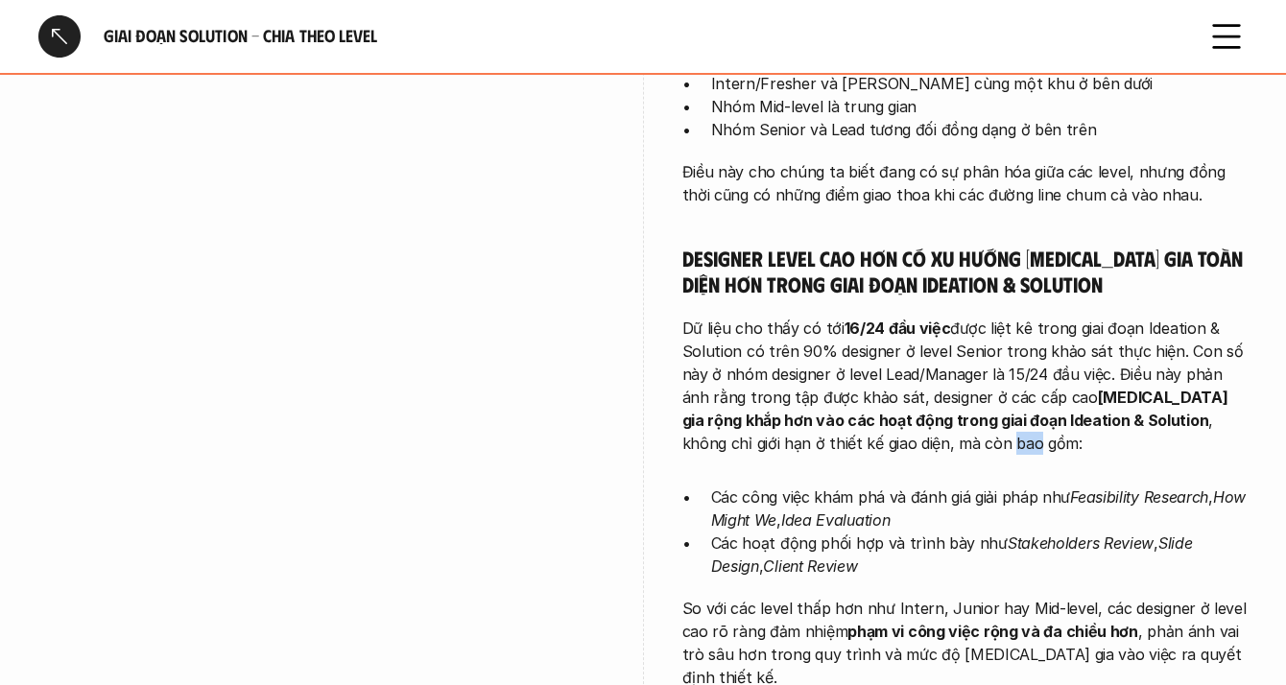
click at [850, 423] on p "Dữ liệu cho thấy có tới 16/24 đầu việc được liệt kê trong giai đoạn Ideation & …" at bounding box center [965, 386] width 566 height 138
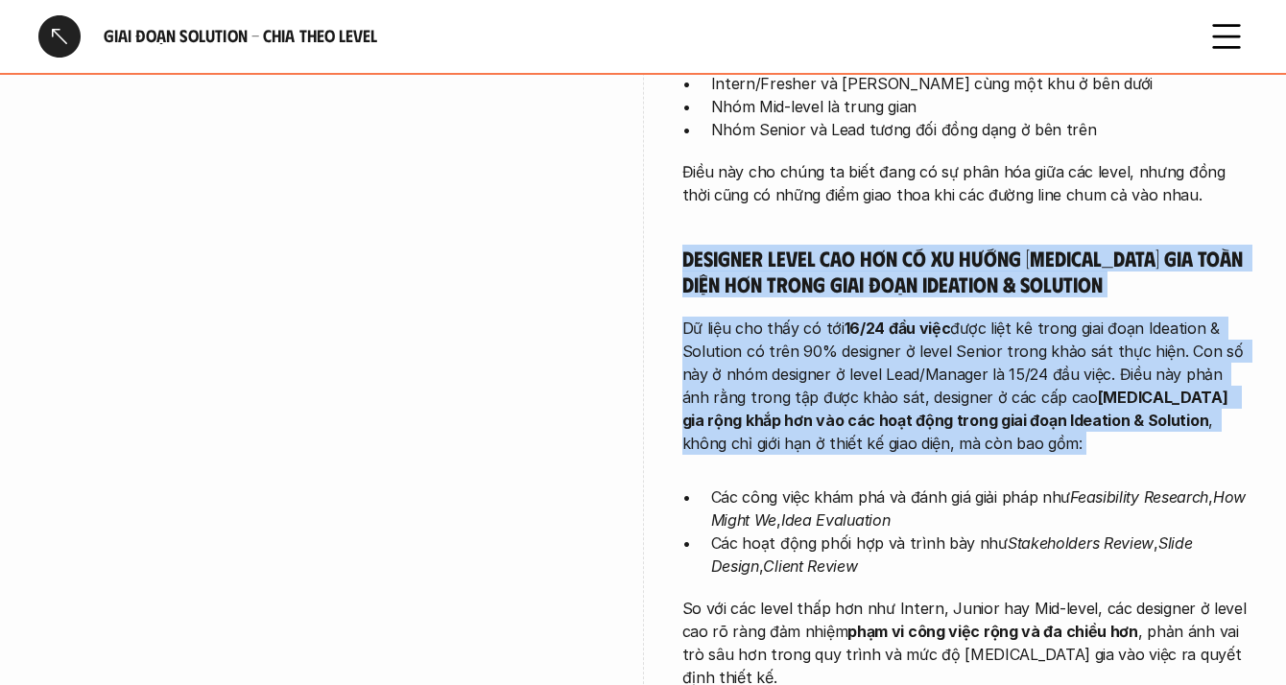
drag, startPoint x: 850, startPoint y: 423, endPoint x: 872, endPoint y: 222, distance: 202.7
click at [872, 245] on h5 "Designer level cao hơn có xu hướng [MEDICAL_DATA] gia toàn diện hơn trong giai …" at bounding box center [965, 271] width 566 height 53
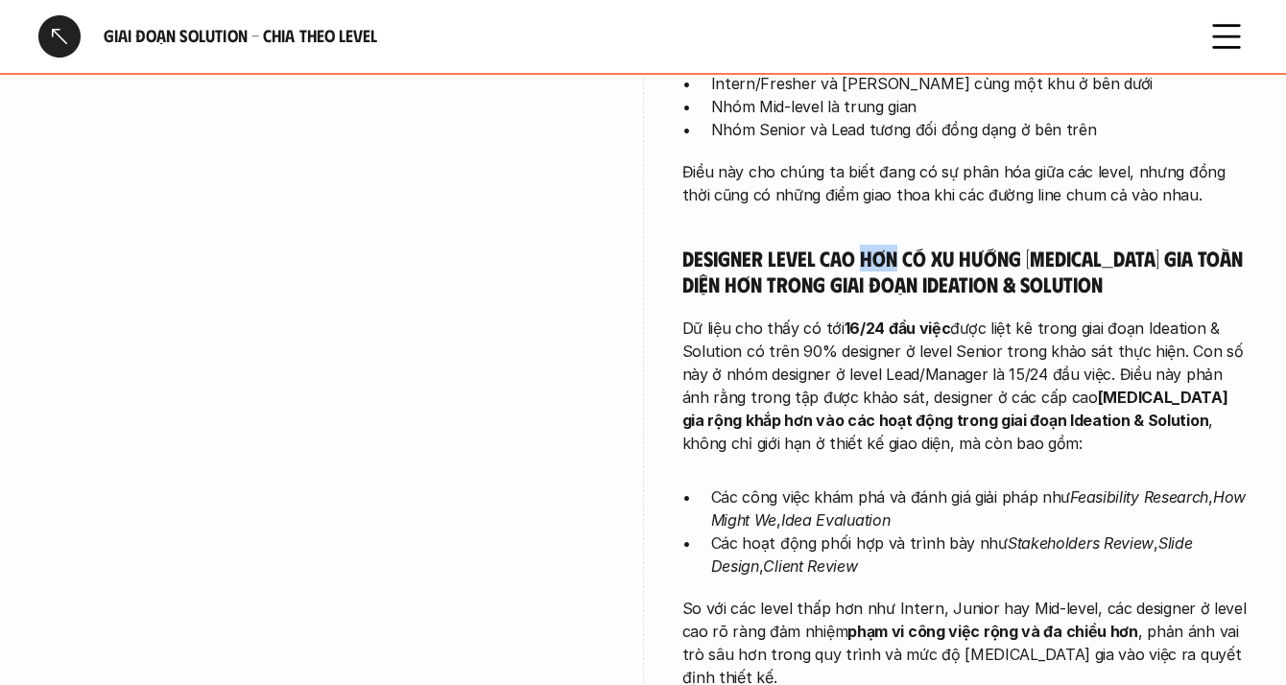
click at [872, 245] on h5 "Designer level cao hơn có xu hướng [MEDICAL_DATA] gia toàn diện hơn trong giai …" at bounding box center [965, 271] width 566 height 53
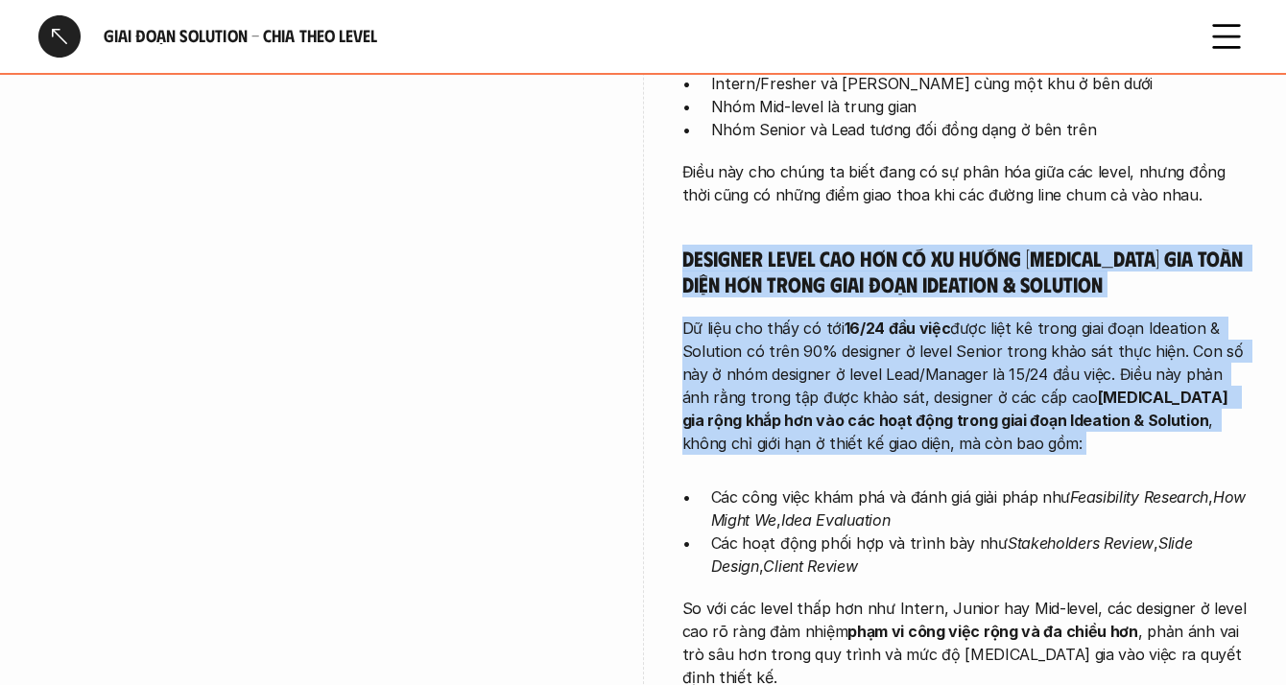
drag, startPoint x: 872, startPoint y: 222, endPoint x: 847, endPoint y: 426, distance: 205.9
click at [847, 426] on p "Dữ liệu cho thấy có tới 16/24 đầu việc được liệt kê trong giai đoạn Ideation & …" at bounding box center [965, 386] width 566 height 138
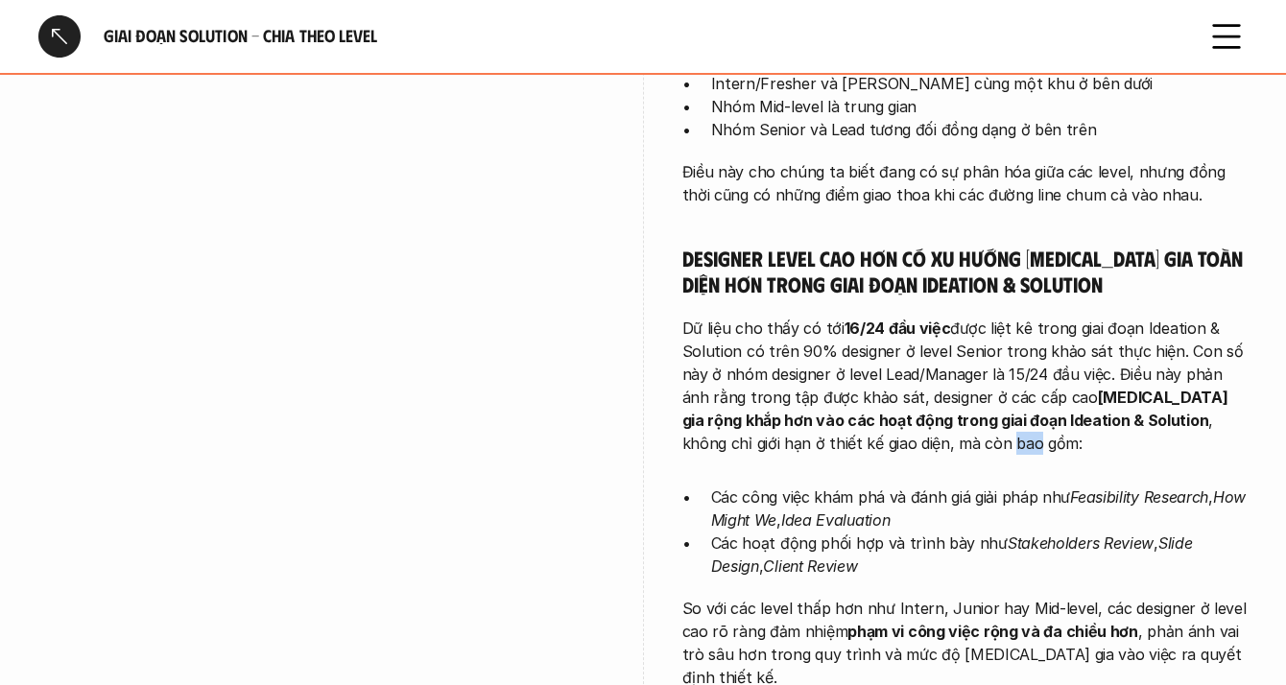
click at [847, 426] on p "Dữ liệu cho thấy có tới 16/24 đầu việc được liệt kê trong giai đoạn Ideation & …" at bounding box center [965, 386] width 566 height 138
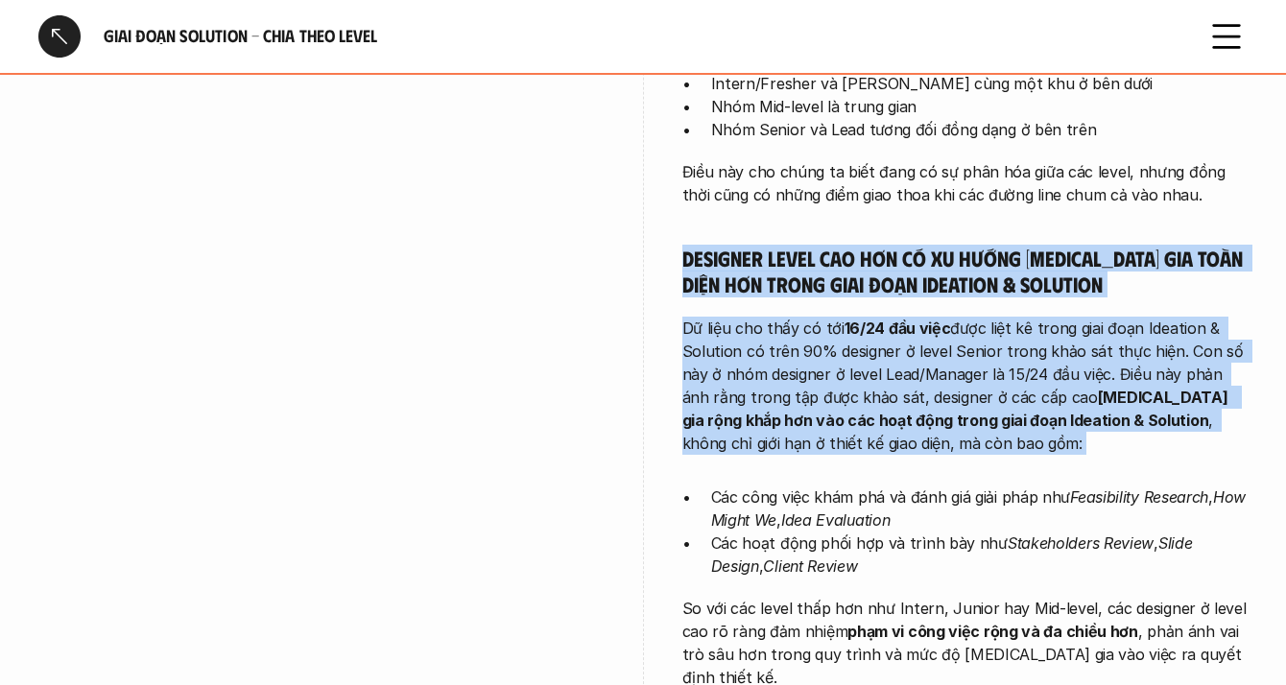
drag, startPoint x: 847, startPoint y: 426, endPoint x: 840, endPoint y: 248, distance: 177.6
click at [840, 248] on h5 "Designer level cao hơn có xu hướng [MEDICAL_DATA] gia toàn diện hơn trong giai …" at bounding box center [965, 271] width 566 height 53
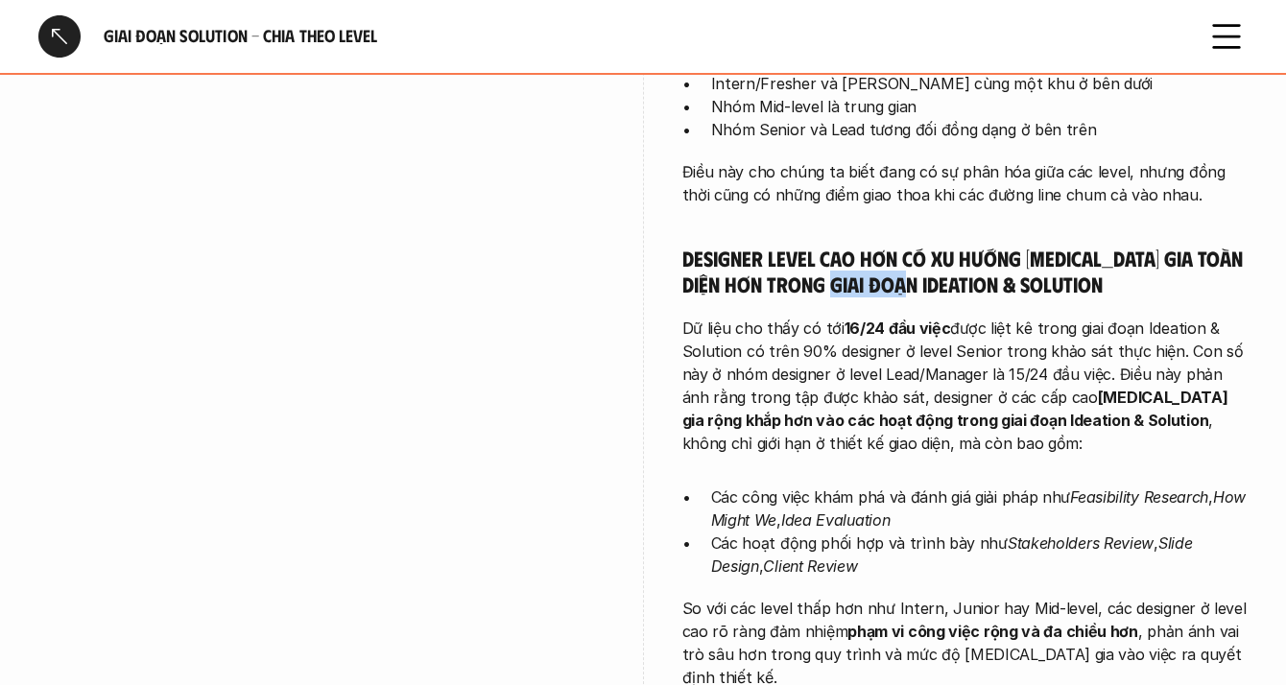
click at [840, 248] on h5 "Designer level cao hơn có xu hướng [MEDICAL_DATA] gia toàn diện hơn trong giai …" at bounding box center [965, 271] width 566 height 53
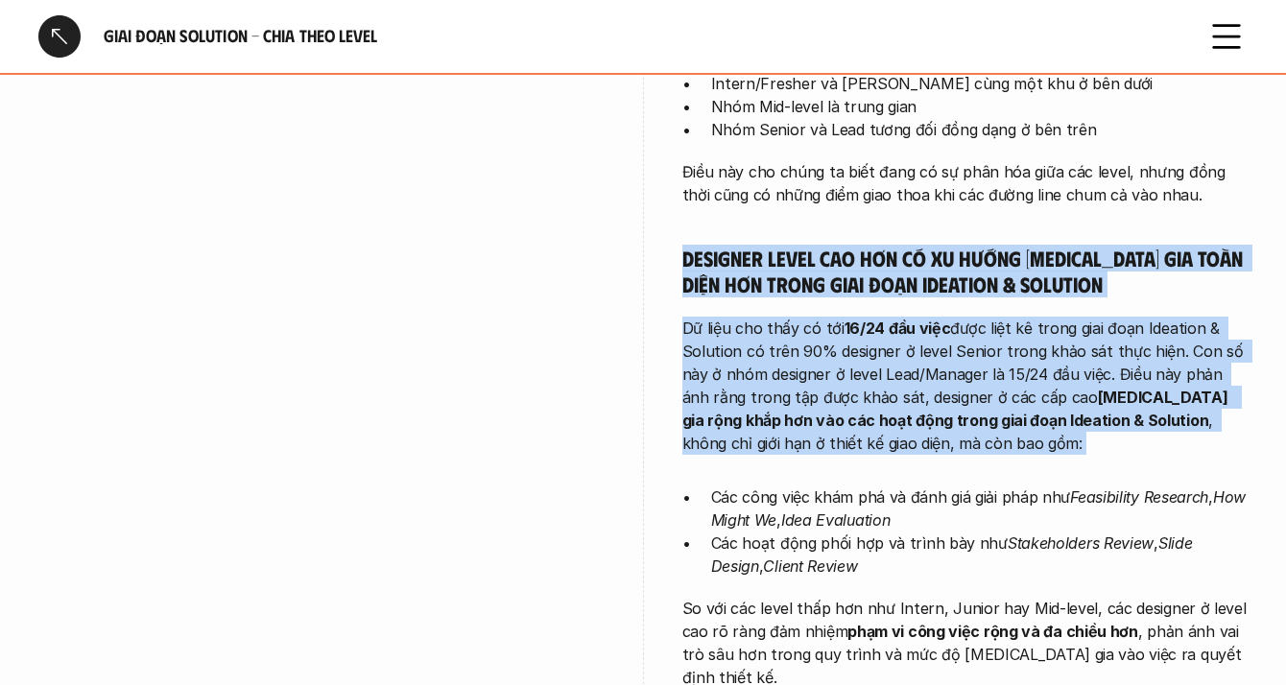
drag, startPoint x: 840, startPoint y: 248, endPoint x: 822, endPoint y: 410, distance: 162.2
click at [822, 410] on p "Dữ liệu cho thấy có tới 16/24 đầu việc được liệt kê trong giai đoạn Ideation & …" at bounding box center [965, 386] width 566 height 138
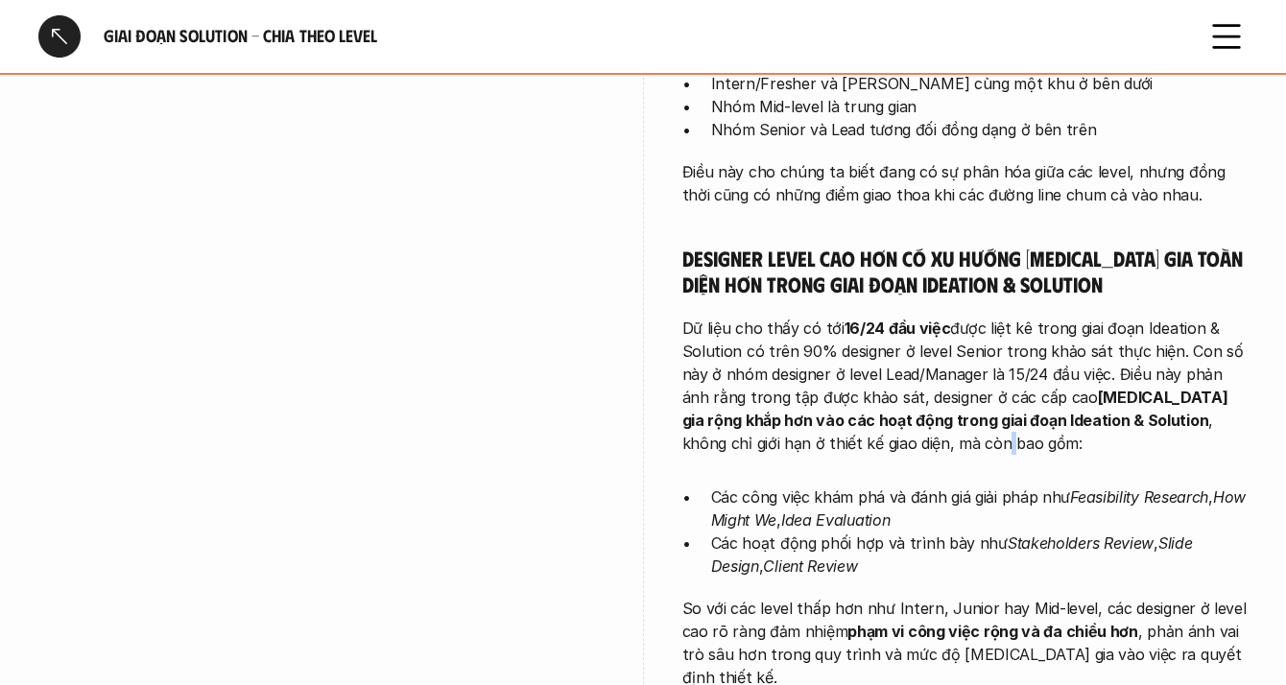
click at [822, 410] on p "Dữ liệu cho thấy có tới 16/24 đầu việc được liệt kê trong giai đoạn Ideation & …" at bounding box center [965, 386] width 566 height 138
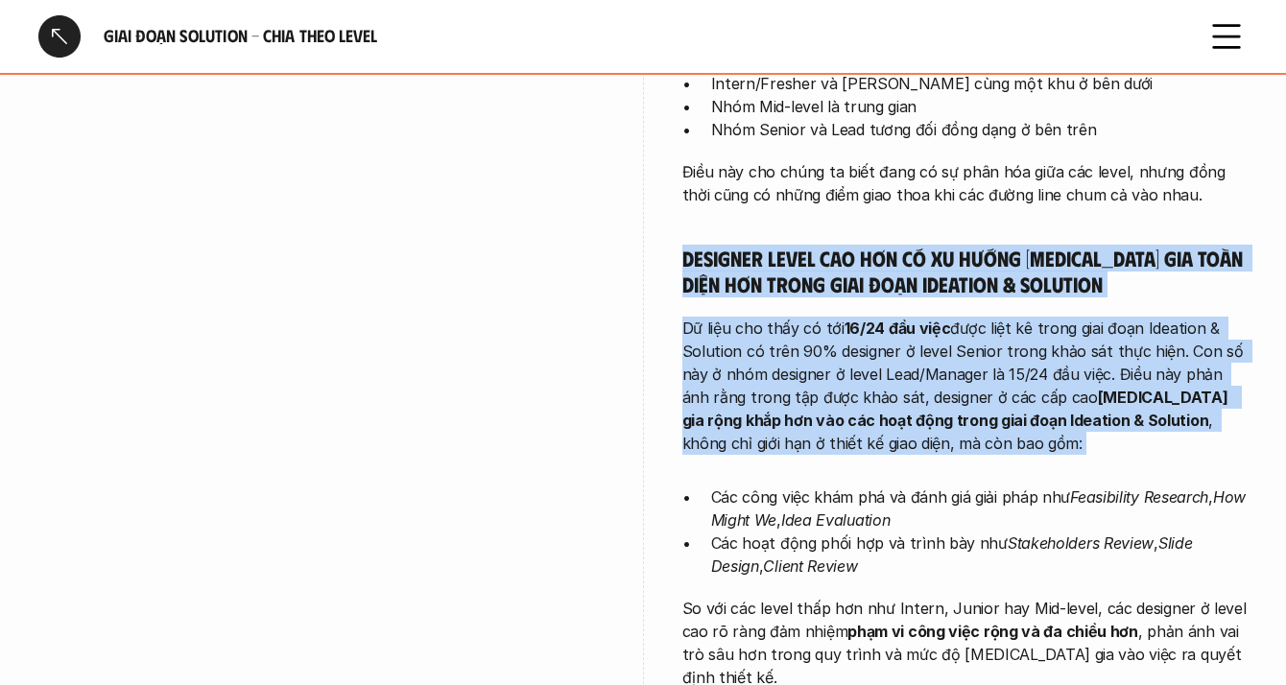
drag, startPoint x: 822, startPoint y: 410, endPoint x: 879, endPoint y: 231, distance: 187.2
click at [879, 245] on h5 "Designer level cao hơn có xu hướng [MEDICAL_DATA] gia toàn diện hơn trong giai …" at bounding box center [965, 271] width 566 height 53
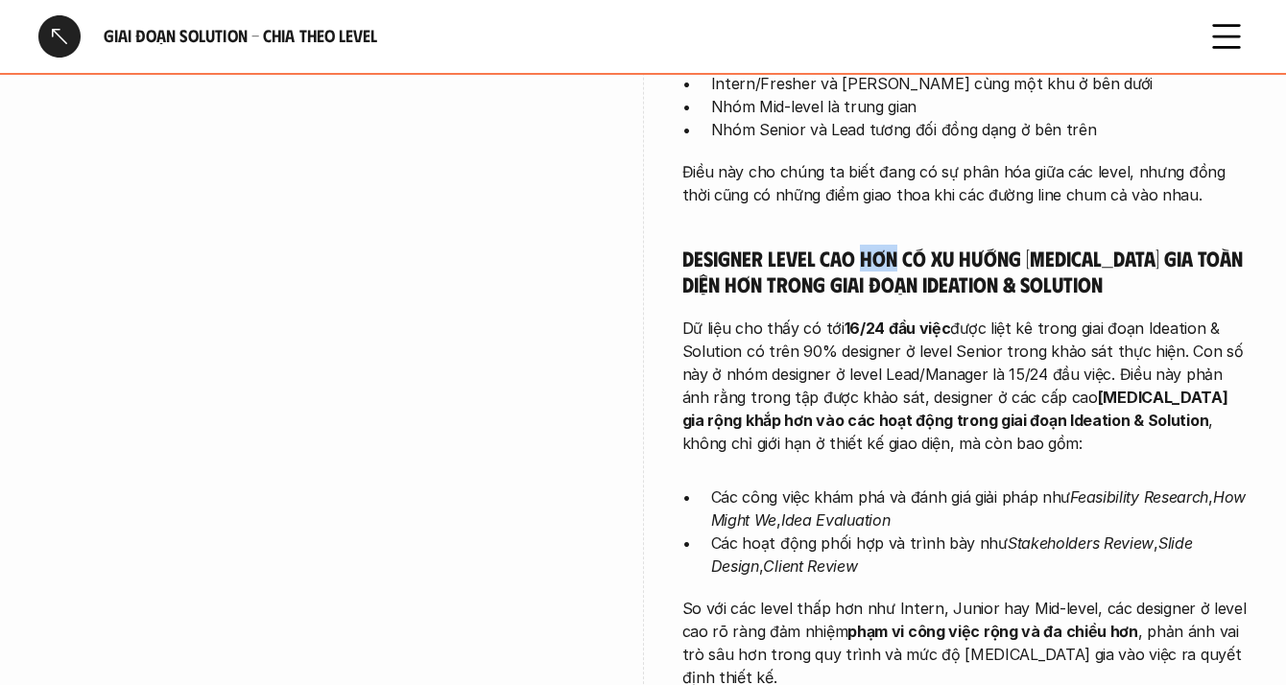
click at [879, 245] on h5 "Designer level cao hơn có xu hướng [MEDICAL_DATA] gia toàn diện hơn trong giai …" at bounding box center [965, 271] width 566 height 53
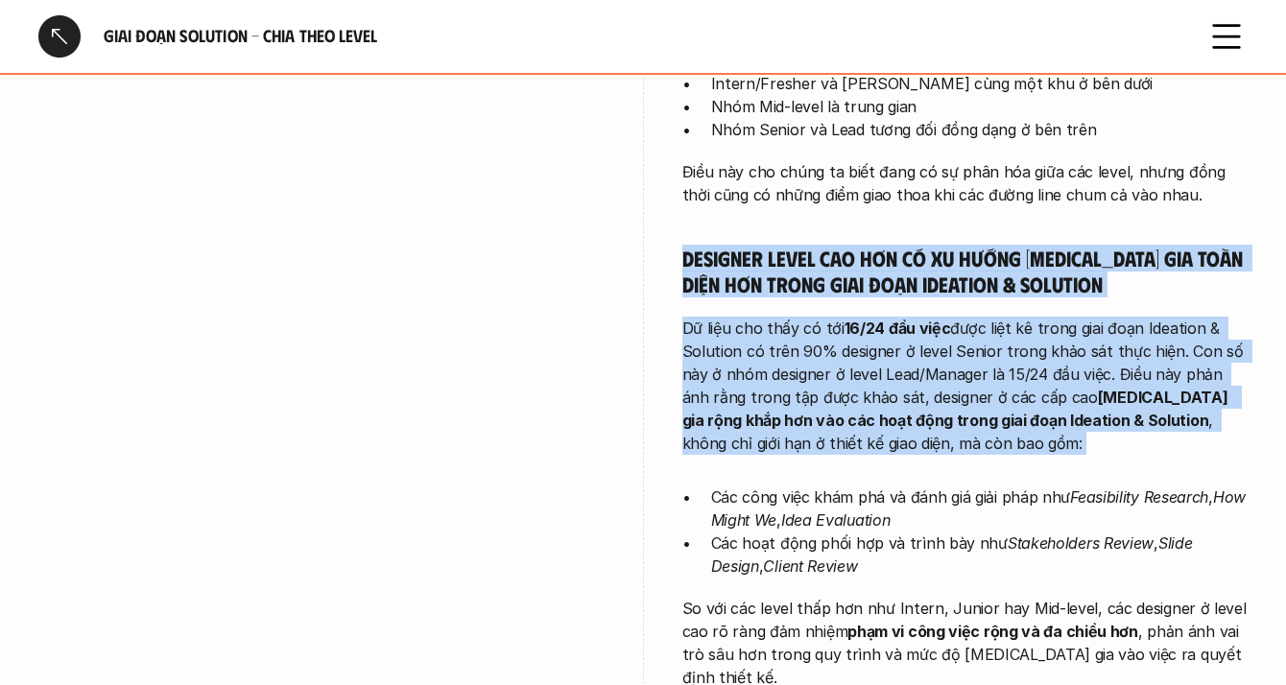
drag, startPoint x: 879, startPoint y: 231, endPoint x: 841, endPoint y: 383, distance: 156.1
click at [841, 383] on p "Dữ liệu cho thấy có tới 16/24 đầu việc được liệt kê trong giai đoạn Ideation & …" at bounding box center [965, 386] width 566 height 138
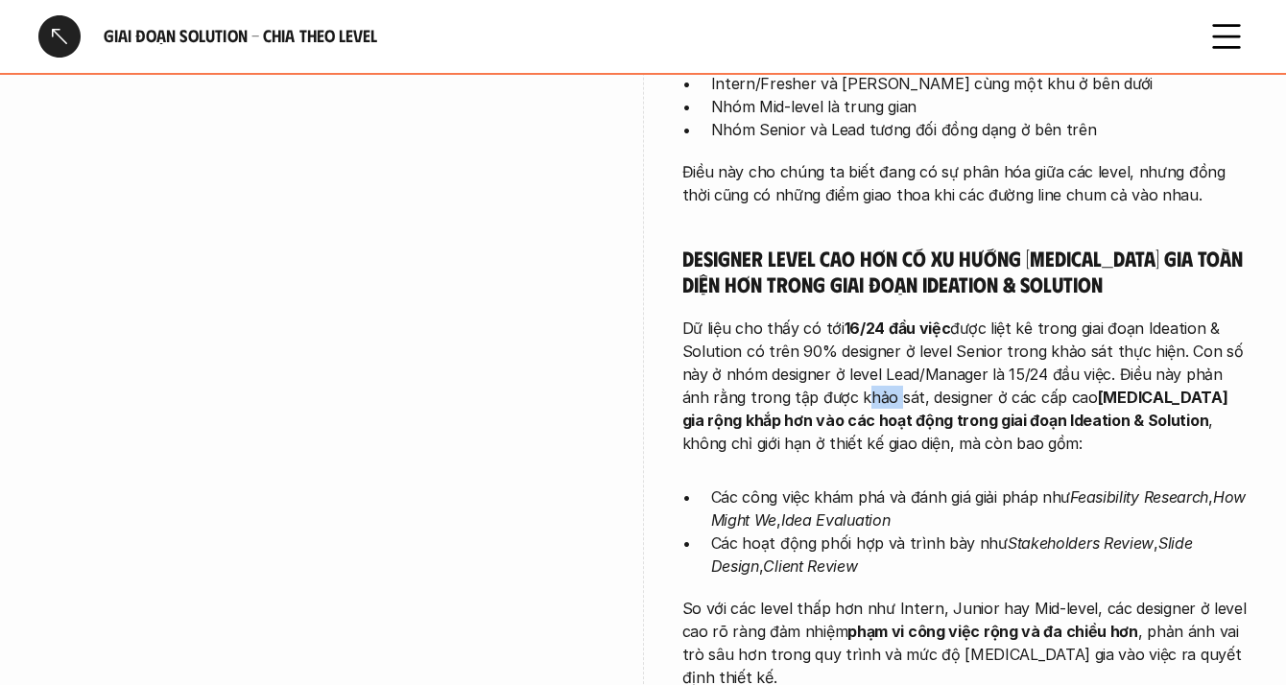
click at [841, 383] on p "Dữ liệu cho thấy có tới 16/24 đầu việc được liệt kê trong giai đoạn Ideation & …" at bounding box center [965, 386] width 566 height 138
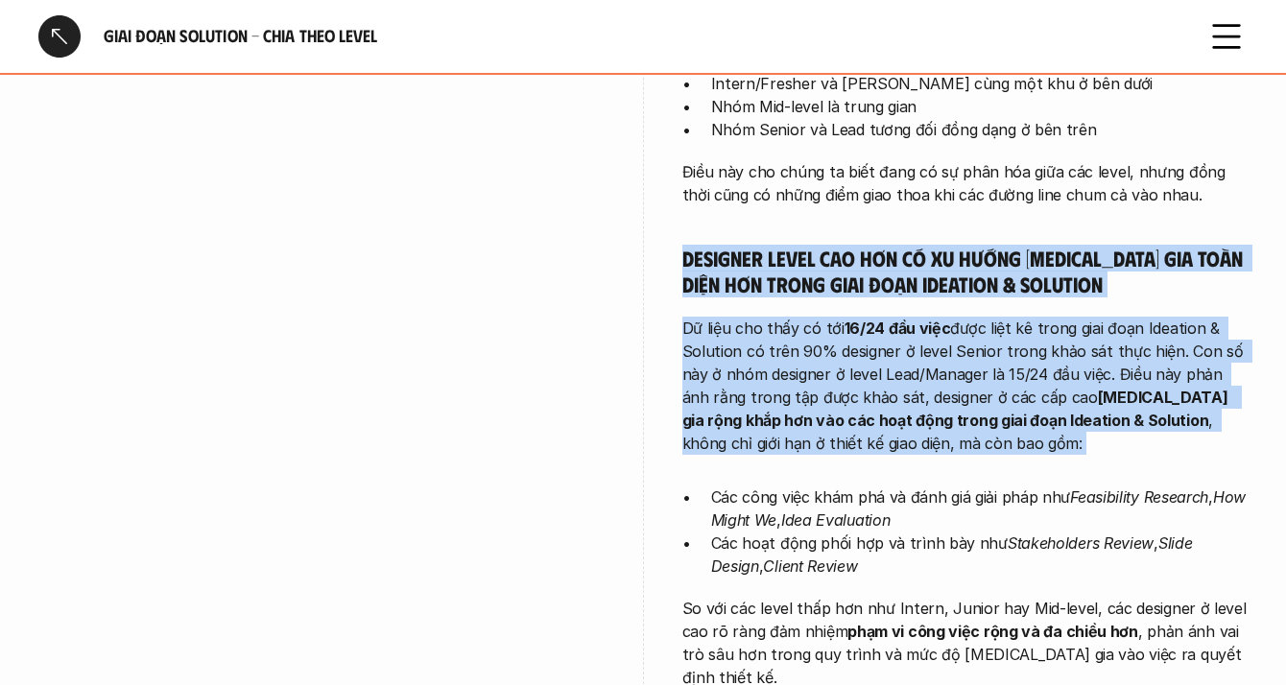
drag, startPoint x: 841, startPoint y: 383, endPoint x: 874, endPoint y: 255, distance: 131.7
click at [874, 255] on h5 "Designer level cao hơn có xu hướng [MEDICAL_DATA] gia toàn diện hơn trong giai …" at bounding box center [965, 271] width 566 height 53
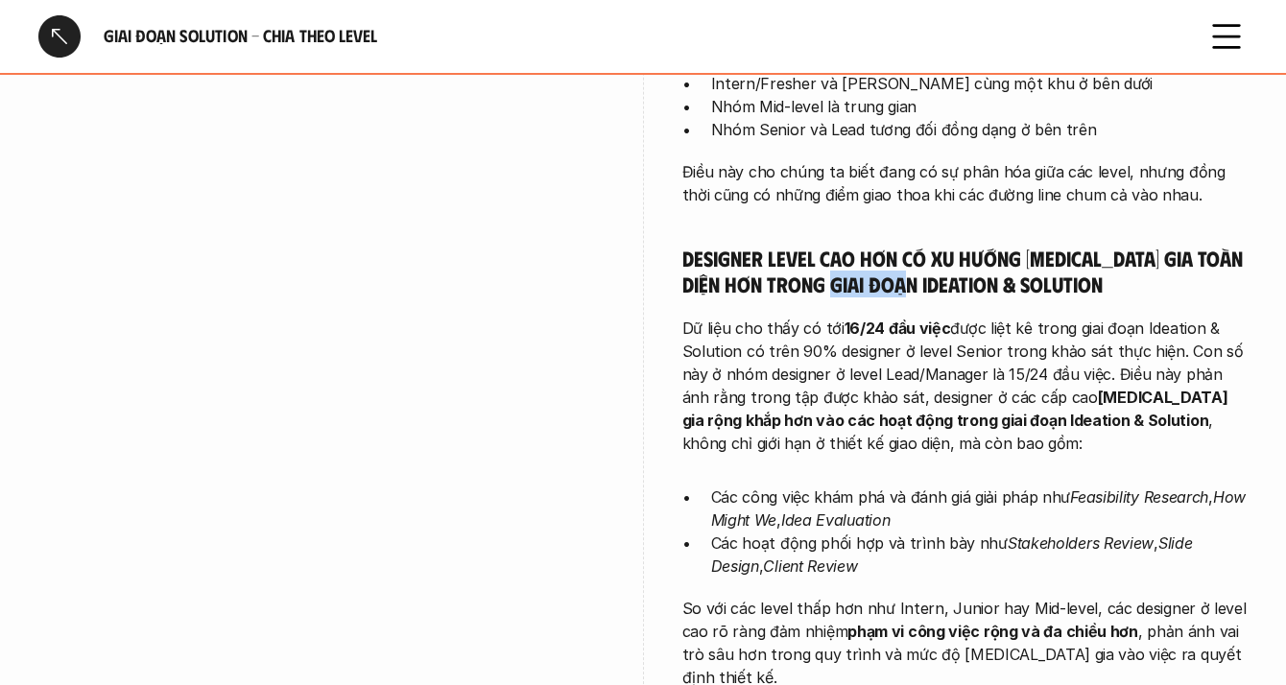
click at [874, 255] on h5 "Designer level cao hơn có xu hướng [MEDICAL_DATA] gia toàn diện hơn trong giai …" at bounding box center [965, 271] width 566 height 53
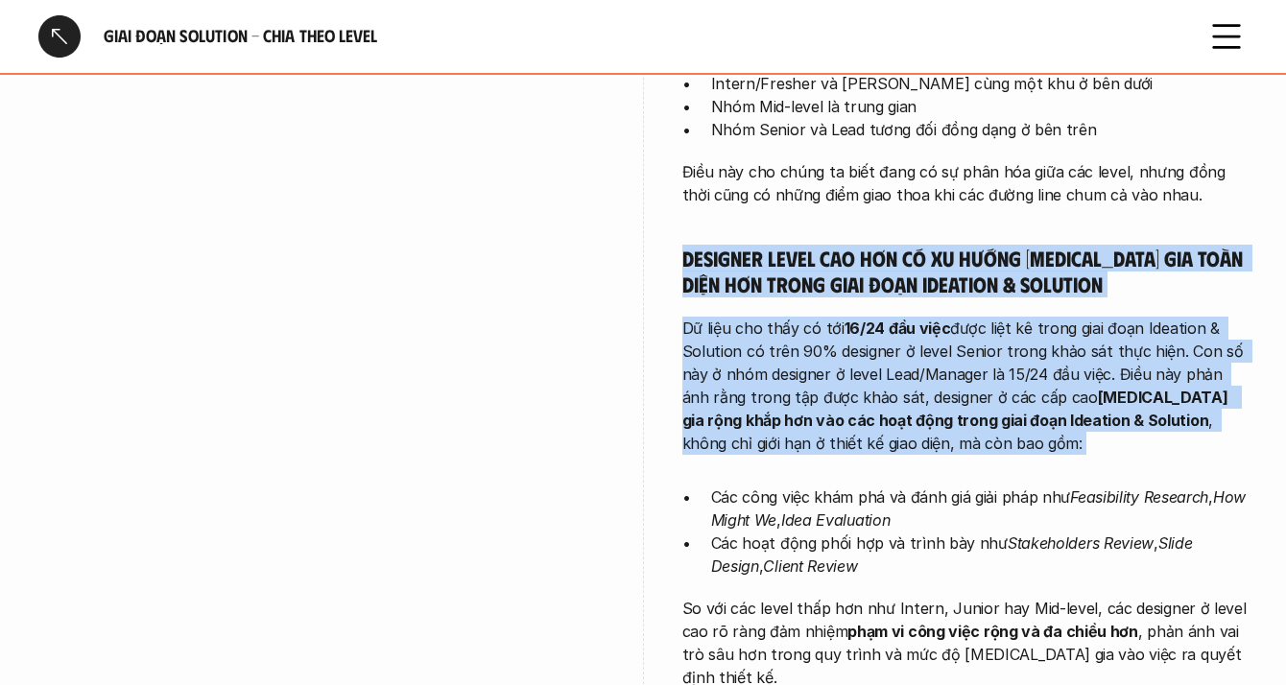
drag, startPoint x: 874, startPoint y: 255, endPoint x: 825, endPoint y: 422, distance: 174.0
click at [825, 422] on p "Dữ liệu cho thấy có tới 16/24 đầu việc được liệt kê trong giai đoạn Ideation & …" at bounding box center [965, 386] width 566 height 138
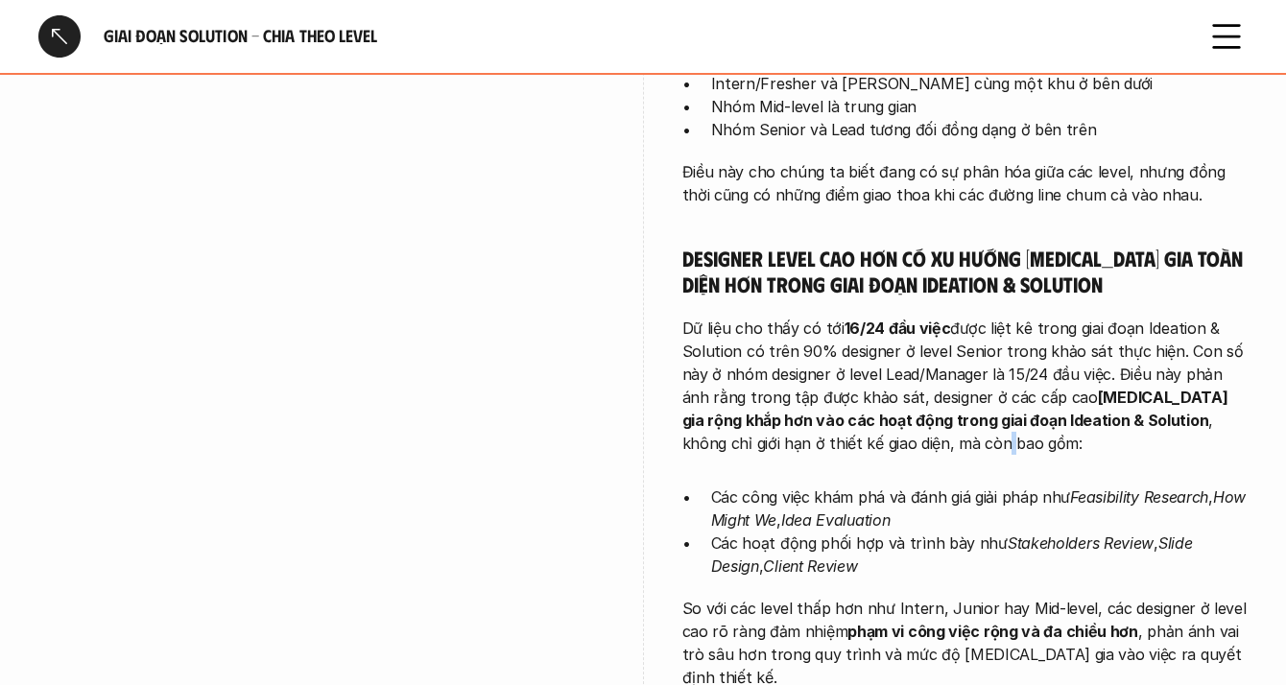
click at [825, 422] on p "Dữ liệu cho thấy có tới 16/24 đầu việc được liệt kê trong giai đoạn Ideation & …" at bounding box center [965, 386] width 566 height 138
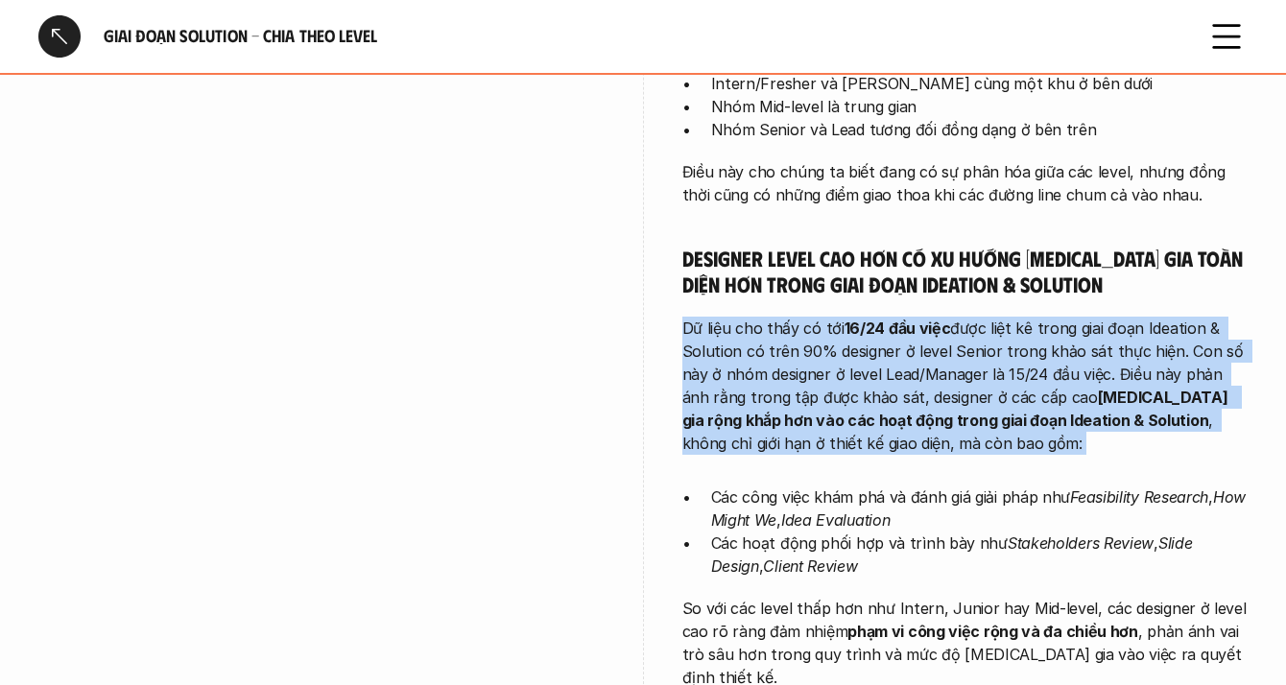
click at [825, 422] on p "Dữ liệu cho thấy có tới 16/24 đầu việc được liệt kê trong giai đoạn Ideation & …" at bounding box center [965, 386] width 566 height 138
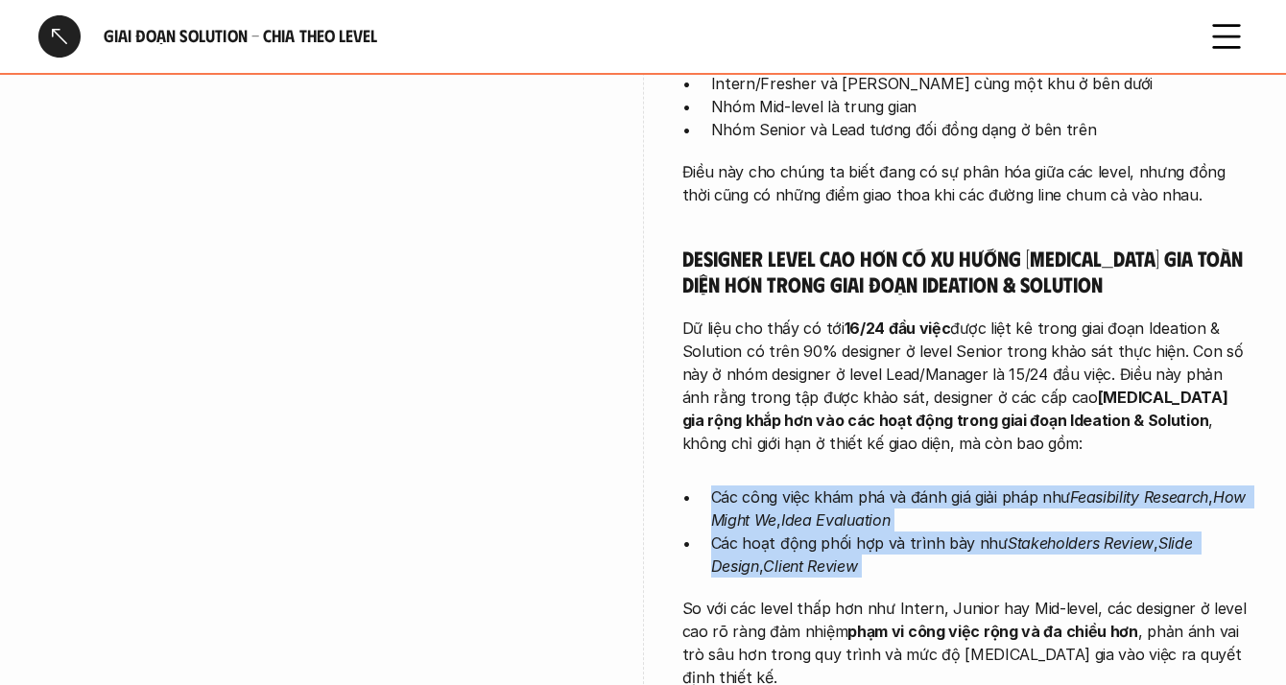
drag, startPoint x: 813, startPoint y: 499, endPoint x: 801, endPoint y: 542, distance: 44.7
click at [801, 556] on em "Client Review" at bounding box center [810, 565] width 94 height 19
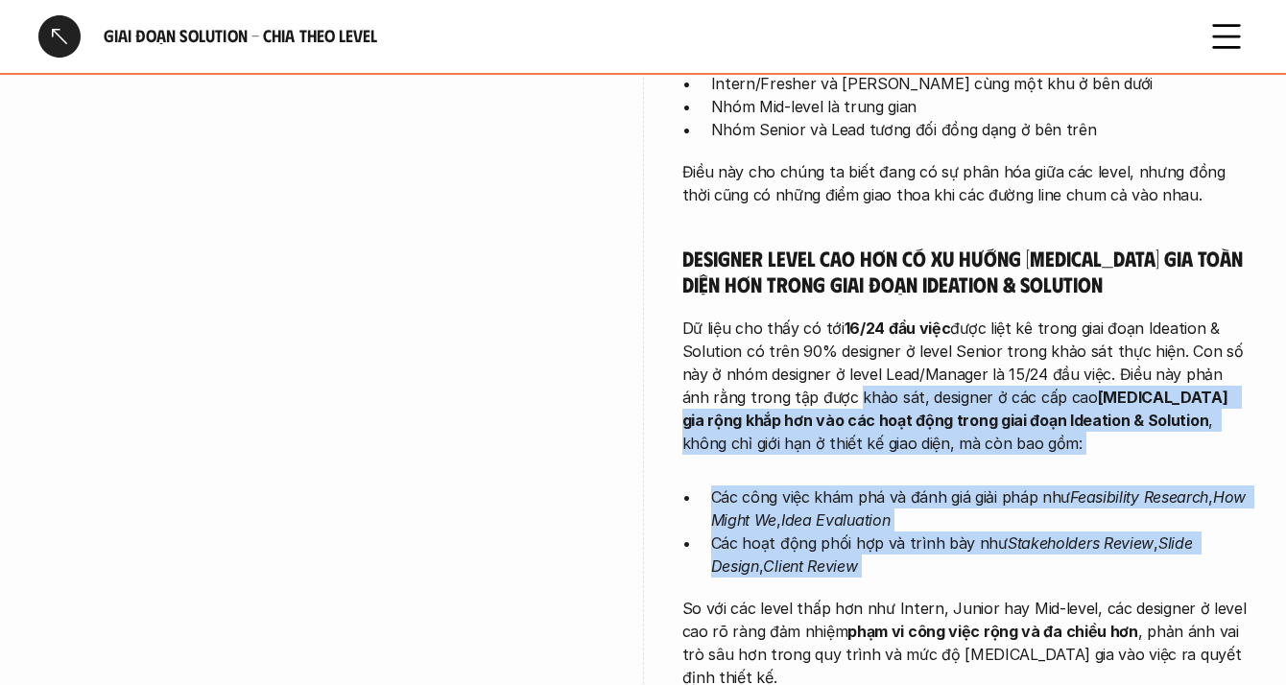
drag, startPoint x: 801, startPoint y: 542, endPoint x: 819, endPoint y: 379, distance: 164.1
click at [819, 379] on p "Dữ liệu cho thấy có tới 16/24 đầu việc được liệt kê trong giai đoạn Ideation & …" at bounding box center [965, 386] width 566 height 138
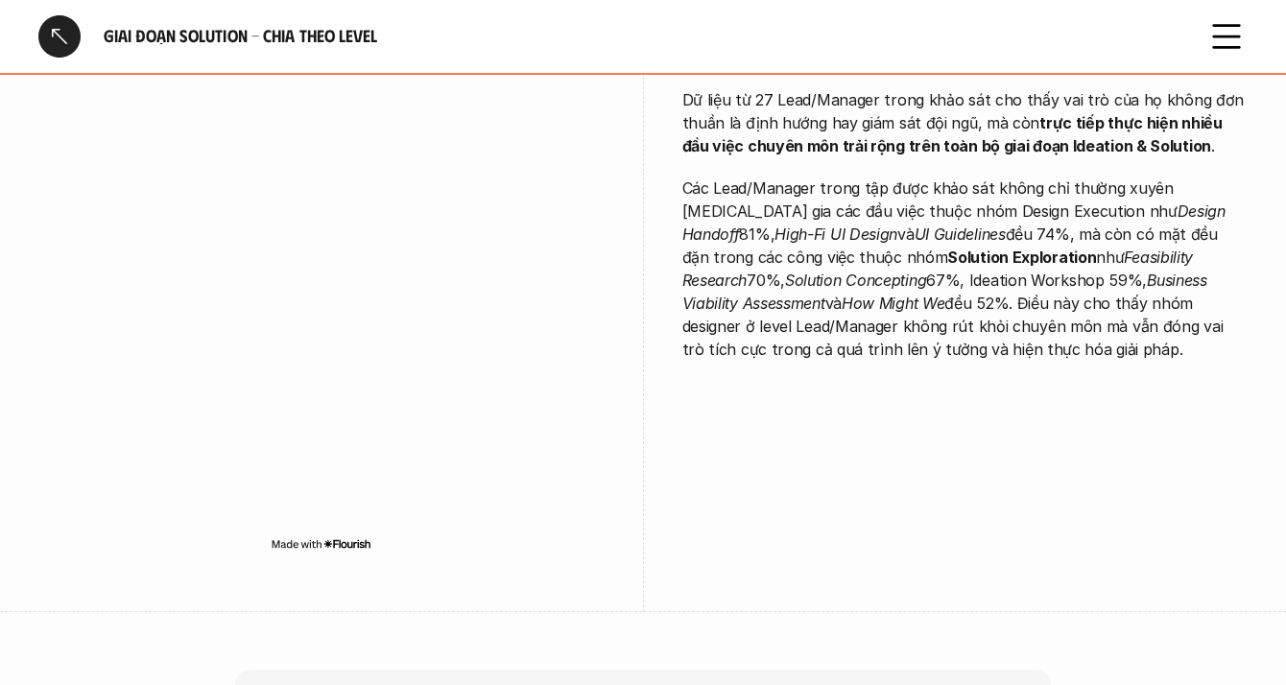
scroll to position [6229, 0]
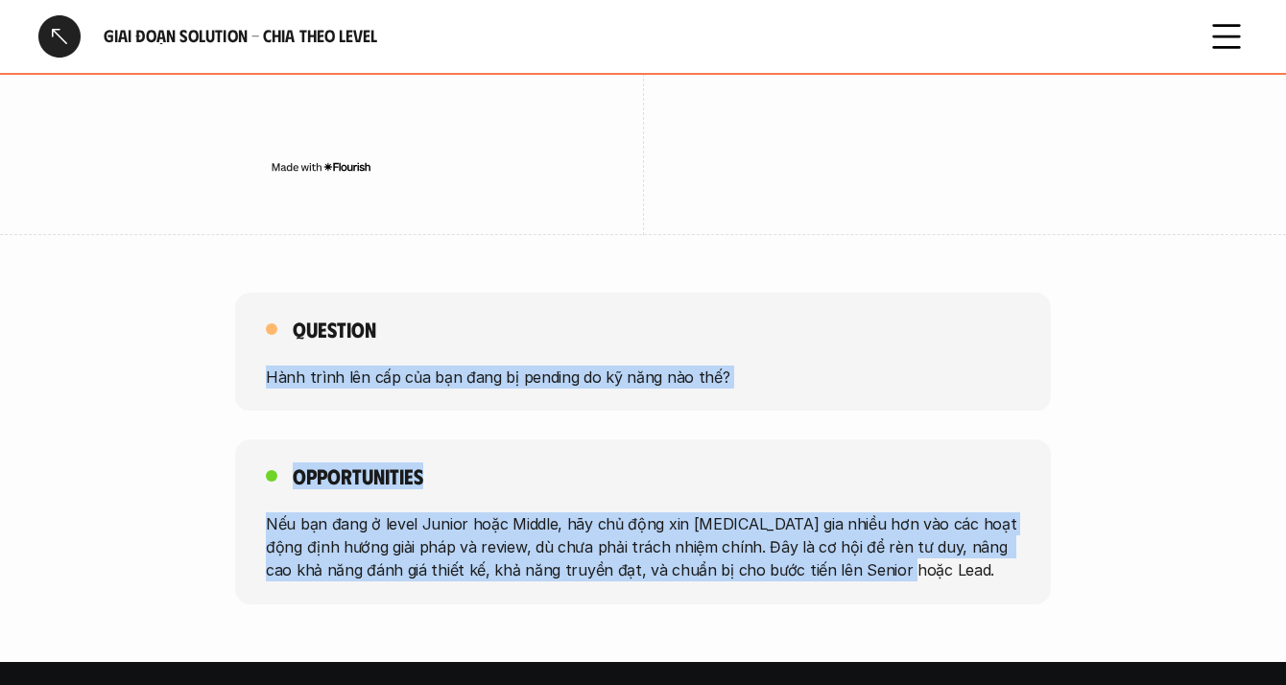
drag, startPoint x: 617, startPoint y: 178, endPoint x: 640, endPoint y: 429, distance: 251.5
click at [640, 429] on div "Question Hành trình lên cấp của bạn đang bị pending do kỹ năng nào thế? Opportu…" at bounding box center [643, 449] width 1286 height 312
click at [640, 439] on div "Opportunities Nếu bạn đang ở level Junior hoặc Middle, hãy chủ động xin [MEDICA…" at bounding box center [642, 521] width 815 height 165
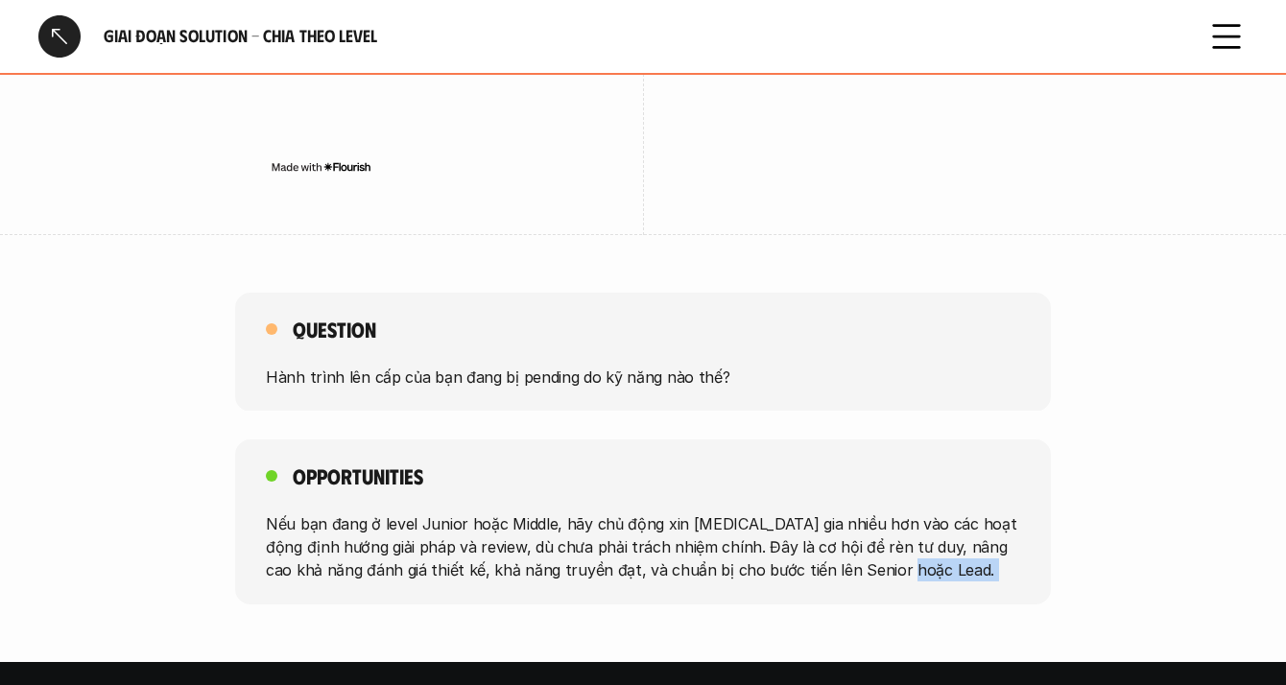
click at [640, 439] on div "Opportunities Nếu bạn đang ở level Junior hoặc Middle, hãy chủ động xin [MEDICA…" at bounding box center [642, 521] width 815 height 165
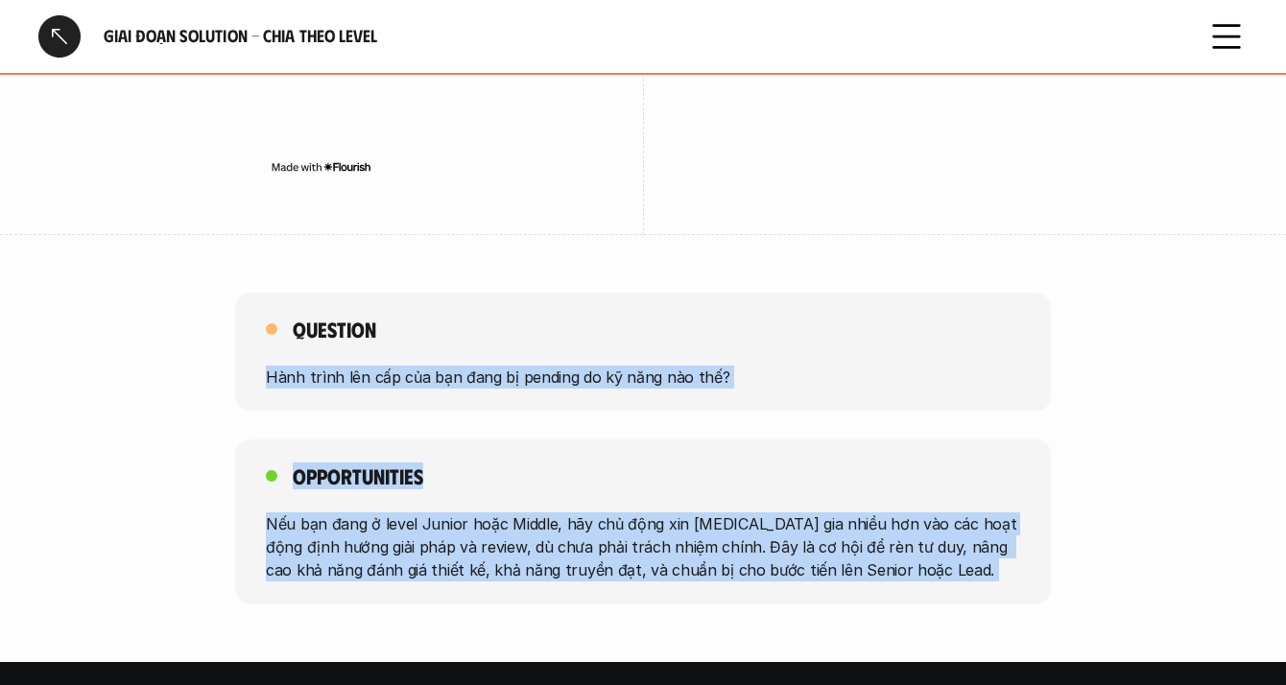
drag, startPoint x: 640, startPoint y: 429, endPoint x: 661, endPoint y: 171, distance: 258.9
click at [661, 293] on div "Question Hành trình lên cấp của bạn đang bị pending do kỹ năng nào thế? Opportu…" at bounding box center [643, 449] width 1286 height 312
click at [661, 293] on div "Question Hành trình lên cấp của bạn đang bị pending do kỹ năng nào thế?" at bounding box center [642, 352] width 815 height 119
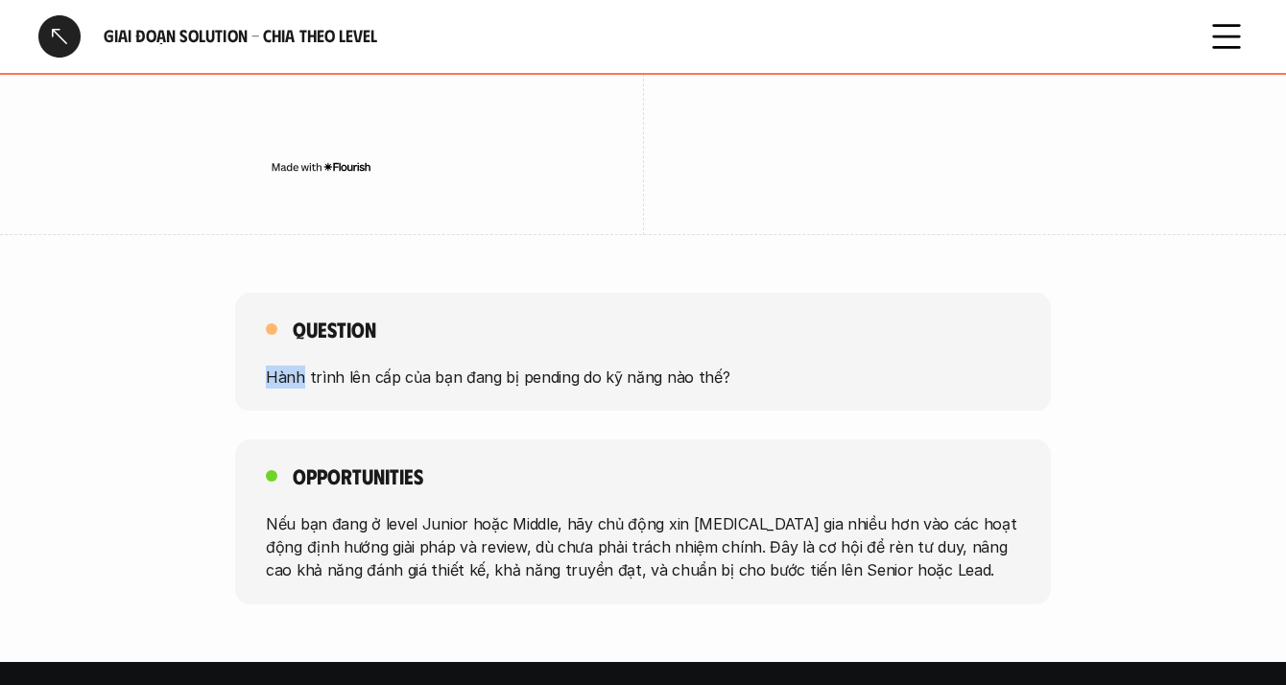
click at [661, 293] on div "Question Hành trình lên cấp của bạn đang bị pending do kỹ năng nào thế?" at bounding box center [642, 352] width 815 height 119
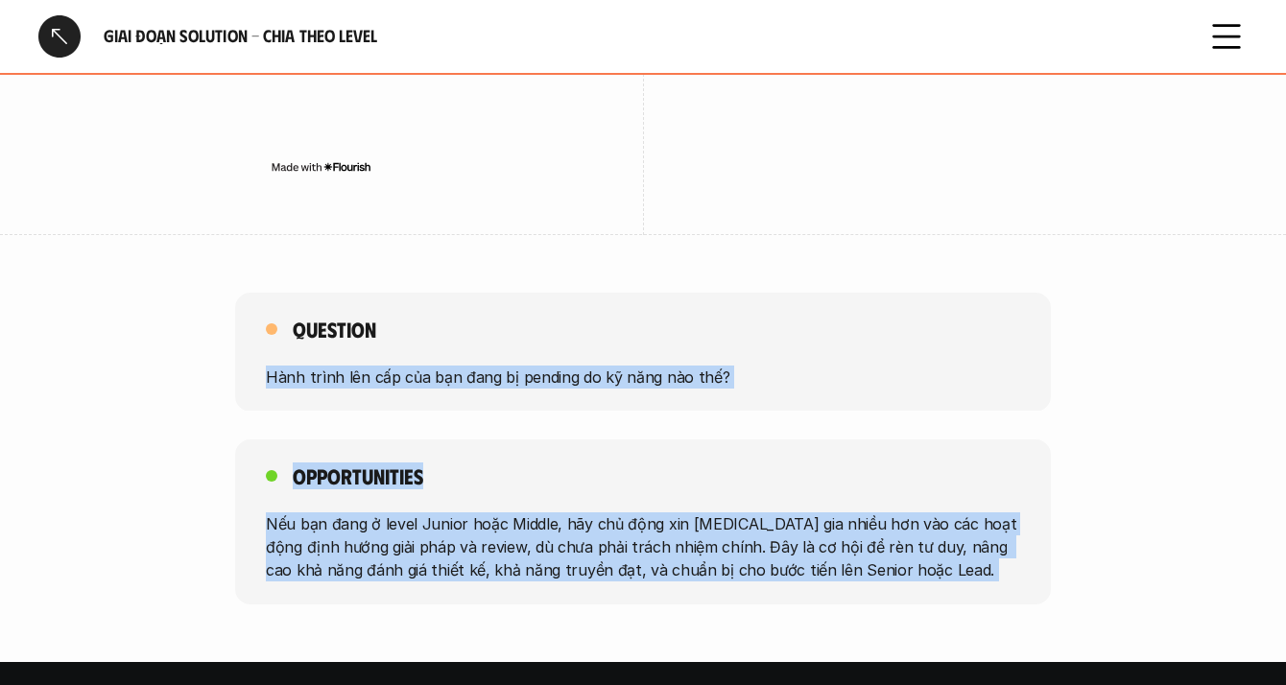
drag, startPoint x: 661, startPoint y: 171, endPoint x: 613, endPoint y: 413, distance: 246.5
click at [613, 413] on div "Question Hành trình lên cấp của bạn đang bị pending do kỹ năng nào thế? Opportu…" at bounding box center [643, 449] width 1286 height 312
click at [613, 512] on p "Nếu bạn đang ở level Junior hoặc Middle, hãy chủ động xin [MEDICAL_DATA] gia nh…" at bounding box center [643, 546] width 754 height 69
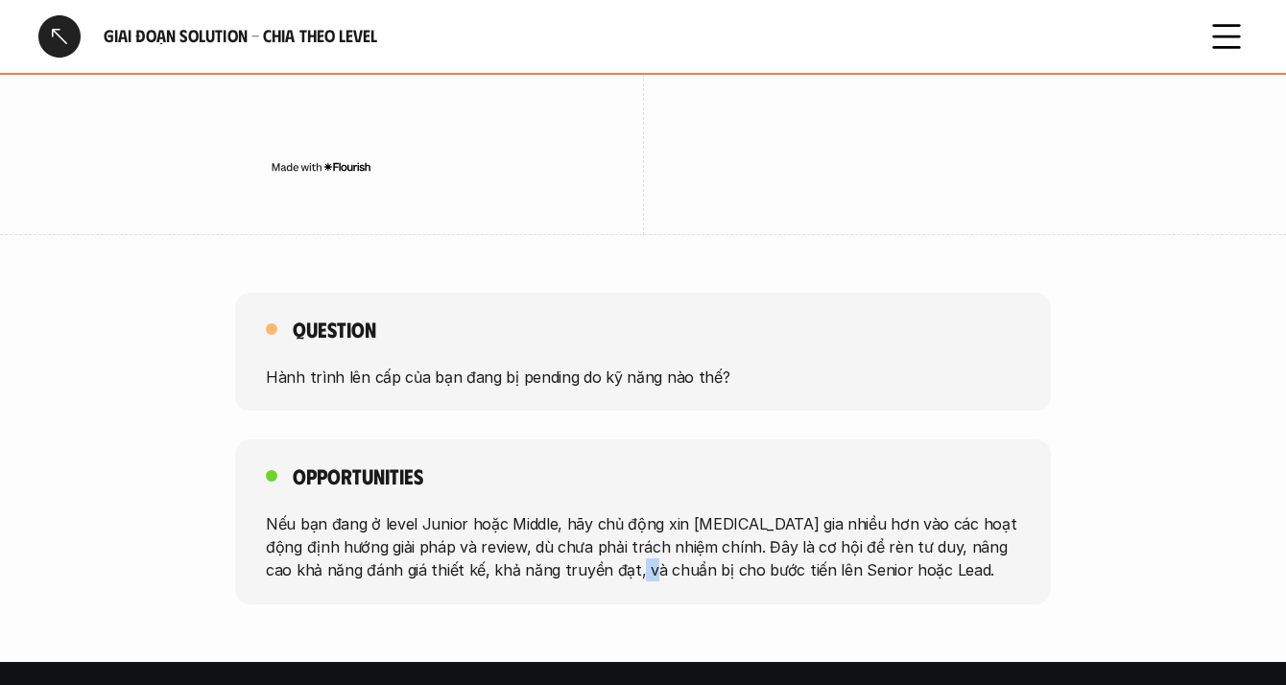
click at [613, 512] on p "Nếu bạn đang ở level Junior hoặc Middle, hãy chủ động xin [MEDICAL_DATA] gia nh…" at bounding box center [643, 546] width 754 height 69
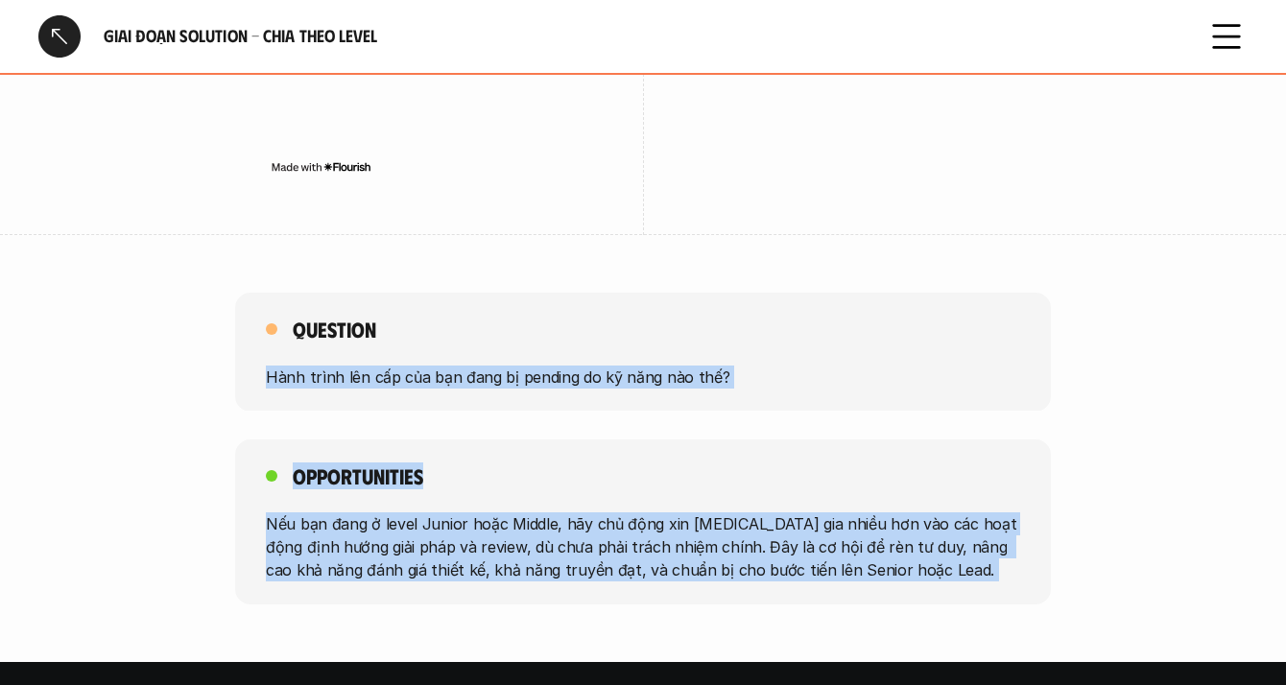
drag, startPoint x: 613, startPoint y: 413, endPoint x: 694, endPoint y: 174, distance: 252.1
click at [694, 293] on div "Question Hành trình lên cấp của bạn đang bị pending do kỹ năng nào thế? Opportu…" at bounding box center [643, 449] width 1286 height 312
click at [694, 293] on div "Question Hành trình lên cấp của bạn đang bị pending do kỹ năng nào thế?" at bounding box center [642, 352] width 815 height 119
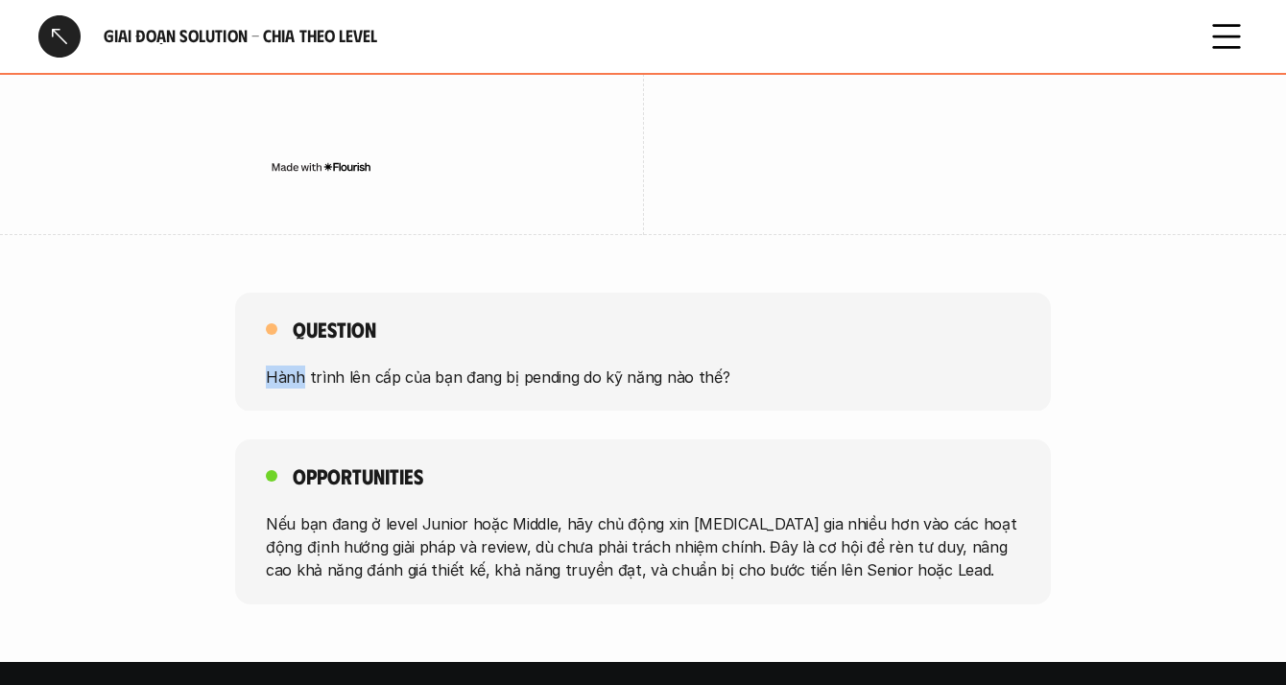
click at [694, 293] on div "Question Hành trình lên cấp của bạn đang bị pending do kỹ năng nào thế?" at bounding box center [642, 352] width 815 height 119
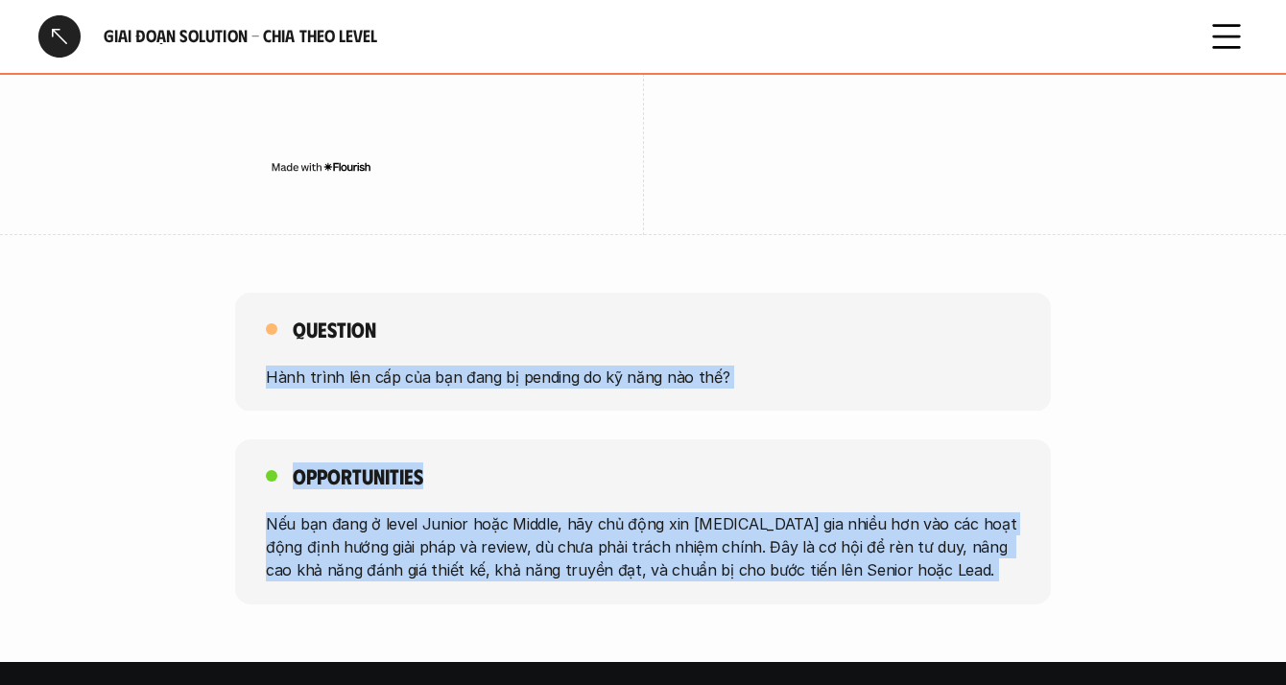
drag, startPoint x: 694, startPoint y: 174, endPoint x: 649, endPoint y: 377, distance: 208.1
click at [649, 377] on div "Question Hành trình lên cấp của bạn đang bị pending do kỹ năng nào thế? Opportu…" at bounding box center [643, 449] width 1286 height 312
click at [649, 512] on p "Nếu bạn đang ở level Junior hoặc Middle, hãy chủ động xin [MEDICAL_DATA] gia nh…" at bounding box center [643, 546] width 754 height 69
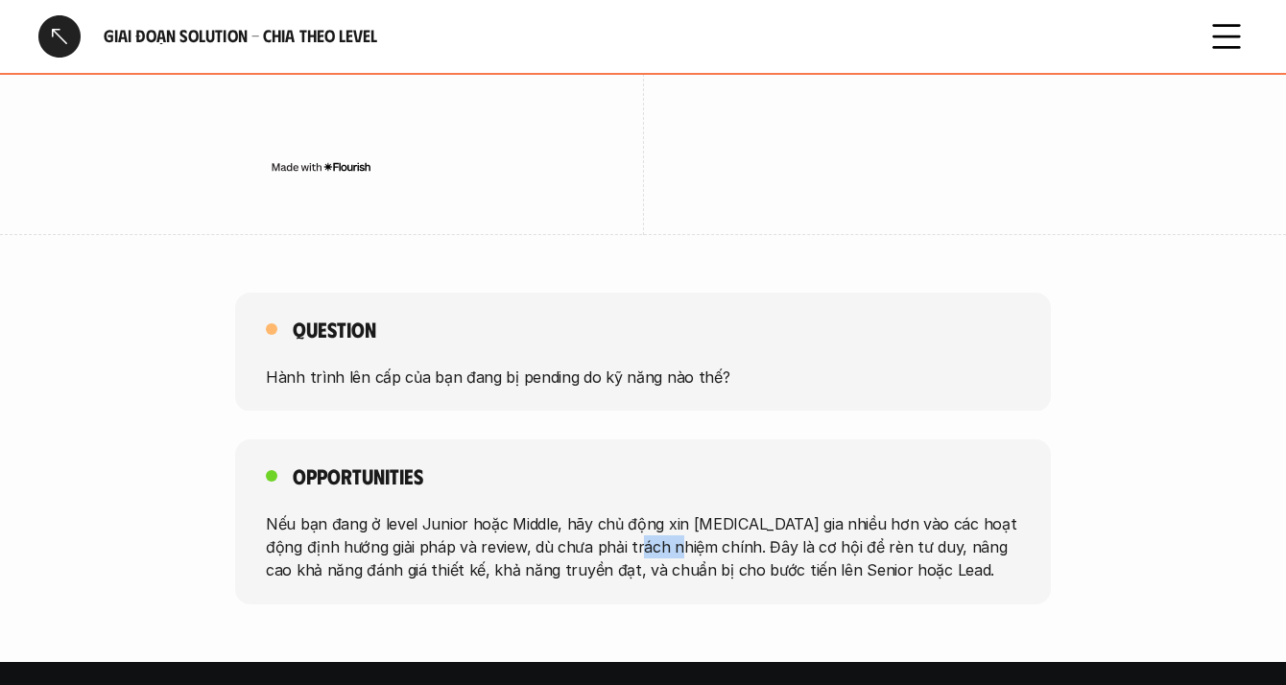
click at [649, 512] on p "Nếu bạn đang ở level Junior hoặc Middle, hãy chủ động xin [MEDICAL_DATA] gia nh…" at bounding box center [643, 546] width 754 height 69
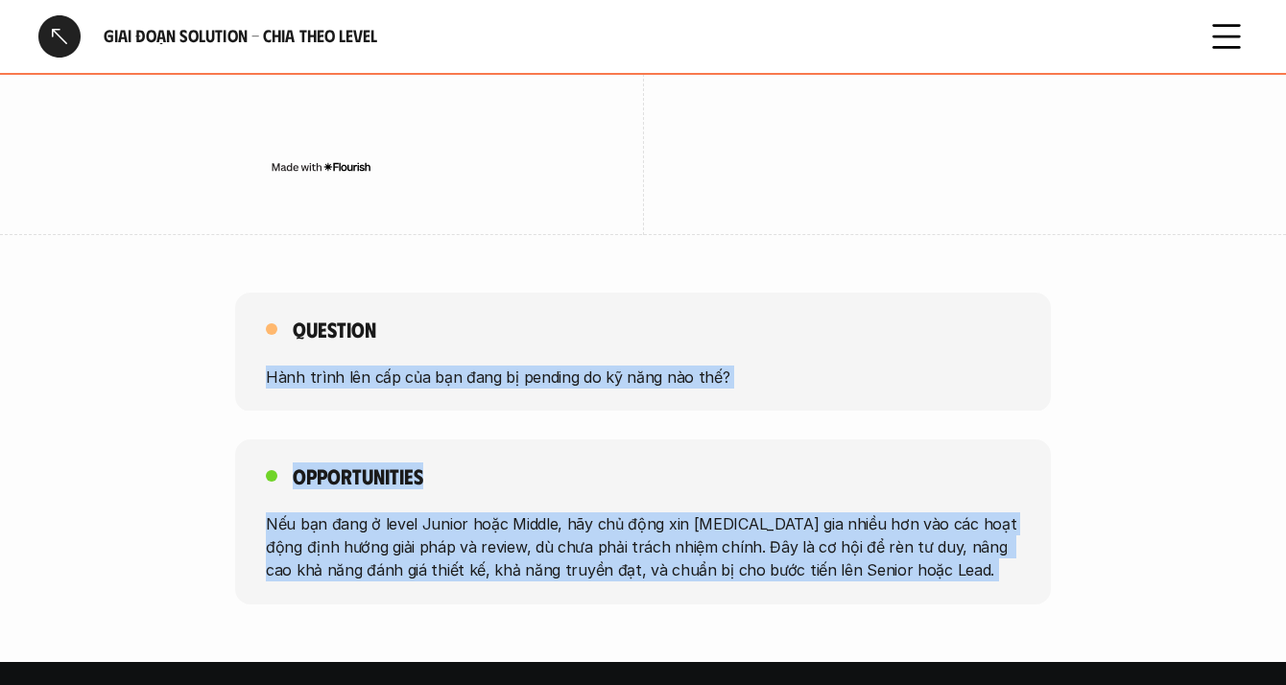
drag, startPoint x: 649, startPoint y: 377, endPoint x: 727, endPoint y: 111, distance: 276.9
drag, startPoint x: 730, startPoint y: 108, endPoint x: 732, endPoint y: 438, distance: 330.0
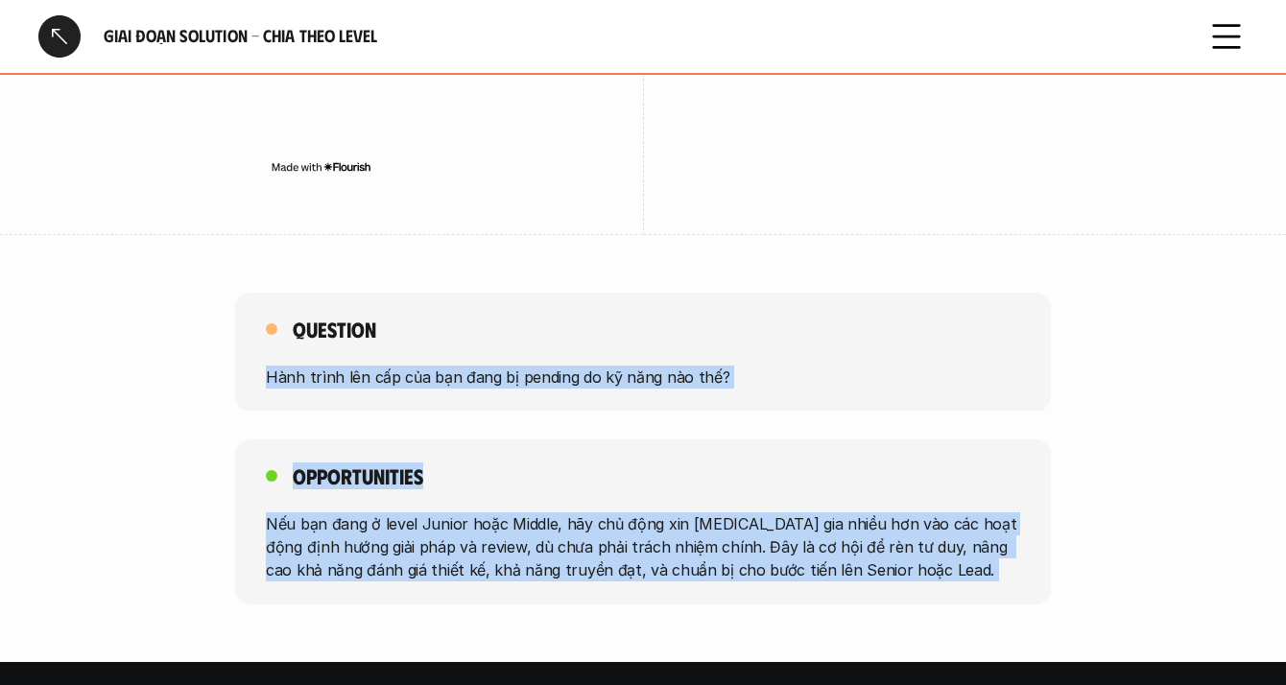
click at [732, 439] on div "Opportunities Nếu bạn đang ở level Junior hoặc Middle, hãy chủ động xin [MEDICA…" at bounding box center [642, 521] width 815 height 165
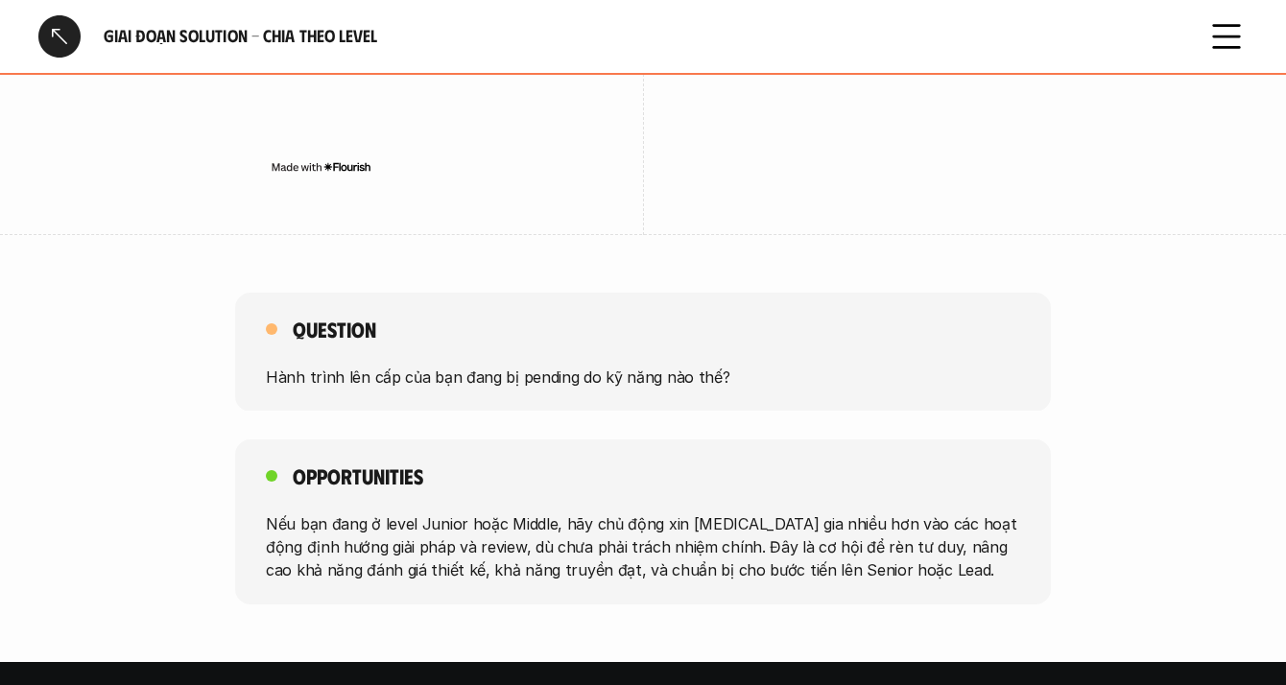
scroll to position [6513, 0]
